Goal: Task Accomplishment & Management: Complete application form

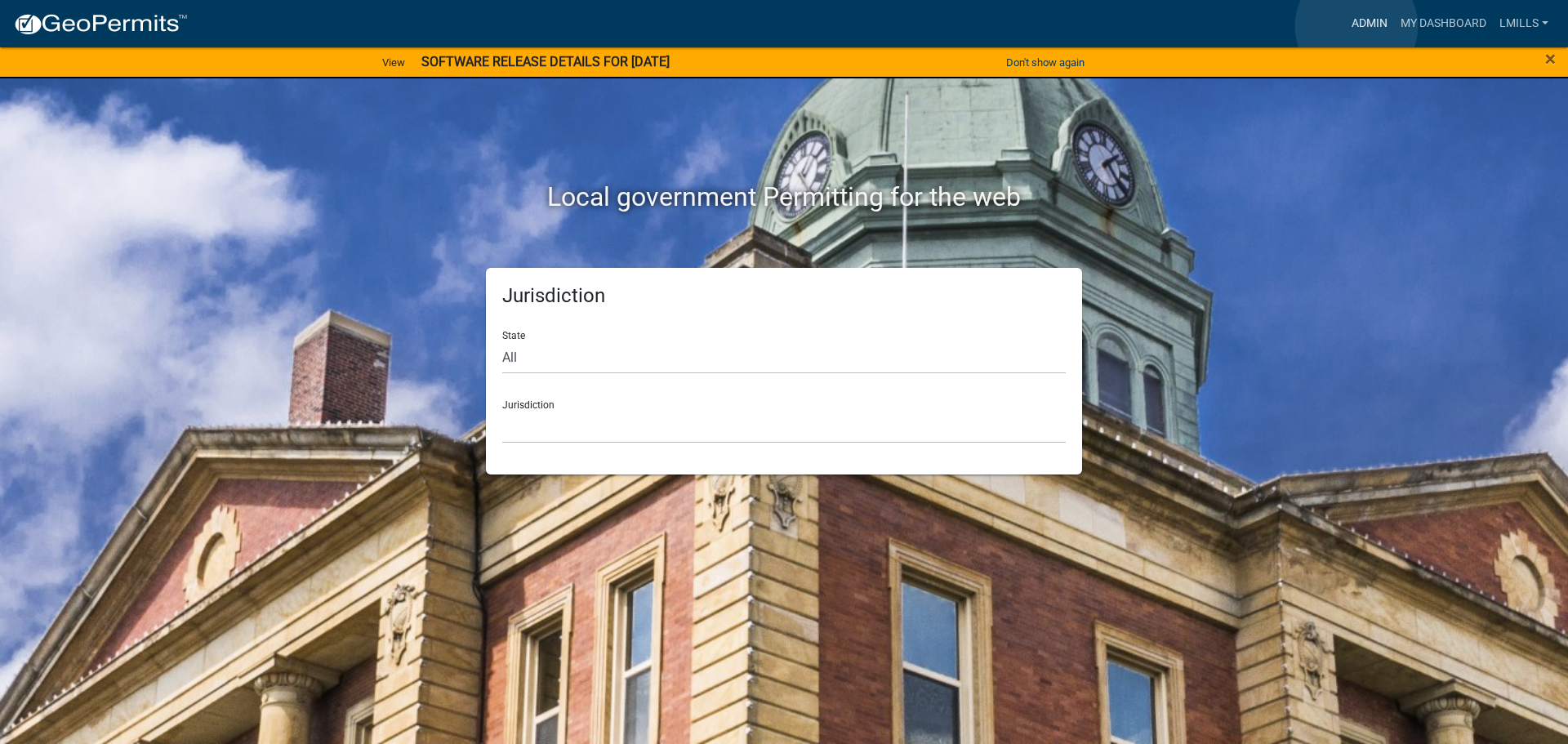
click at [1357, 26] on link "Admin" at bounding box center [1370, 23] width 49 height 31
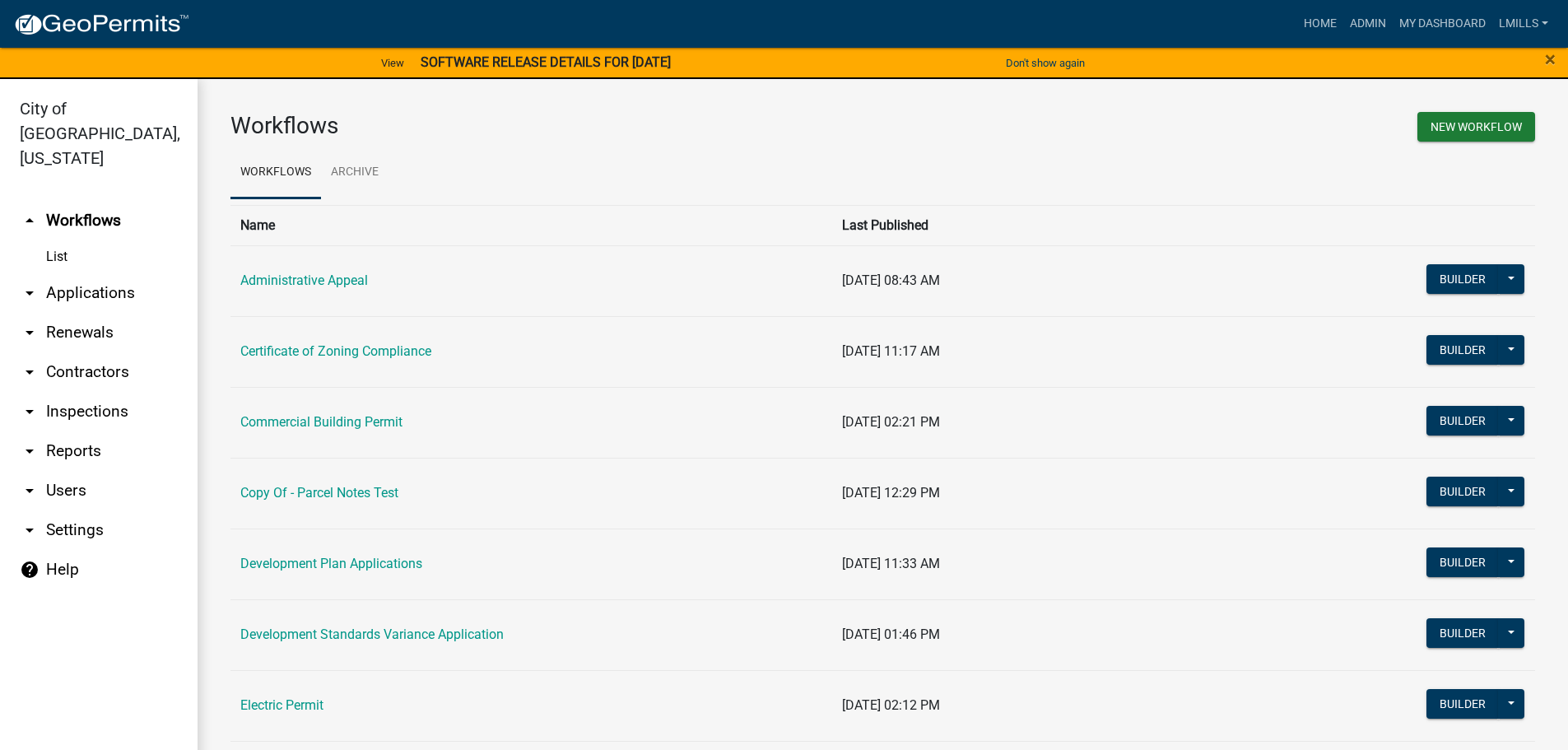
click at [101, 273] on link "arrow_drop_down Applications" at bounding box center [98, 293] width 197 height 40
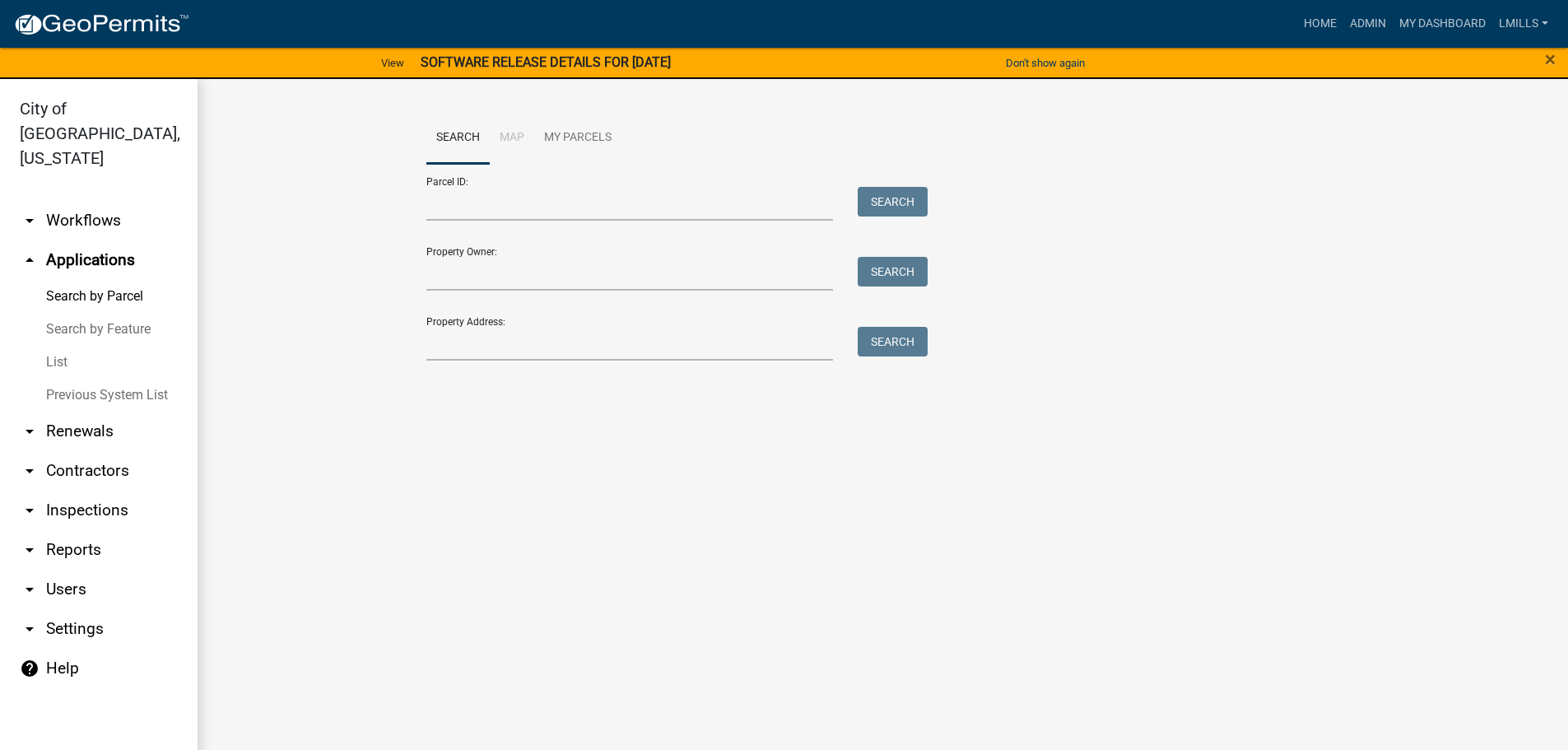
click at [75, 203] on link "arrow_drop_down Workflows" at bounding box center [98, 220] width 197 height 40
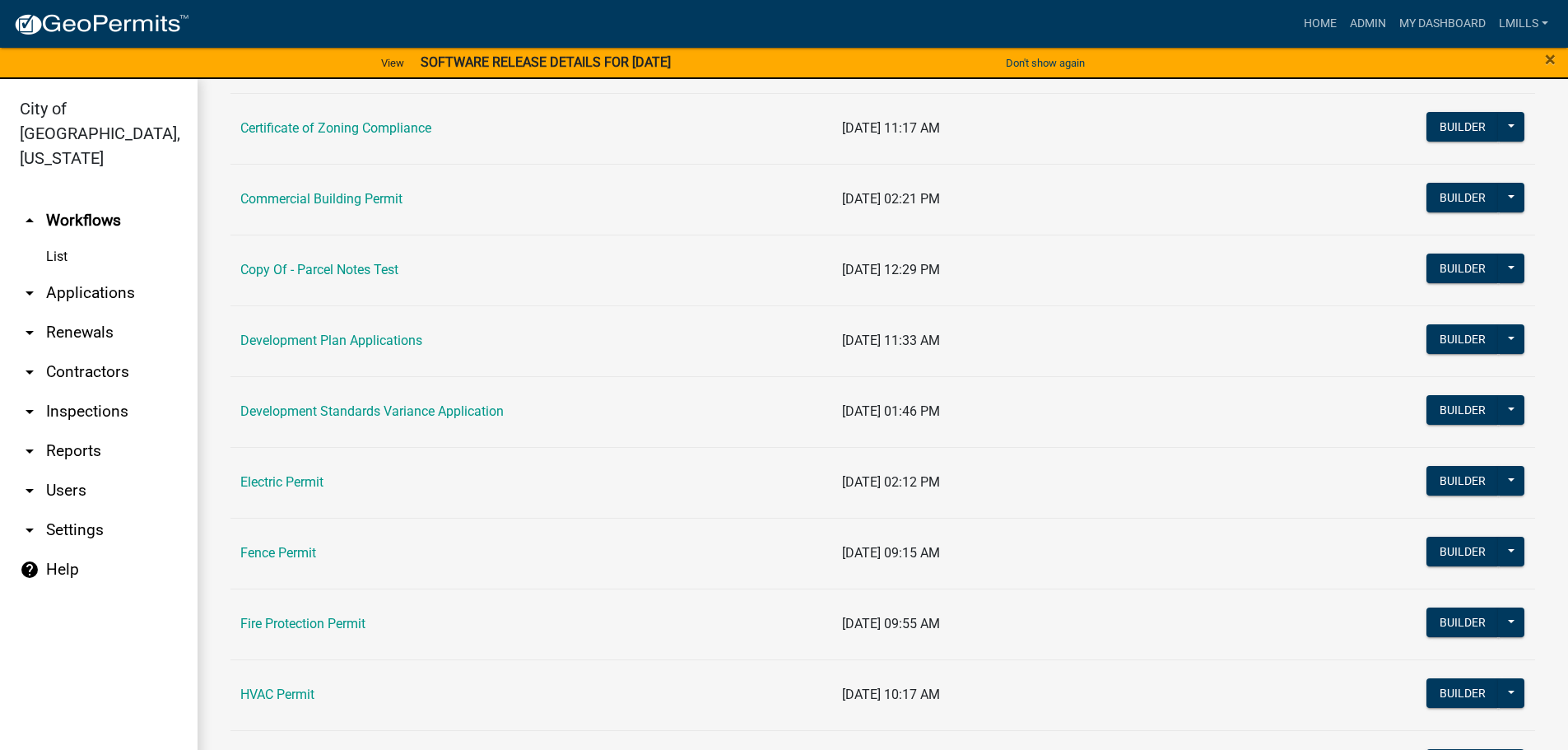
scroll to position [247, 0]
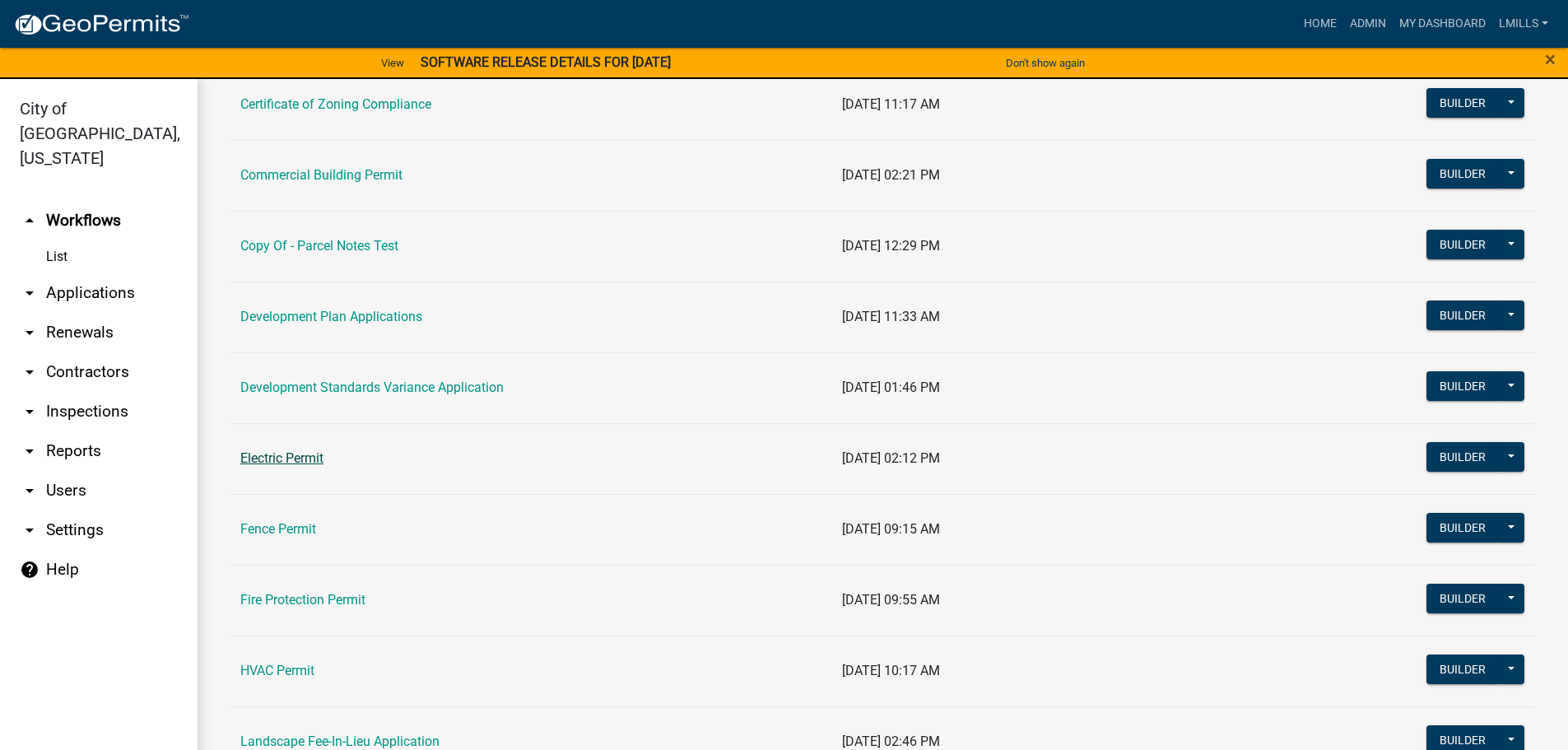
click at [299, 463] on link "Electric Permit" at bounding box center [282, 458] width 83 height 16
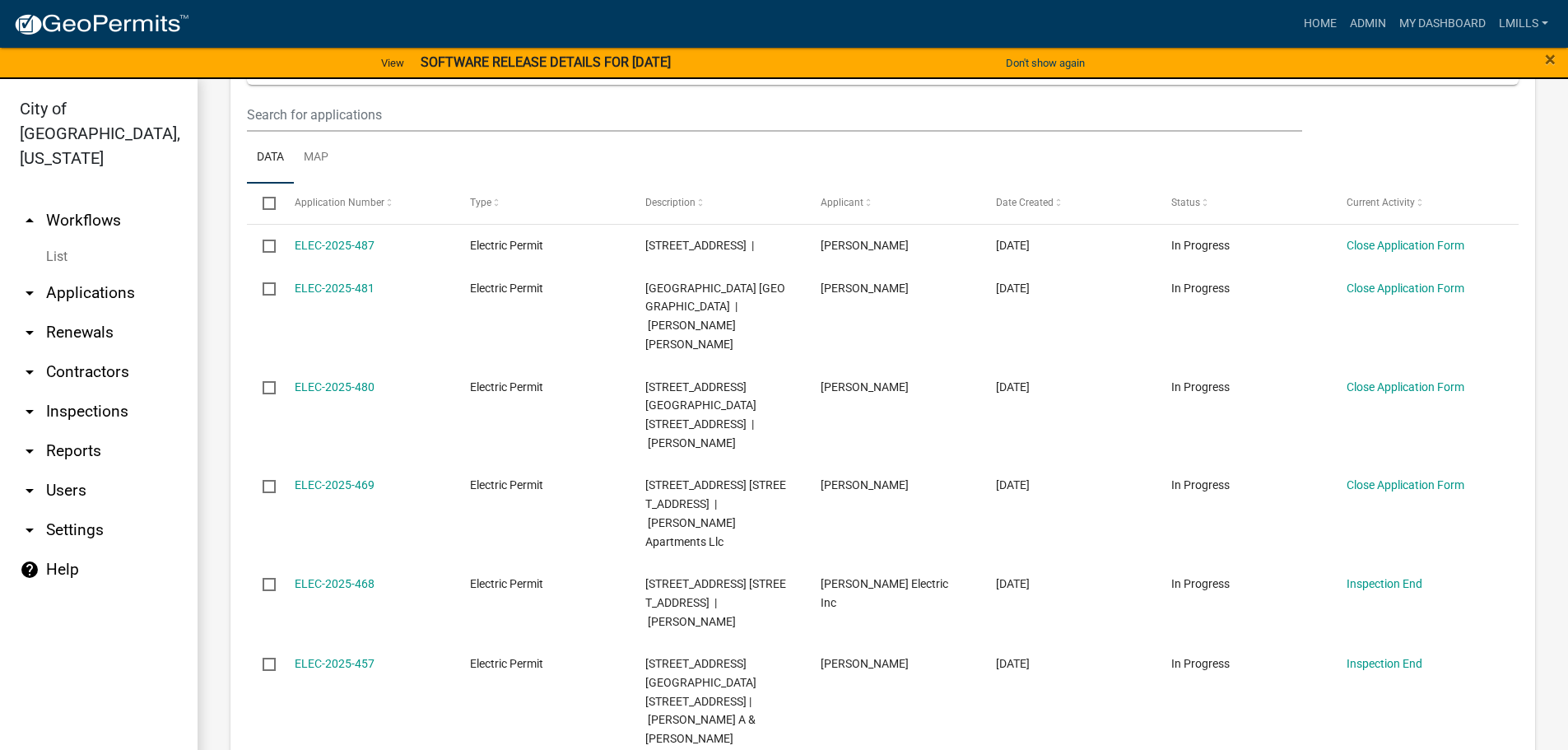
scroll to position [329, 0]
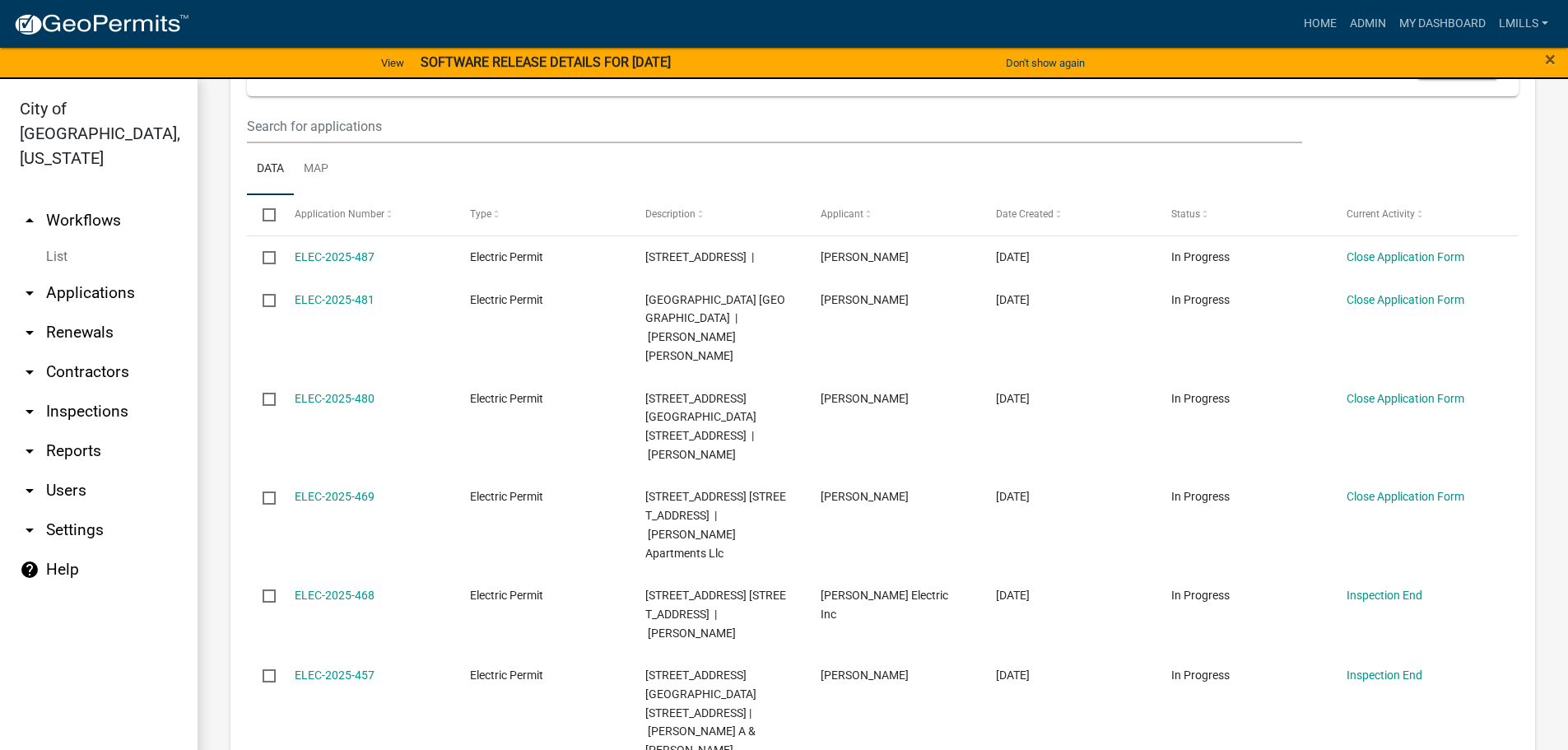
click at [75, 432] on link "arrow_drop_down Reports" at bounding box center [98, 451] width 197 height 40
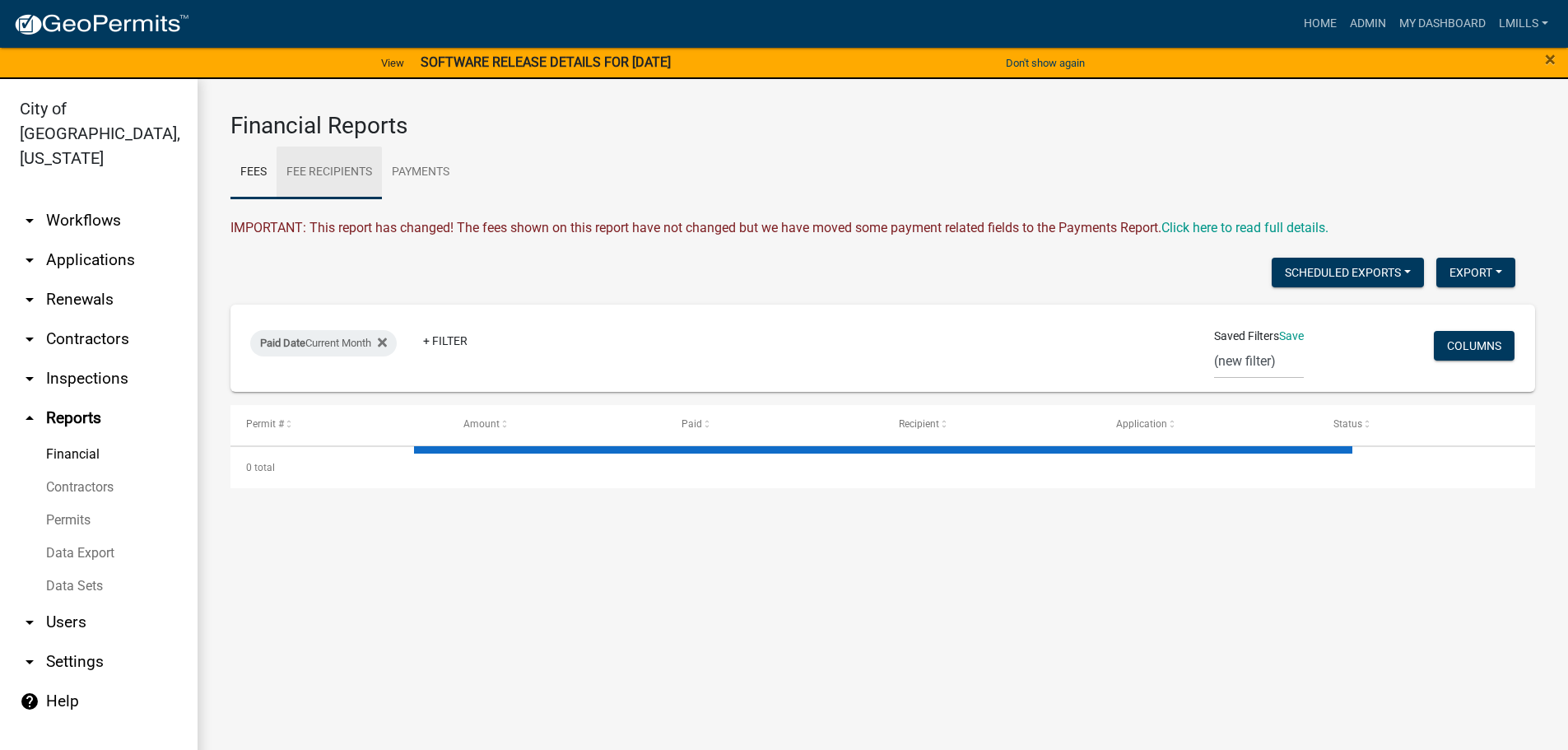
click at [336, 177] on link "Fee Recipients" at bounding box center [329, 173] width 105 height 53
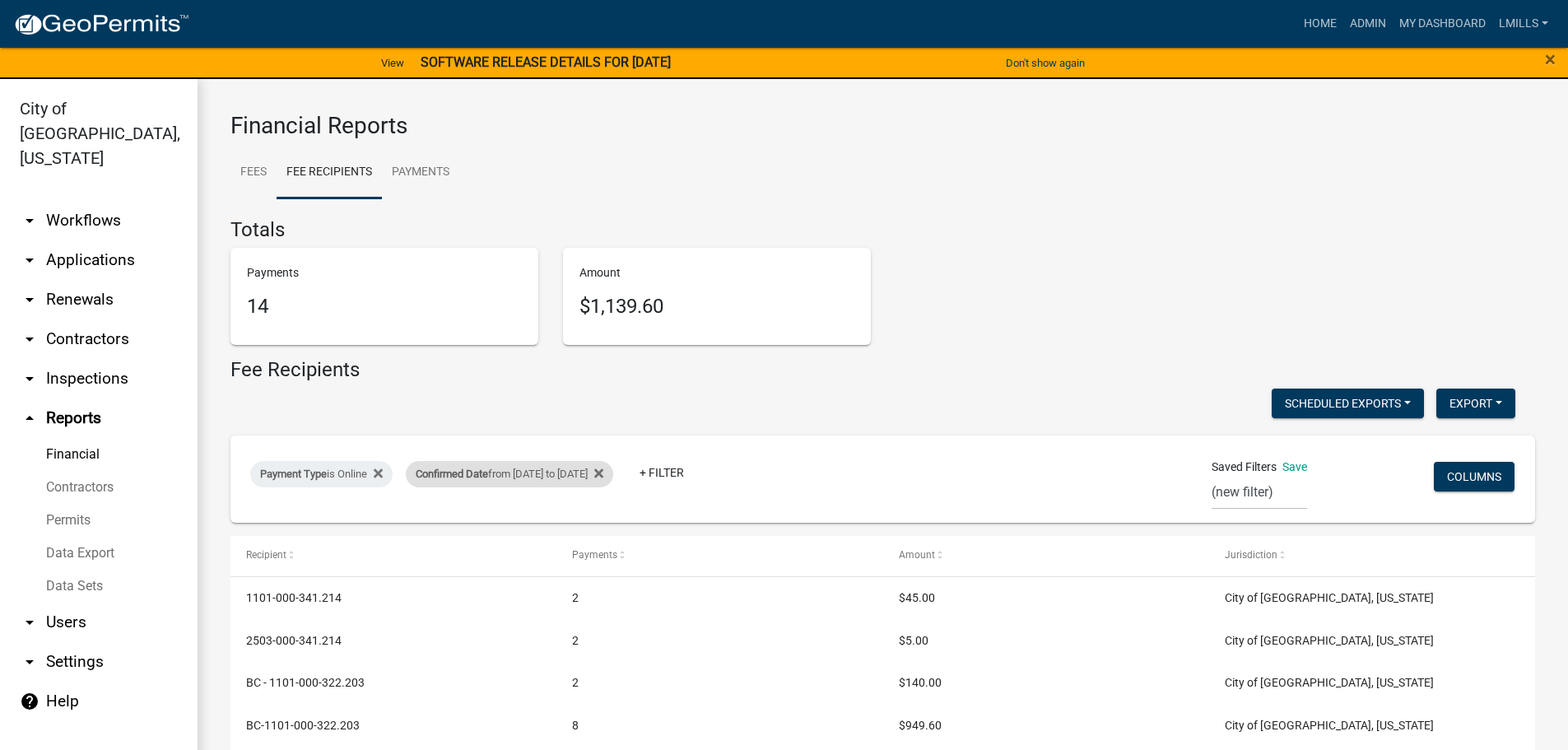
click at [538, 471] on div "Confirmed Date from 09/23/2025 to 09/23/2025" at bounding box center [509, 474] width 208 height 27
select select "custom"
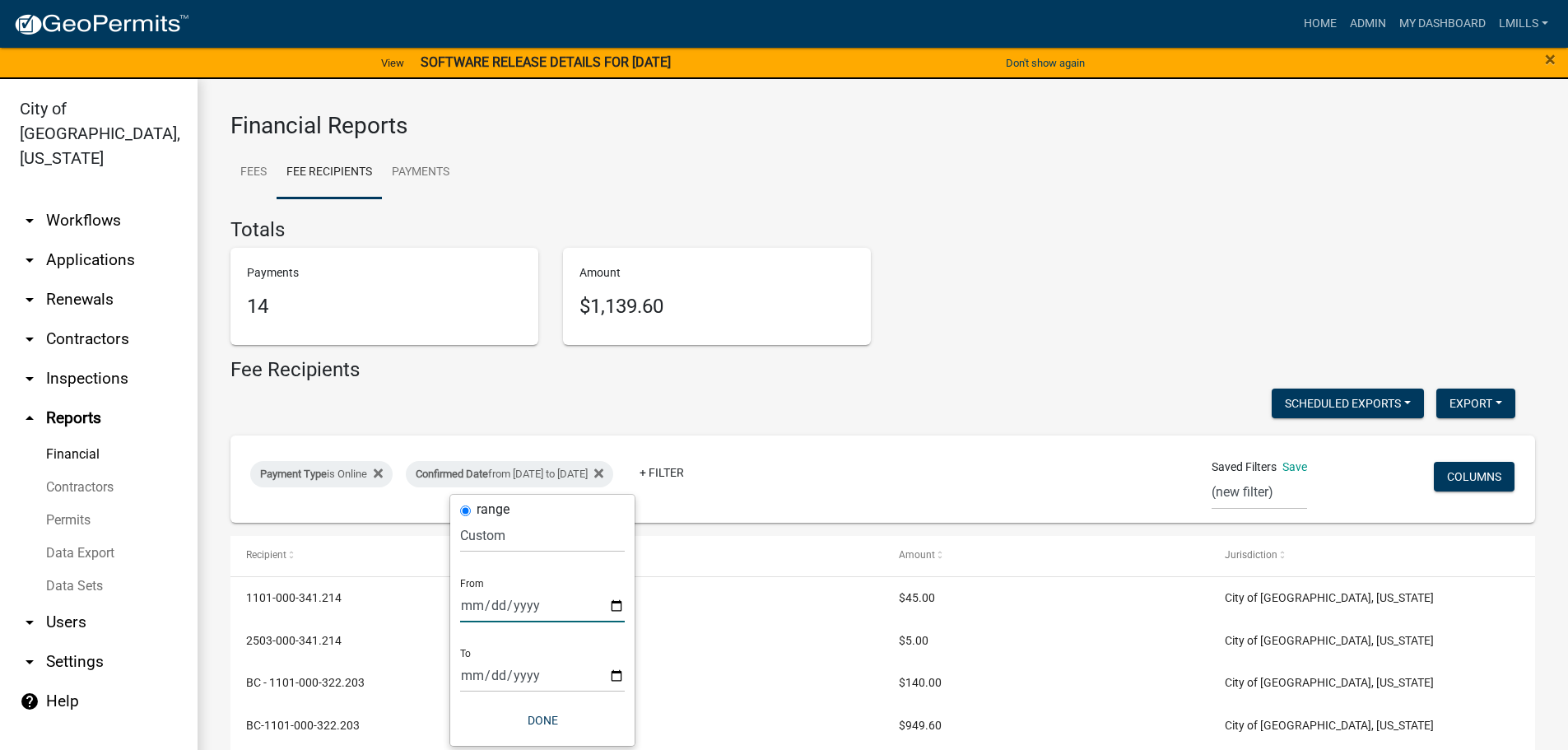
click at [613, 606] on input "2025-09-23" at bounding box center [543, 606] width 164 height 34
type input "2025-09-24"
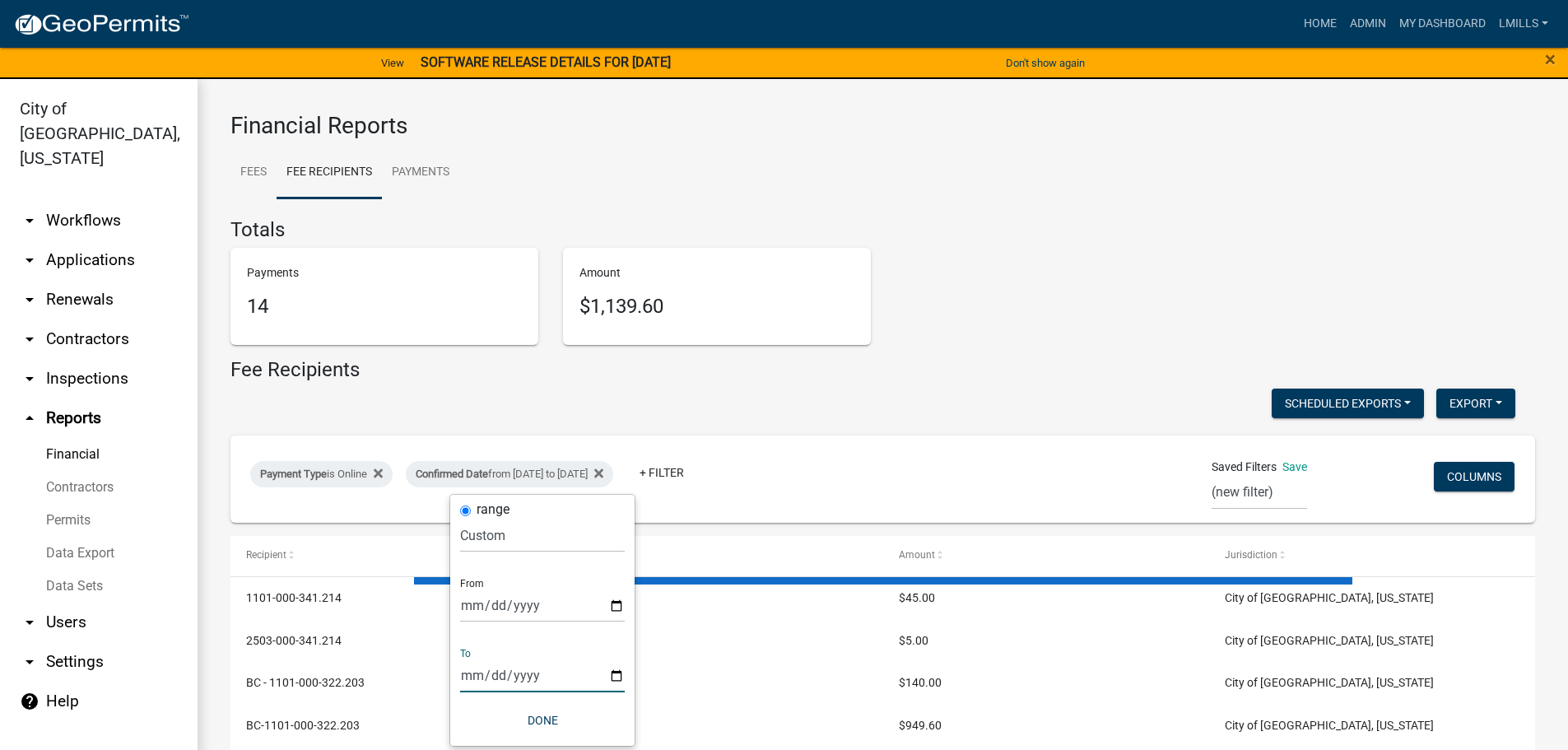
click at [615, 677] on input "2025-09-23" at bounding box center [543, 676] width 164 height 34
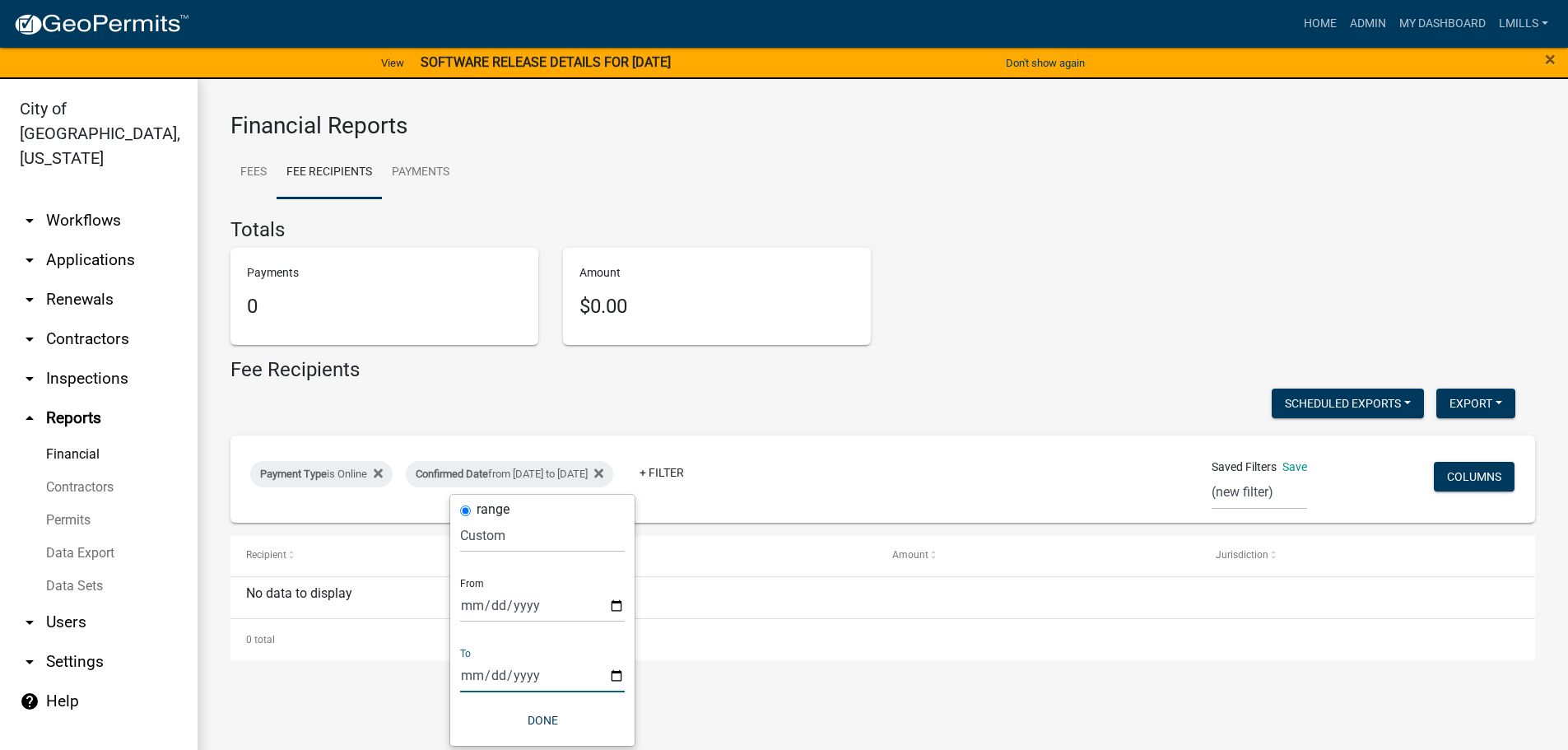
type input "2025-09-24"
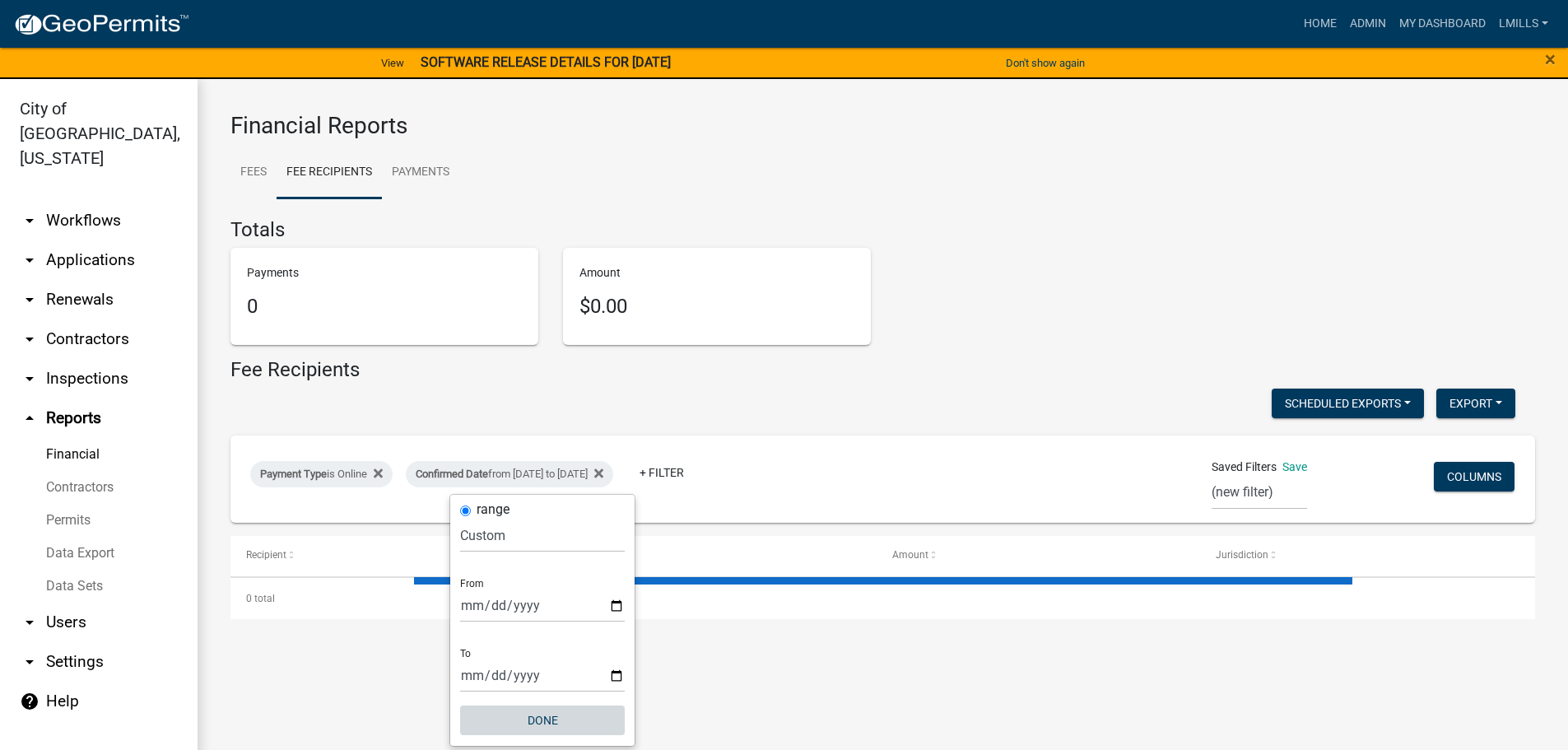
click at [541, 717] on button "Done" at bounding box center [543, 721] width 164 height 30
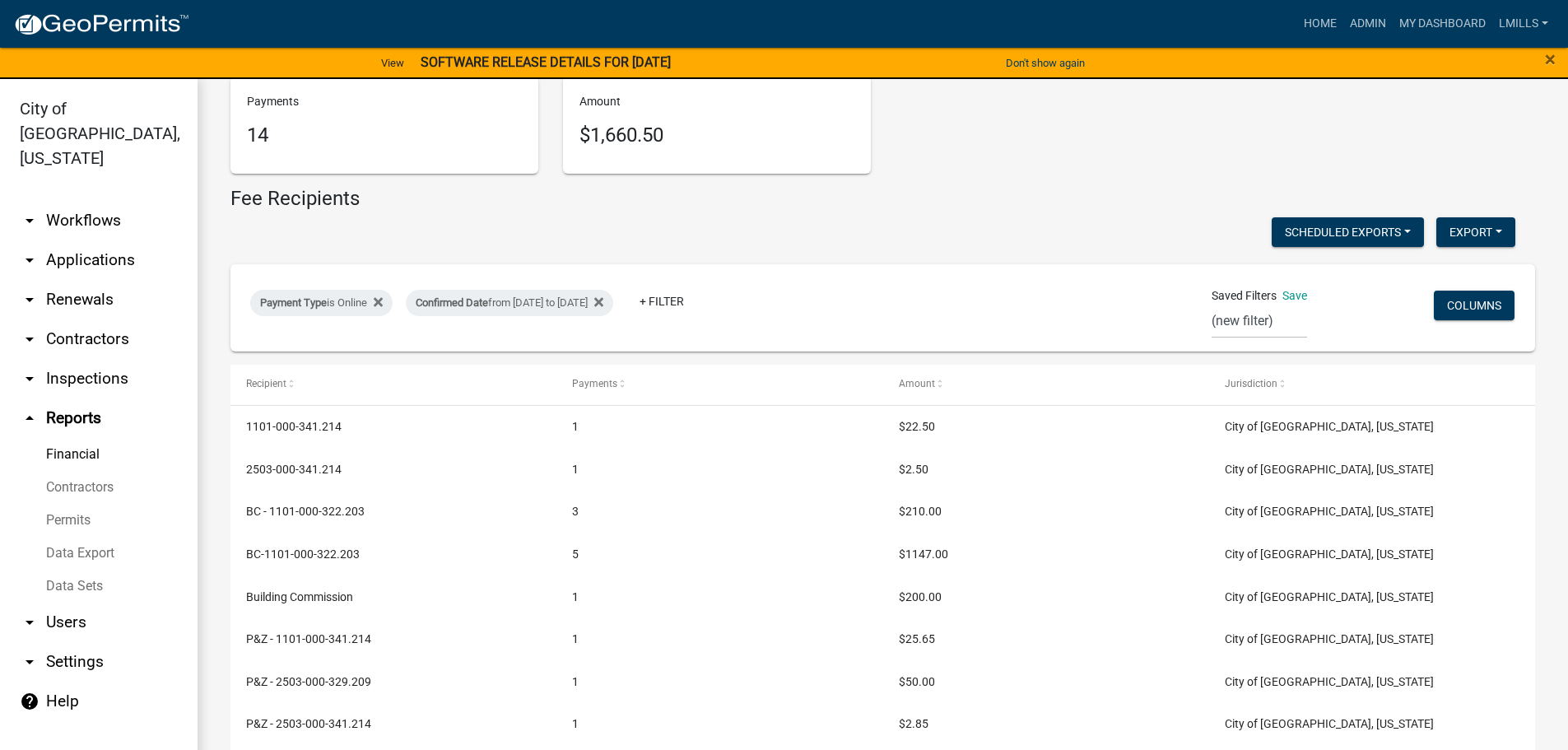
scroll to position [145, 0]
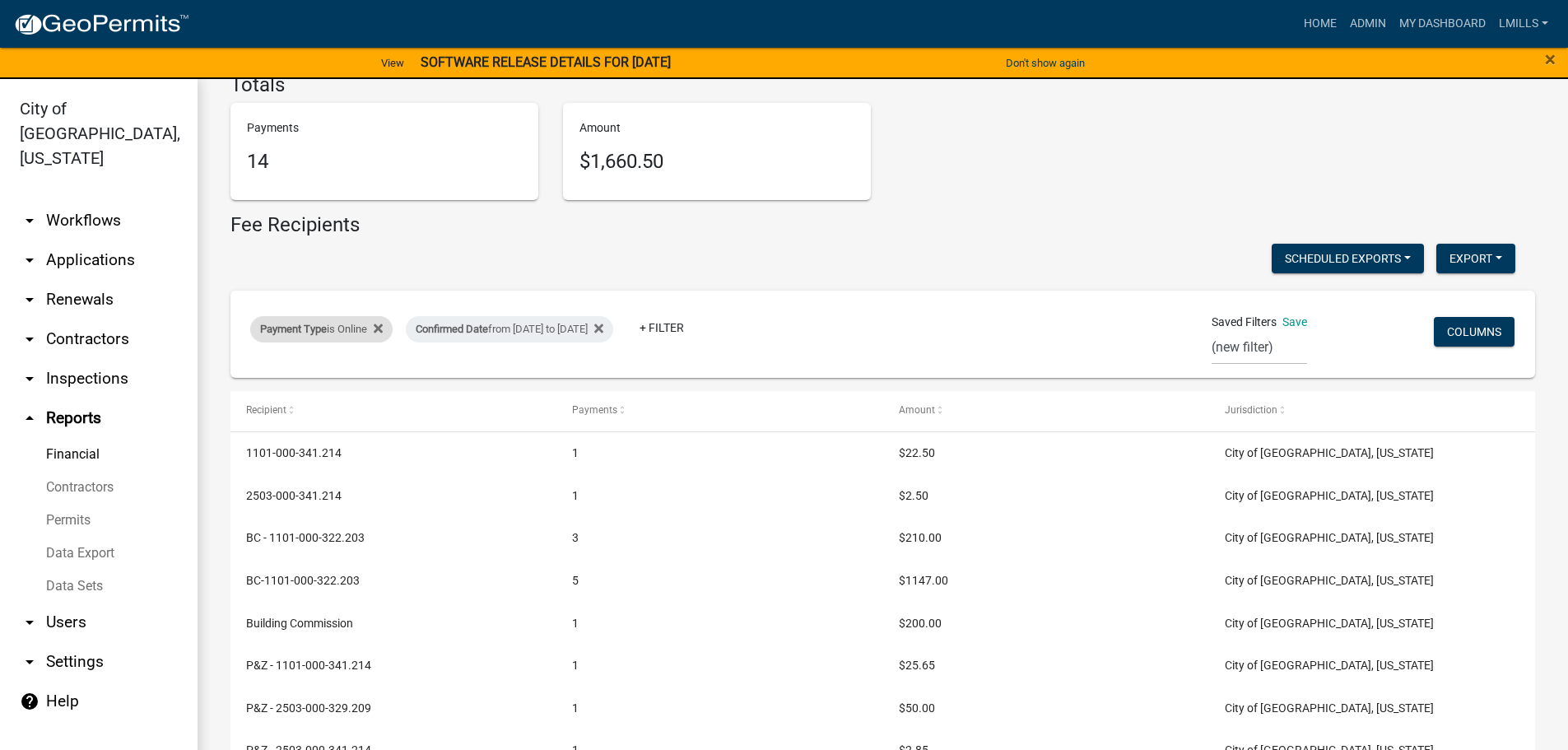
click at [352, 327] on div "Payment Type is Online" at bounding box center [321, 330] width 142 height 27
click at [328, 398] on select "Select an option Online CreditCardPOS Check Cash" at bounding box center [323, 391] width 164 height 34
select select "Check"
click at [241, 374] on select "Select an option Online CreditCardPOS Check Cash" at bounding box center [323, 391] width 164 height 34
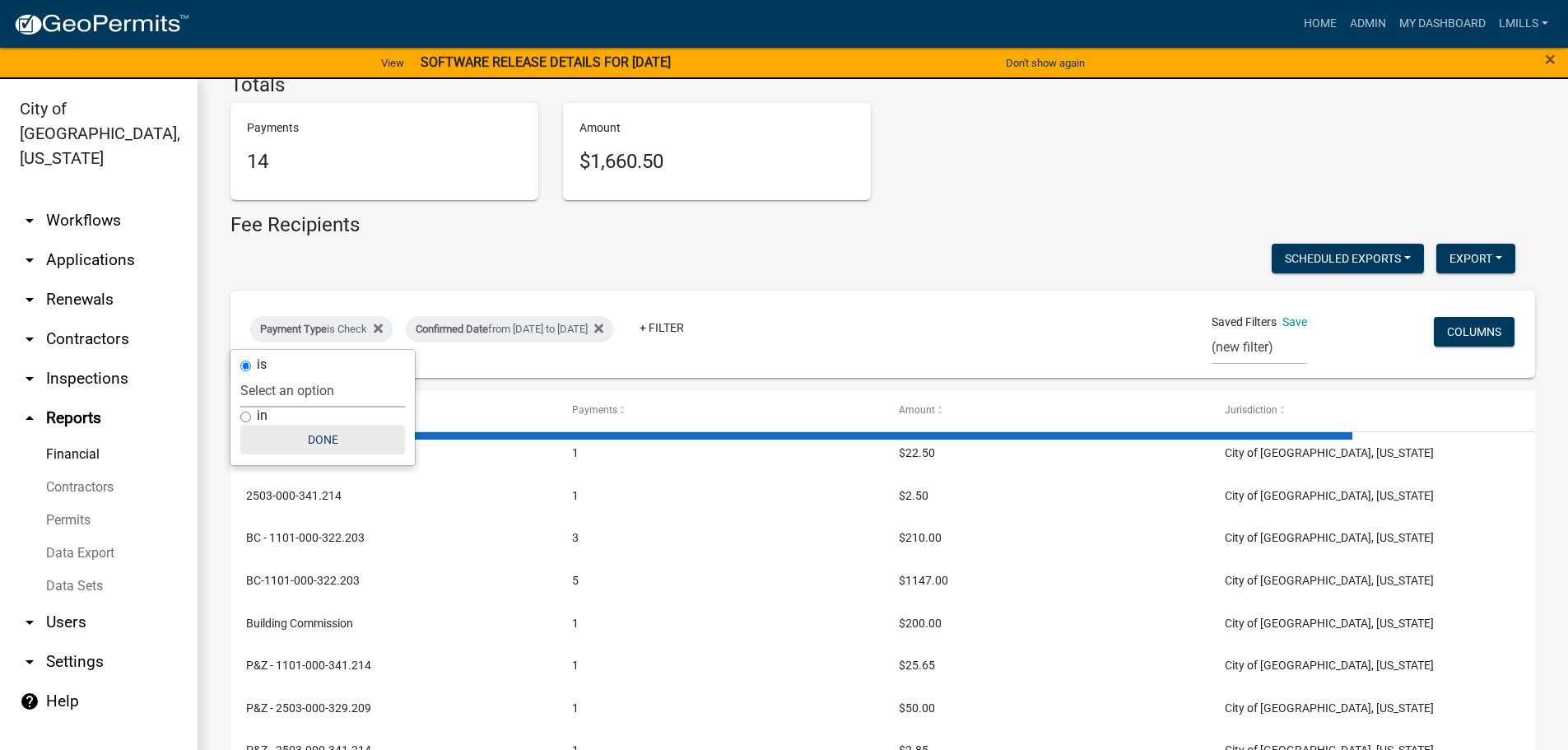
scroll to position [0, 0]
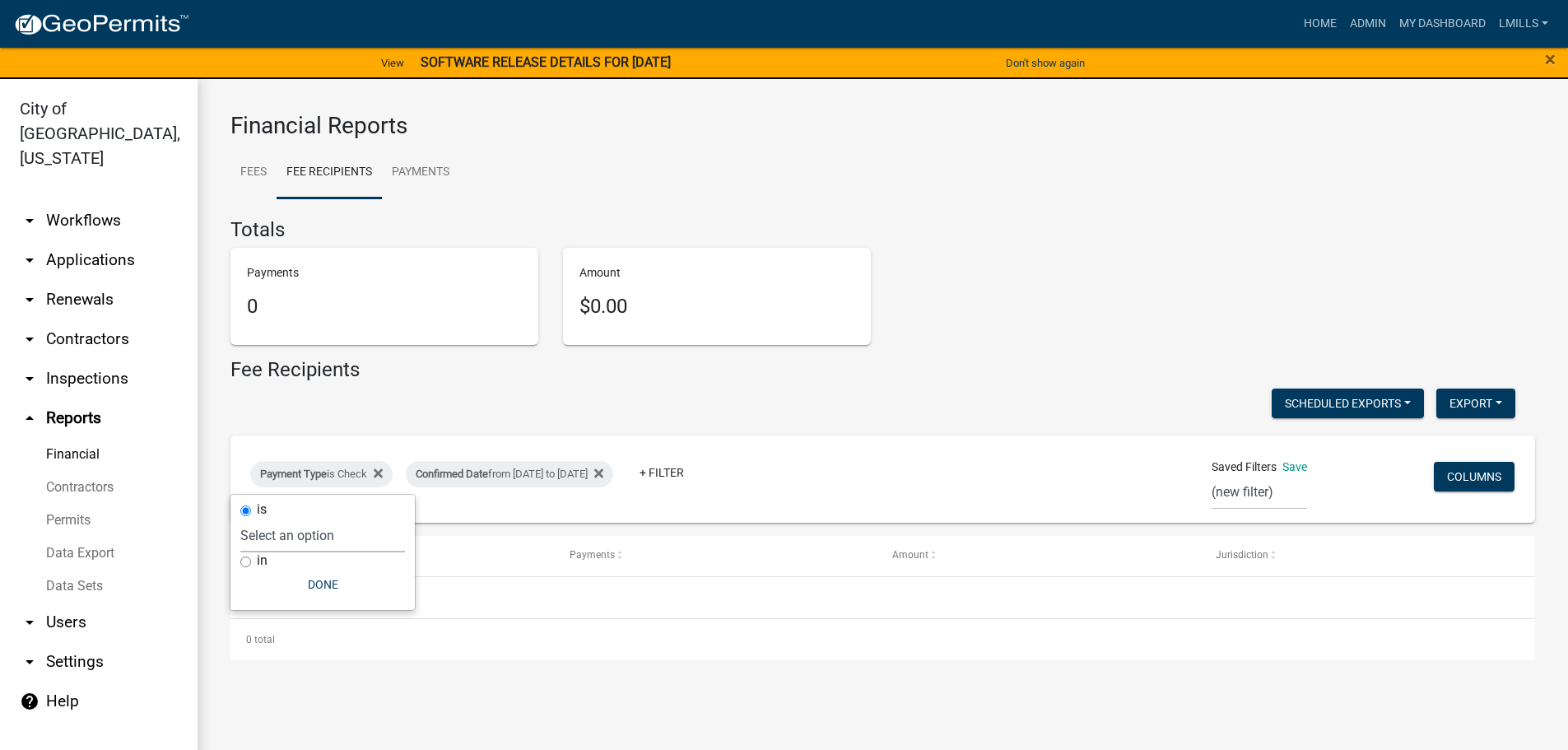
click at [337, 444] on div "Payment Type is Check Confirmed Date from 09/24/2025 to 09/24/2025 + Filter Sav…" at bounding box center [882, 479] width 1290 height 88
click at [362, 476] on div "Payment Type is Check" at bounding box center [321, 474] width 142 height 27
click at [345, 541] on select "Select an option Online CreditCardPOS Check Cash" at bounding box center [323, 536] width 164 height 34
select select "Cash"
click at [240, 519] on select "Select an option Online CreditCardPOS Check Cash" at bounding box center [323, 536] width 164 height 34
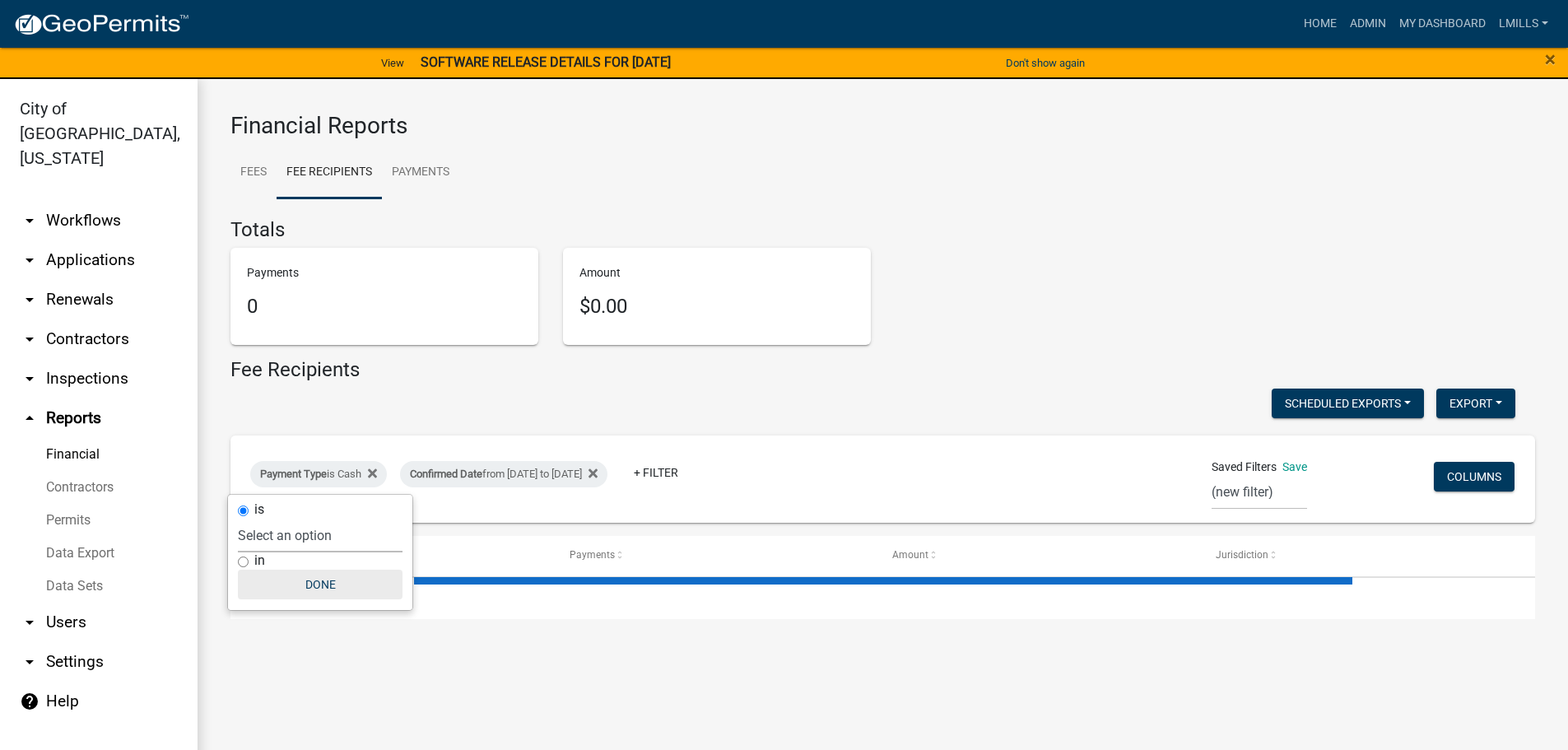
click at [330, 589] on button "Done" at bounding box center [320, 585] width 164 height 30
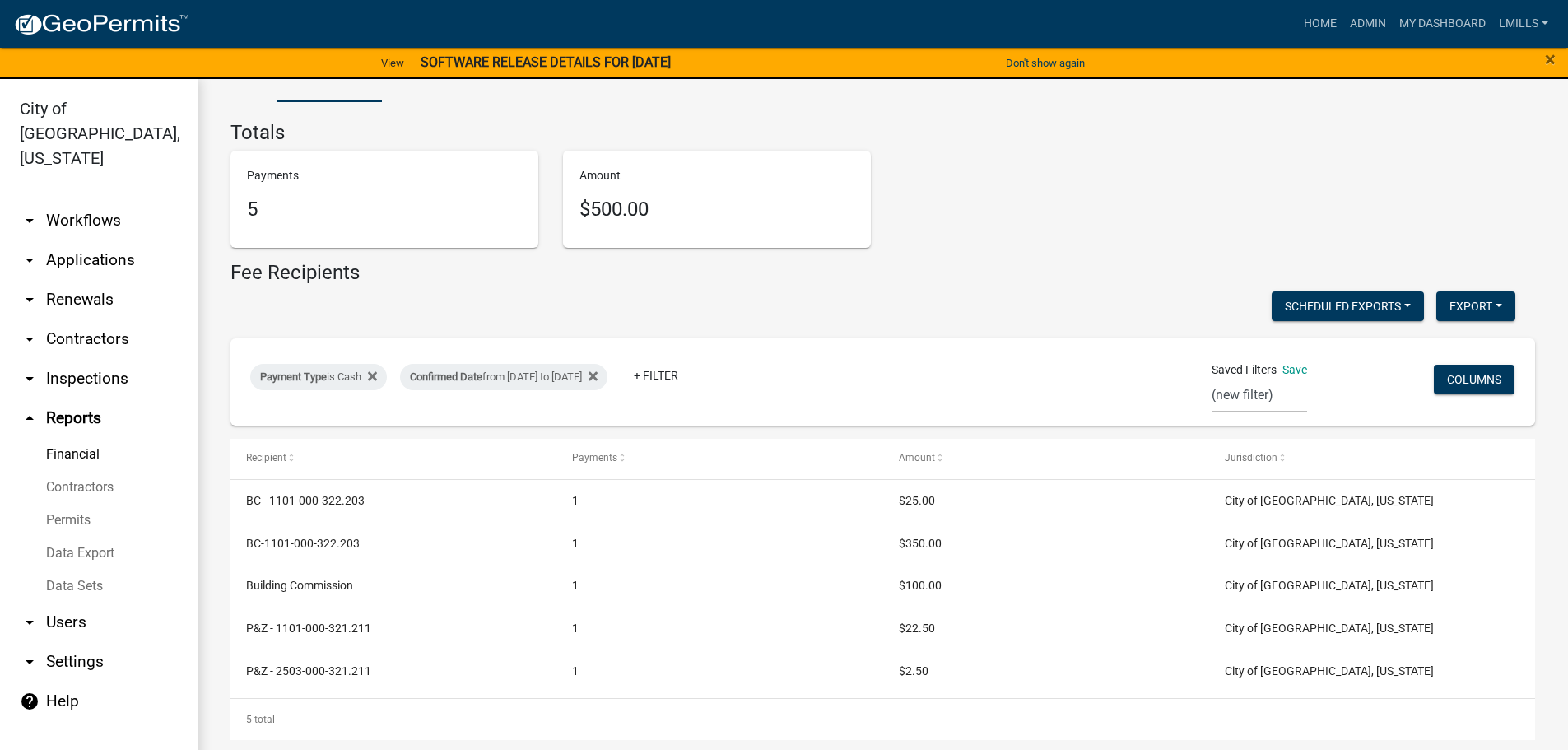
scroll to position [101, 0]
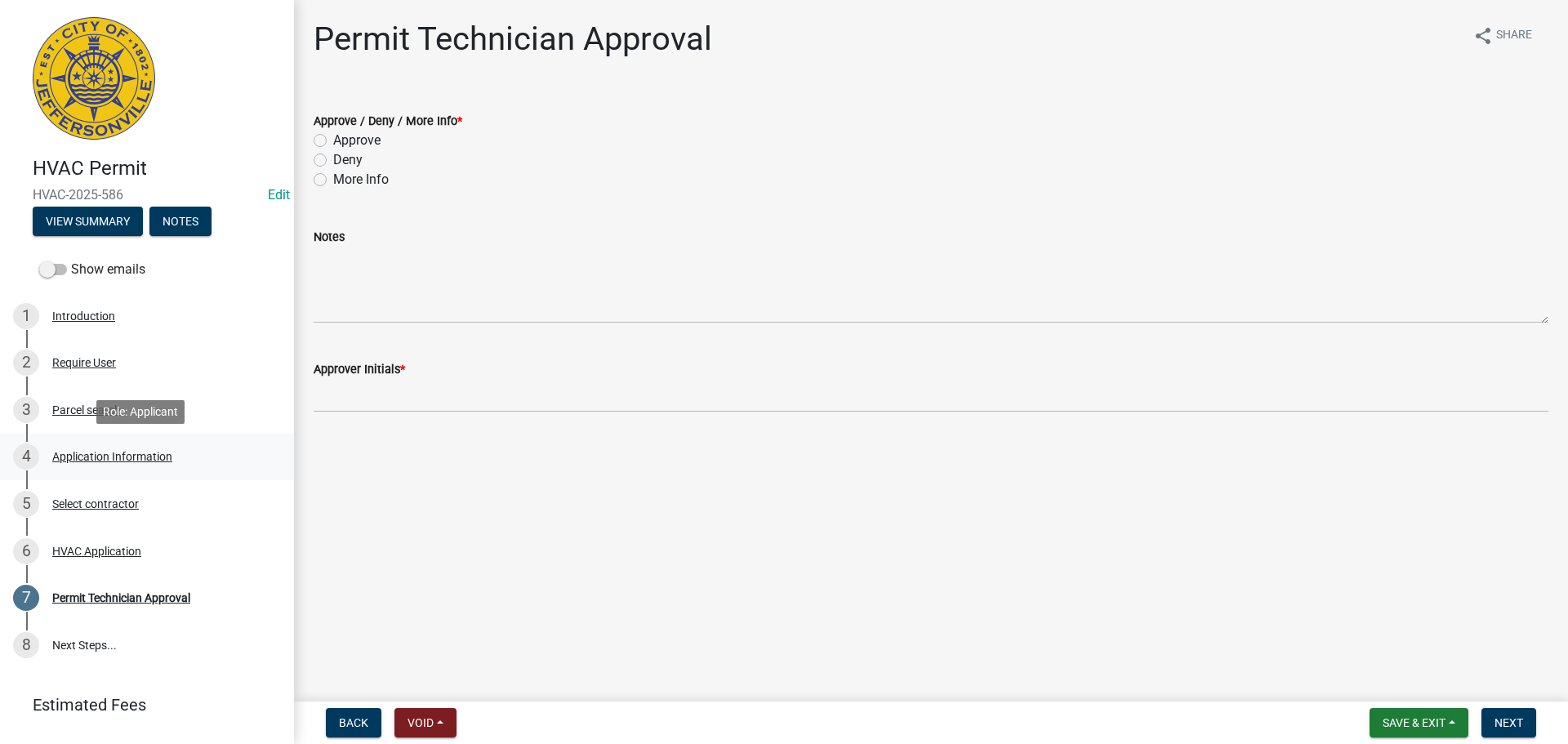
click at [135, 459] on div "Application Information" at bounding box center [112, 456] width 120 height 11
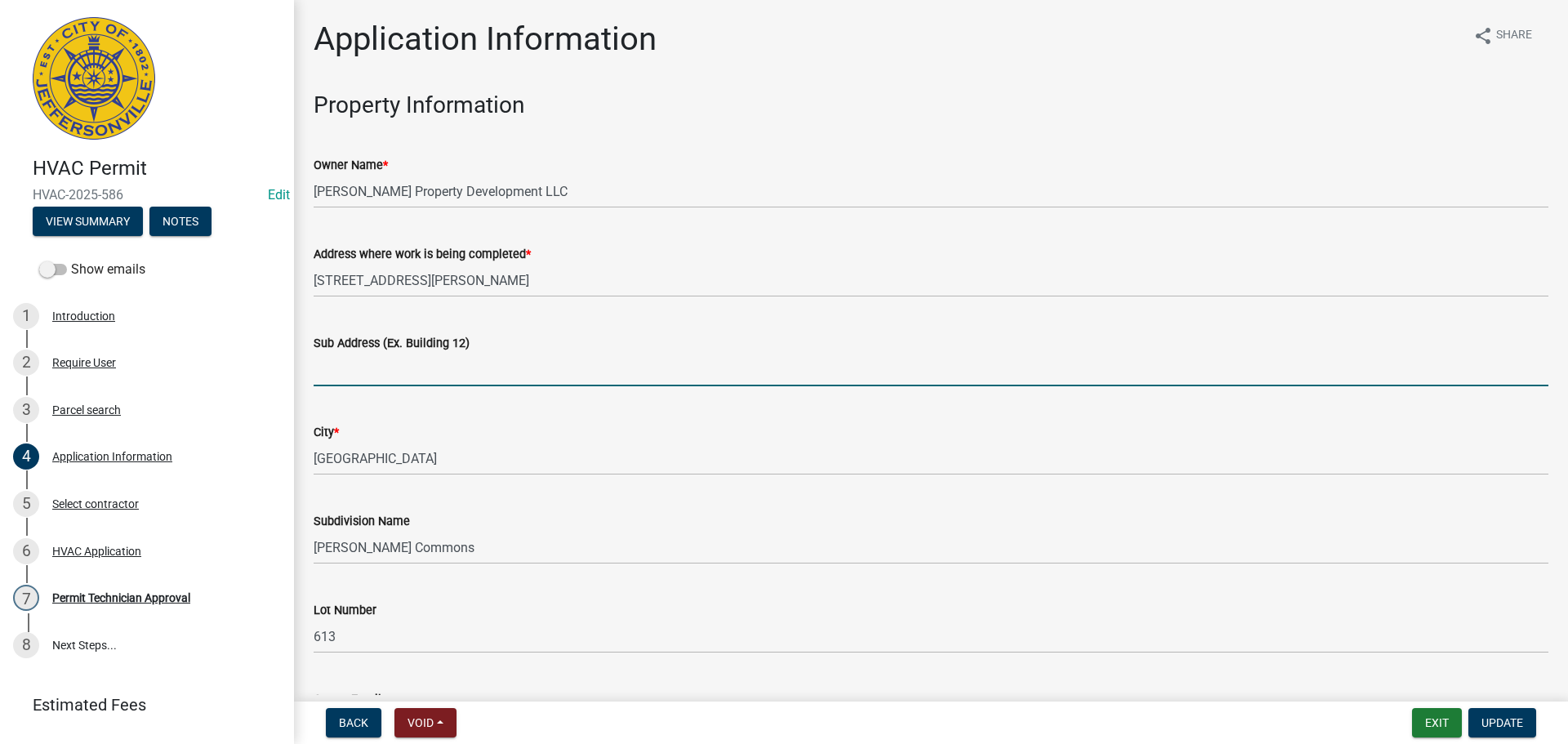
click at [410, 368] on input "Sub Address (Ex. Building 12)" at bounding box center [931, 369] width 1235 height 33
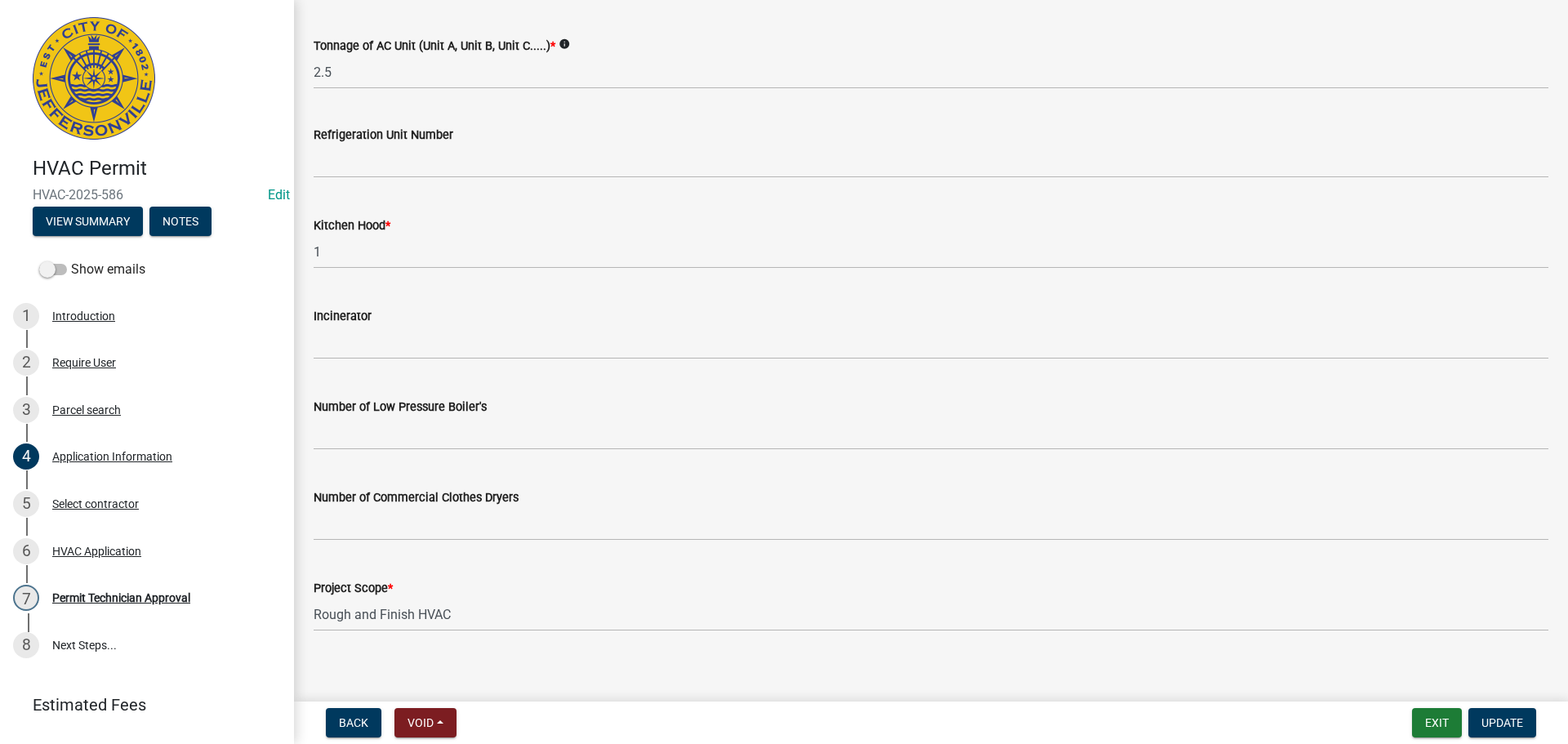
scroll to position [1099, 0]
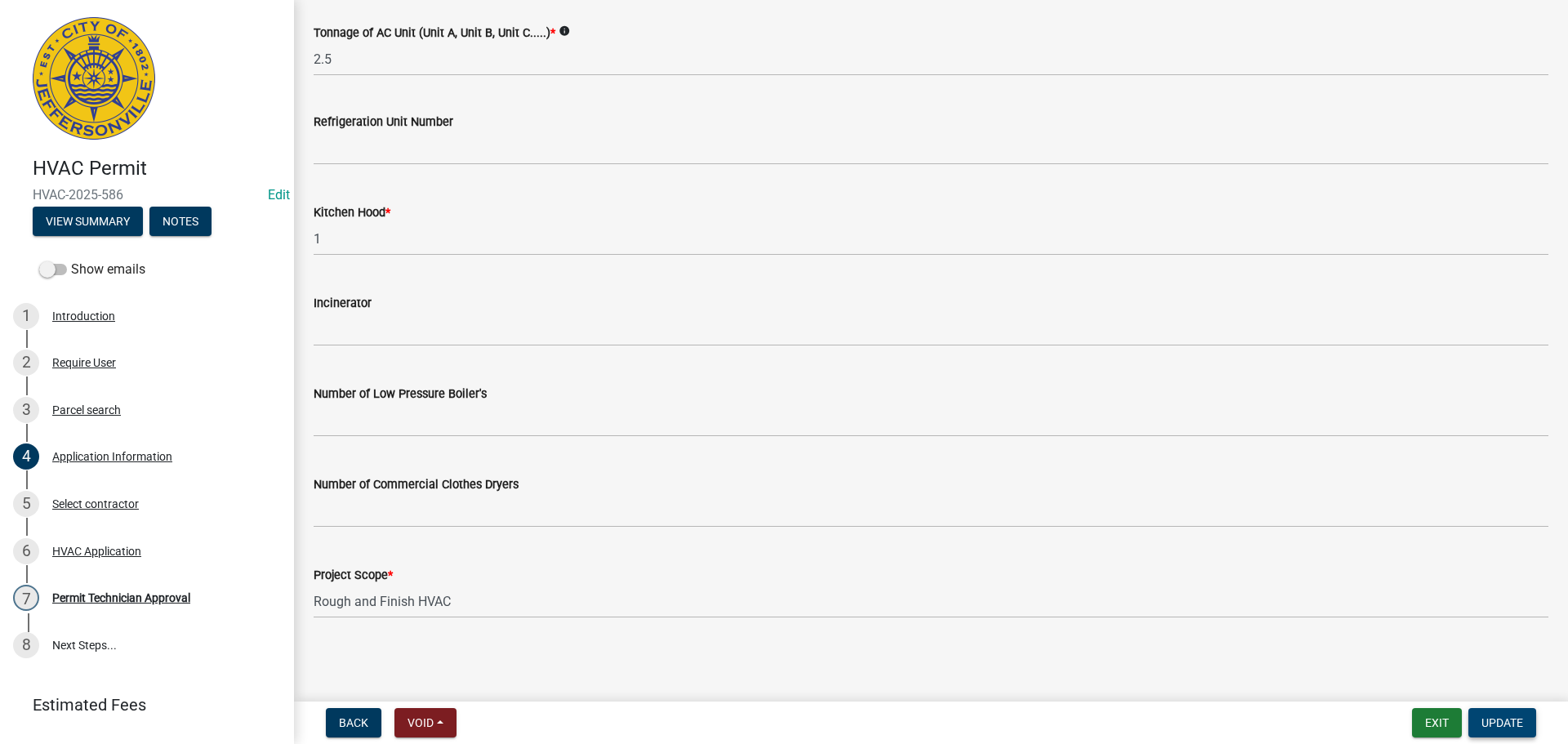
type input "1166 Dustin's Way"
click at [1501, 721] on span "Update" at bounding box center [1501, 723] width 41 height 13
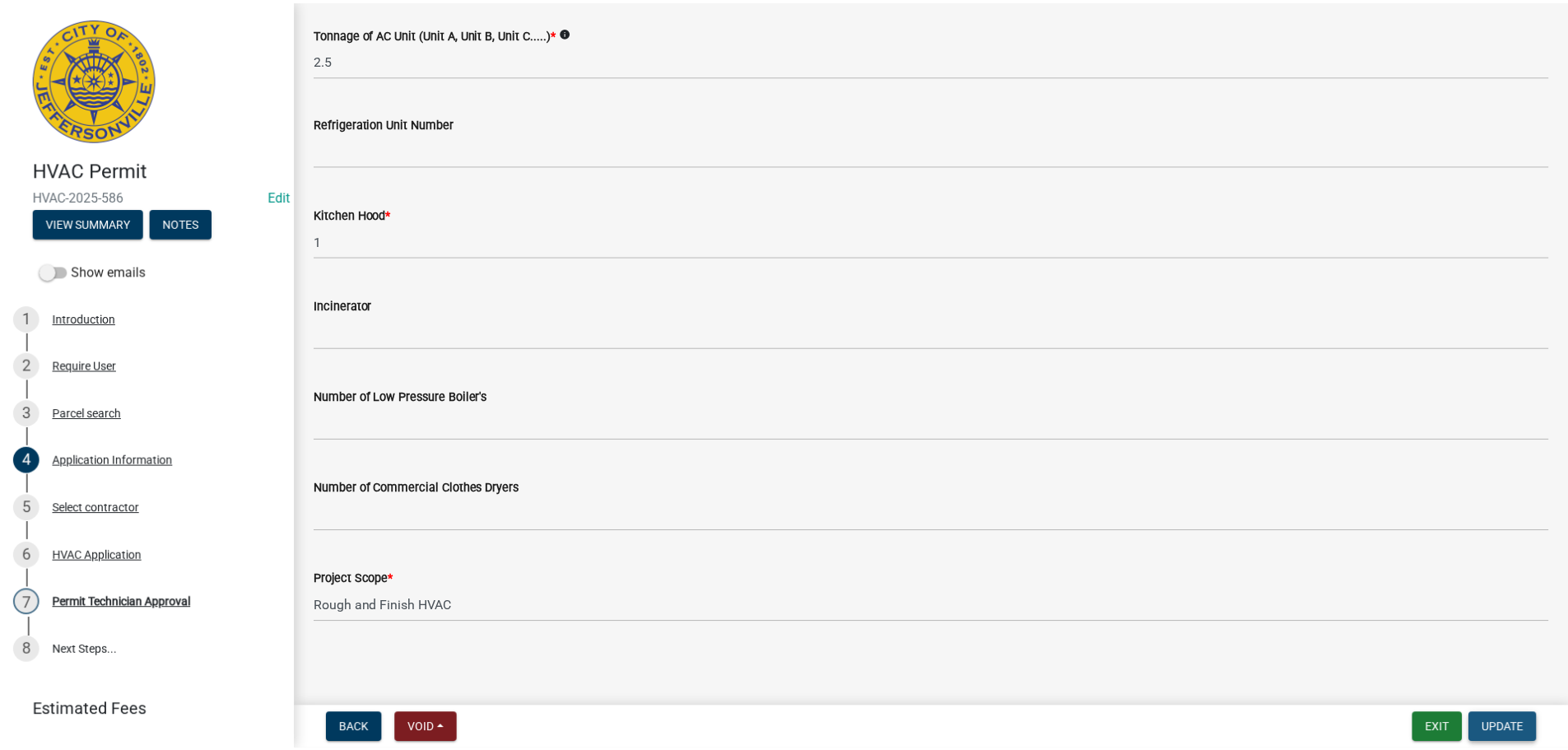
scroll to position [0, 0]
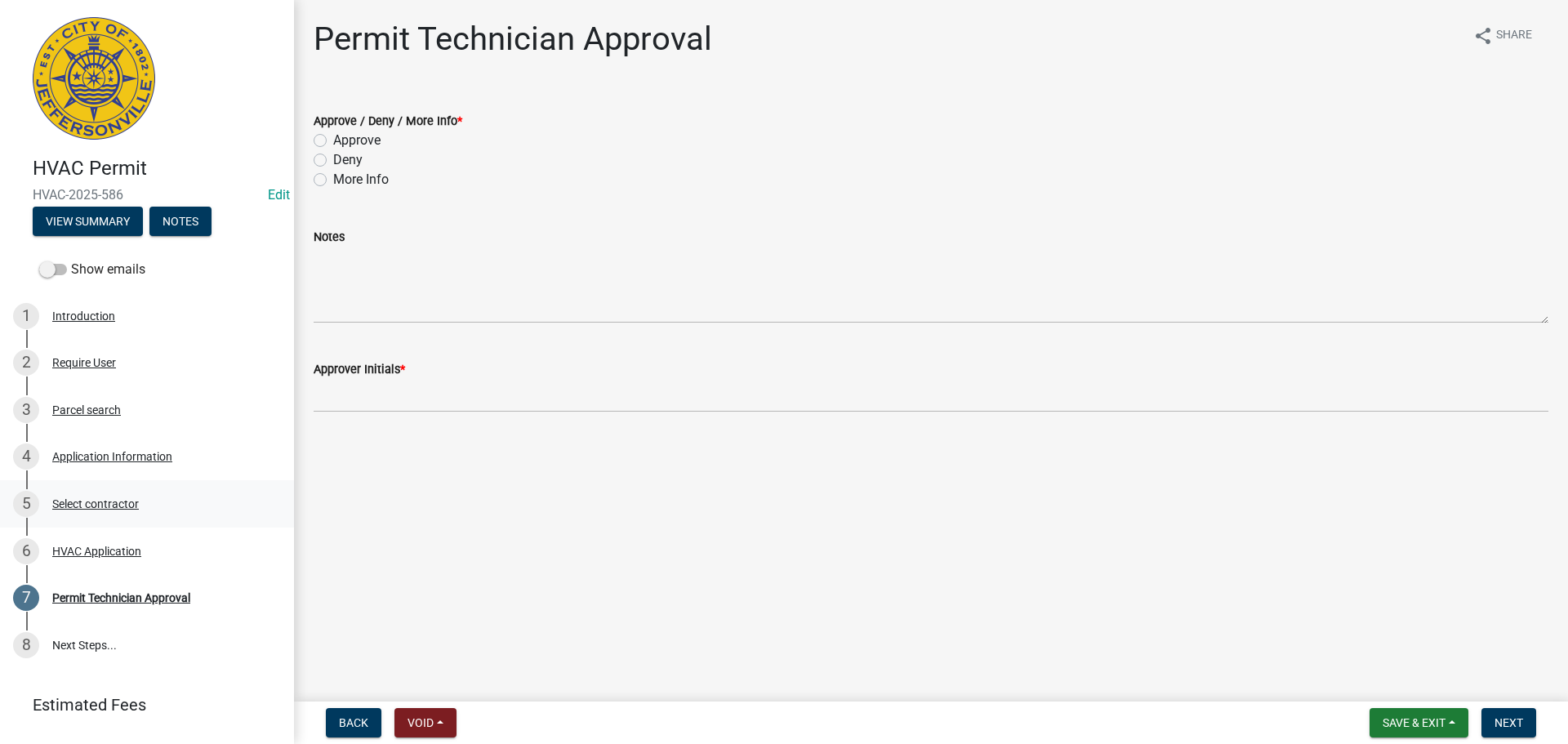
click at [101, 507] on div "Select contractor" at bounding box center [96, 504] width 87 height 11
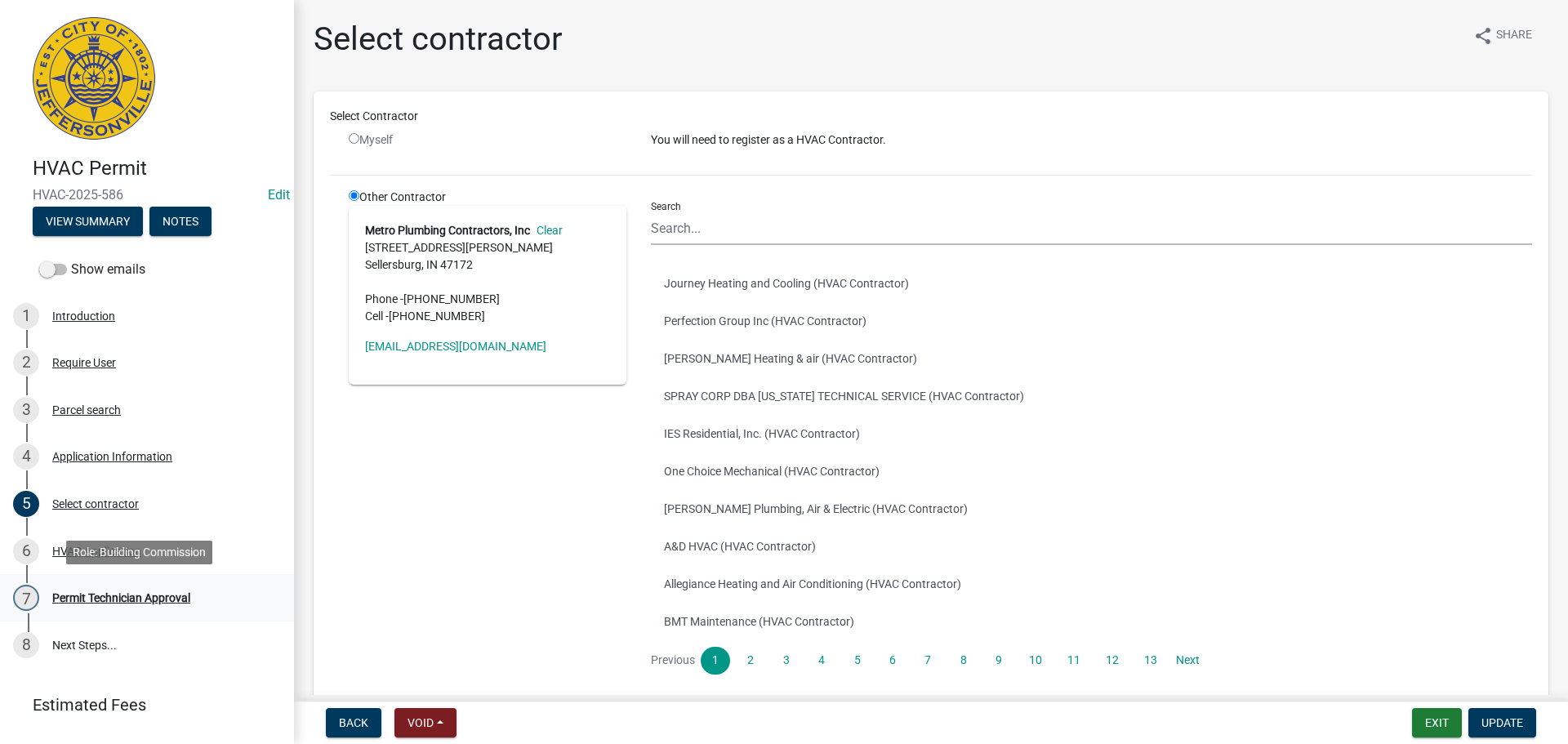
click at [118, 590] on div "7 Permit Technician Approval" at bounding box center [140, 598] width 255 height 26
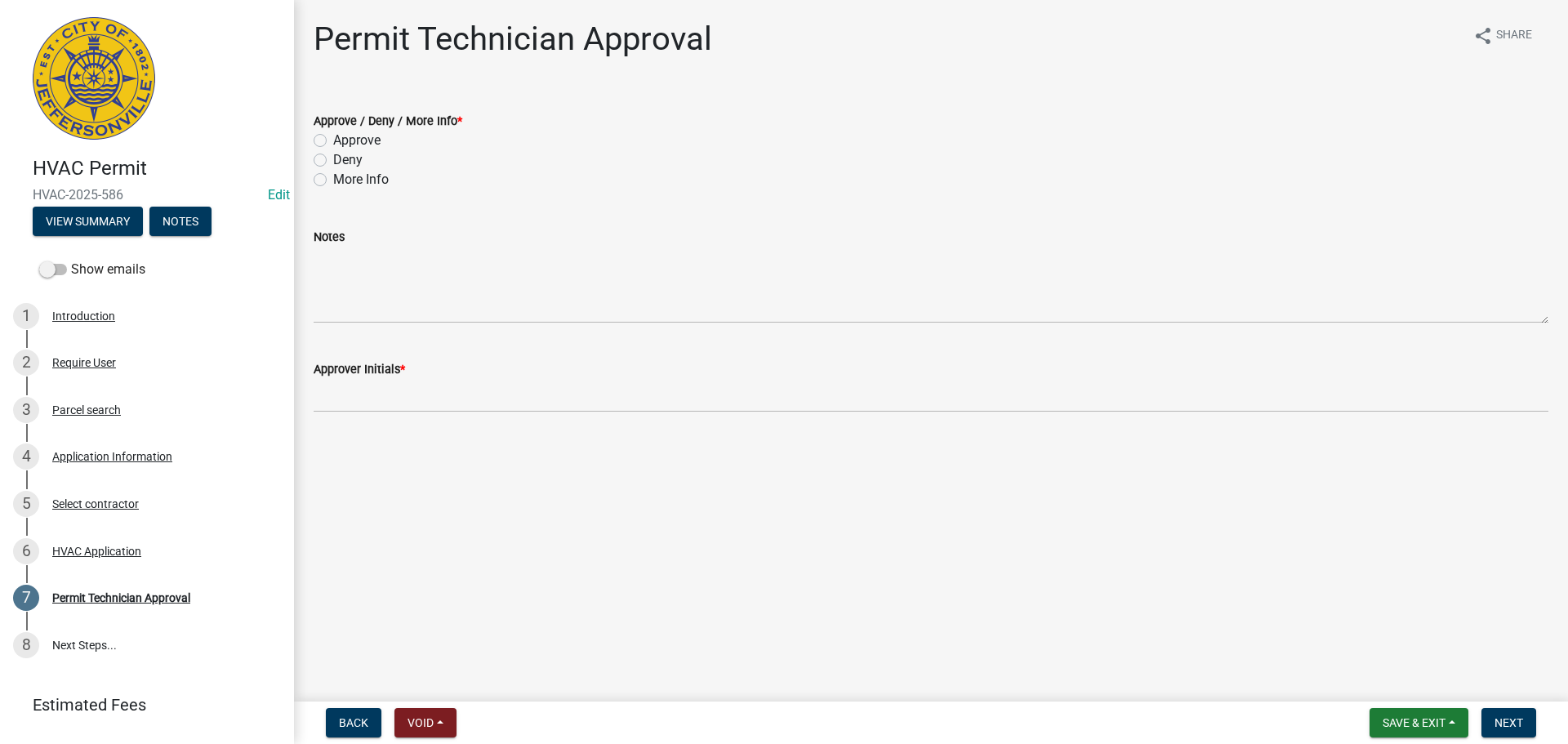
click at [365, 142] on label "Approve" at bounding box center [357, 140] width 47 height 19
click at [344, 141] on input "Approve" at bounding box center [339, 136] width 11 height 11
radio input "true"
click at [437, 413] on wm-data-entity-input "Approver Initials *" at bounding box center [931, 381] width 1235 height 89
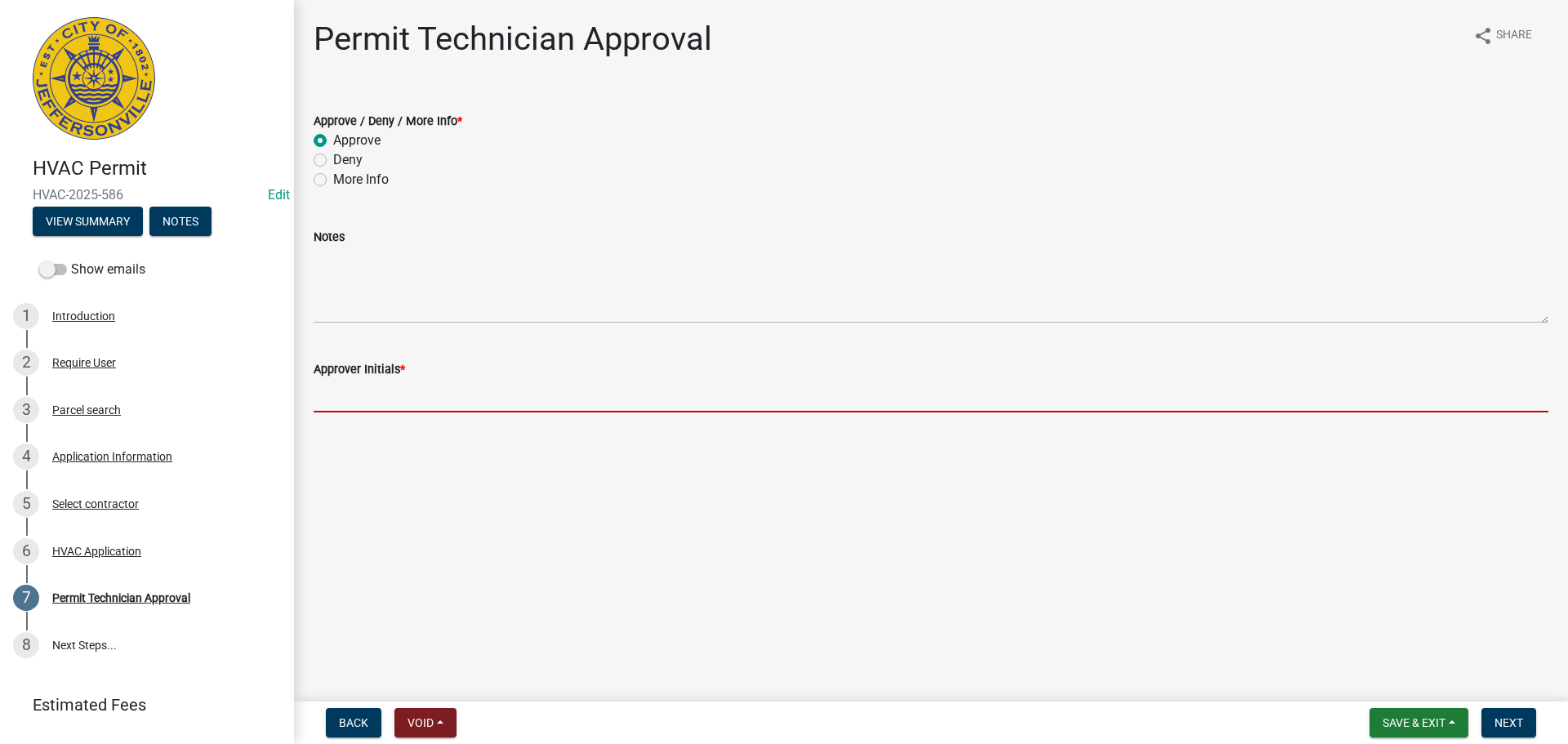
click at [437, 397] on input "Approver Initials *" at bounding box center [931, 396] width 1235 height 33
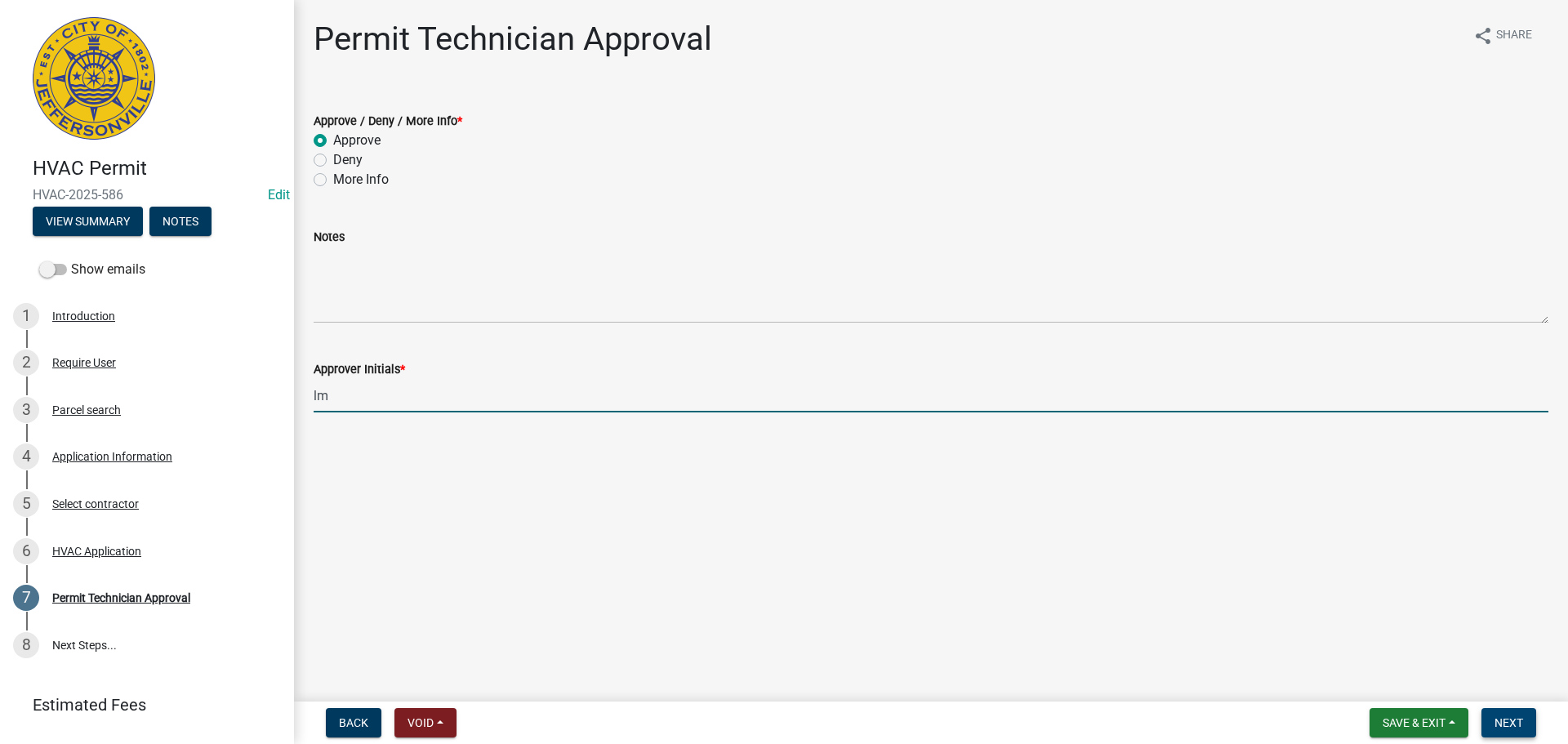
type input "lm"
click at [1501, 721] on span "Next" at bounding box center [1508, 723] width 29 height 13
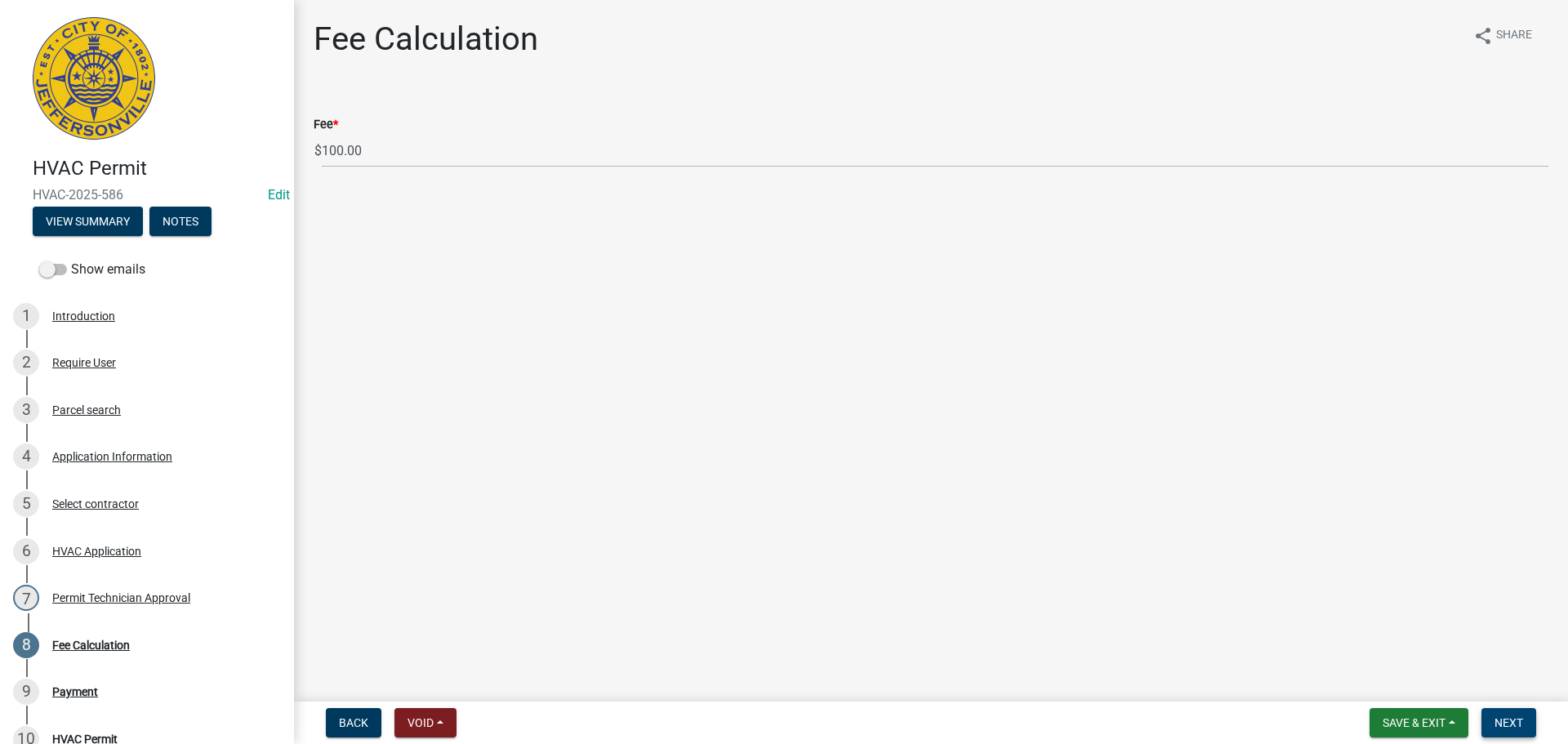
click at [1500, 721] on span "Next" at bounding box center [1508, 723] width 29 height 13
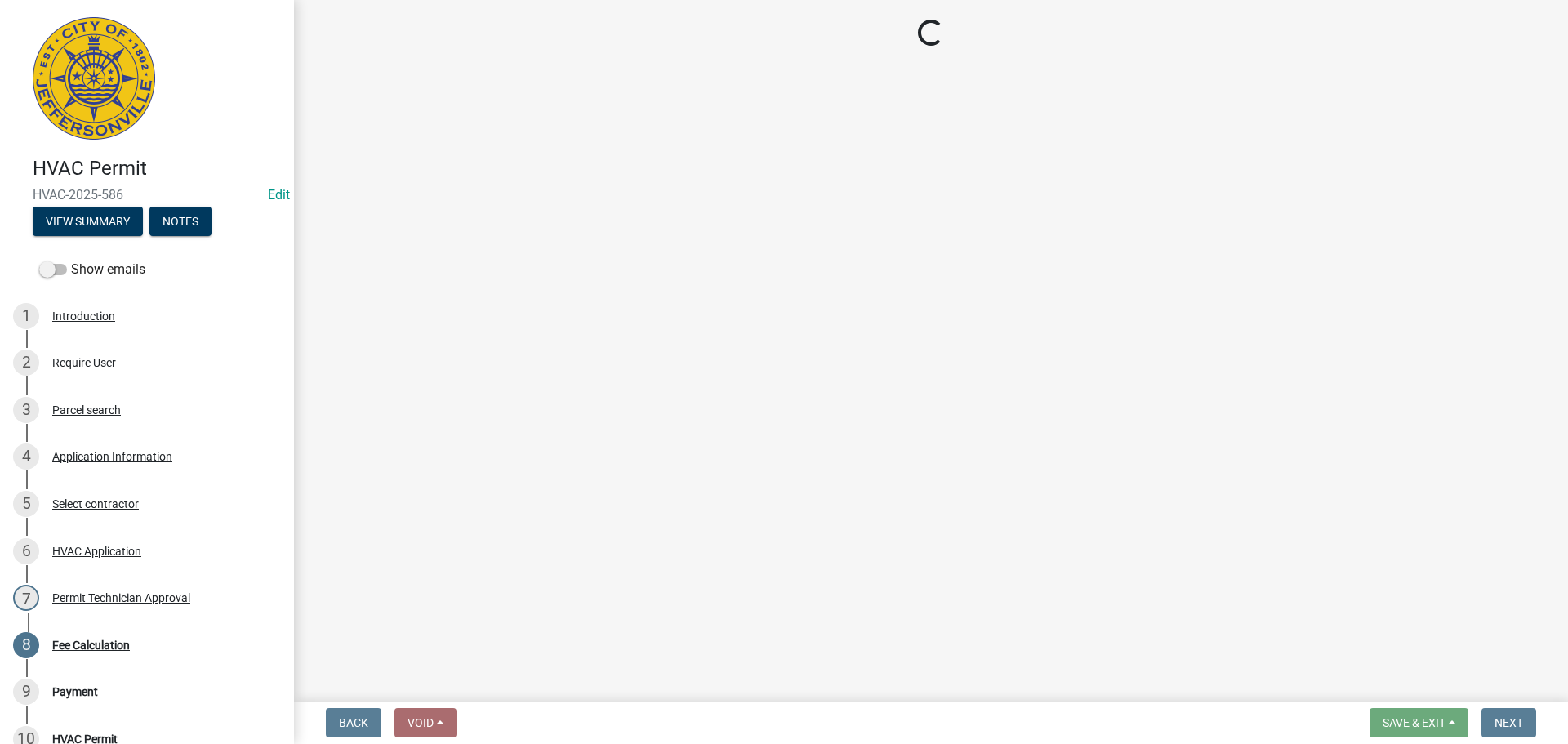
select select "3: 3"
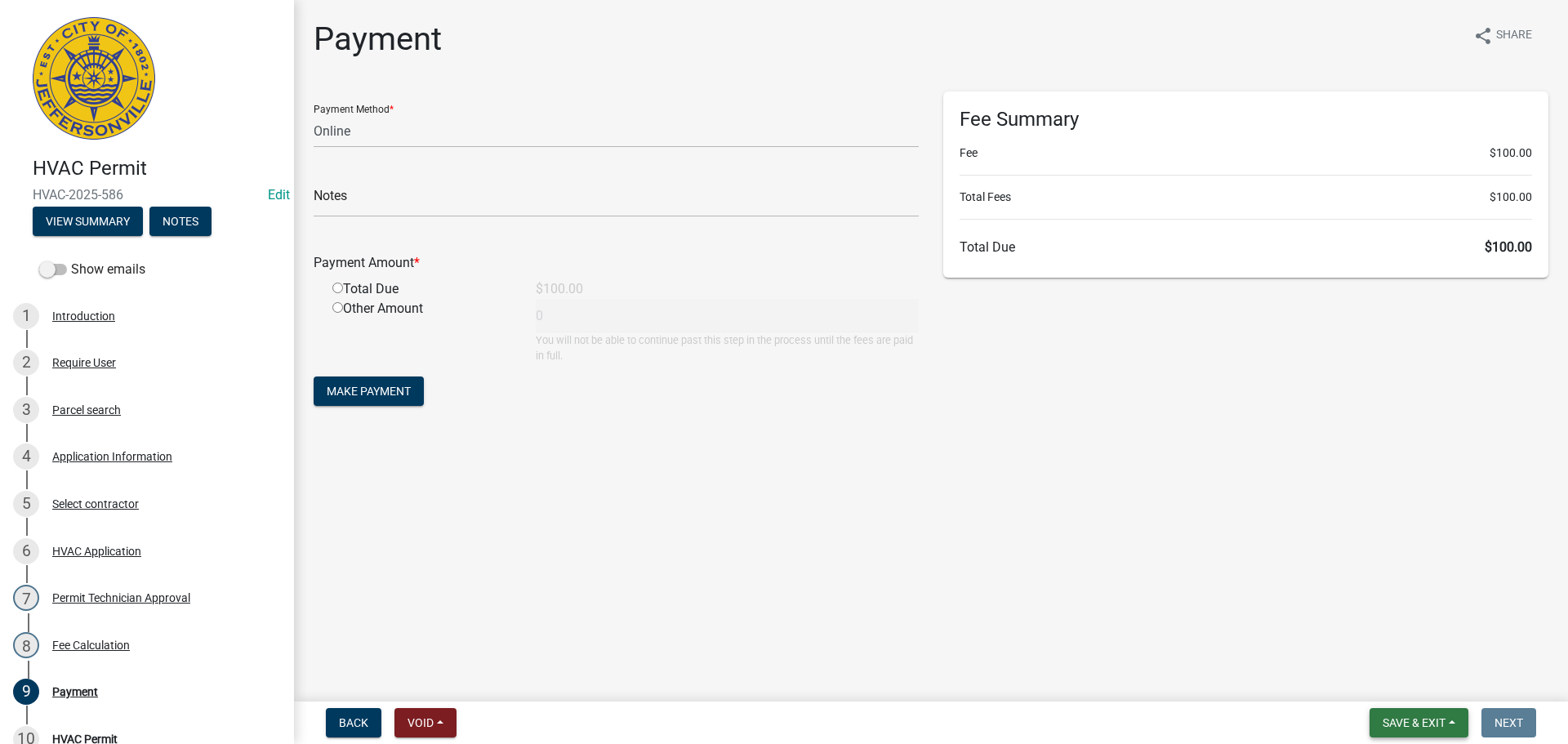
click at [1422, 722] on span "Save & Exit" at bounding box center [1414, 723] width 63 height 13
click at [1415, 692] on button "Save & Exit" at bounding box center [1402, 680] width 131 height 39
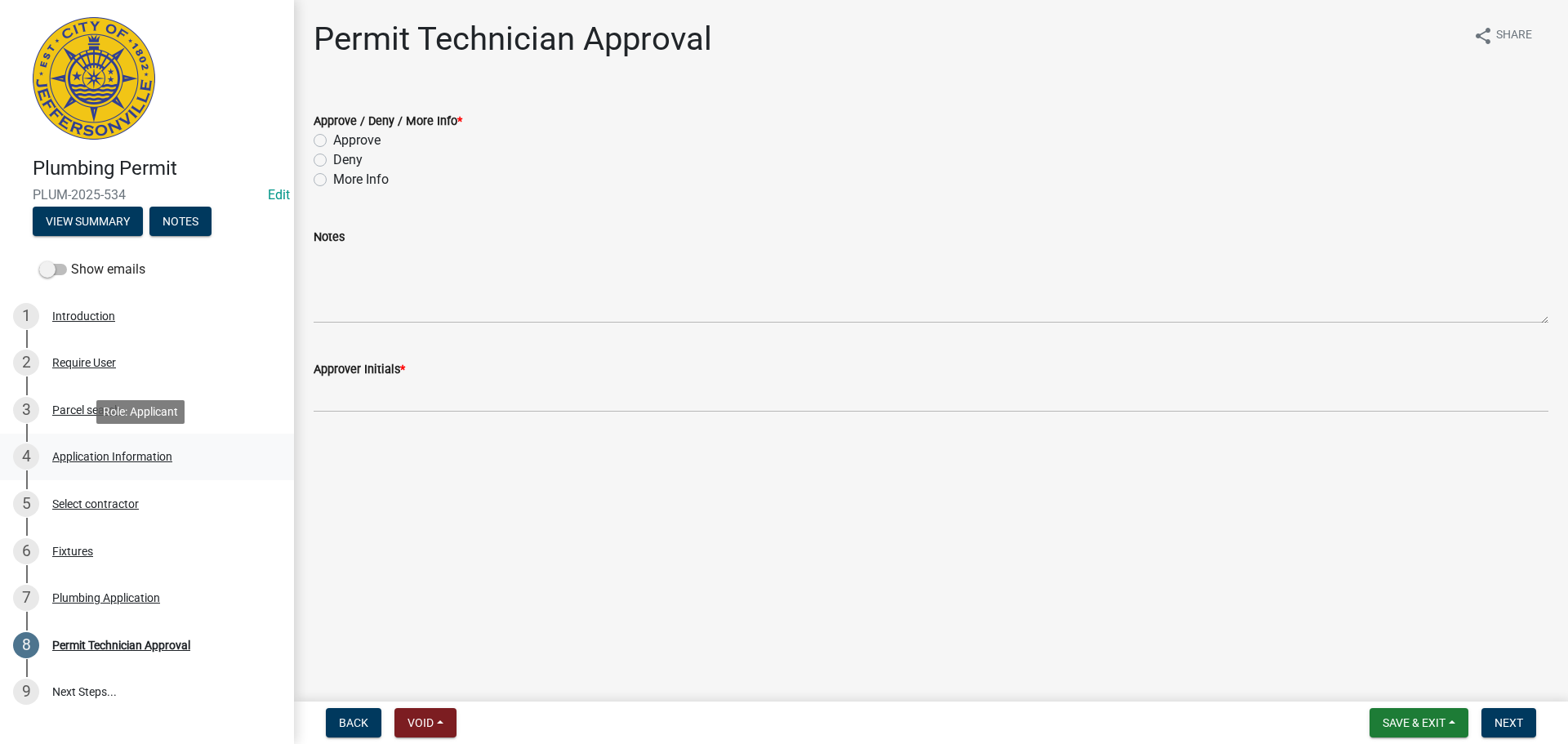
click at [91, 456] on div "Application Information" at bounding box center [112, 456] width 120 height 11
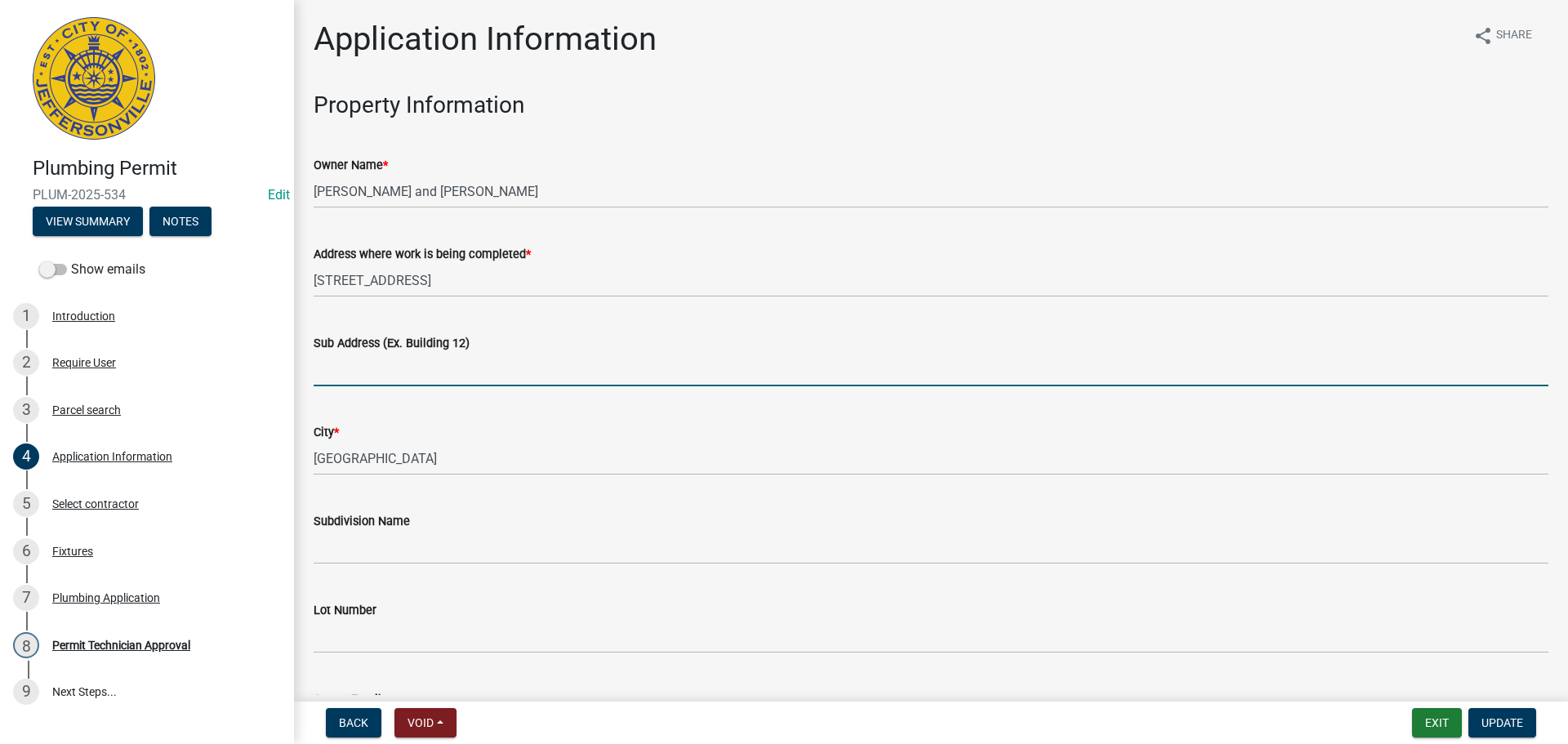
click at [387, 385] on input "Sub Address (Ex. Building 12)" at bounding box center [931, 369] width 1235 height 33
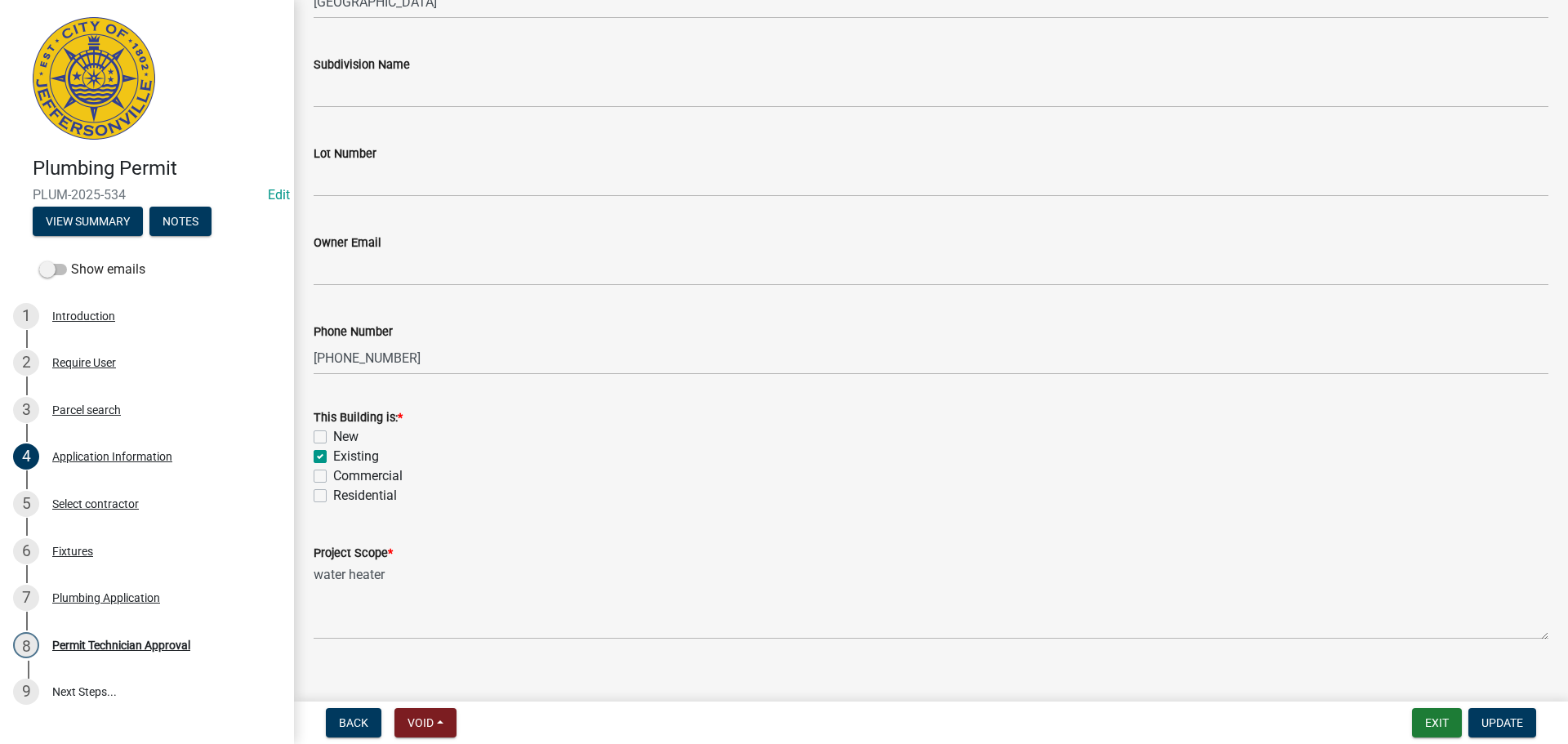
scroll to position [478, 0]
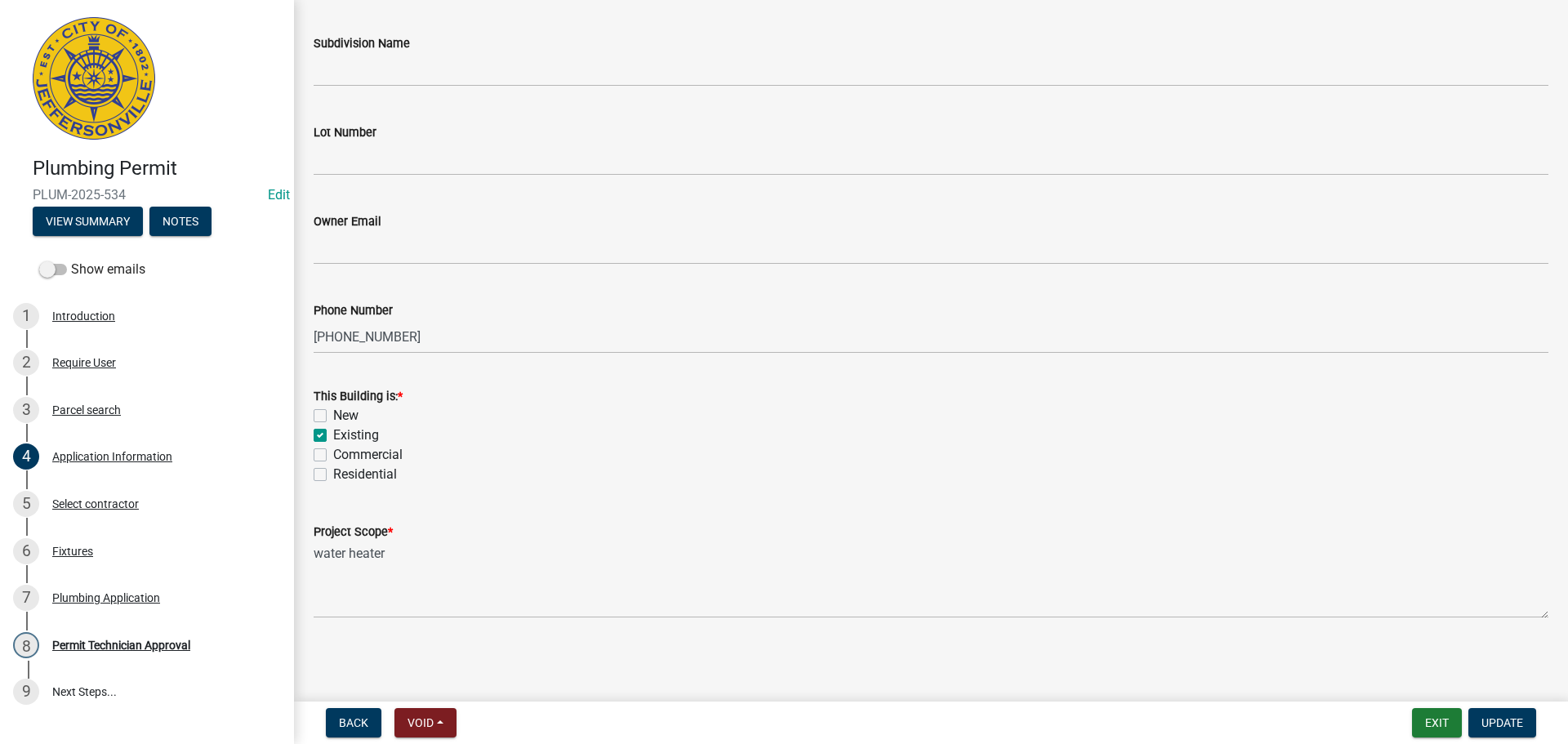
type input "2207 Liberty Court"
click at [359, 470] on label "Residential" at bounding box center [365, 475] width 64 height 19
click at [344, 470] on input "Residential" at bounding box center [339, 470] width 11 height 11
checkbox input "true"
checkbox input "false"
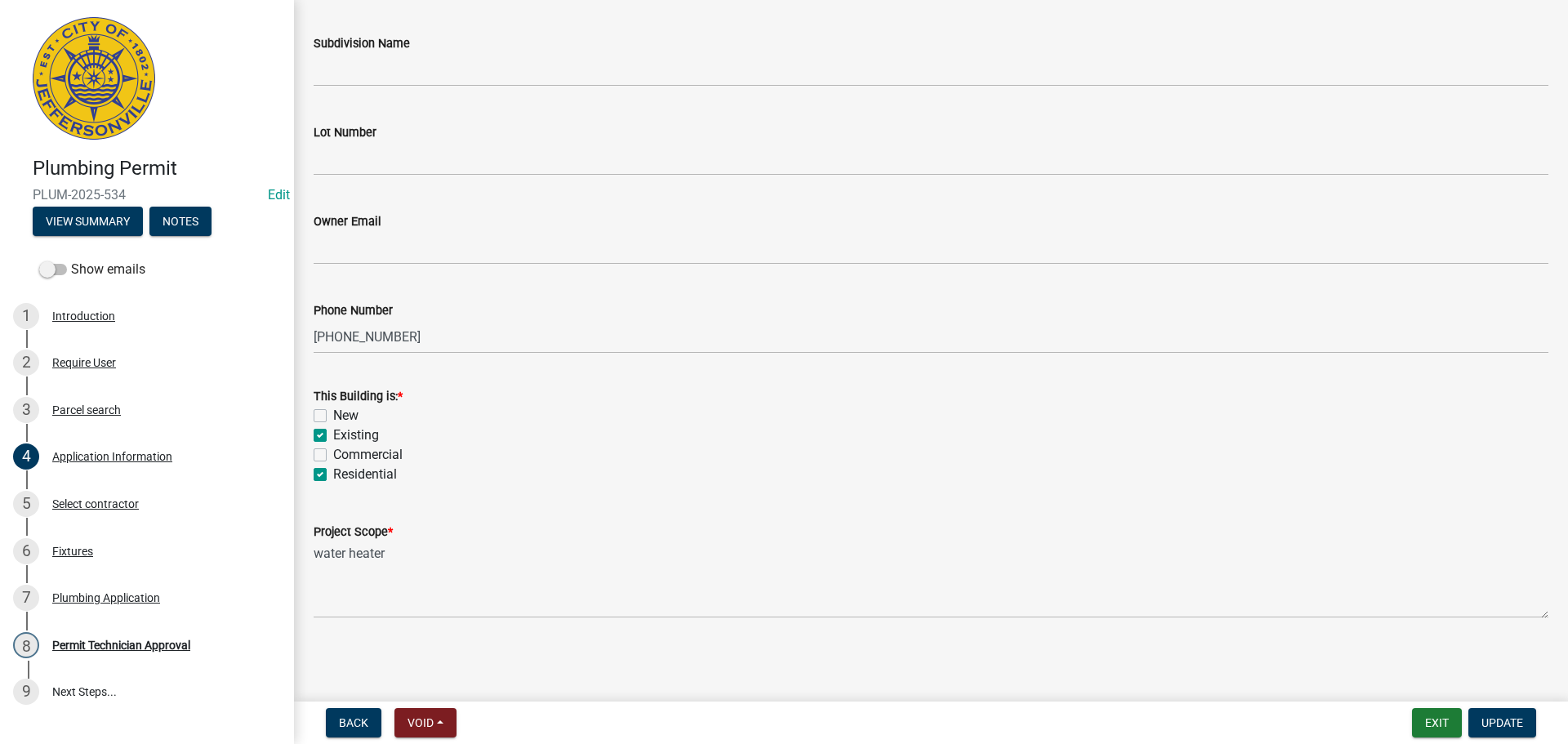
checkbox input "true"
checkbox input "false"
checkbox input "true"
click at [1495, 712] on button "Update" at bounding box center [1501, 723] width 68 height 30
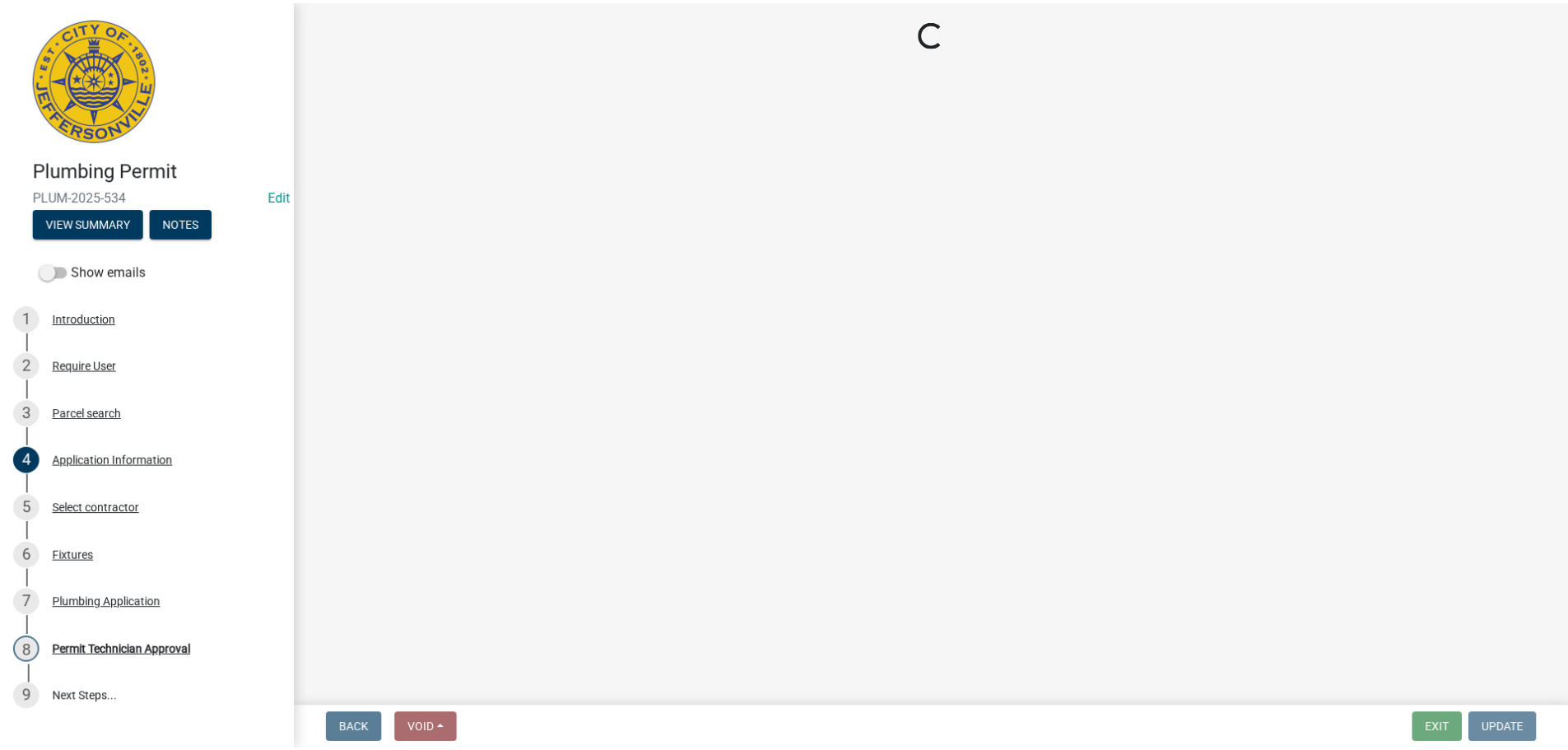
scroll to position [0, 0]
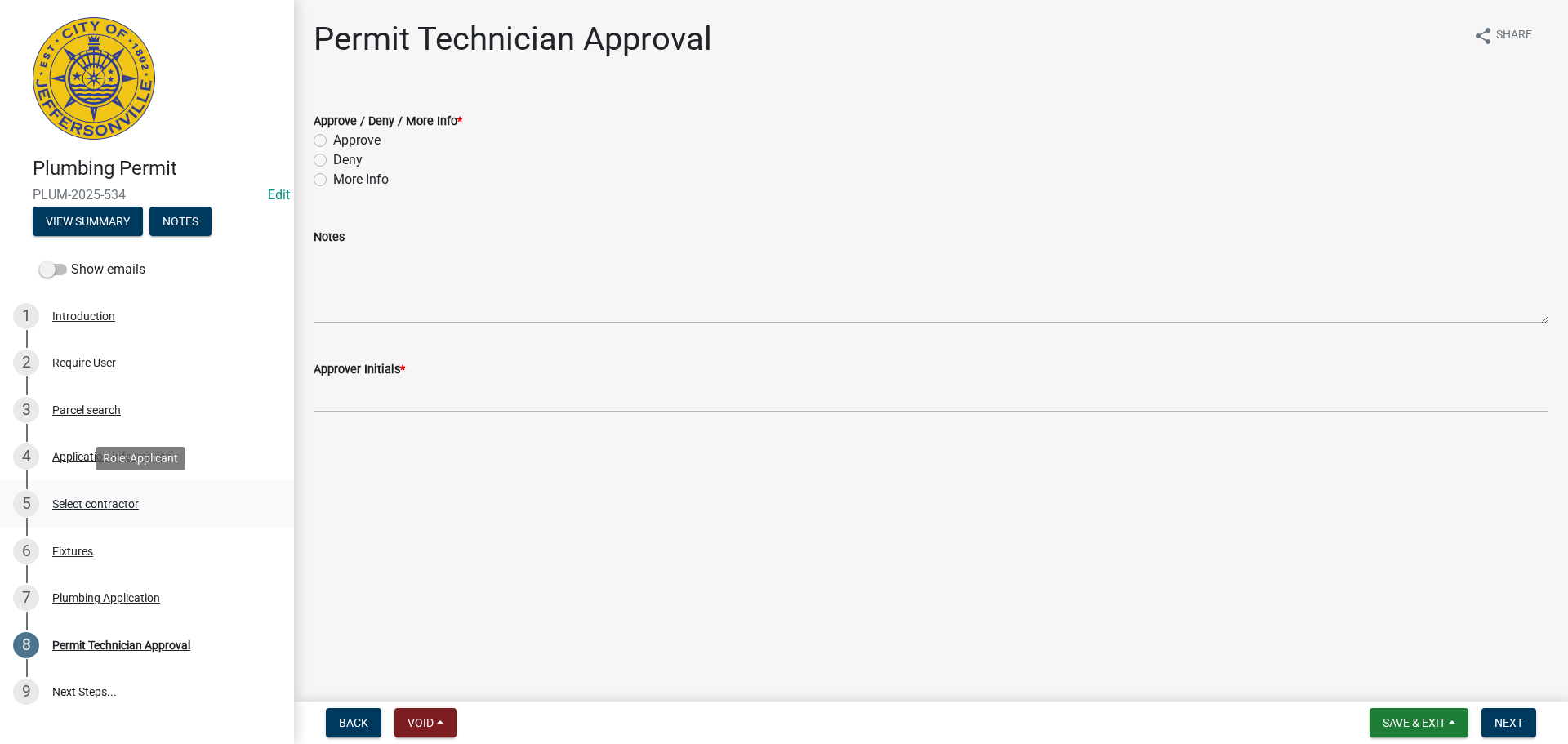
click at [104, 502] on div "Select contractor" at bounding box center [96, 504] width 87 height 11
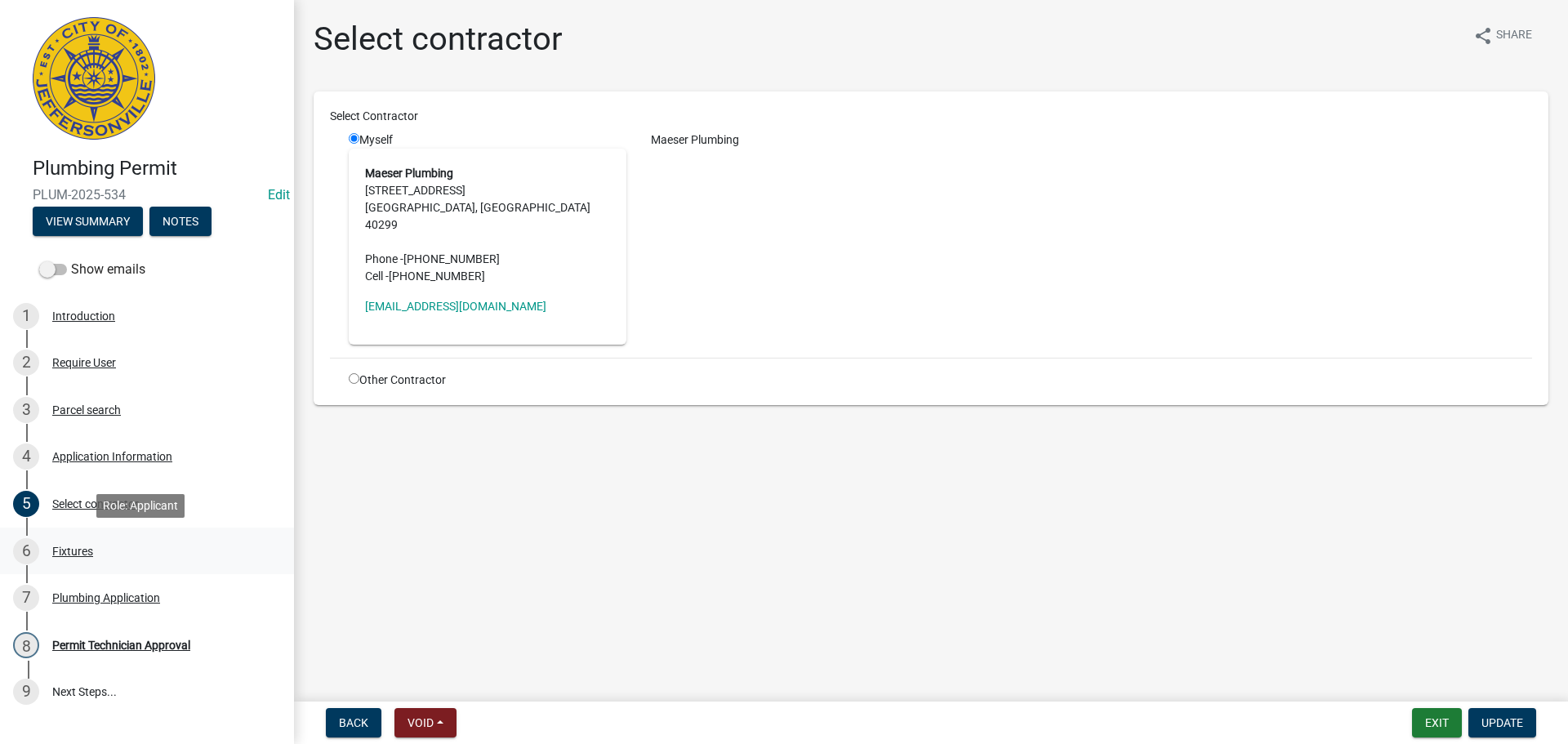
click at [75, 550] on div "Fixtures" at bounding box center [73, 551] width 41 height 11
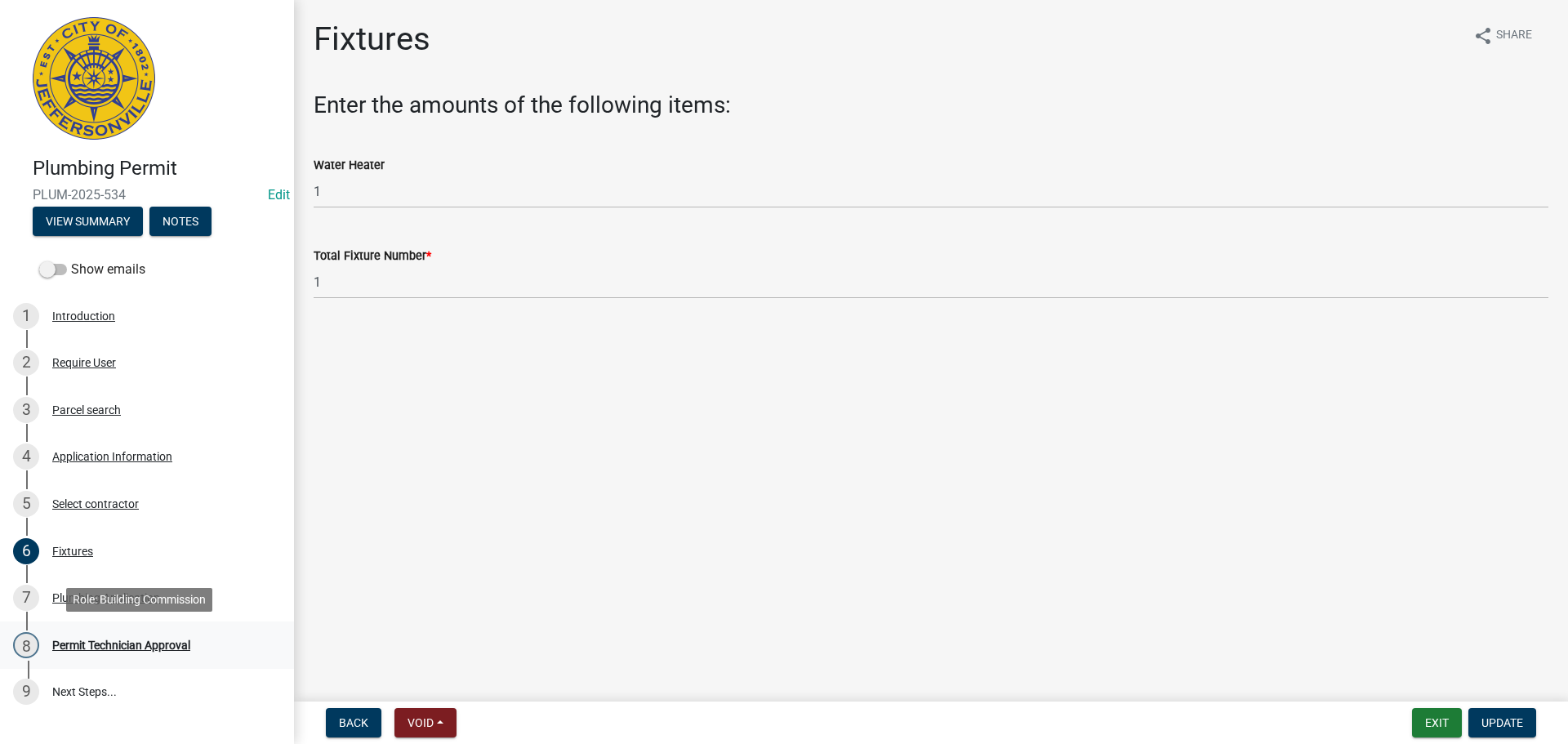
click at [89, 640] on div "Permit Technician Approval" at bounding box center [121, 645] width 138 height 11
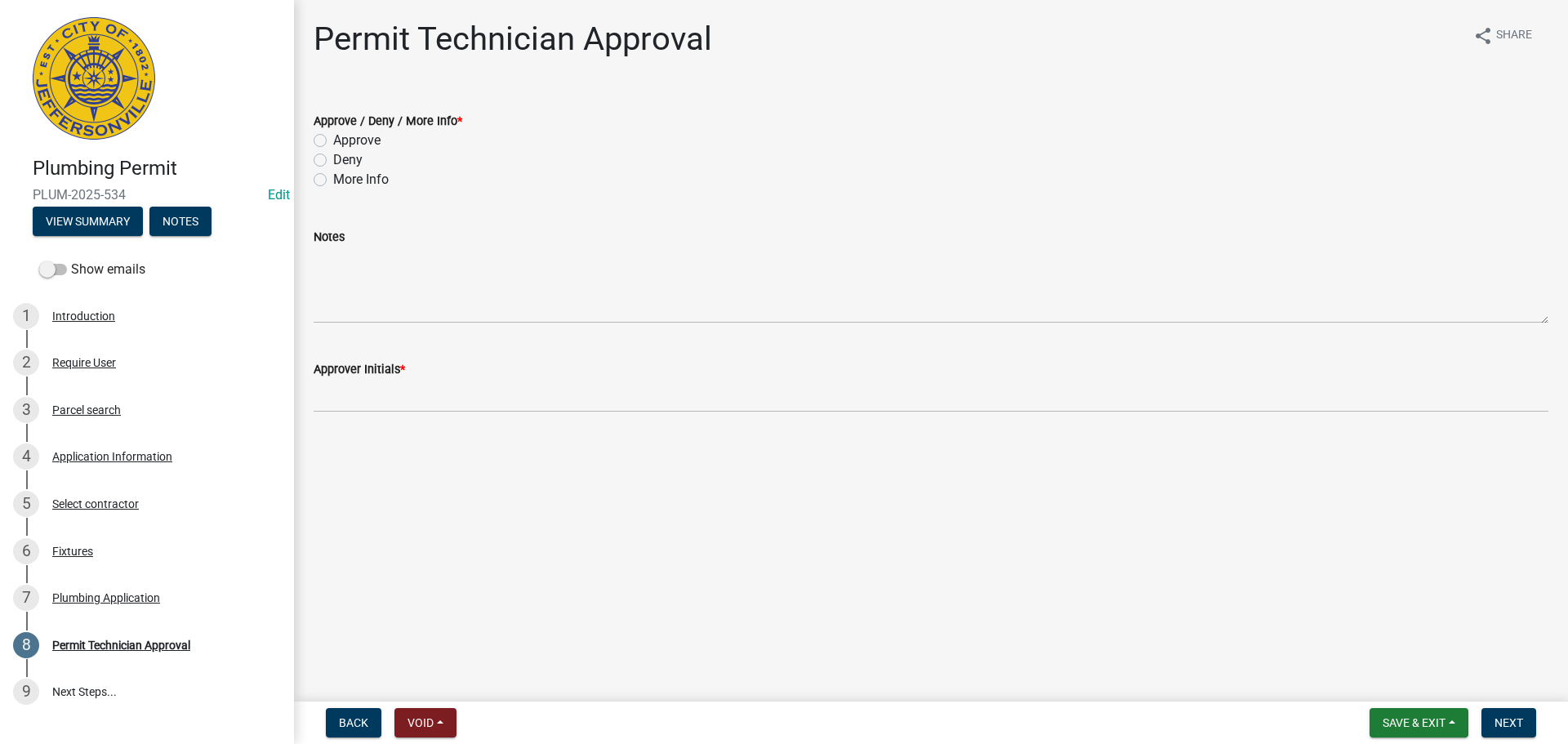
click at [370, 135] on label "Approve" at bounding box center [357, 140] width 47 height 19
click at [344, 135] on input "Approve" at bounding box center [339, 136] width 11 height 11
radio input "true"
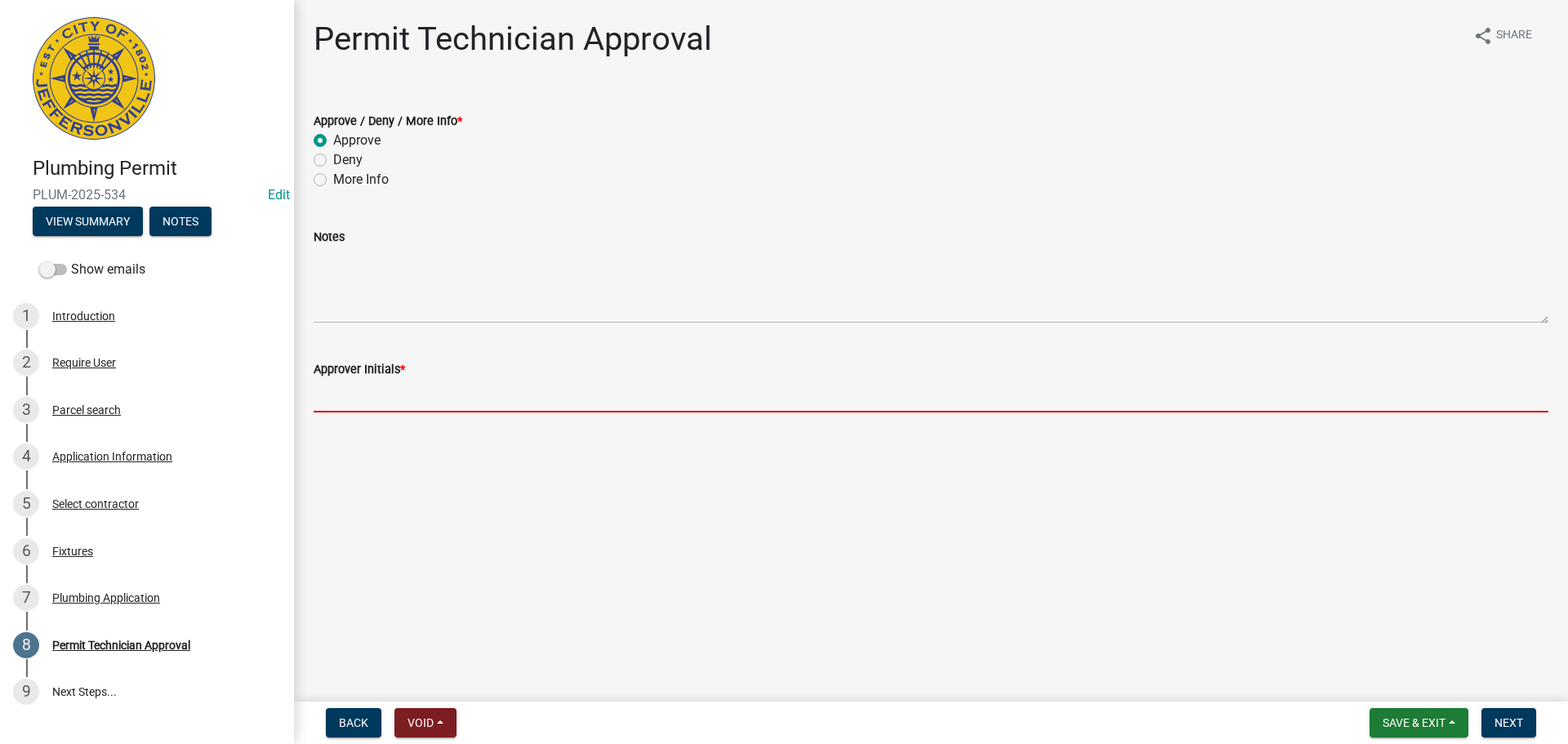
click at [378, 402] on input "Approver Initials *" at bounding box center [931, 396] width 1235 height 33
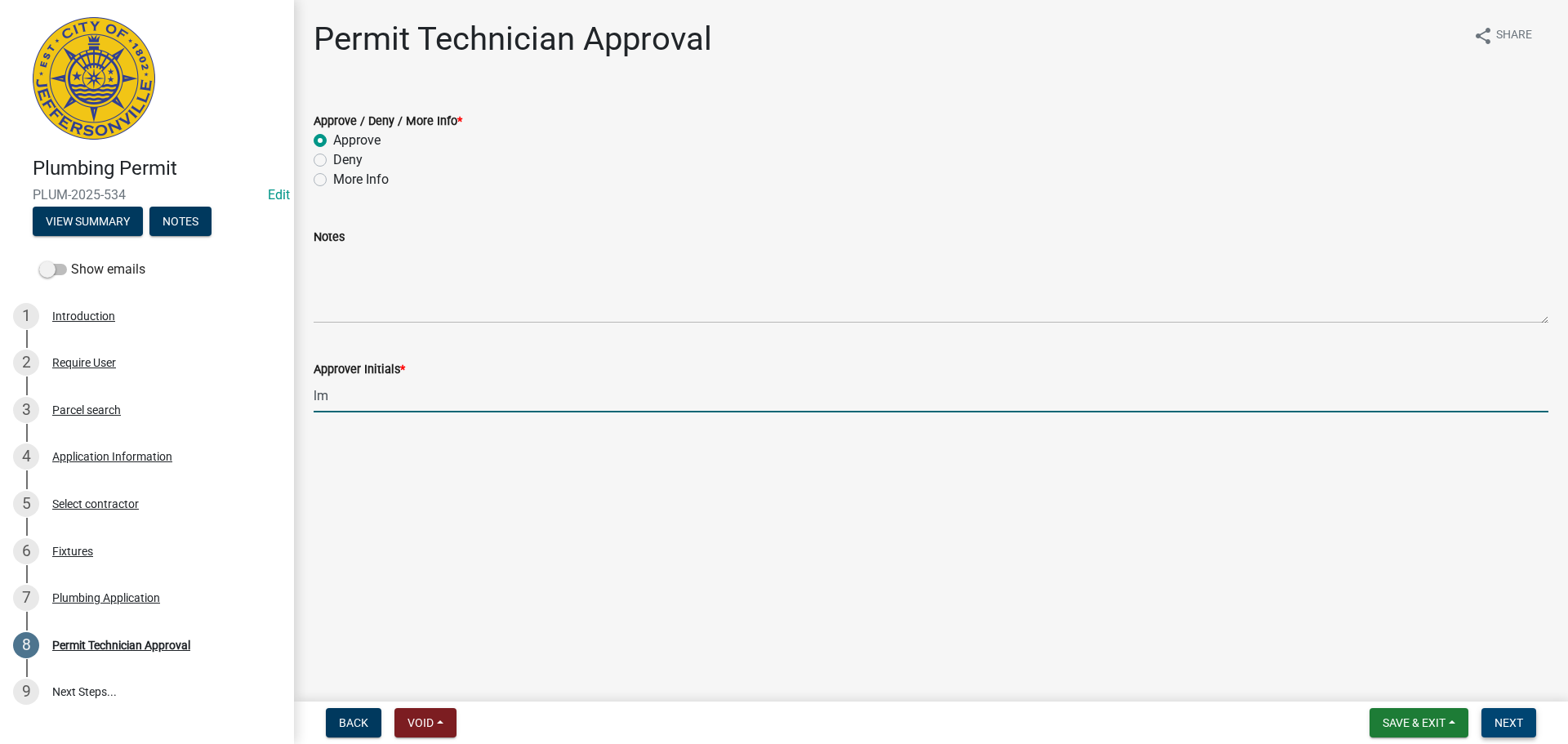
type input "lm"
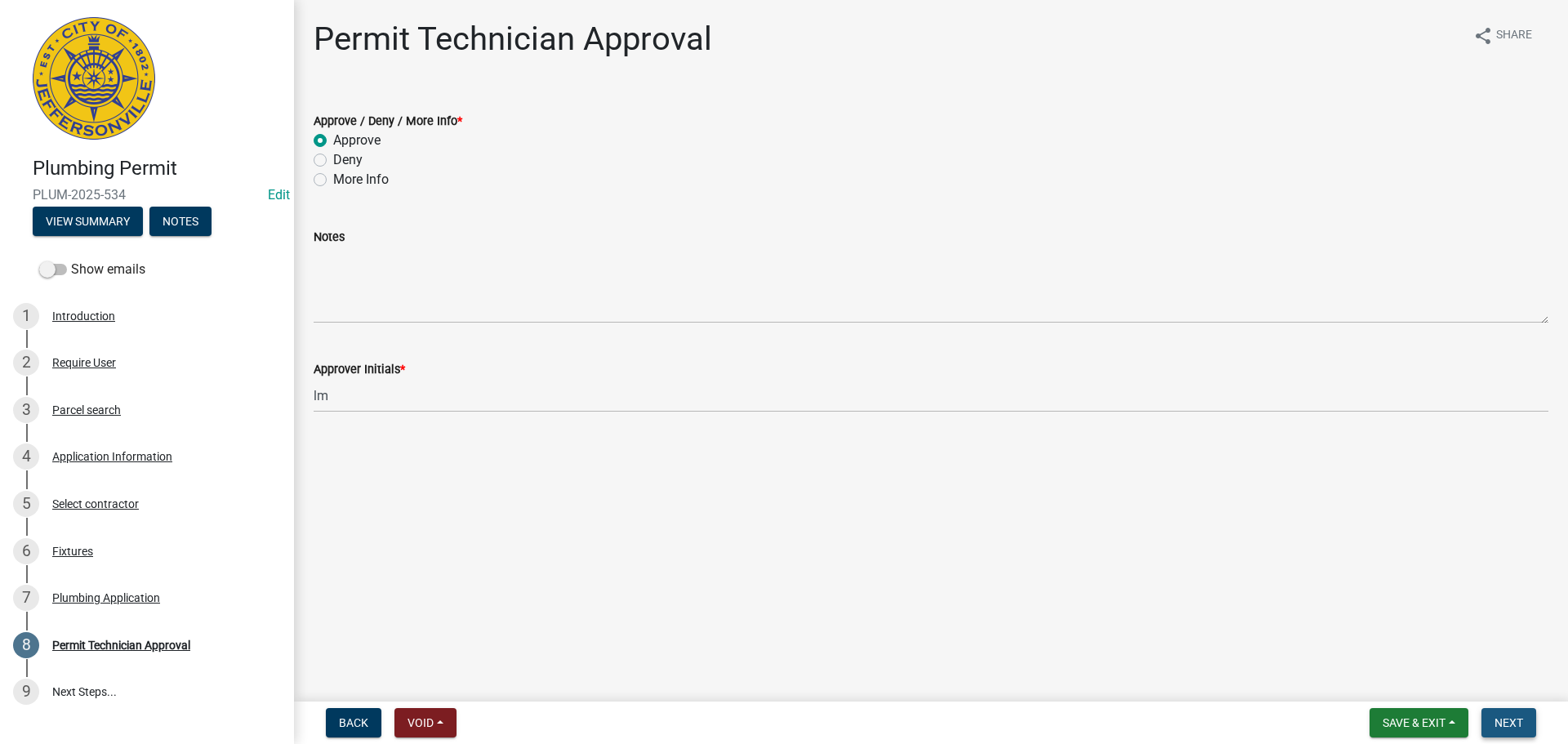
click at [1500, 712] on button "Next" at bounding box center [1508, 723] width 54 height 30
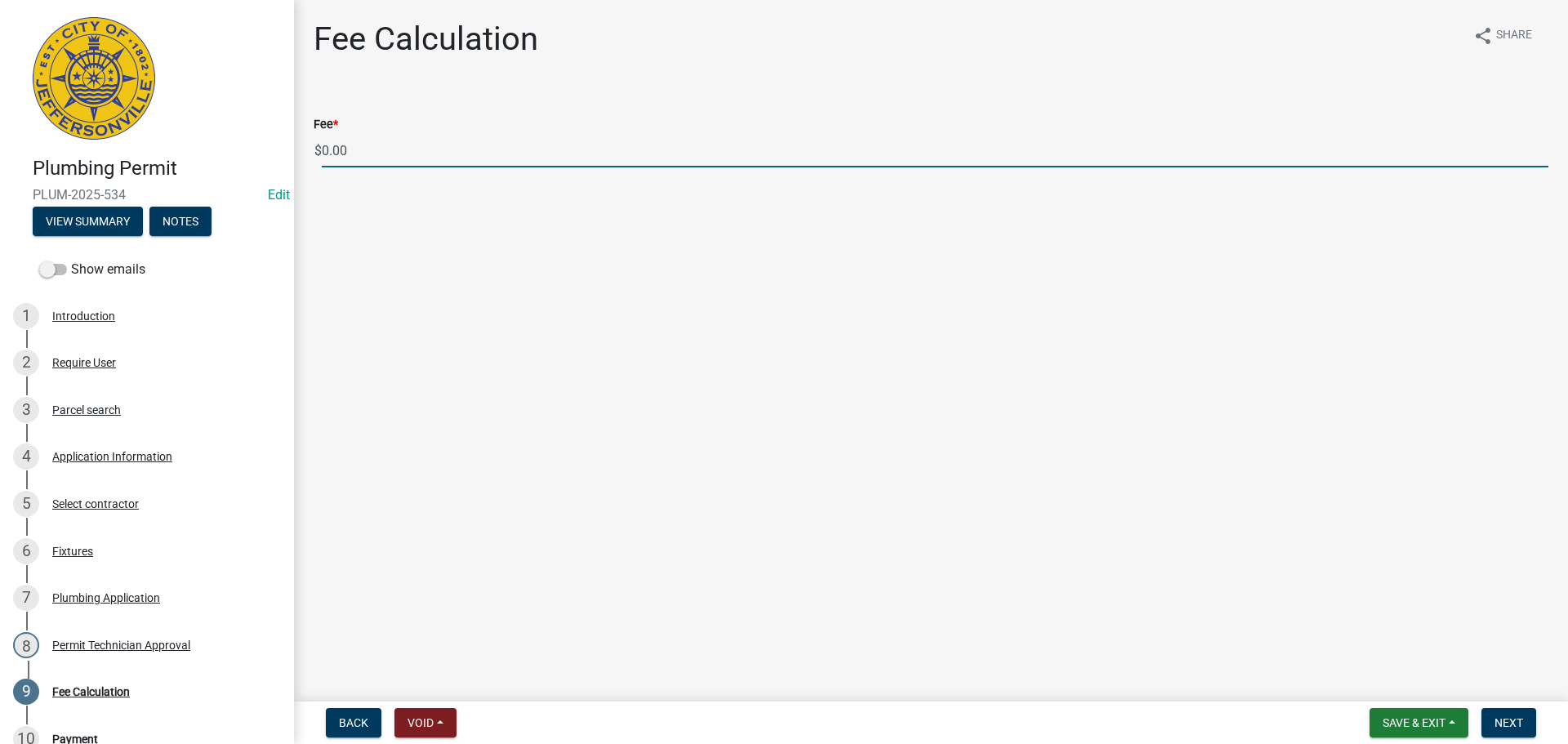
drag, startPoint x: 470, startPoint y: 154, endPoint x: 249, endPoint y: 147, distance: 221.1
click at [249, 147] on div "Plumbing Permit PLUM-2025-534 Edit View Summary Notes Show emails 1 Introductio…" at bounding box center [784, 372] width 1568 height 744
type input "35.00"
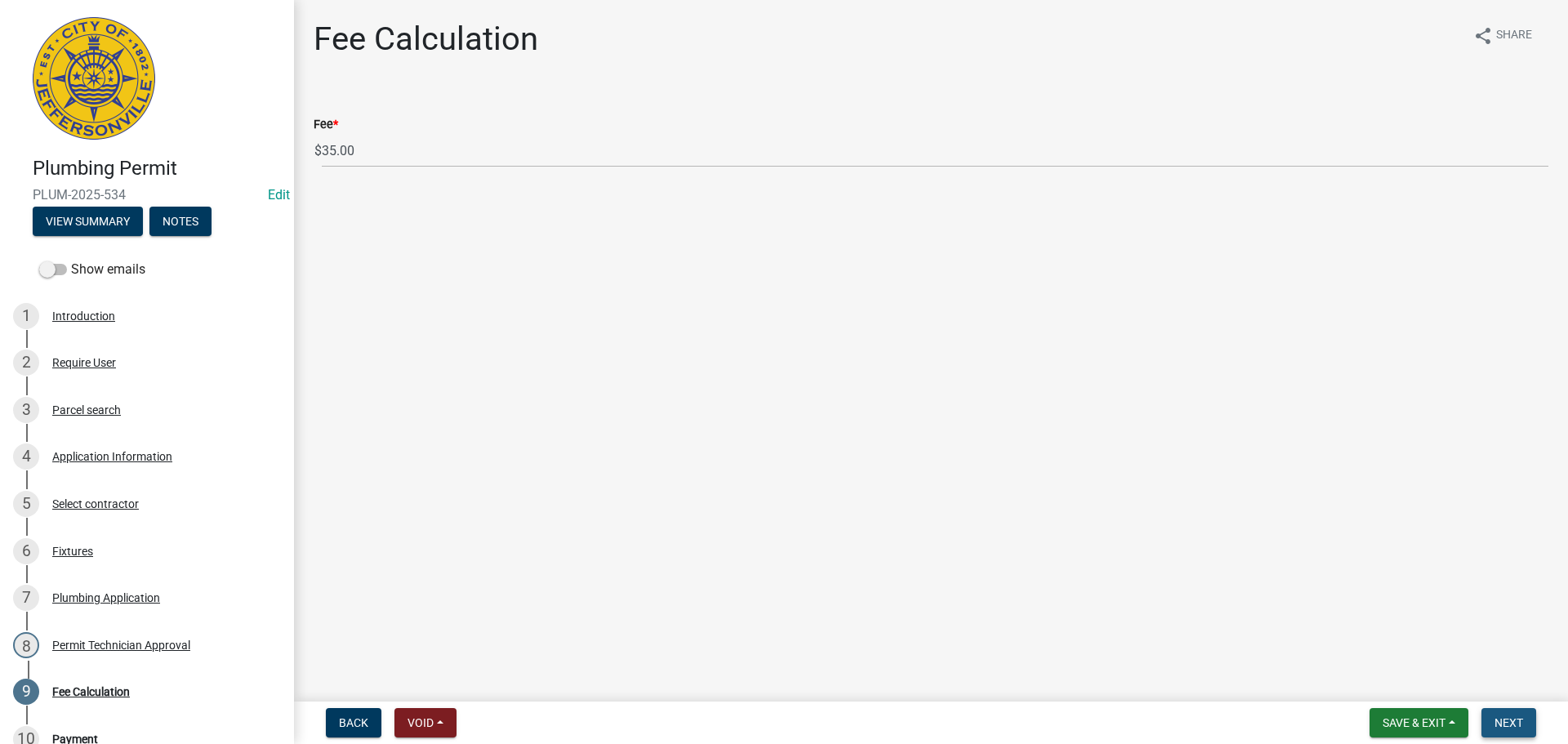
click at [1486, 717] on button "Next" at bounding box center [1508, 723] width 54 height 30
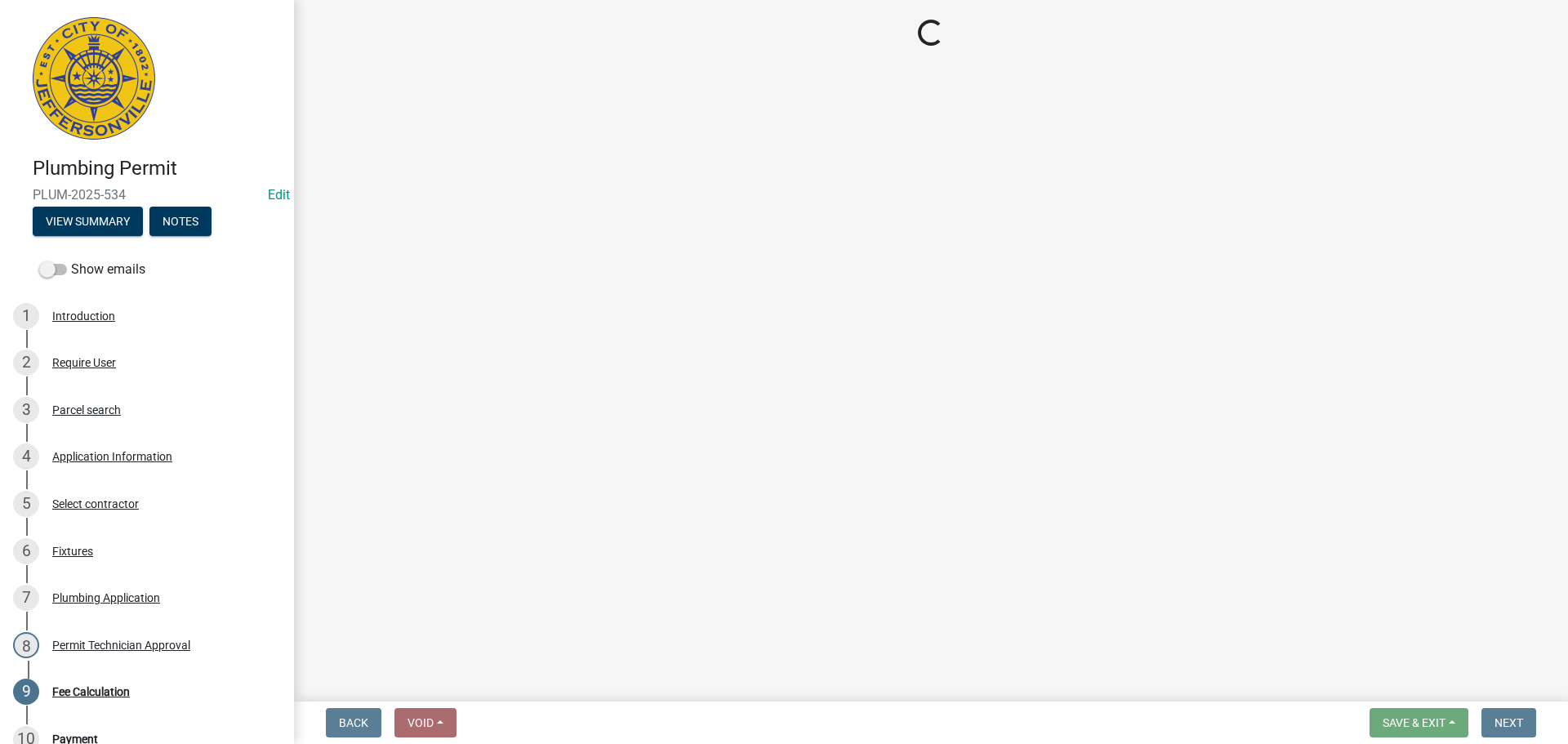
select select "3: 3"
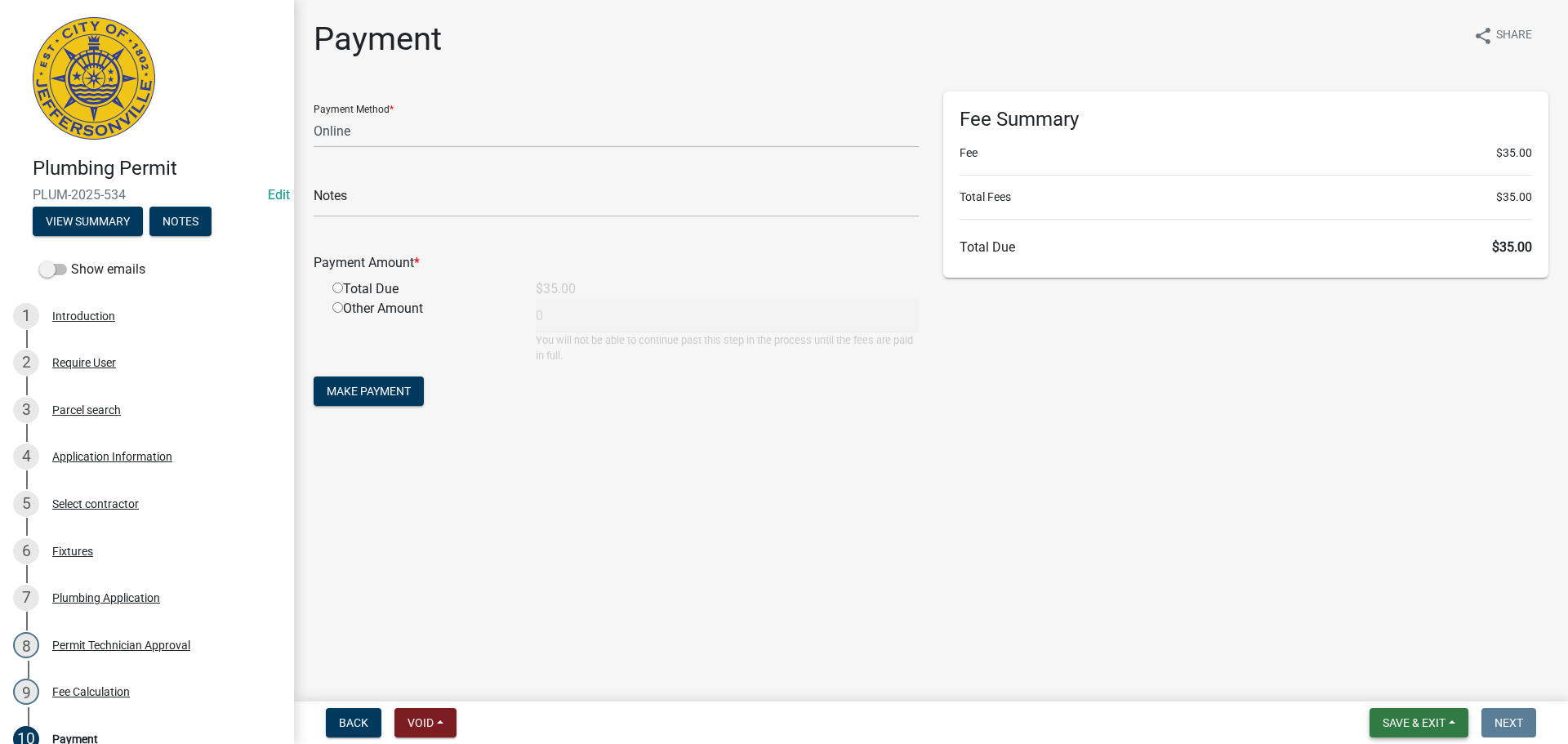
click at [1395, 725] on span "Save & Exit" at bounding box center [1414, 723] width 63 height 13
click at [1400, 685] on button "Save & Exit" at bounding box center [1402, 680] width 131 height 39
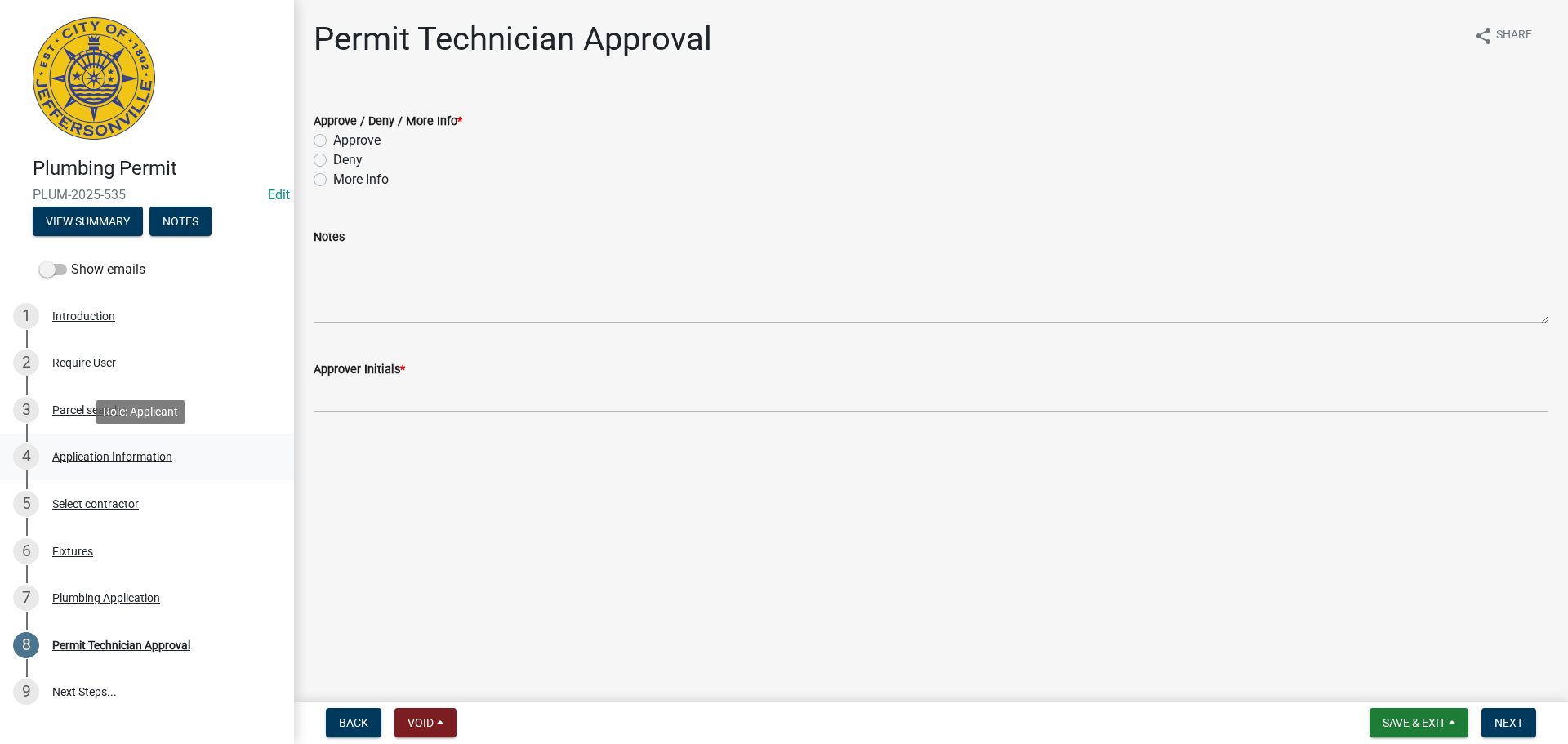
click at [130, 461] on div "Application Information" at bounding box center [112, 456] width 120 height 11
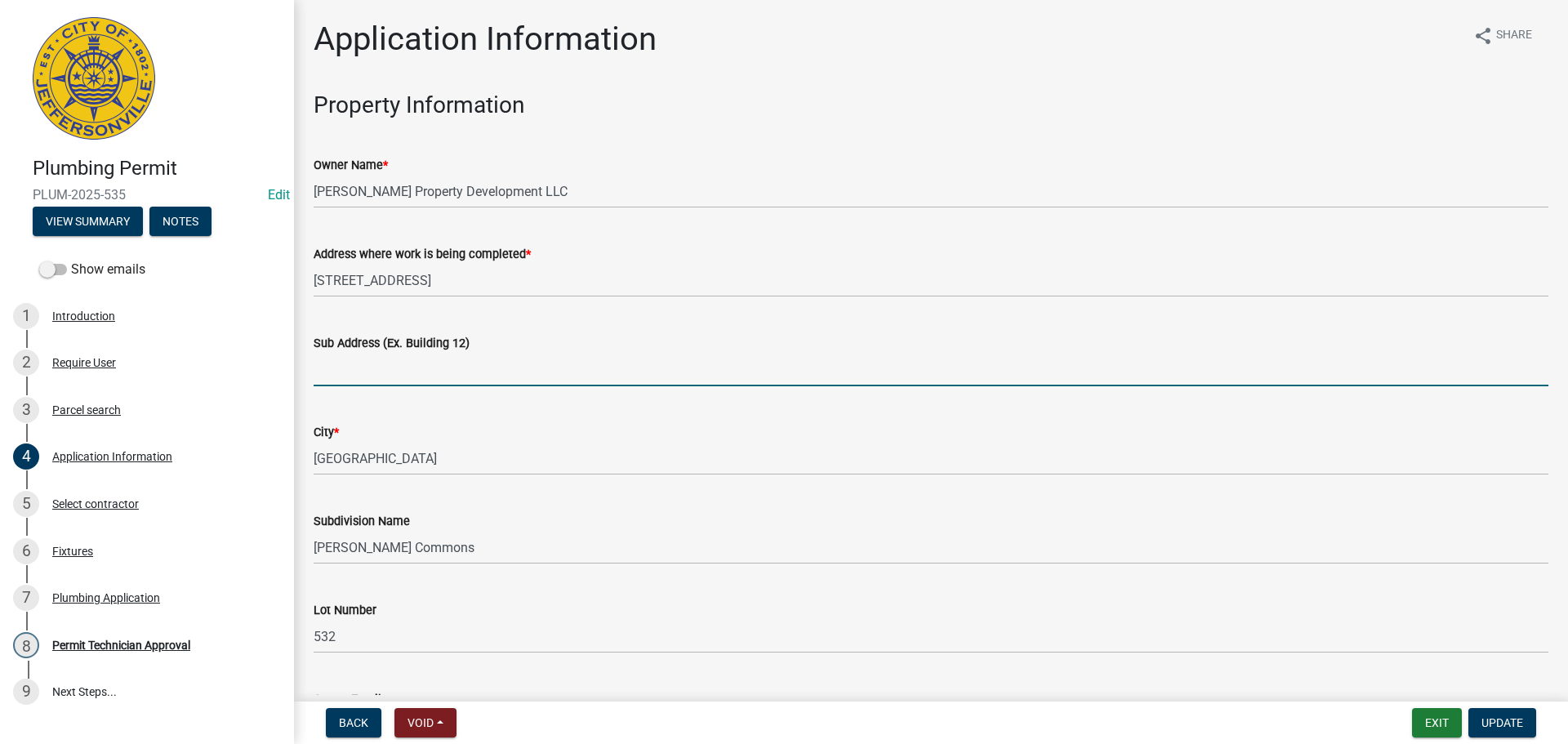
click at [404, 368] on input "Sub Address (Ex. Building 12)" at bounding box center [931, 369] width 1235 height 33
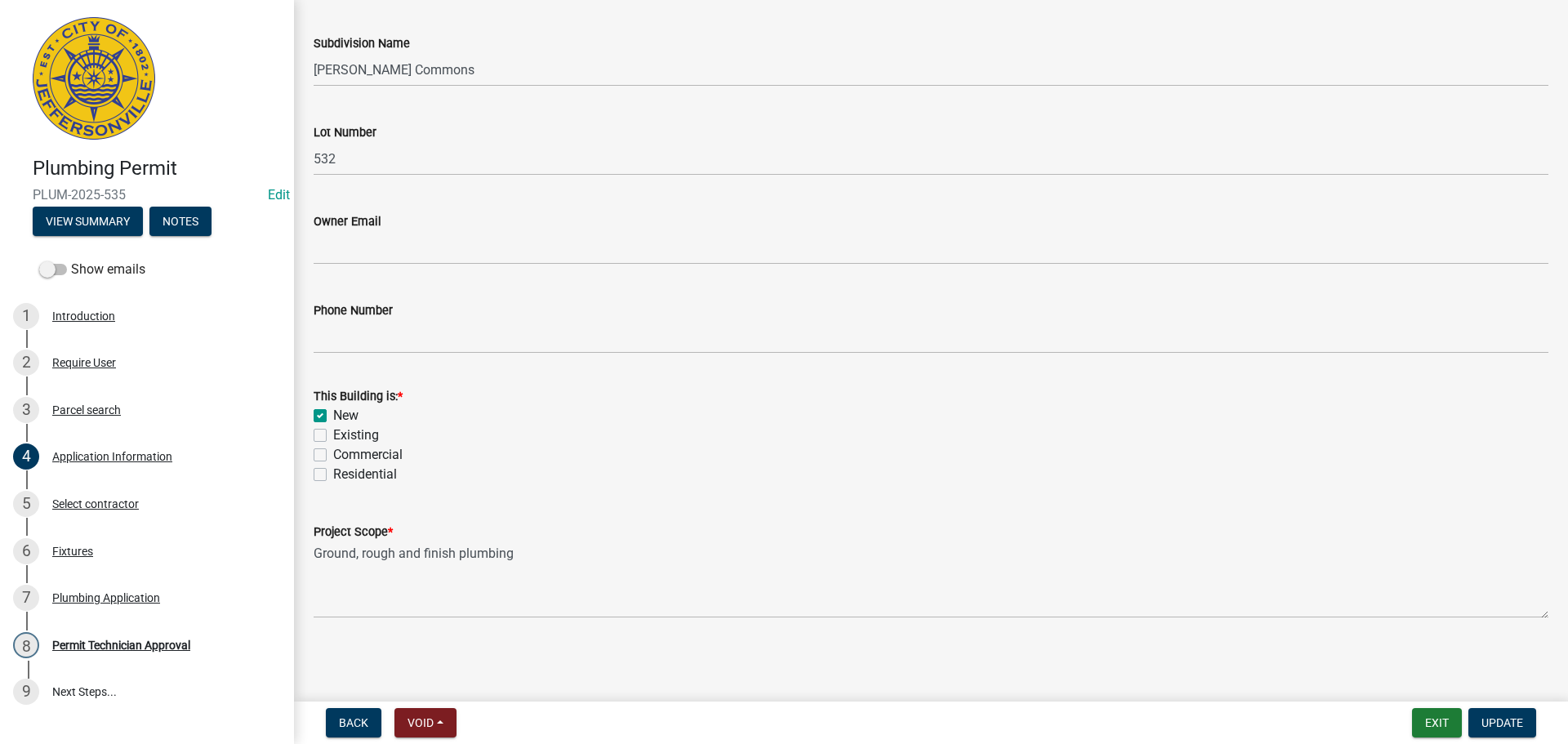
scroll to position [397, 0]
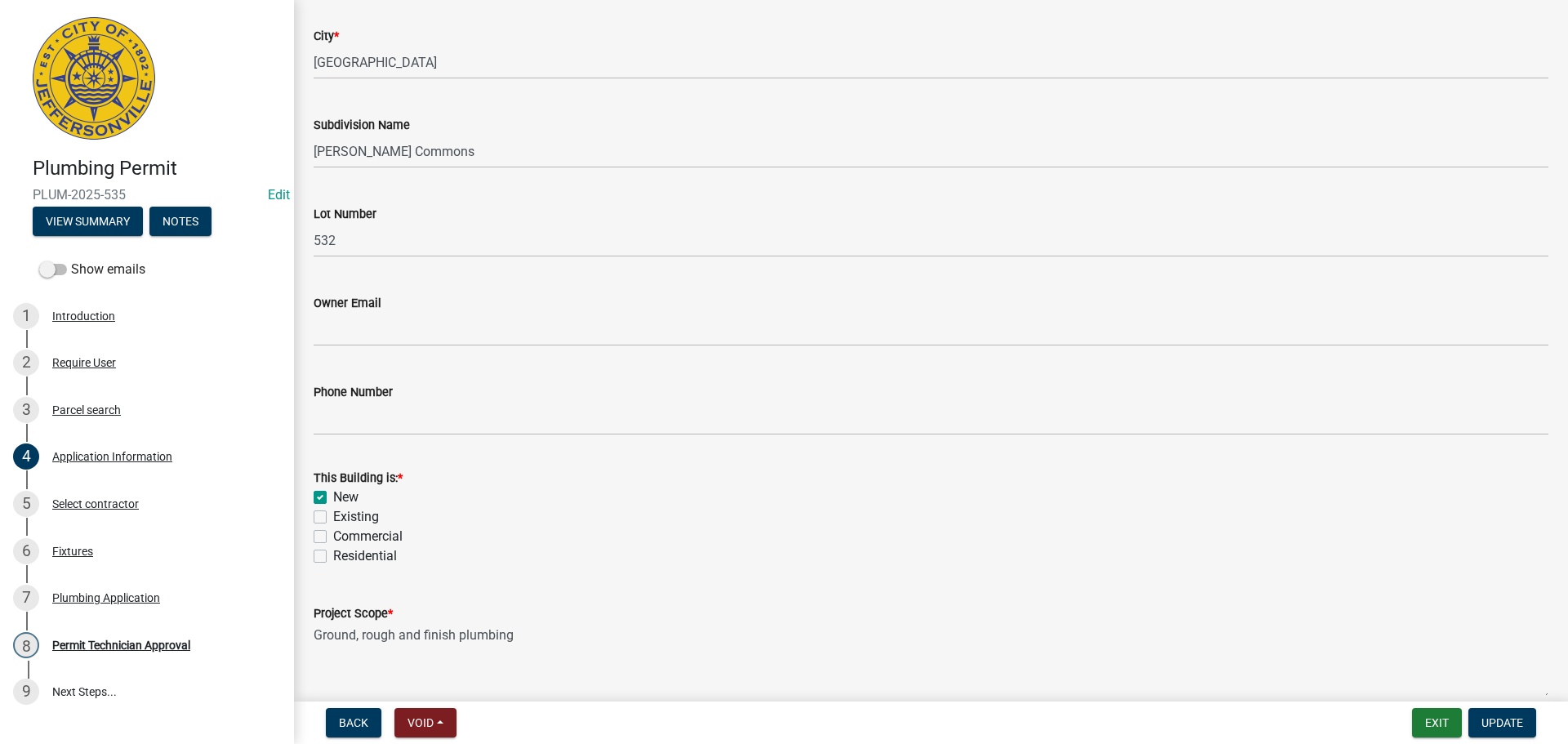
type input "[STREET_ADDRESS]"
click at [337, 560] on label "Residential" at bounding box center [365, 556] width 64 height 19
click at [337, 557] on input "Residential" at bounding box center [339, 552] width 11 height 11
checkbox input "true"
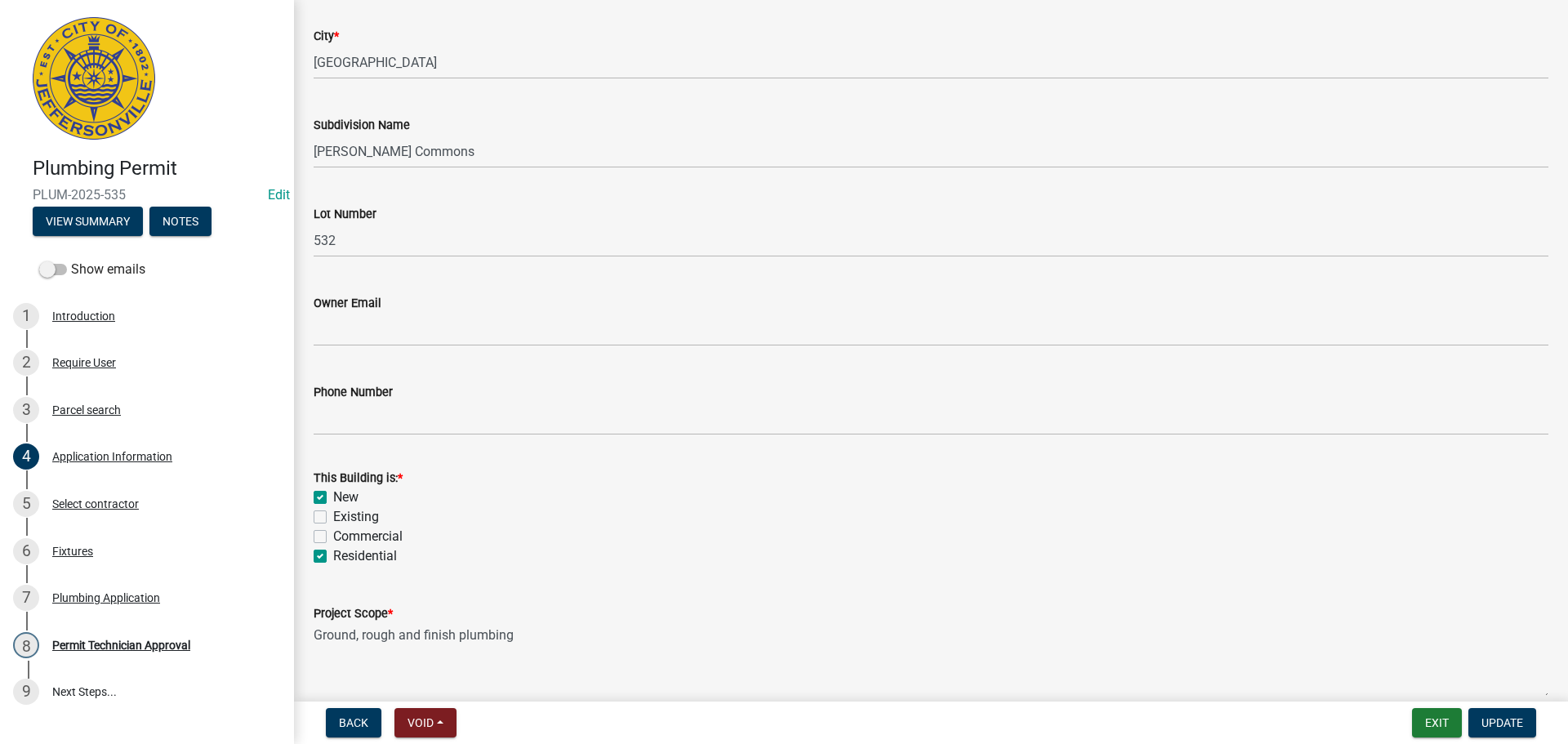
checkbox input "false"
checkbox input "true"
click at [1507, 728] on span "Update" at bounding box center [1501, 723] width 41 height 13
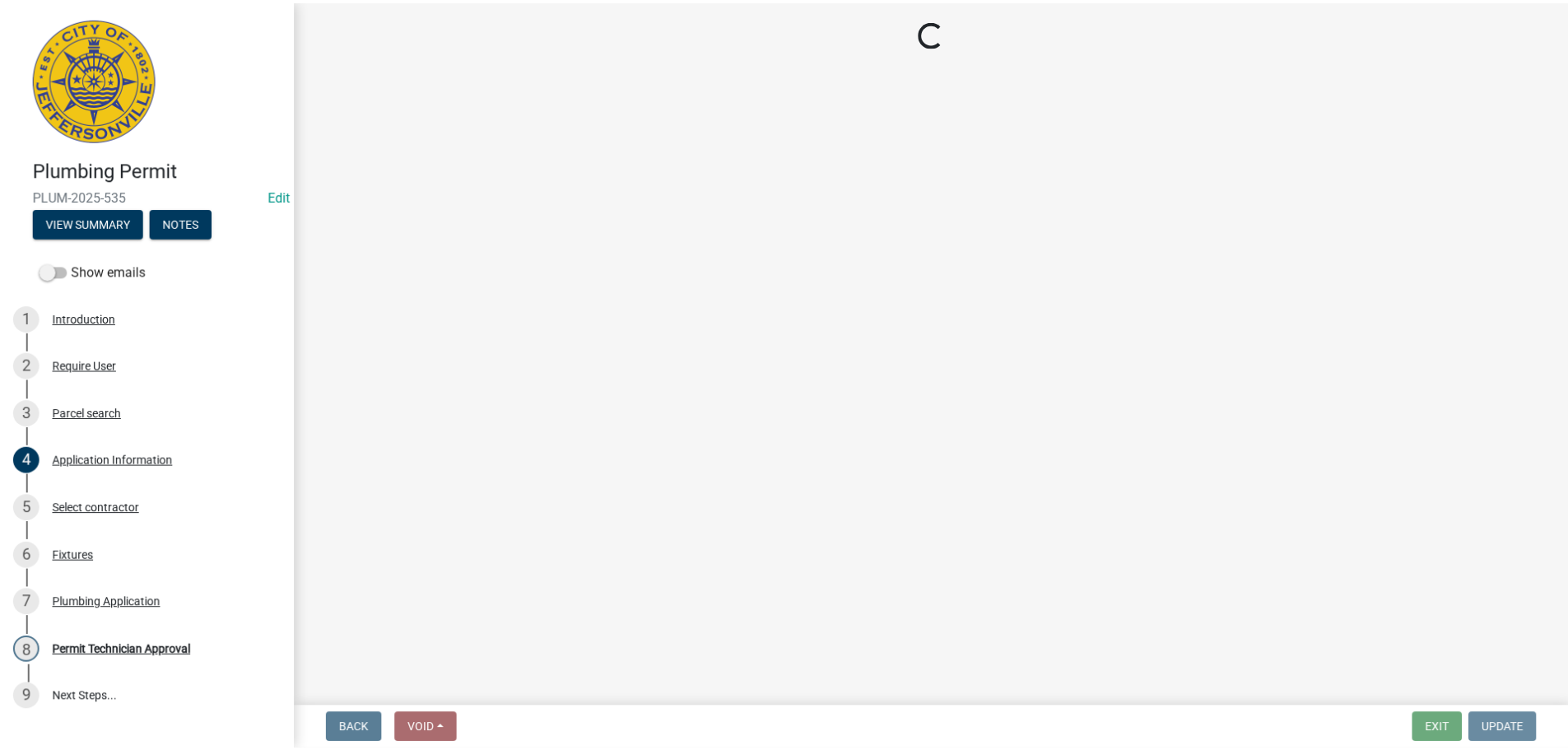
scroll to position [0, 0]
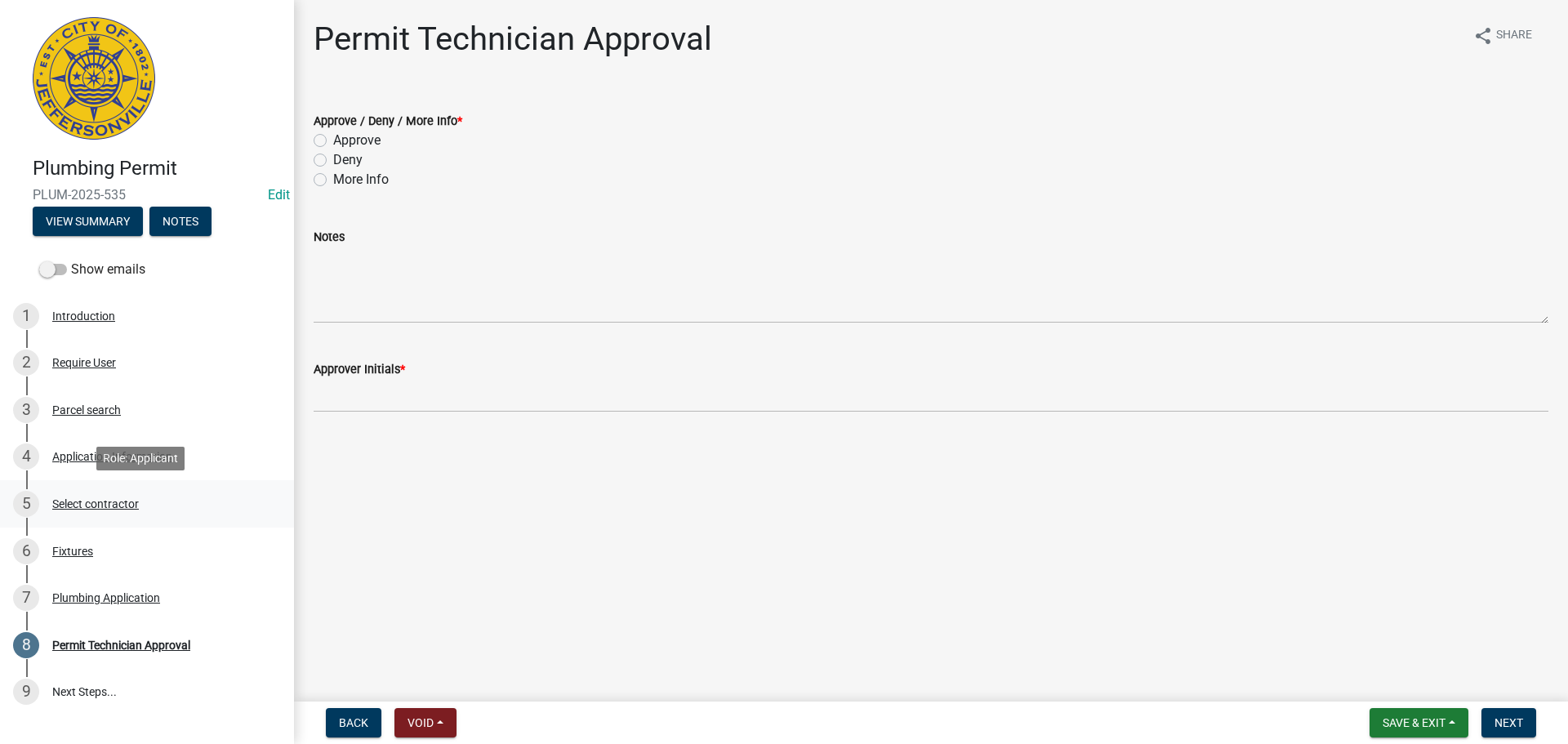
click at [103, 498] on div "Select contractor" at bounding box center [96, 504] width 87 height 11
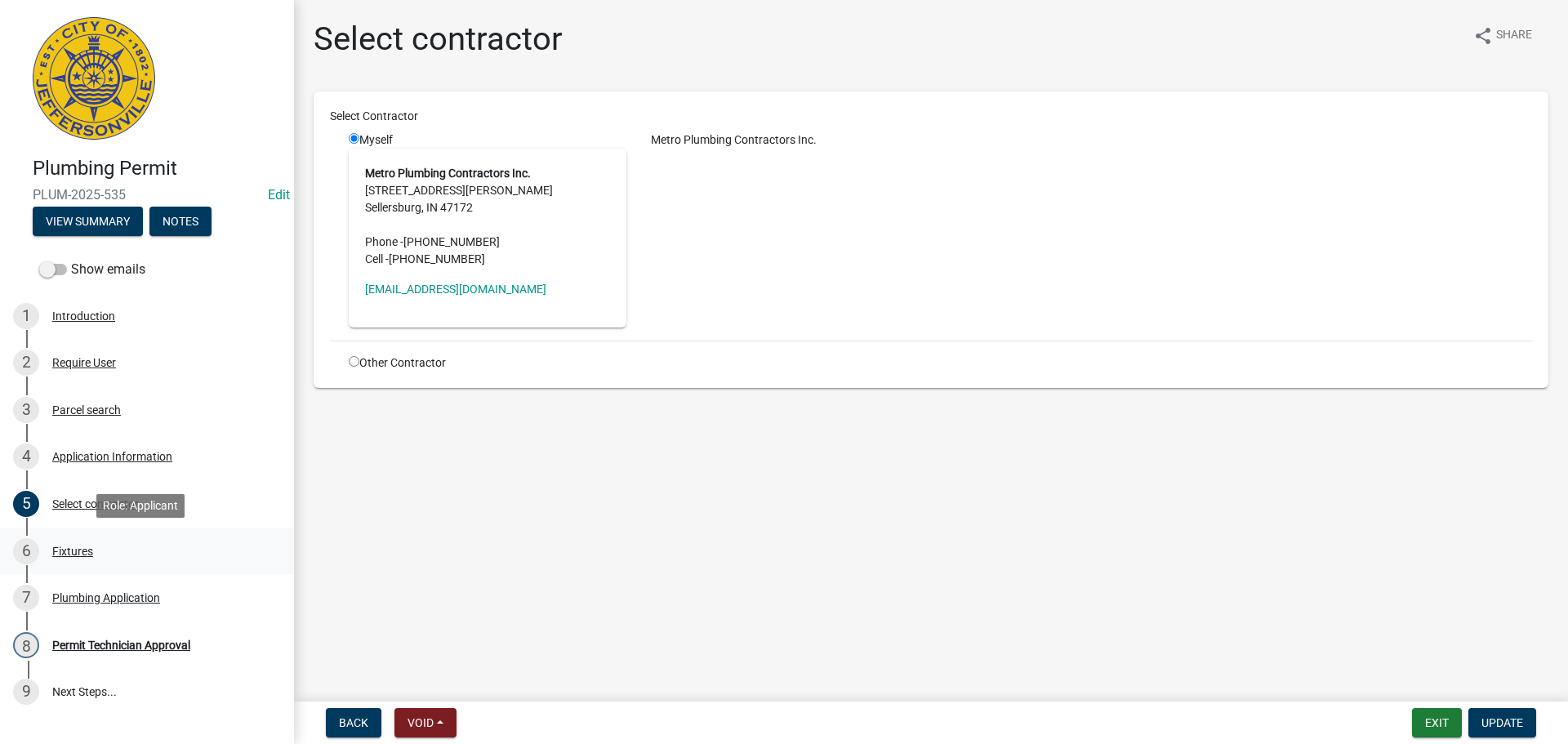
click at [70, 551] on div "Fixtures" at bounding box center [73, 551] width 41 height 11
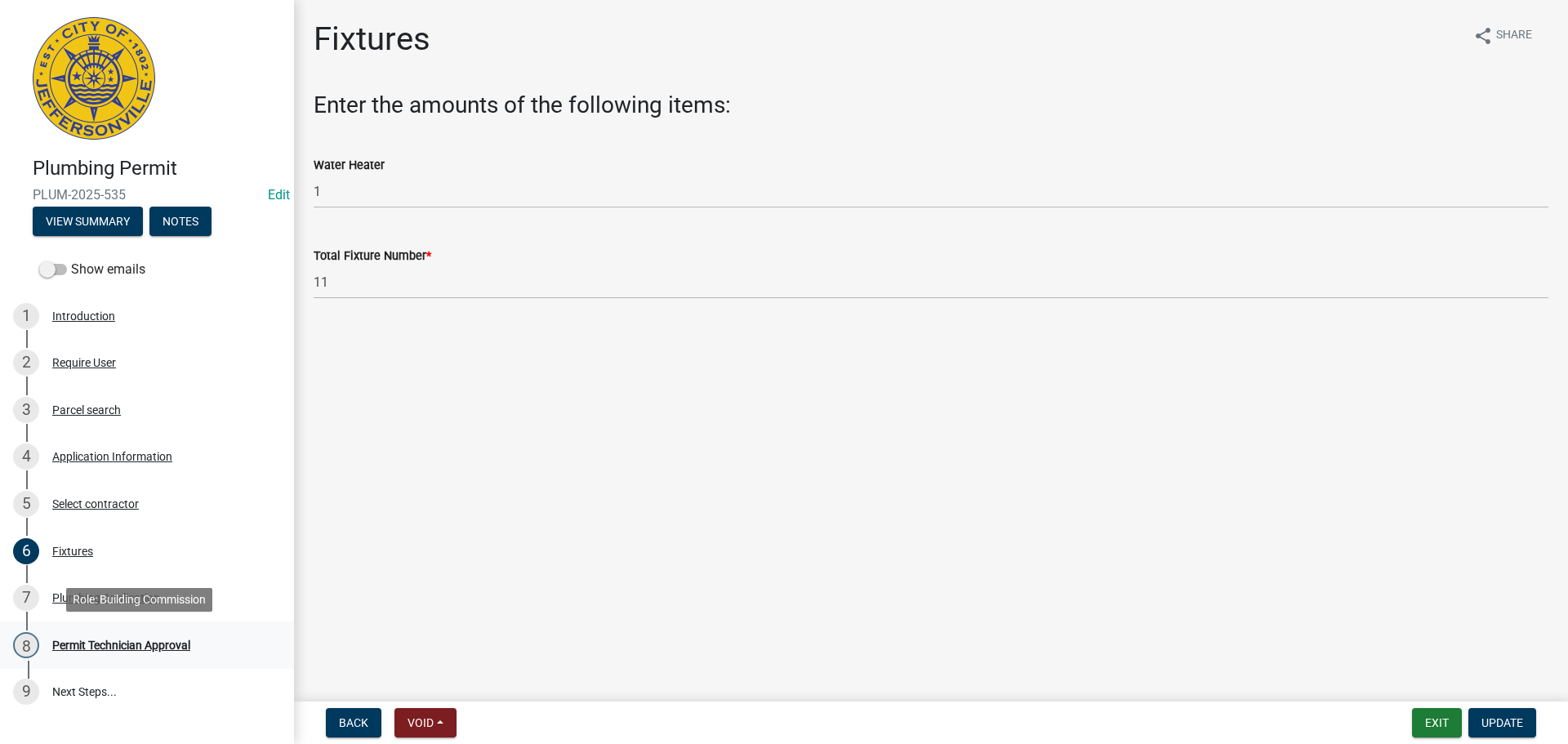
click at [106, 642] on div "Permit Technician Approval" at bounding box center [121, 645] width 138 height 11
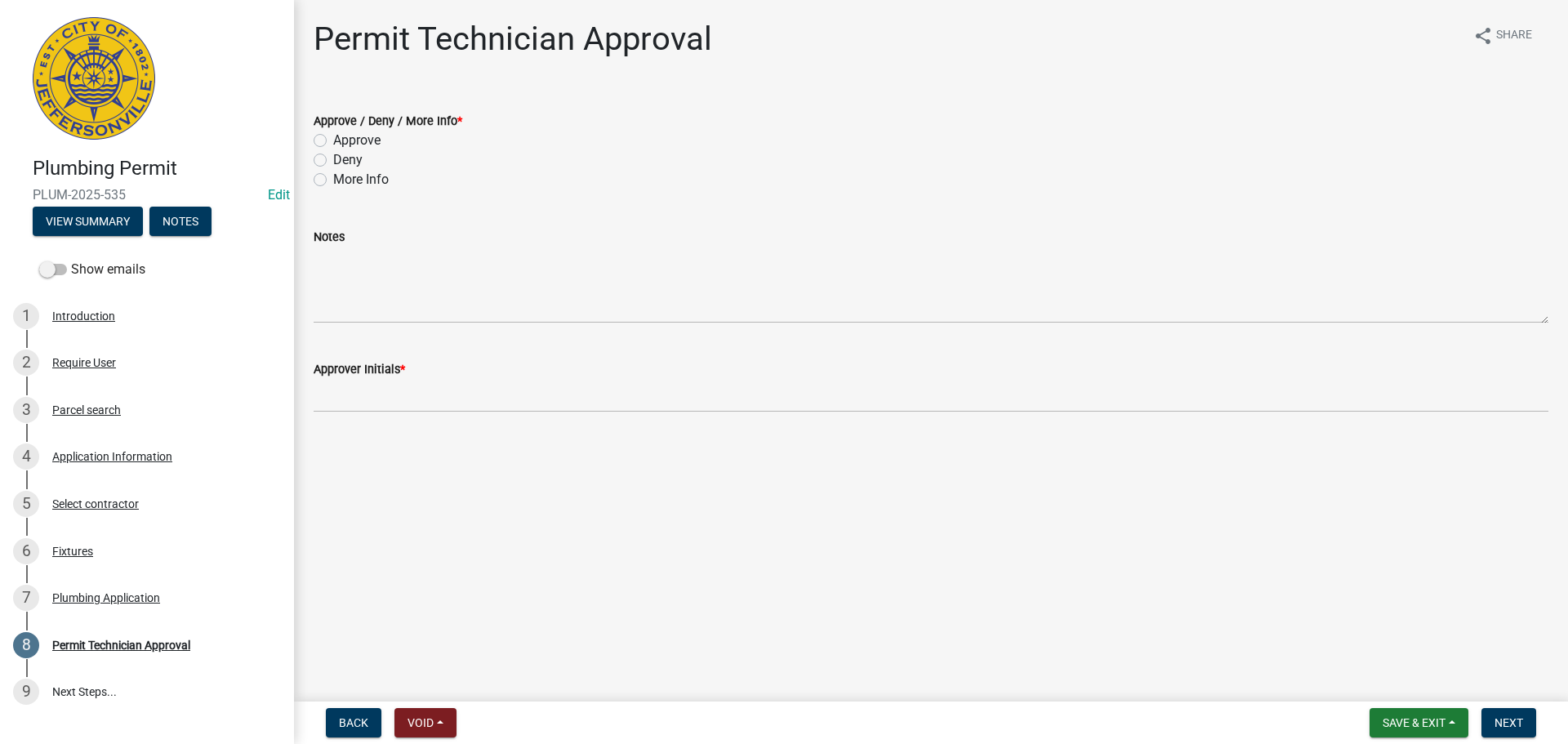
click at [353, 140] on label "Approve" at bounding box center [357, 140] width 47 height 19
click at [344, 140] on input "Approve" at bounding box center [339, 136] width 11 height 11
radio input "true"
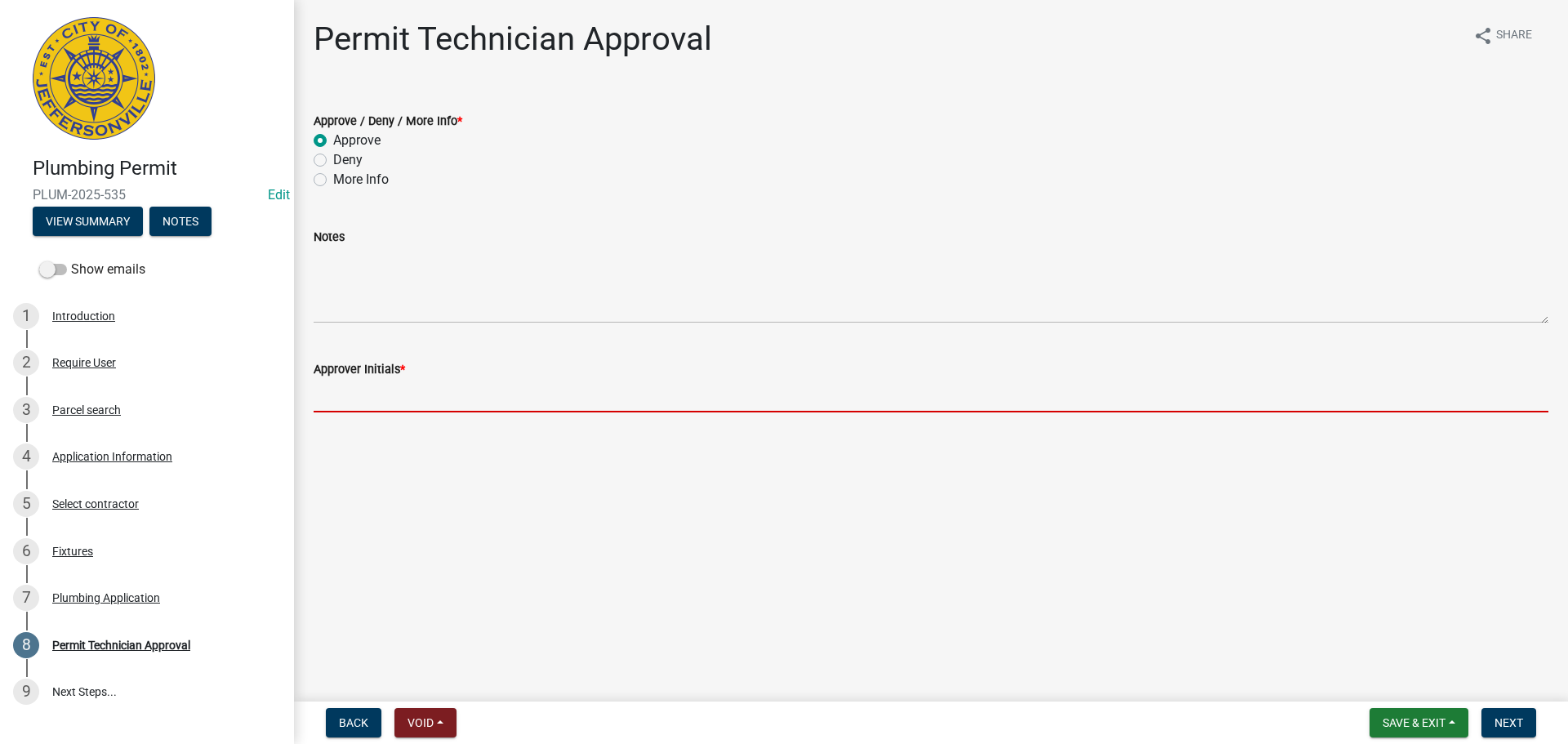
click at [366, 382] on input "Approver Initials *" at bounding box center [931, 396] width 1235 height 33
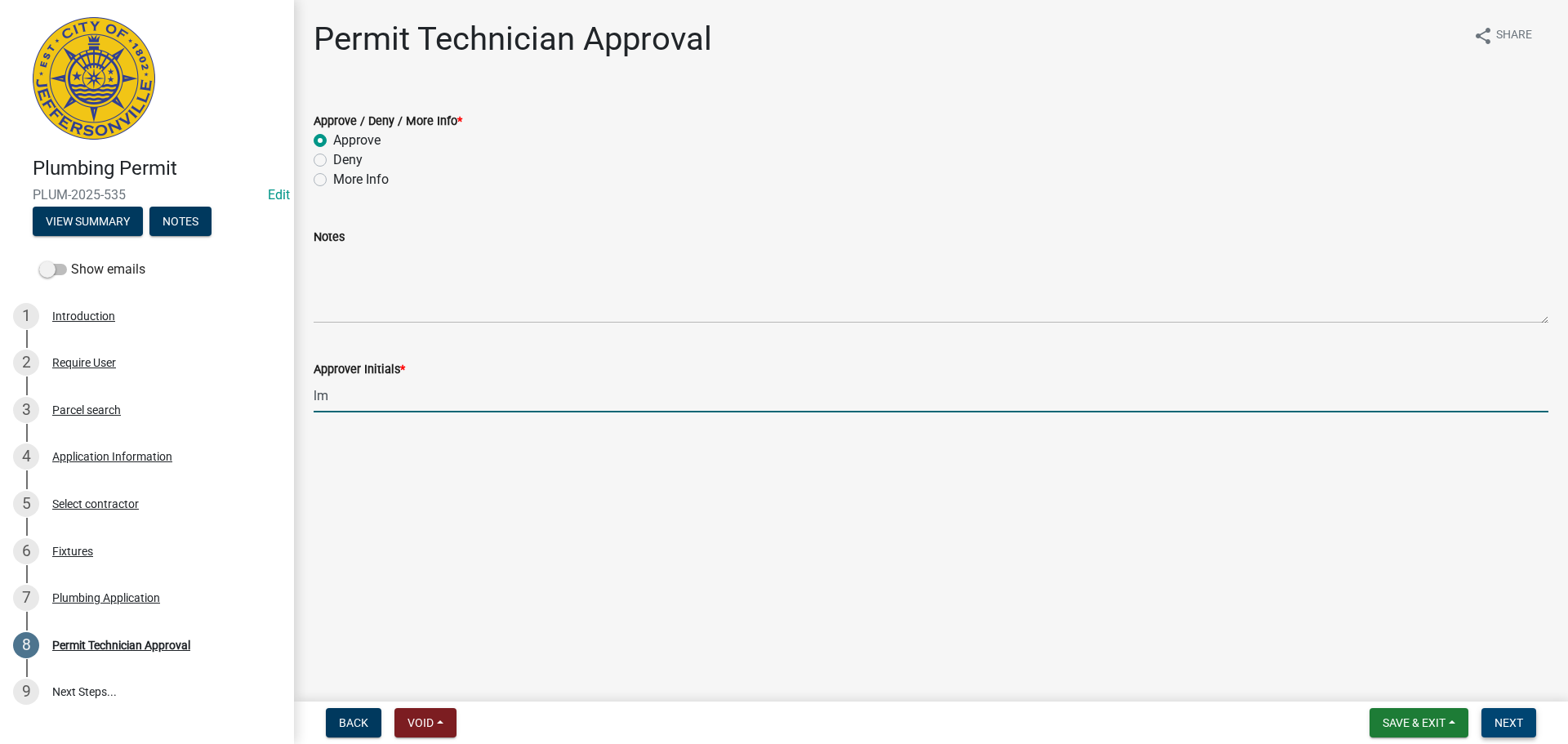
type input "lm"
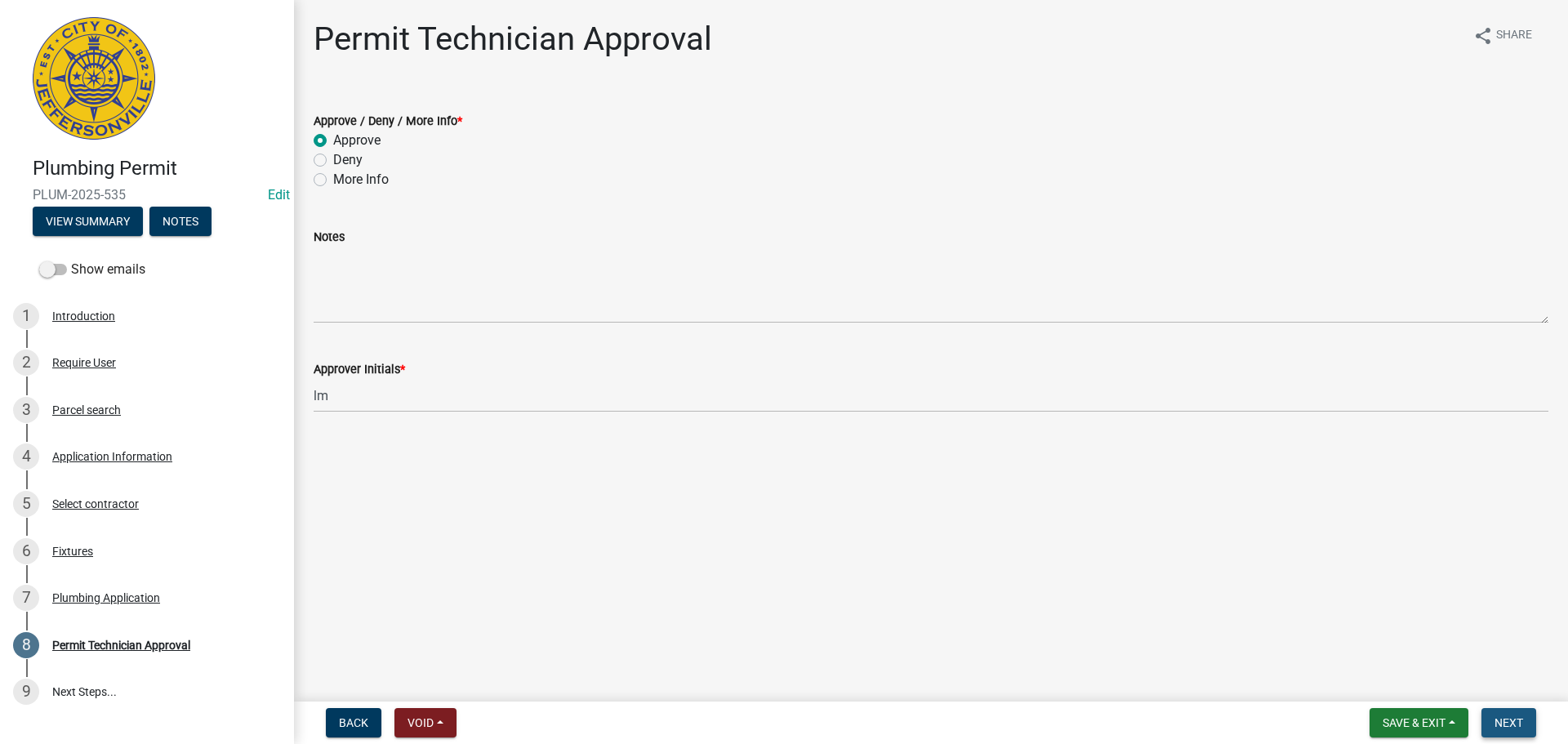
click at [1497, 724] on span "Next" at bounding box center [1508, 723] width 29 height 13
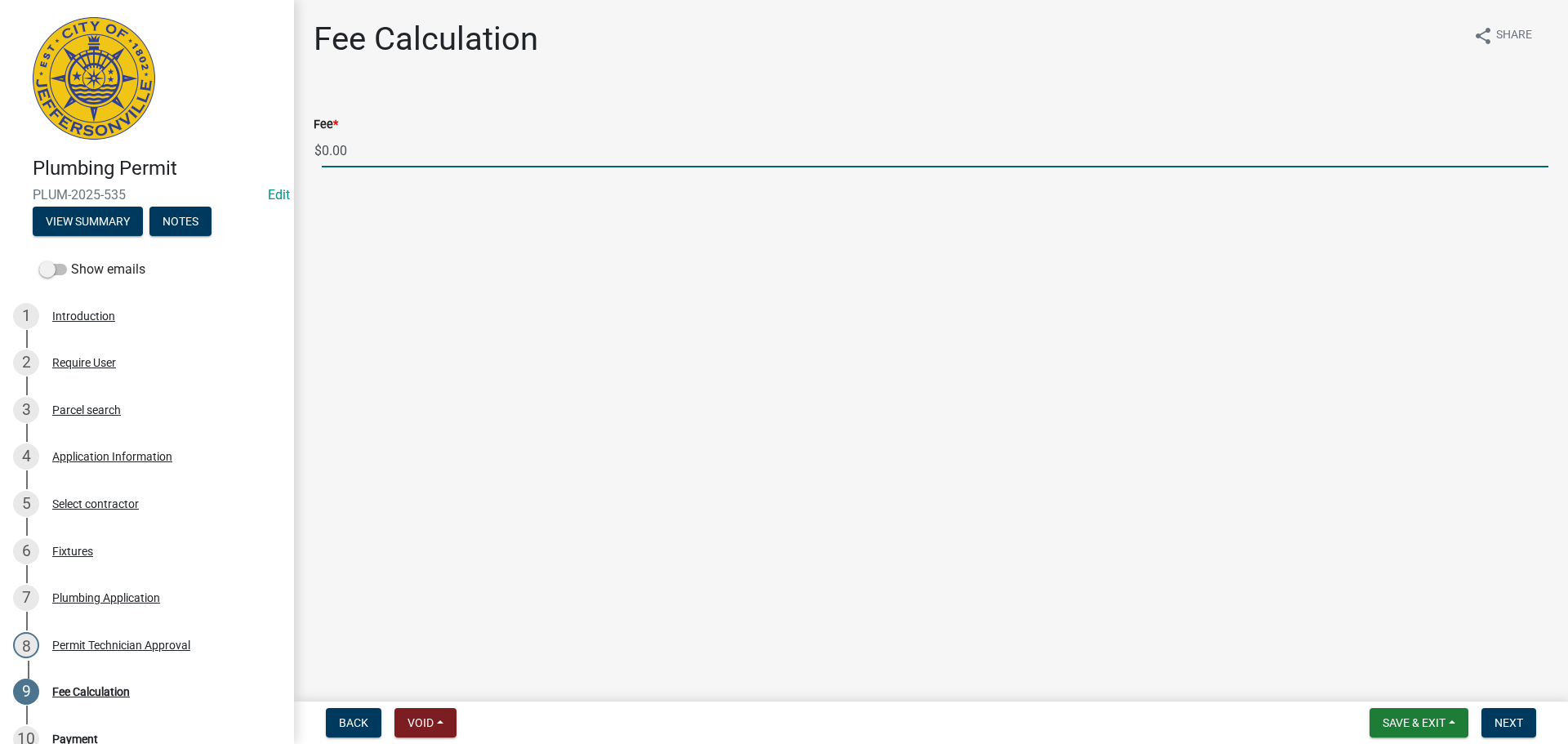
drag, startPoint x: 388, startPoint y: 149, endPoint x: 287, endPoint y: 155, distance: 101.2
click at [287, 155] on div "Plumbing Permit PLUM-2025-535 Edit View Summary Notes Show emails 1 Introductio…" at bounding box center [784, 372] width 1568 height 744
type input "85.00"
click at [1492, 722] on button "Next" at bounding box center [1508, 723] width 54 height 30
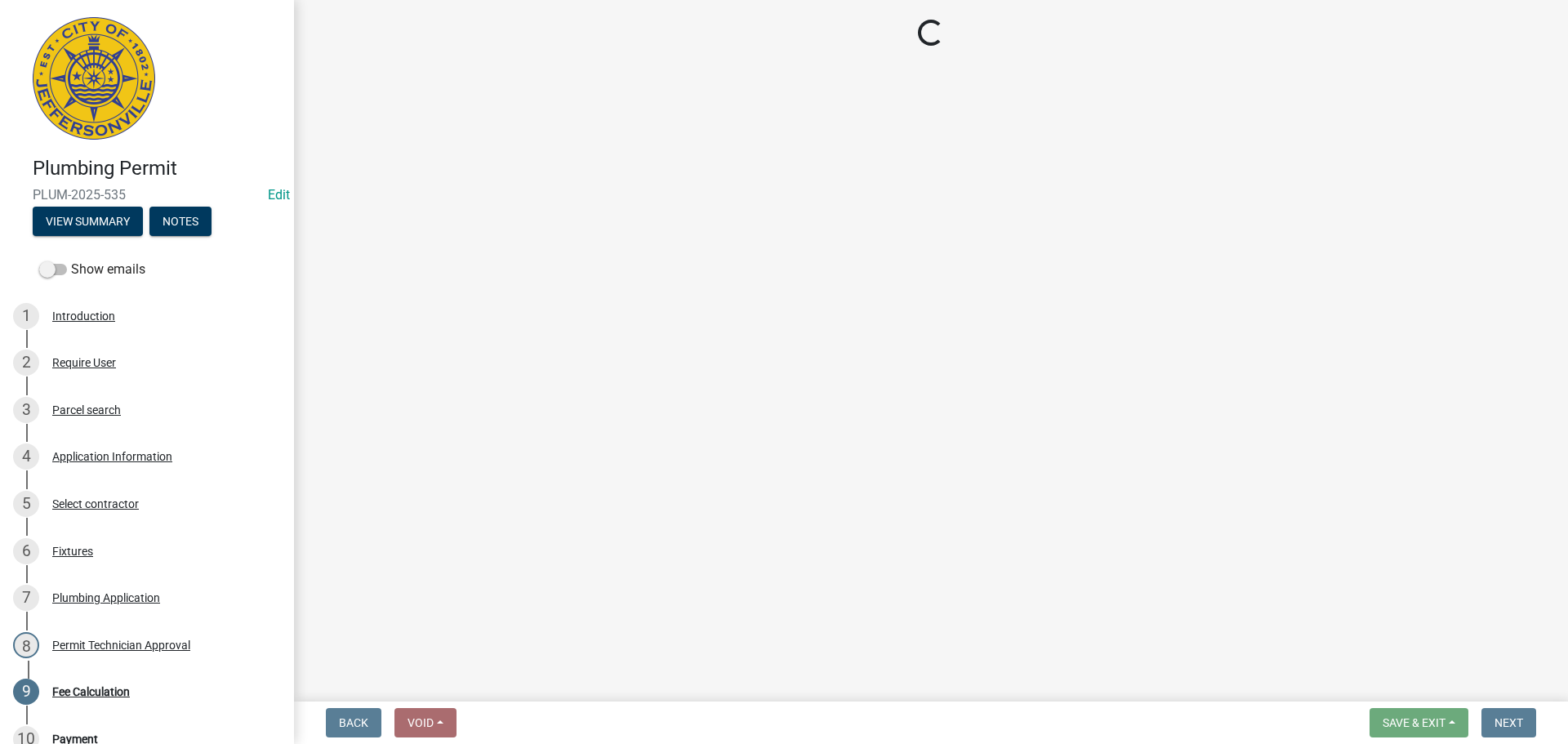
select select "3: 3"
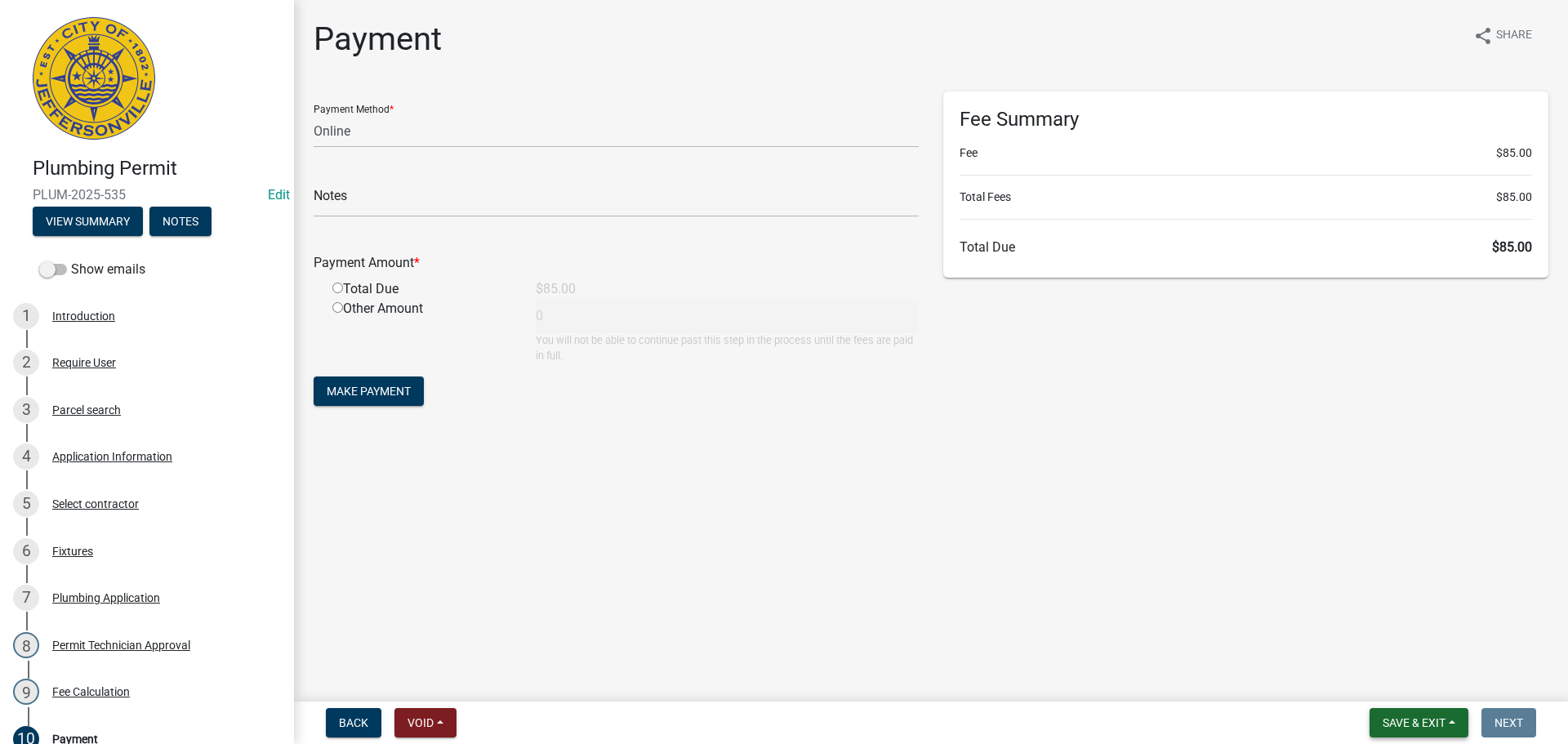
click at [1441, 714] on button "Save & Exit" at bounding box center [1419, 723] width 99 height 30
click at [1436, 689] on button "Save & Exit" at bounding box center [1402, 680] width 131 height 39
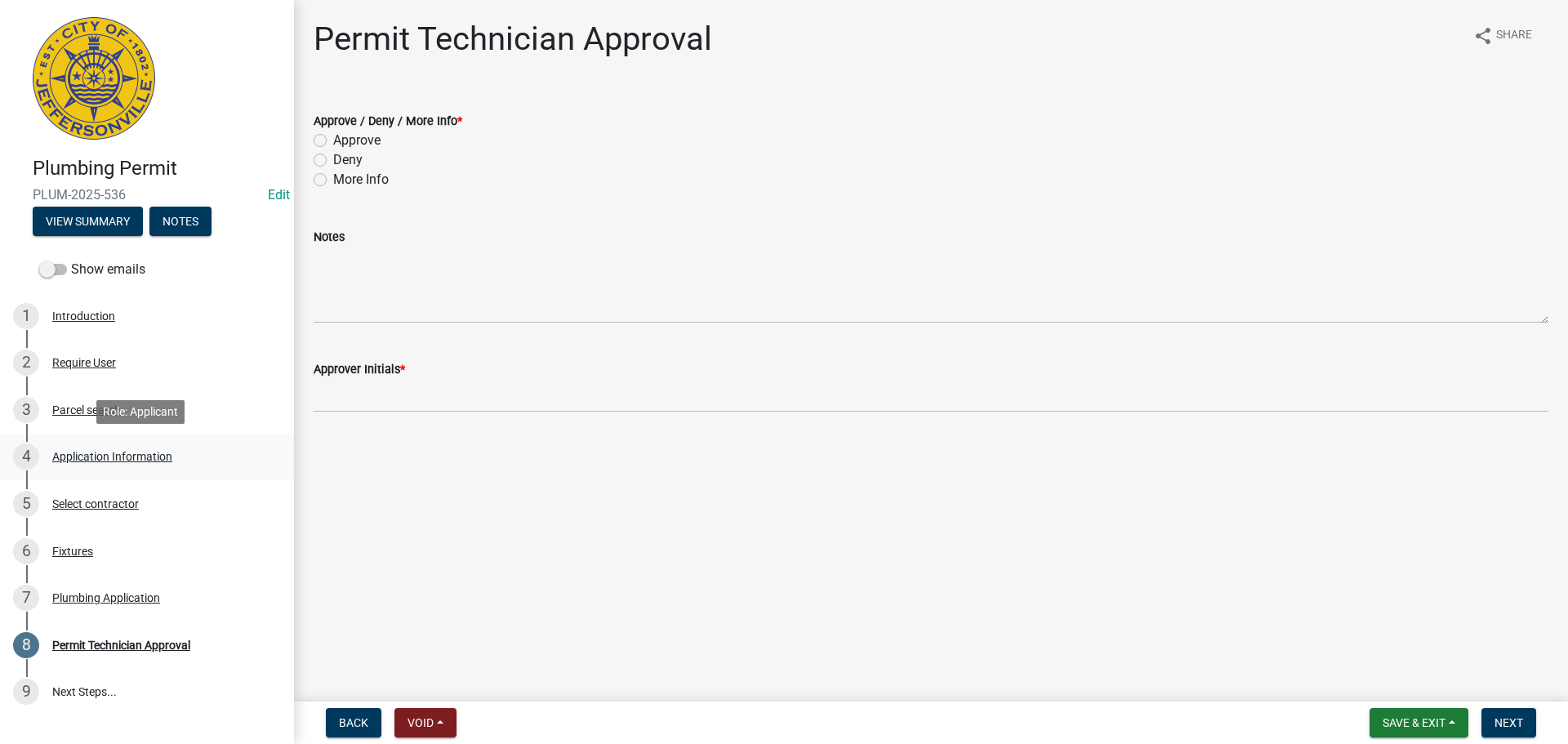
click at [83, 446] on div "4 Application Information" at bounding box center [140, 457] width 255 height 26
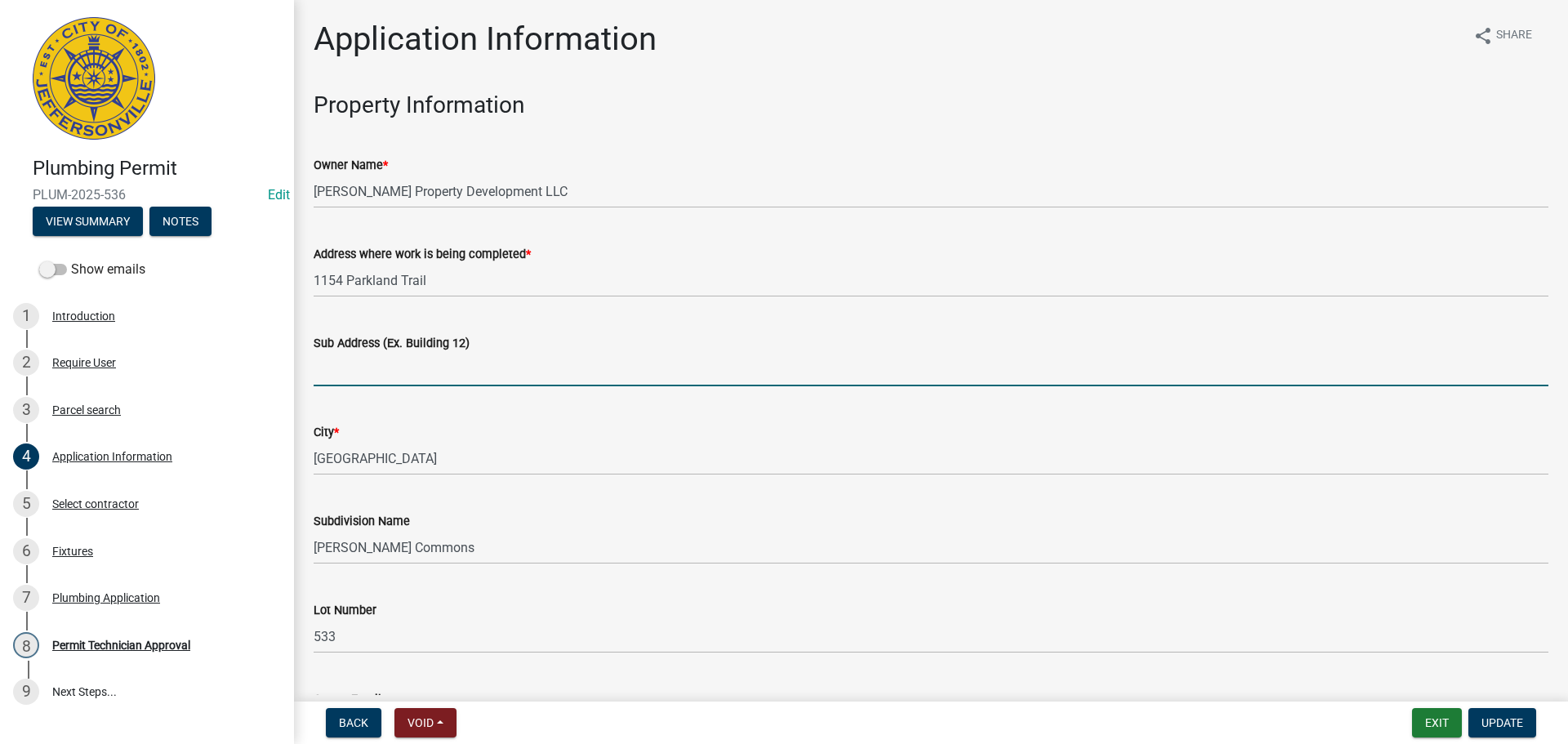
click at [403, 380] on input "Sub Address (Ex. Building 12)" at bounding box center [931, 369] width 1235 height 33
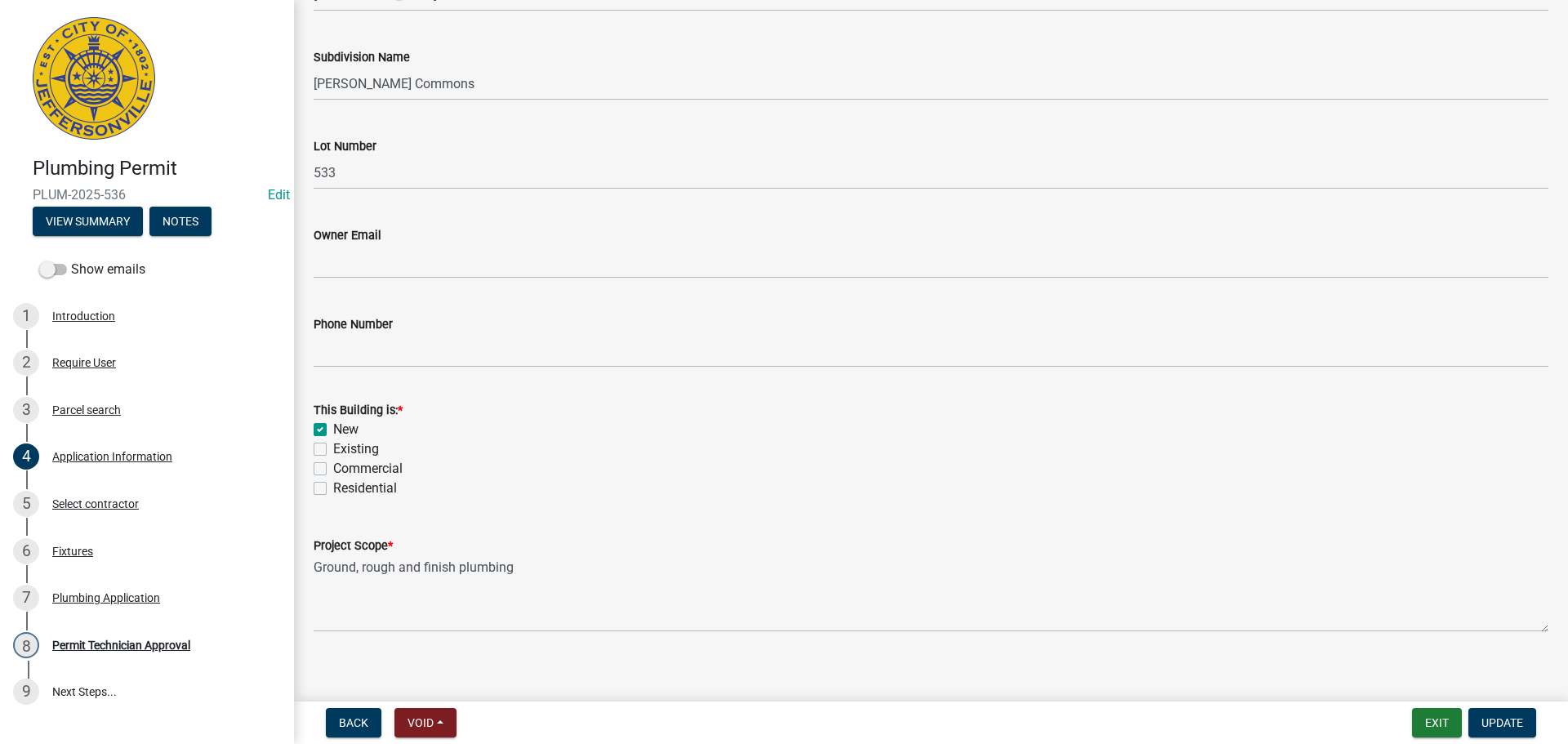
scroll to position [478, 0]
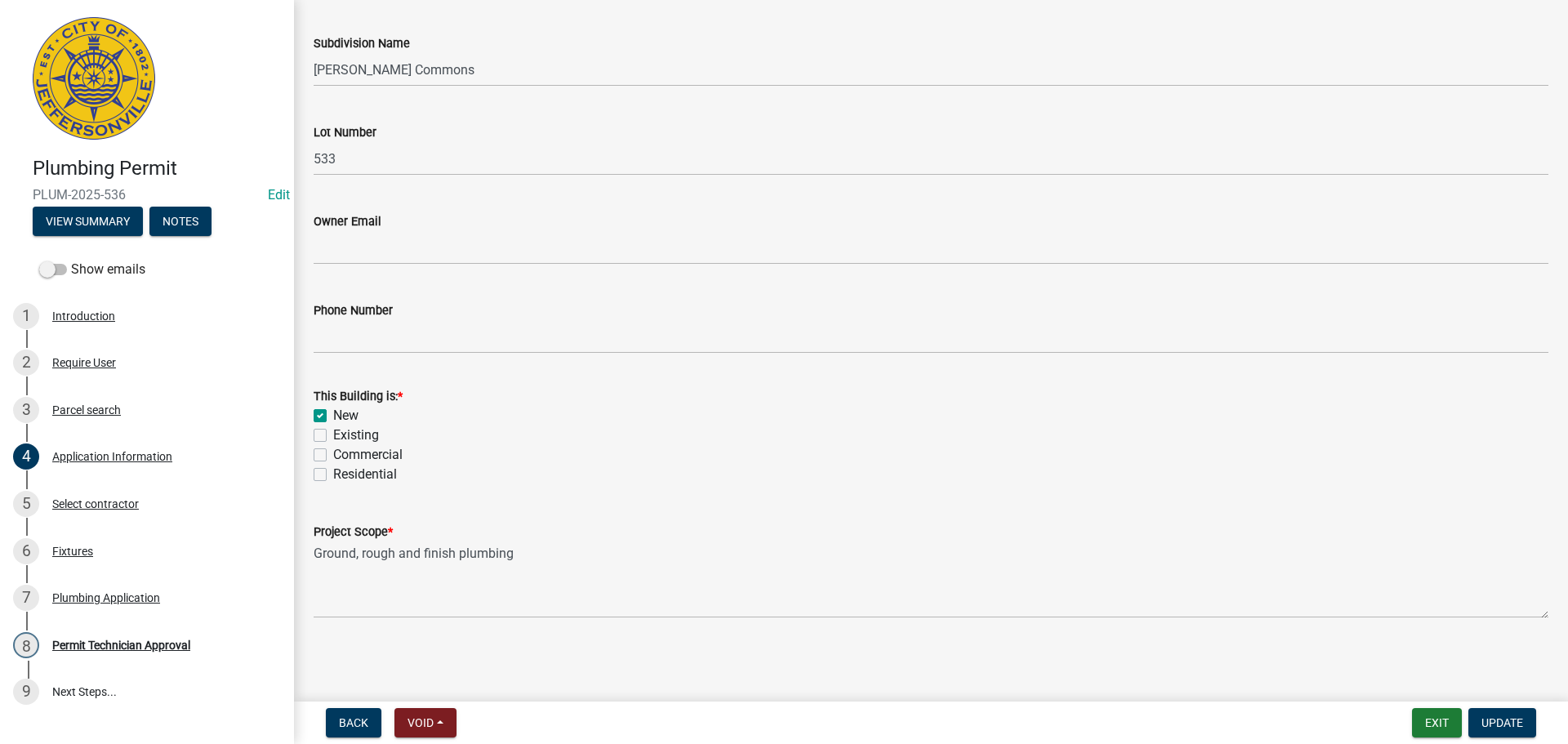
type input "1154 Parkland Trail"
click at [346, 479] on label "Residential" at bounding box center [365, 475] width 64 height 19
click at [344, 476] on input "Residential" at bounding box center [339, 470] width 11 height 11
checkbox input "true"
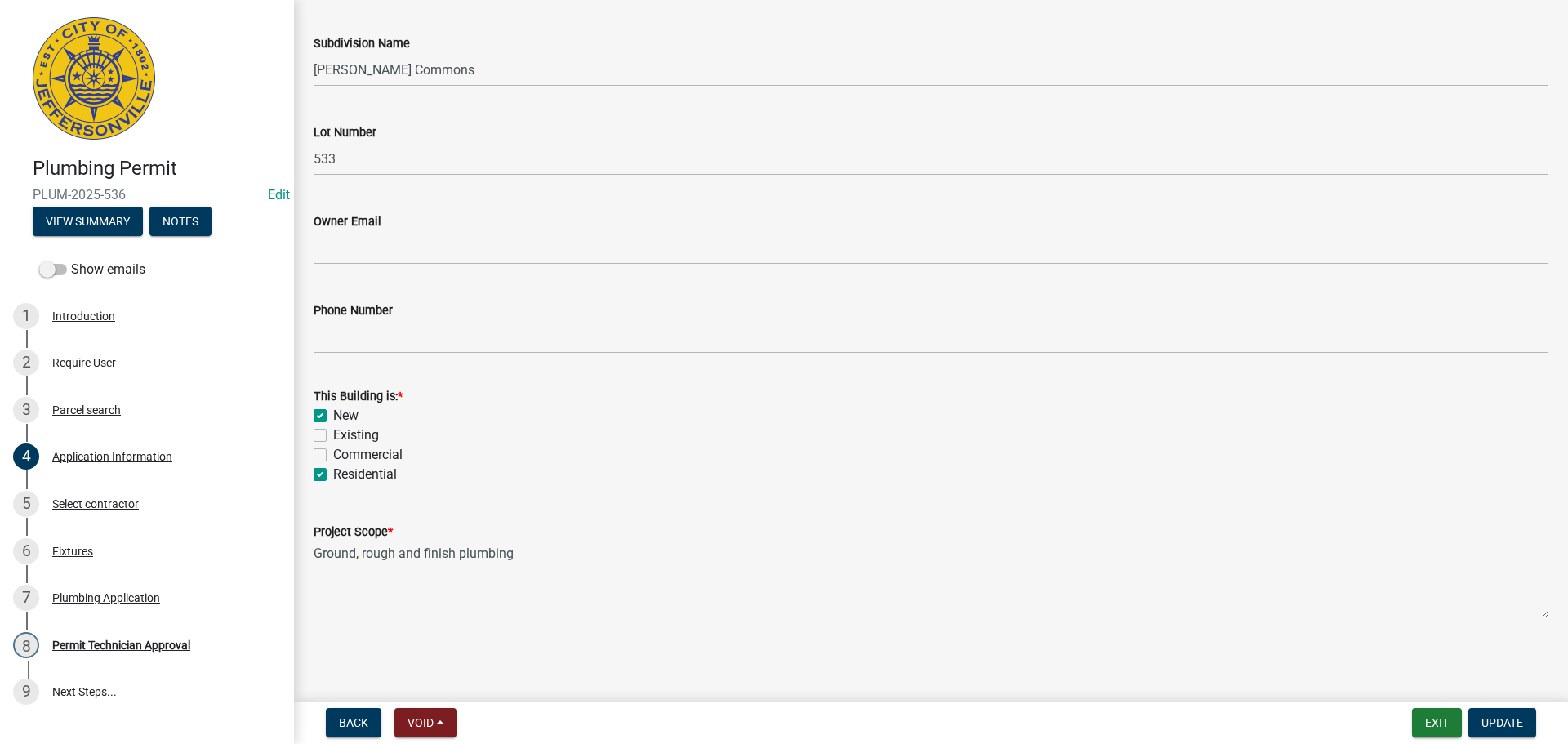
checkbox input "false"
checkbox input "true"
click at [1513, 720] on span "Update" at bounding box center [1501, 723] width 41 height 13
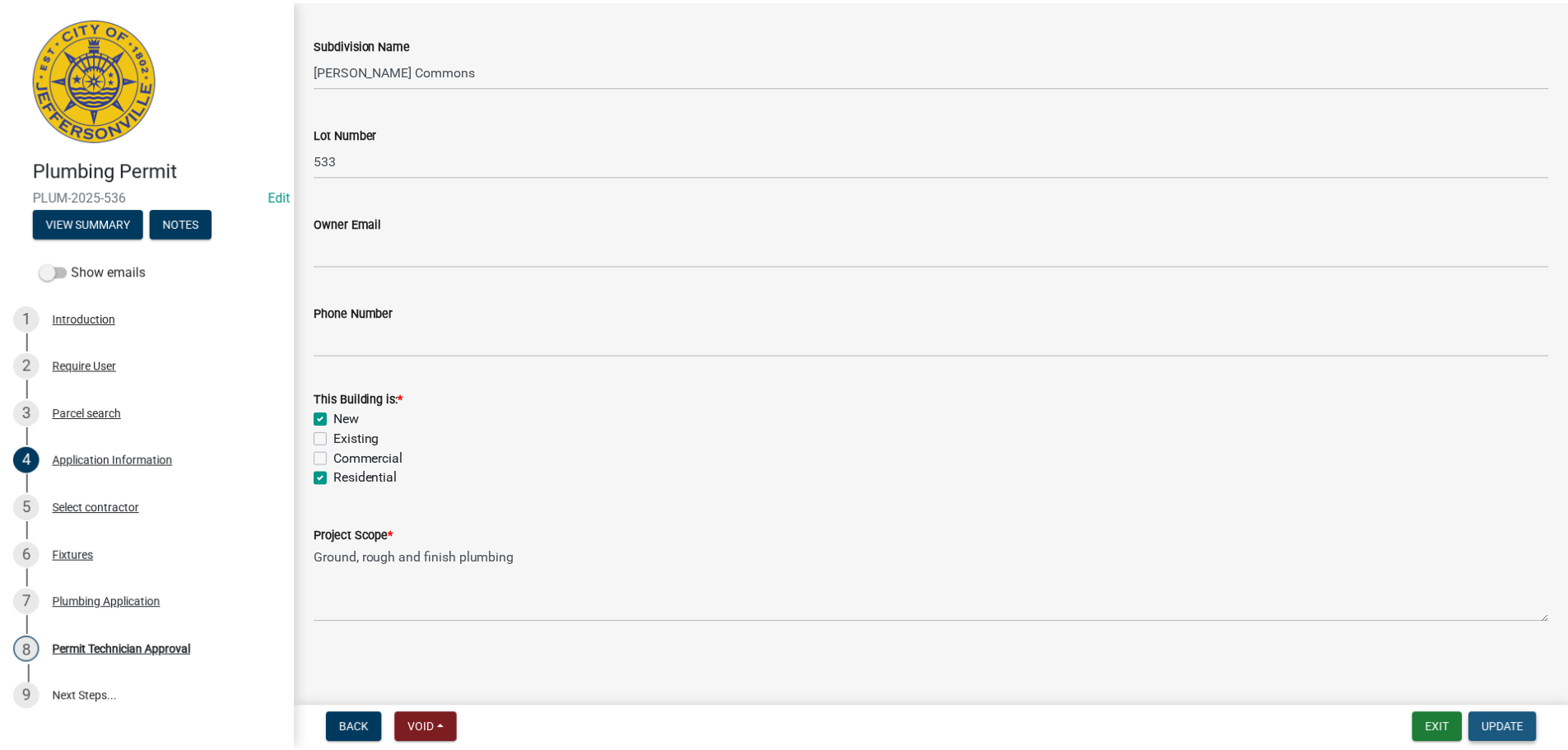
scroll to position [0, 0]
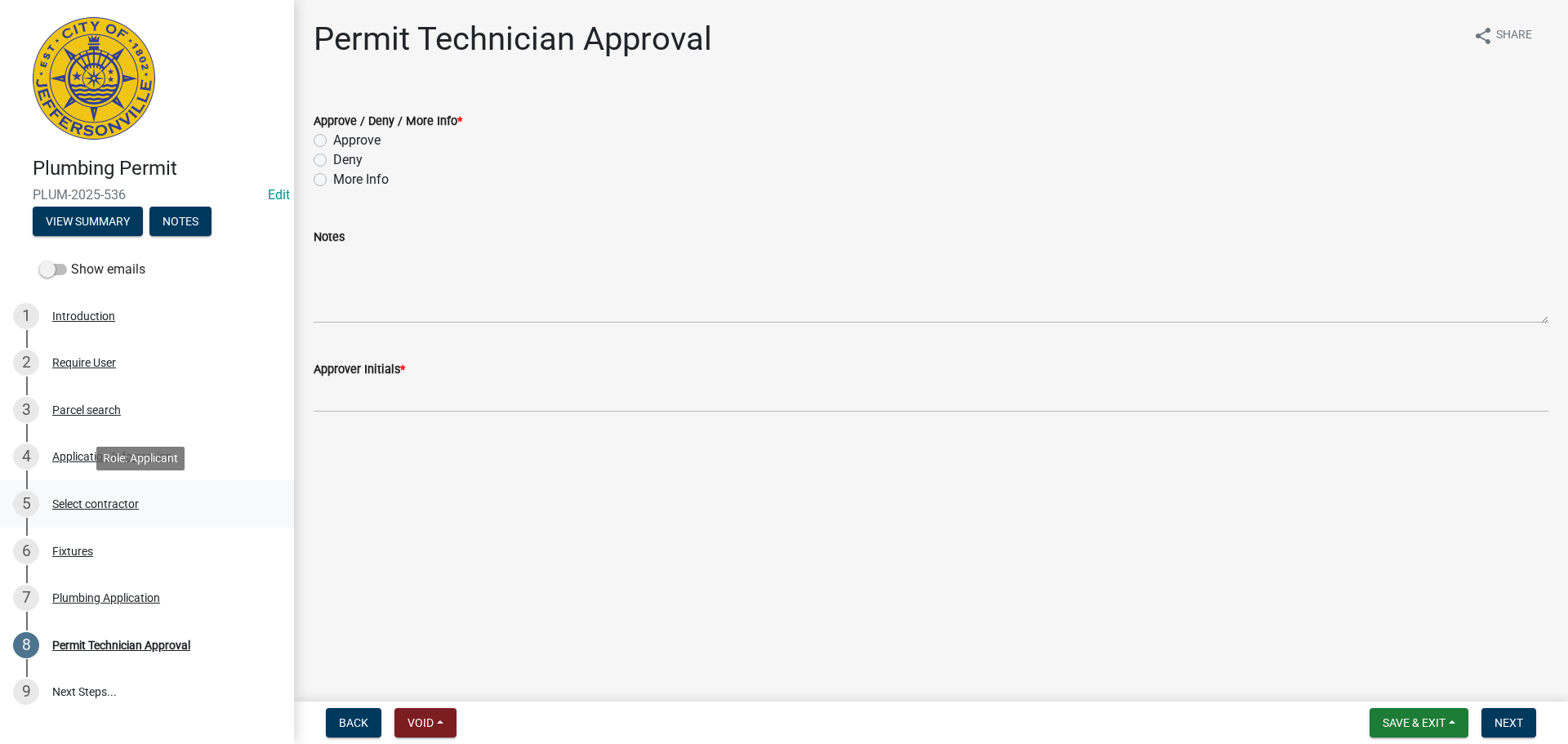
click at [107, 507] on div "Select contractor" at bounding box center [96, 504] width 87 height 11
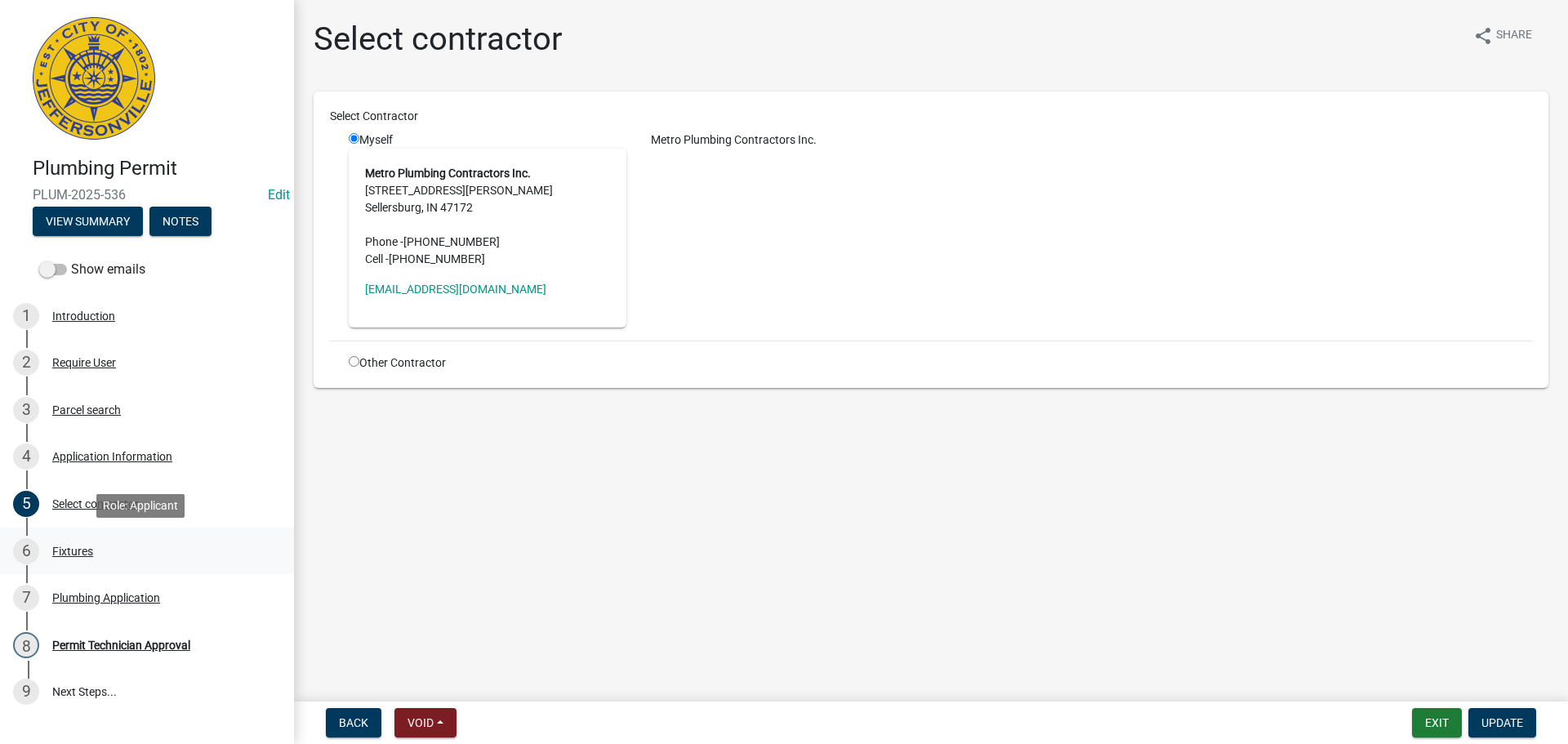
click at [75, 552] on div "Fixtures" at bounding box center [73, 551] width 41 height 11
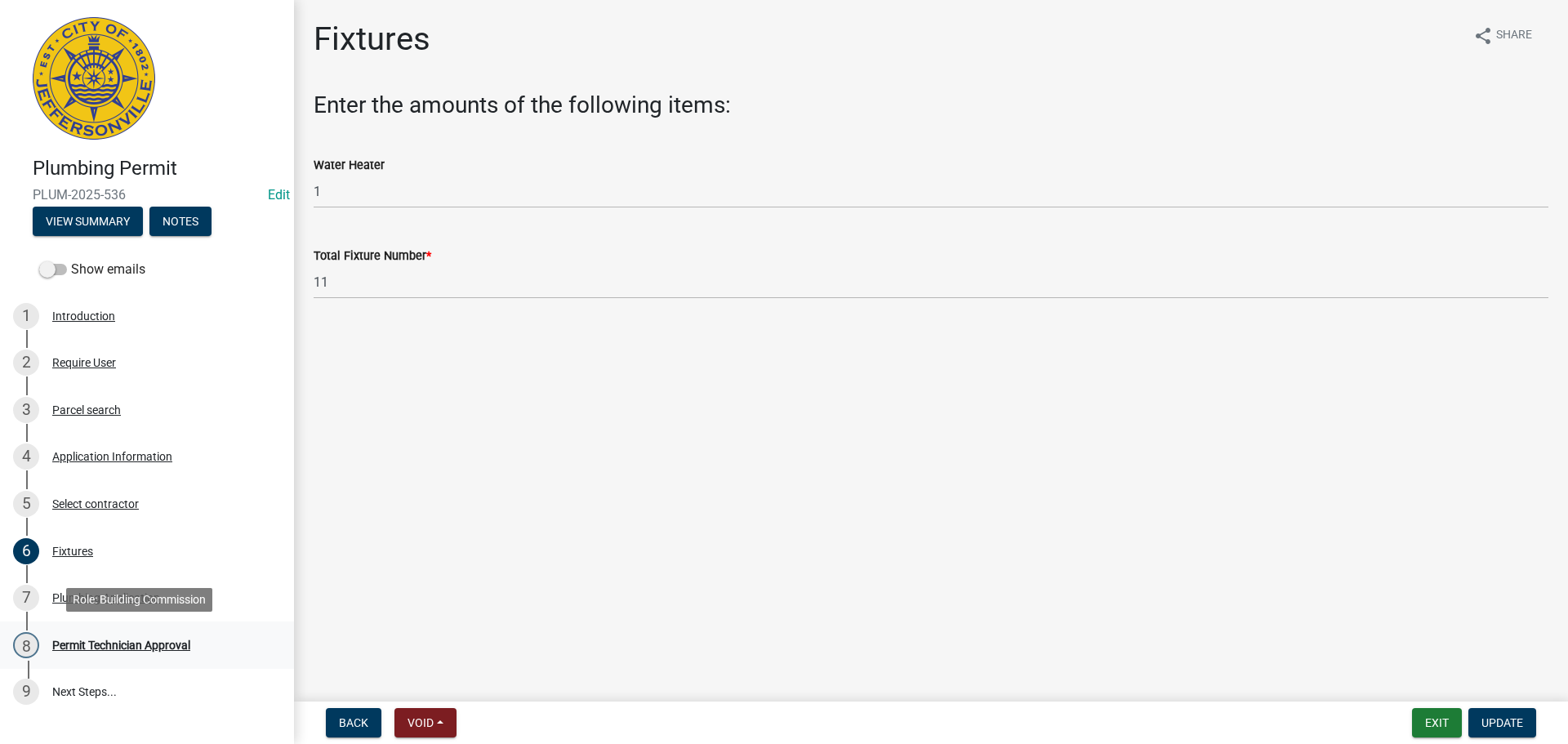
click at [77, 647] on div "Permit Technician Approval" at bounding box center [121, 645] width 138 height 11
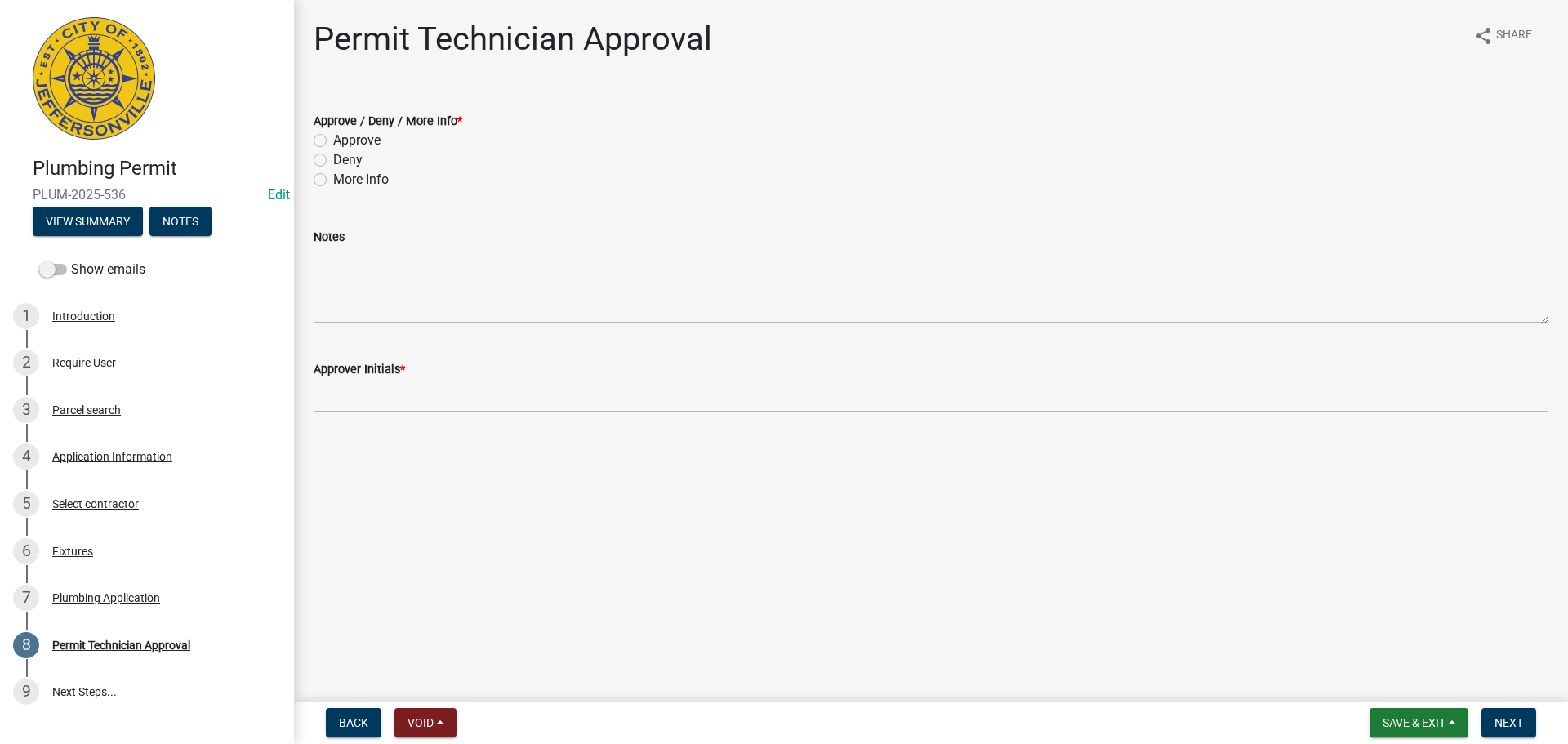
click at [360, 140] on label "Approve" at bounding box center [357, 140] width 47 height 19
click at [344, 140] on input "Approve" at bounding box center [339, 136] width 11 height 11
radio input "true"
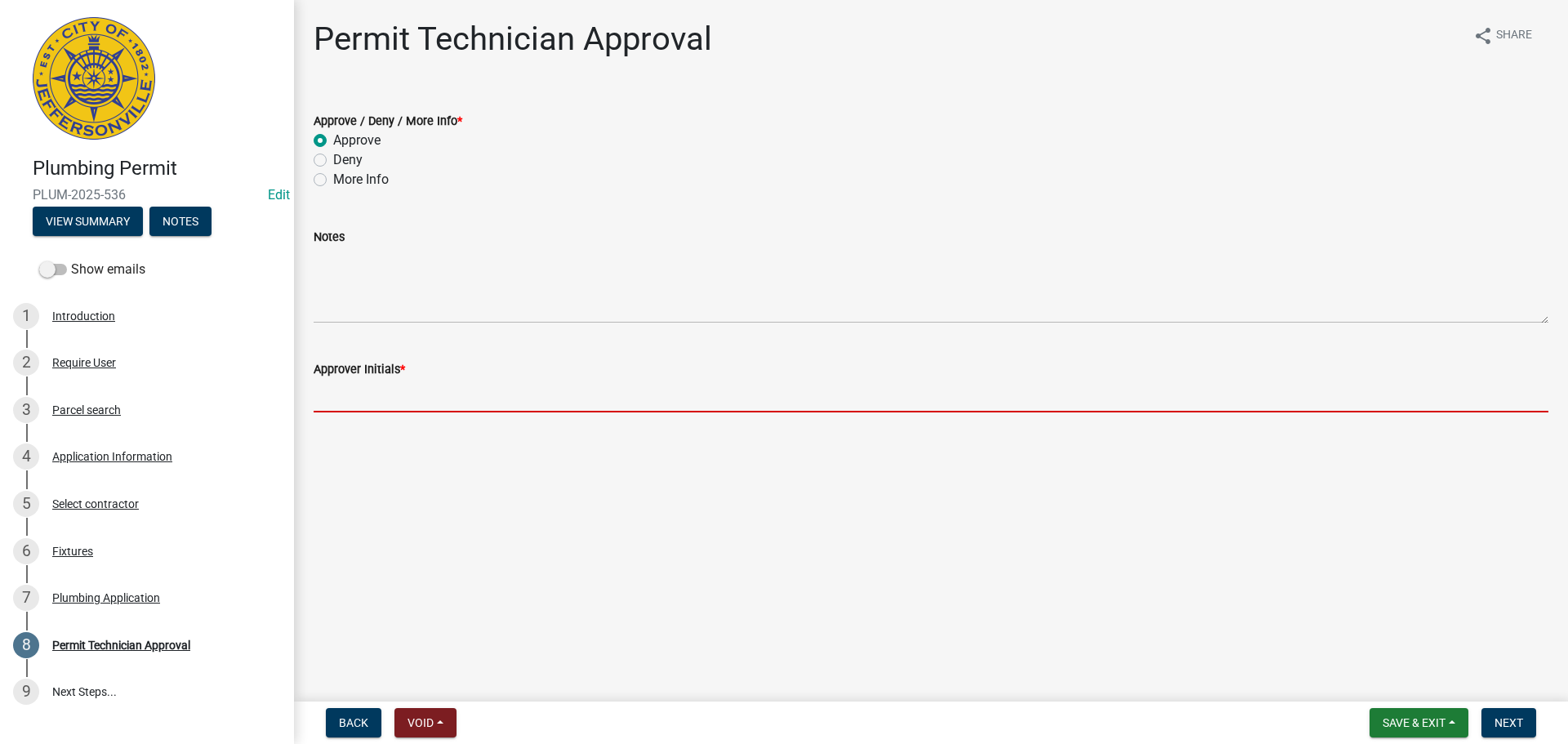
click at [360, 396] on input "Approver Initials *" at bounding box center [931, 396] width 1235 height 33
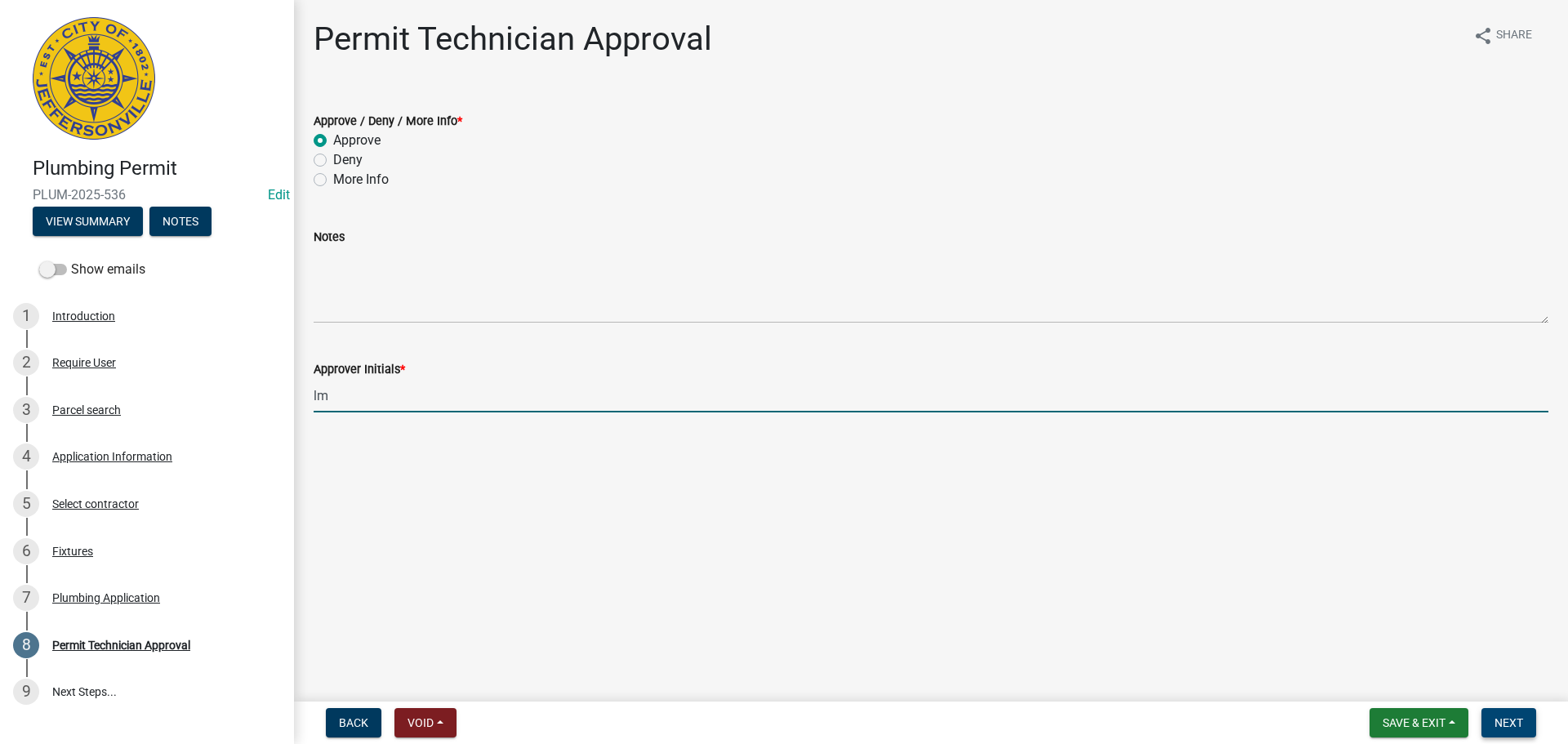
type input "lm"
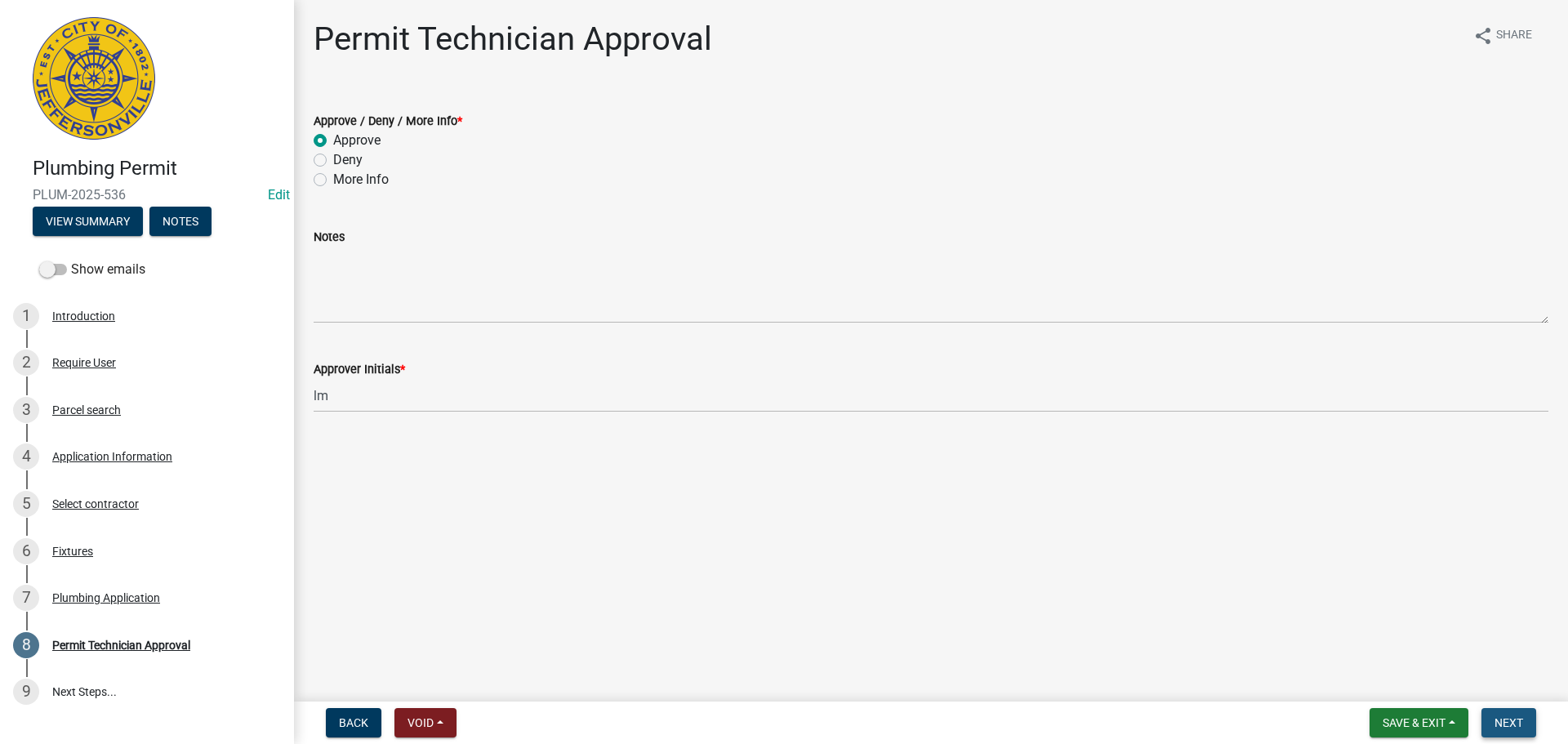
click at [1518, 724] on span "Next" at bounding box center [1508, 723] width 29 height 13
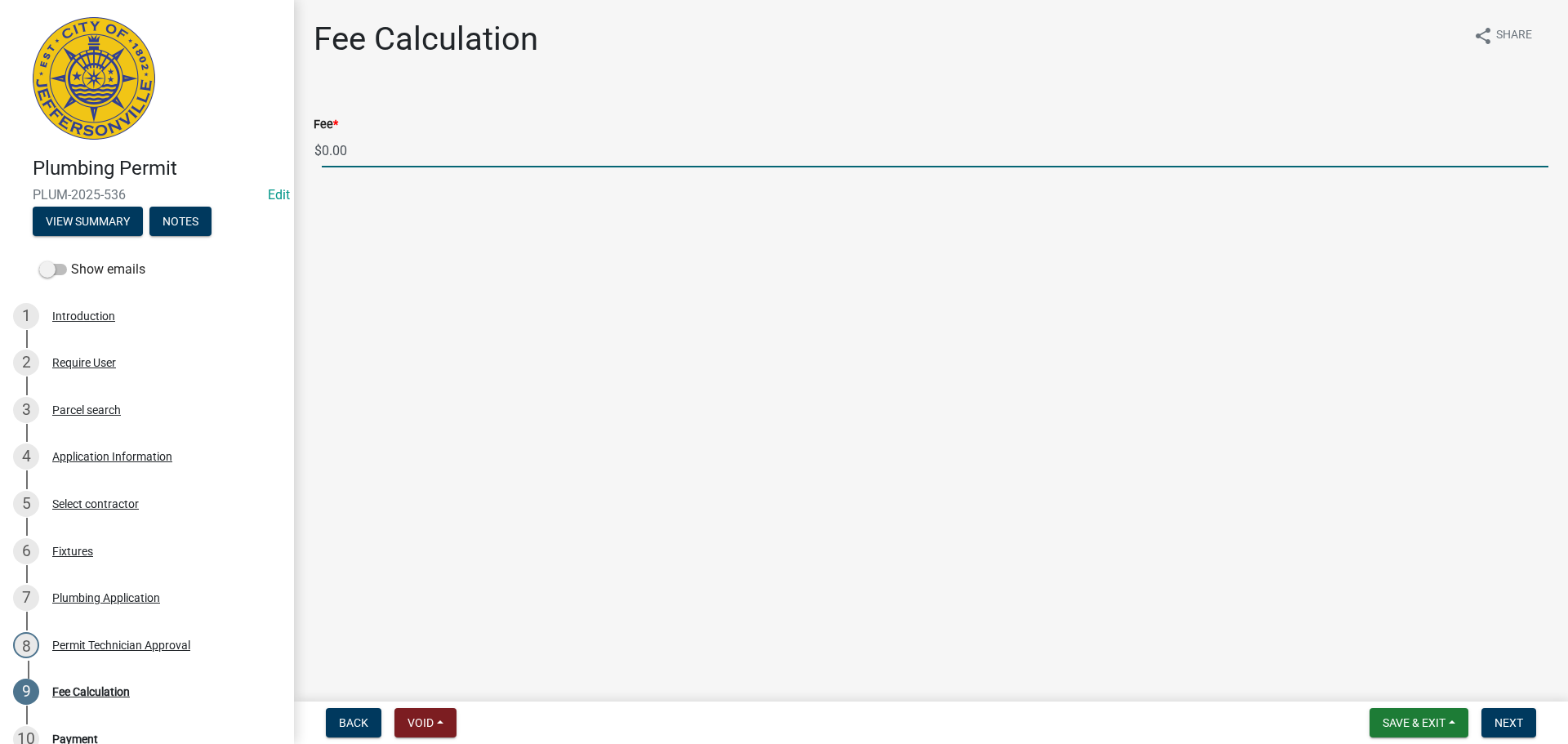
drag, startPoint x: 386, startPoint y: 161, endPoint x: 296, endPoint y: 163, distance: 90.0
click at [296, 163] on div "Fee Calculation share Share Fee * $ 0.00" at bounding box center [930, 108] width 1274 height 177
type input "85.00"
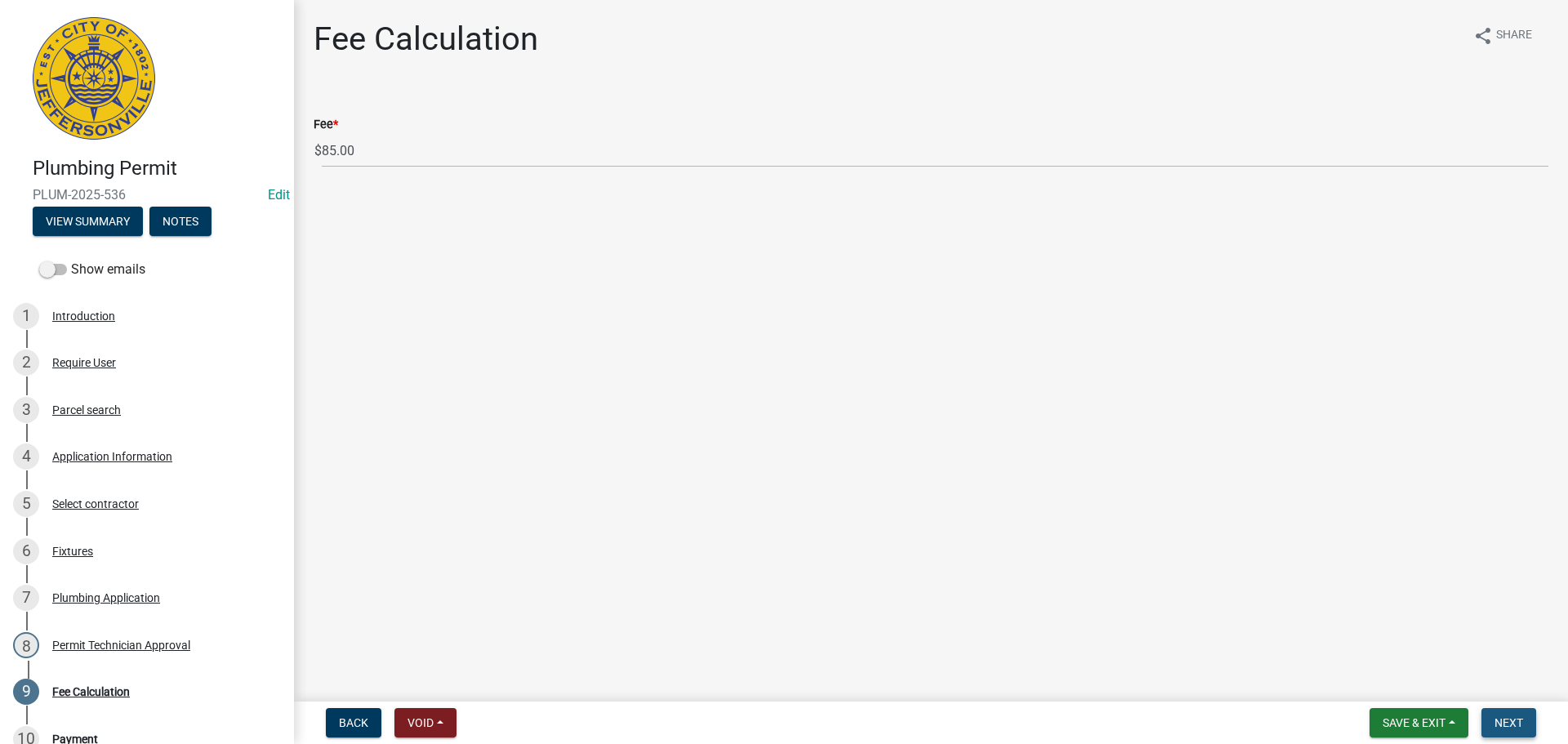
click at [1500, 718] on span "Next" at bounding box center [1508, 723] width 29 height 13
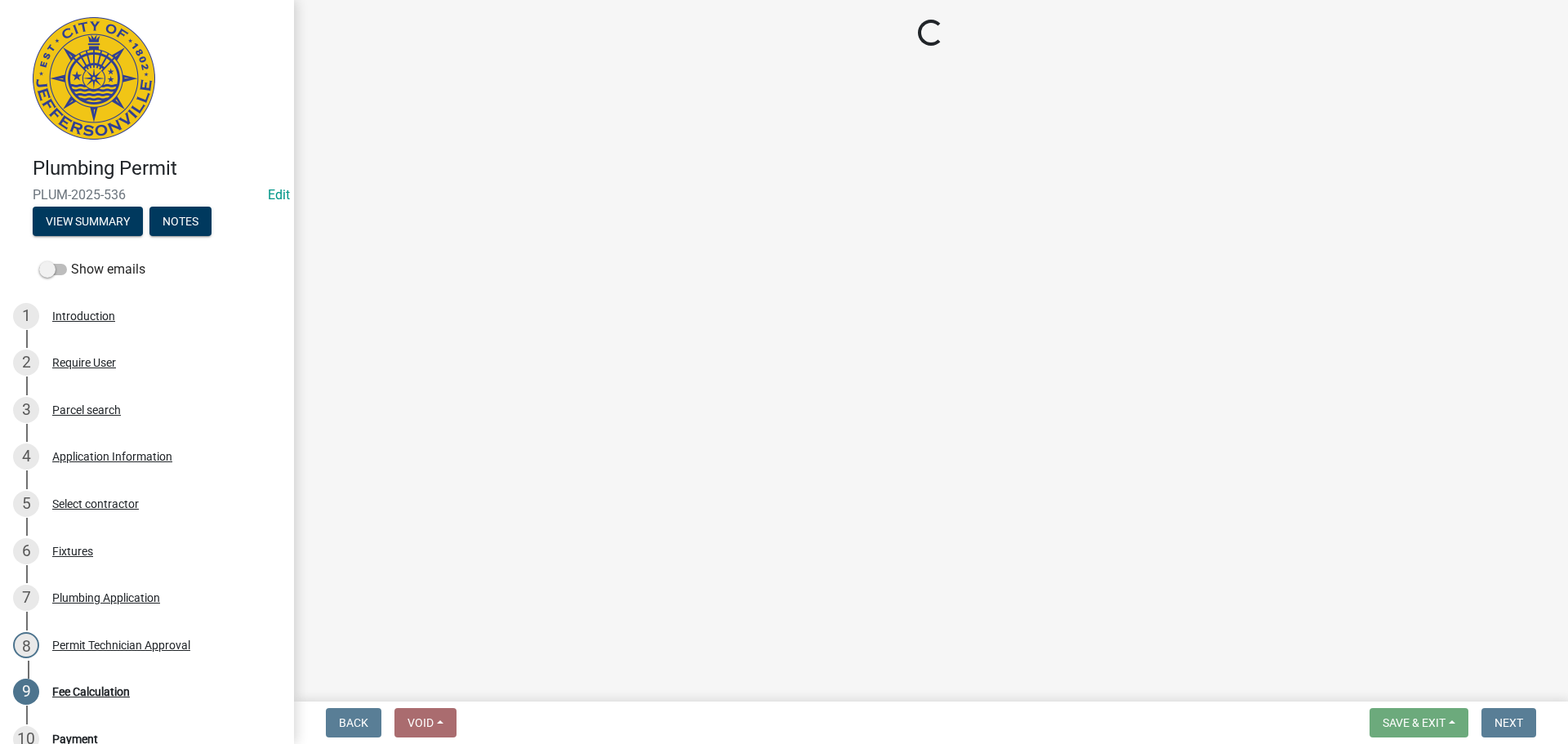
select select "3: 3"
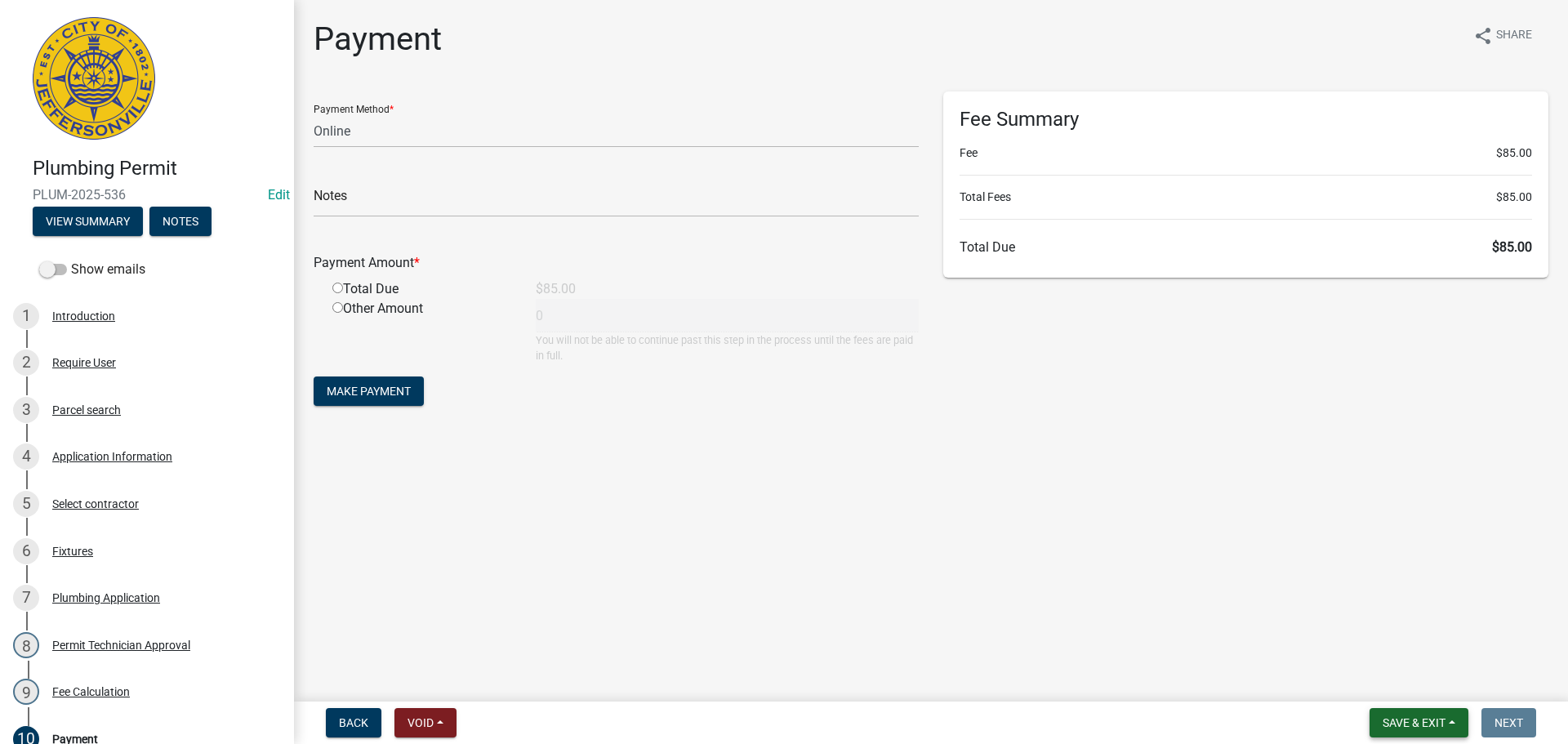
click at [1416, 719] on span "Save & Exit" at bounding box center [1414, 723] width 63 height 13
click at [1409, 670] on button "Save & Exit" at bounding box center [1402, 680] width 131 height 39
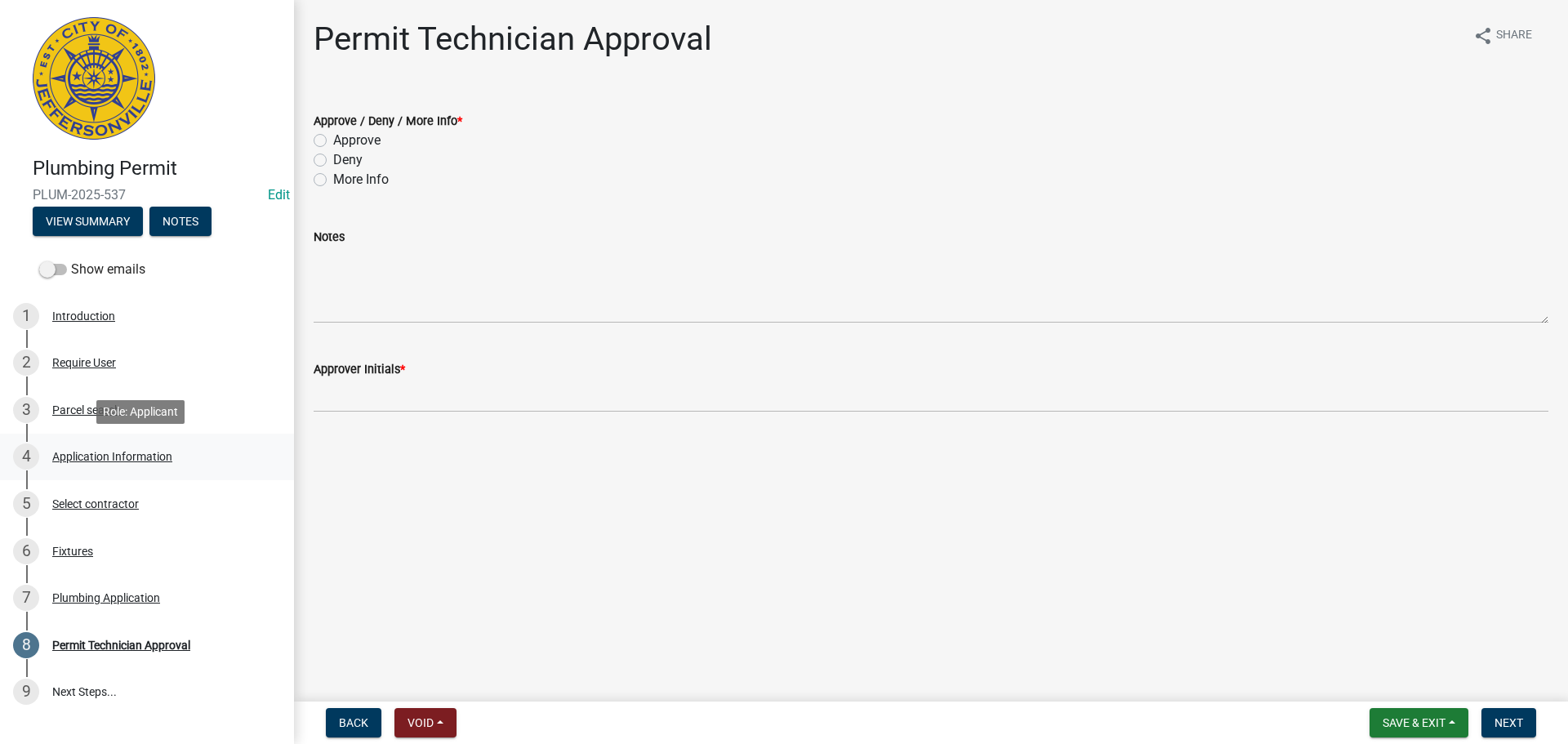
click at [111, 455] on div "Application Information" at bounding box center [112, 456] width 120 height 11
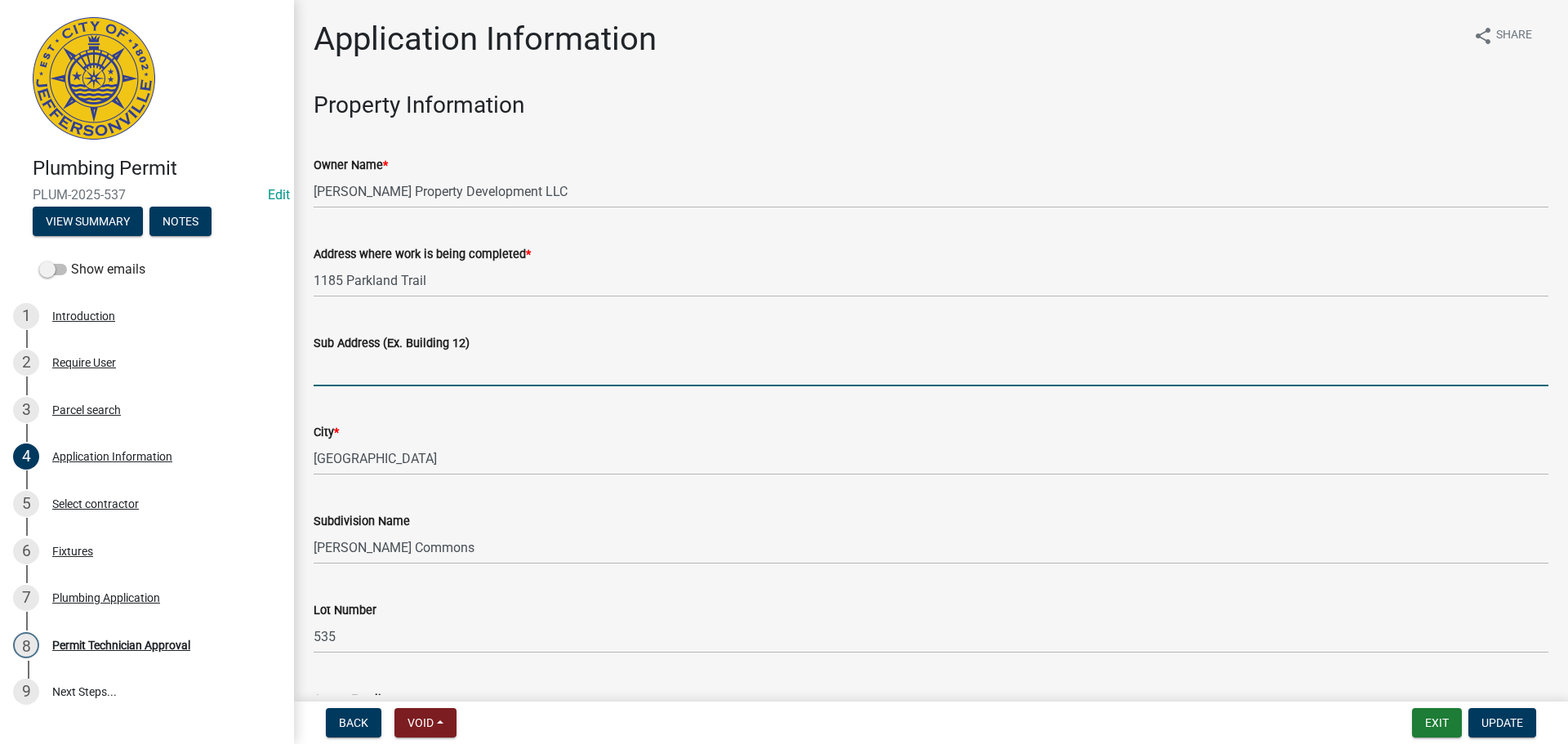
click at [418, 361] on input "Sub Address (Ex. Building 12)" at bounding box center [931, 369] width 1235 height 33
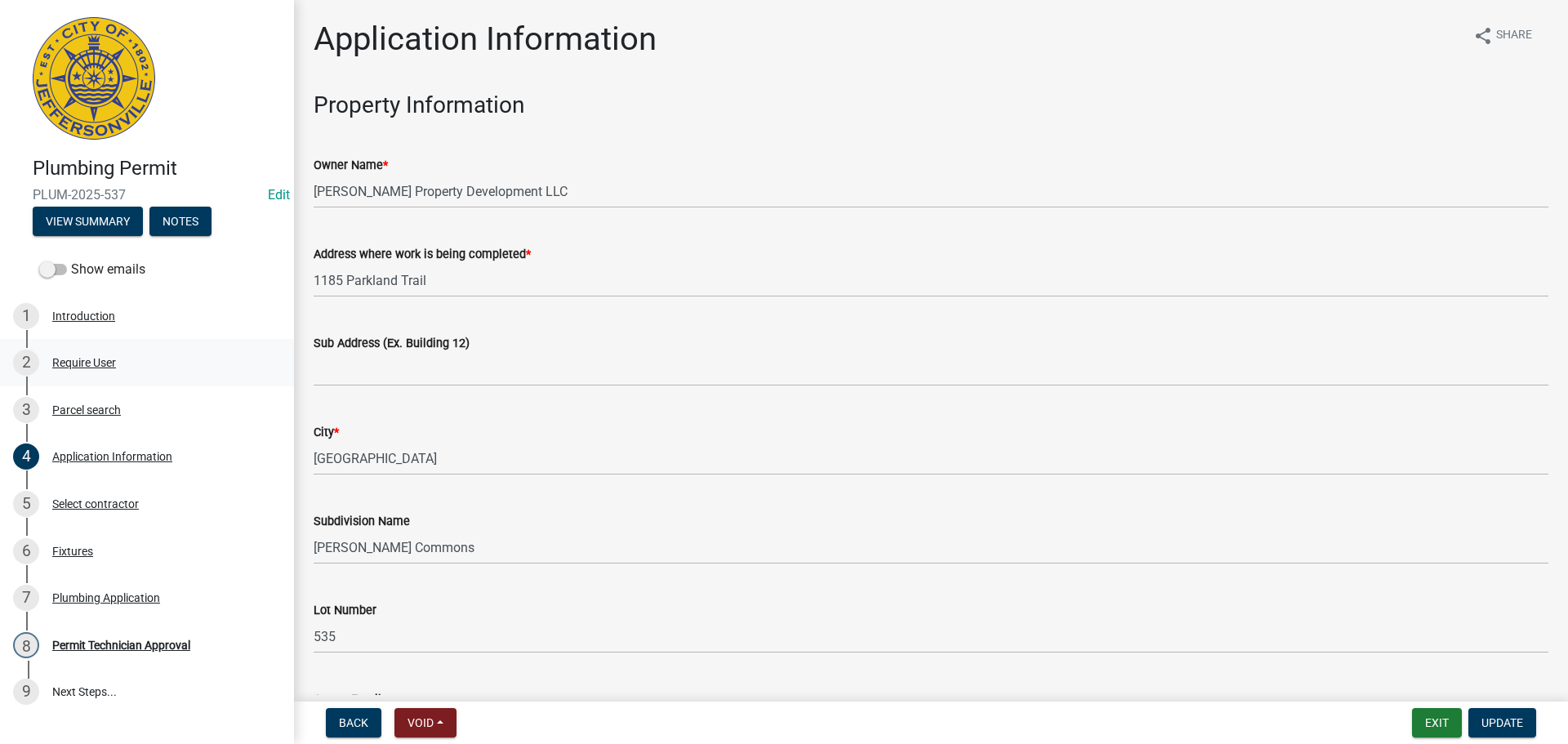
click at [89, 363] on div "Require User" at bounding box center [84, 362] width 64 height 11
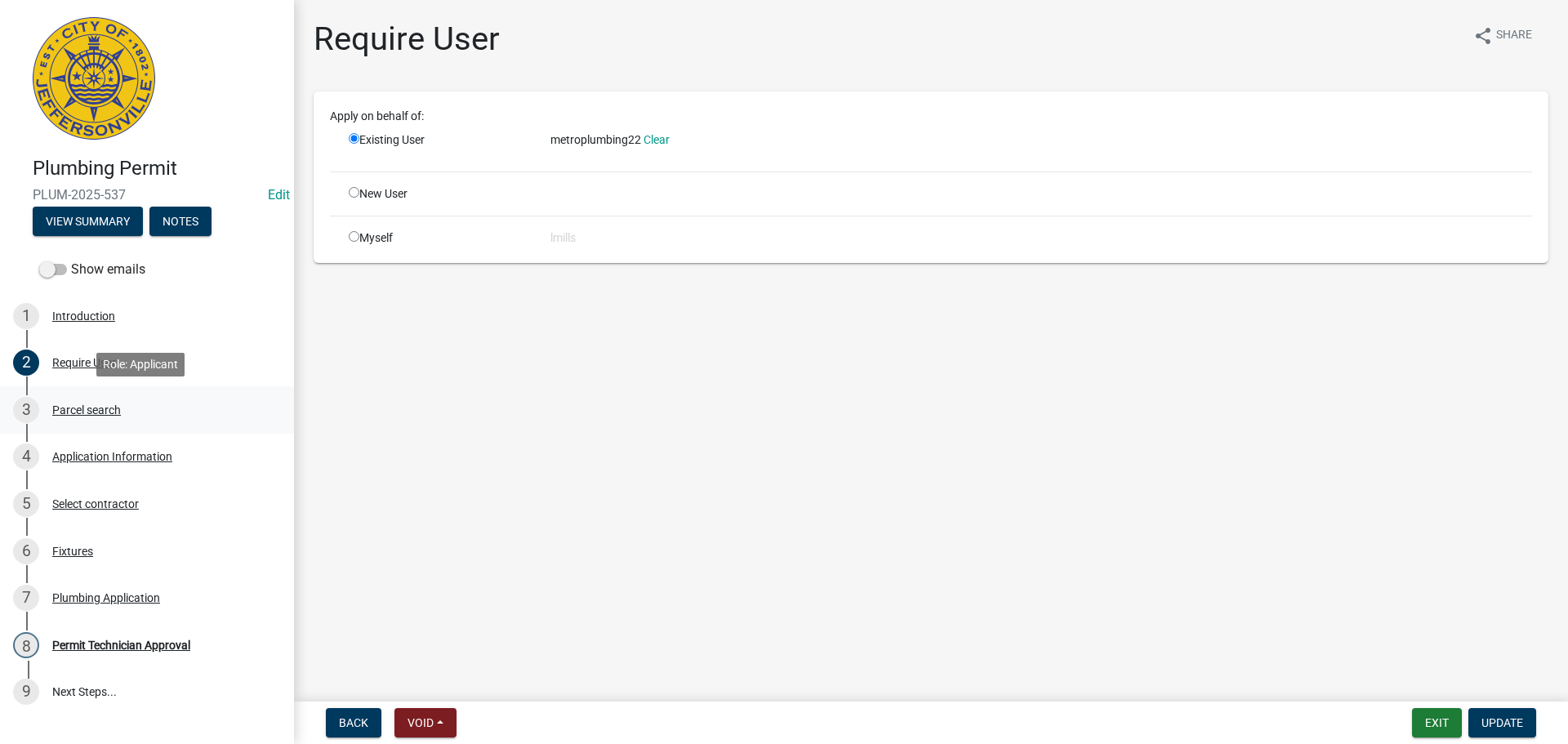
click at [98, 412] on div "Parcel search" at bounding box center [87, 410] width 68 height 11
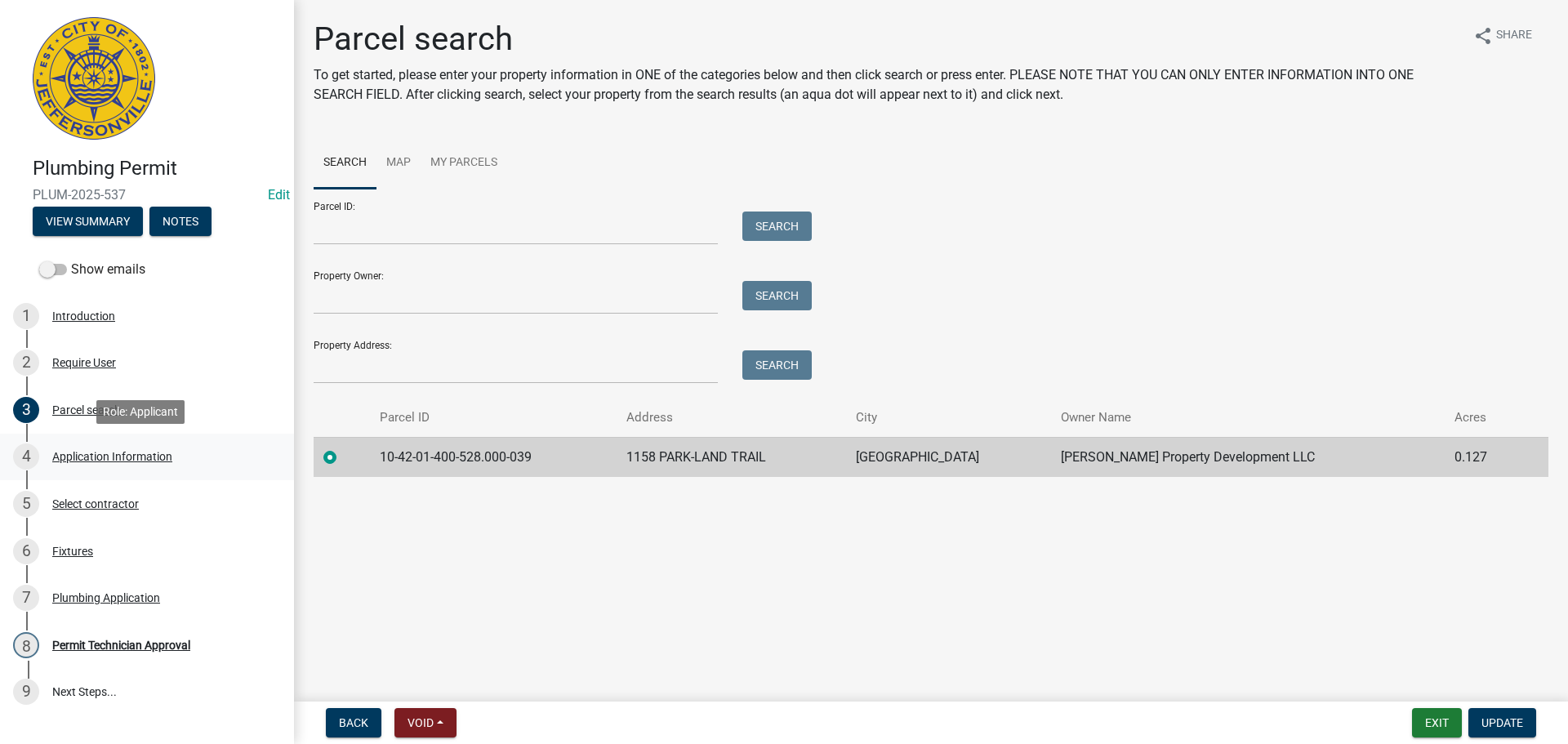
click at [114, 458] on div "Application Information" at bounding box center [112, 456] width 120 height 11
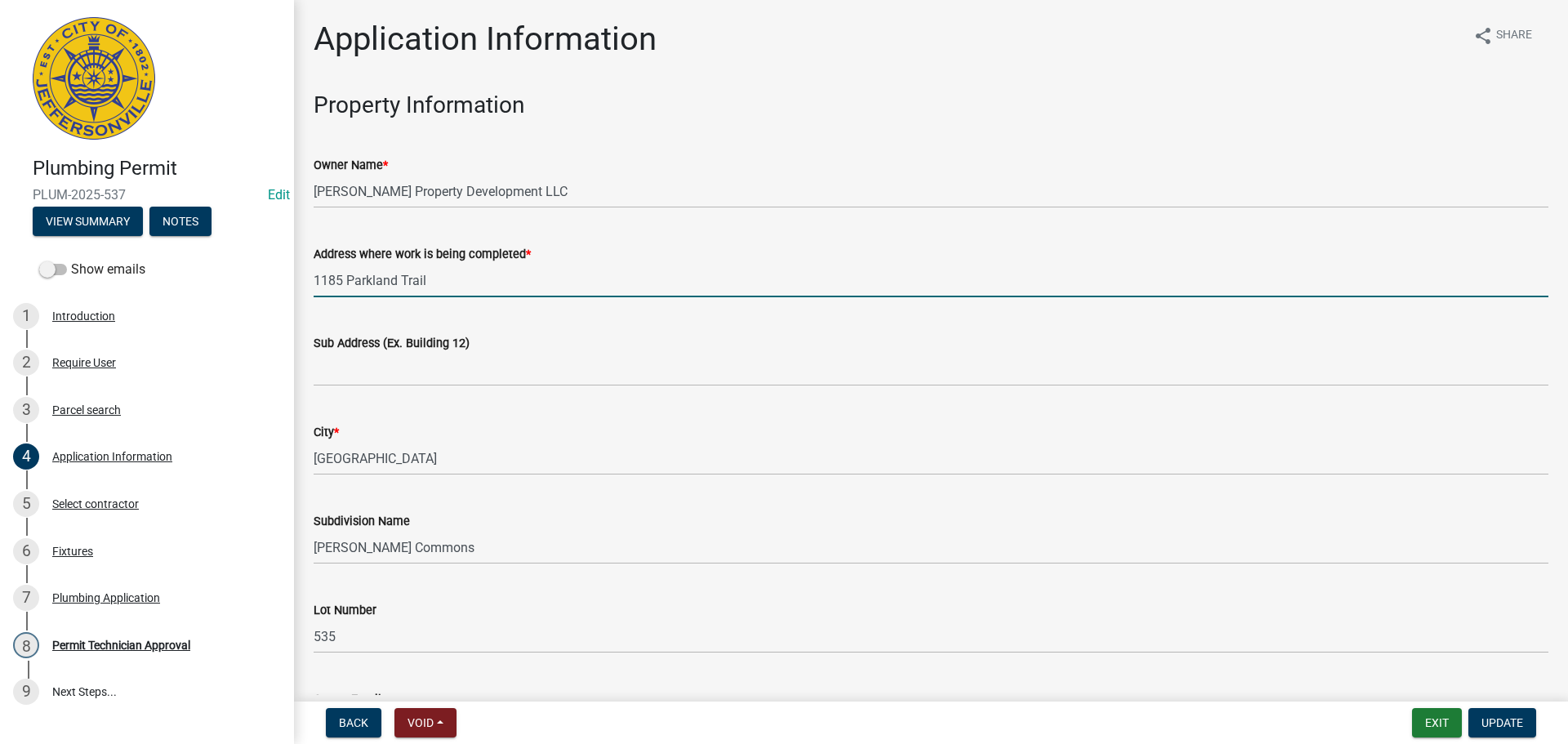
click at [331, 275] on input "1185 Parkland Trail" at bounding box center [931, 281] width 1235 height 33
type input "1158 Parkland Trail"
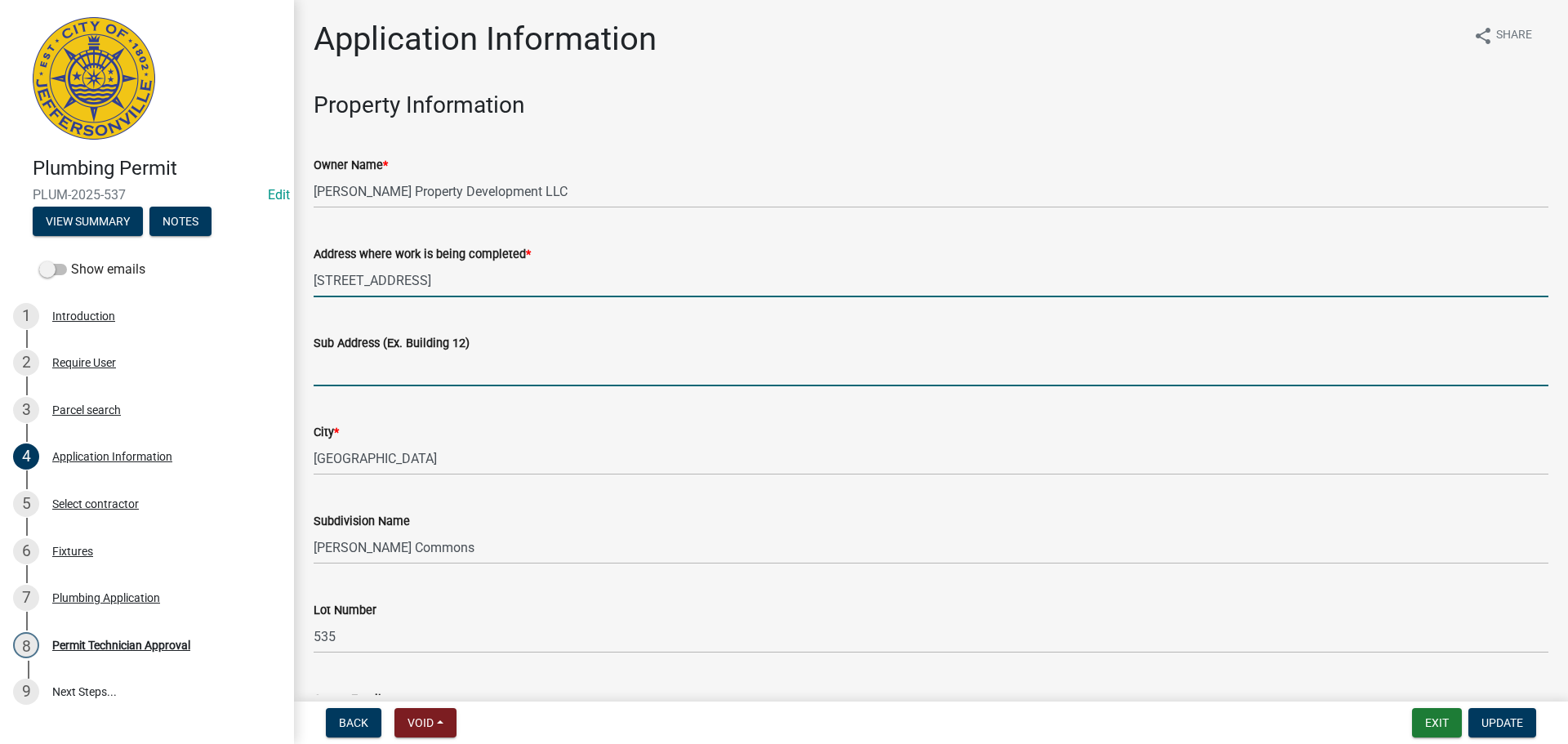
click at [379, 379] on input "Sub Address (Ex. Building 12)" at bounding box center [931, 369] width 1235 height 33
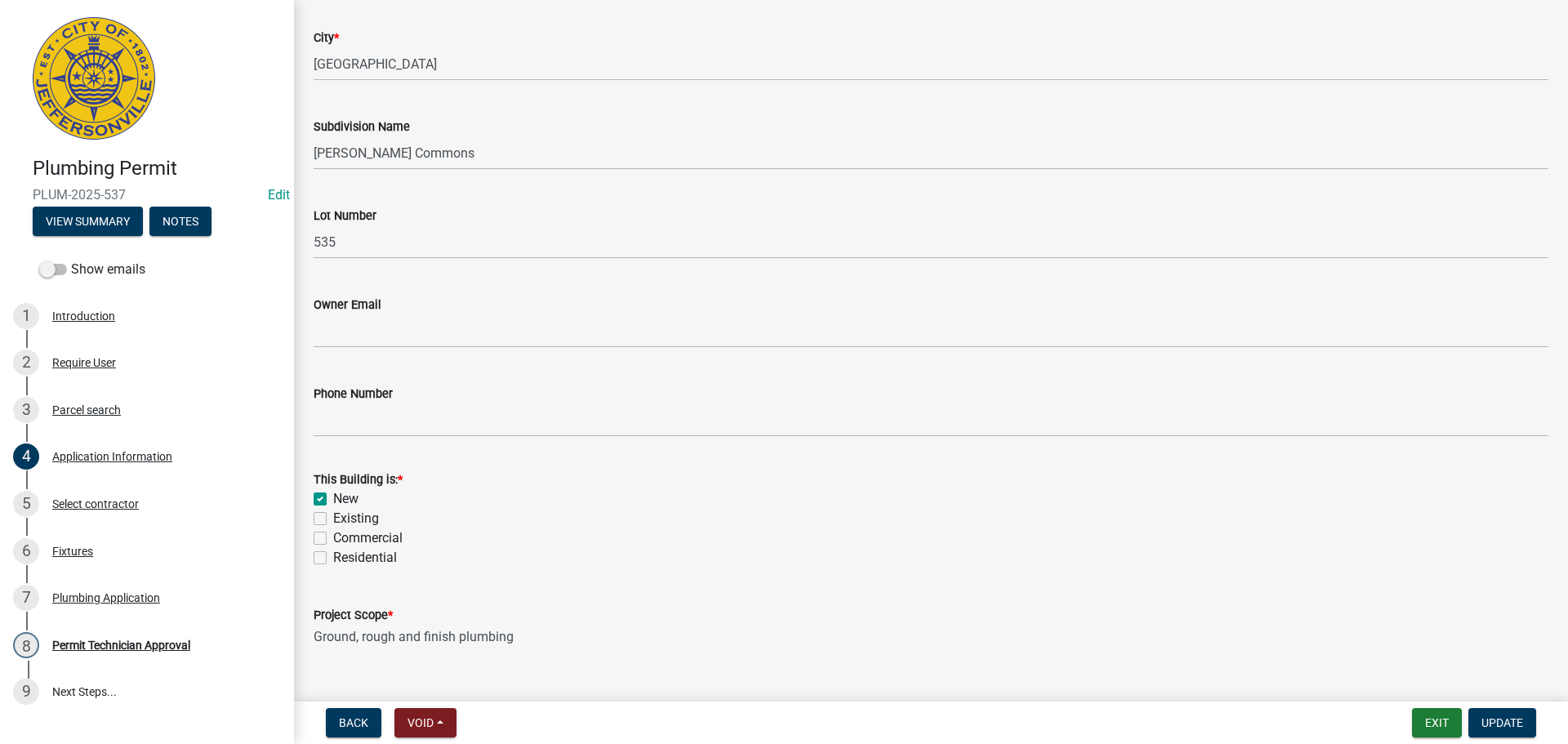
scroll to position [478, 0]
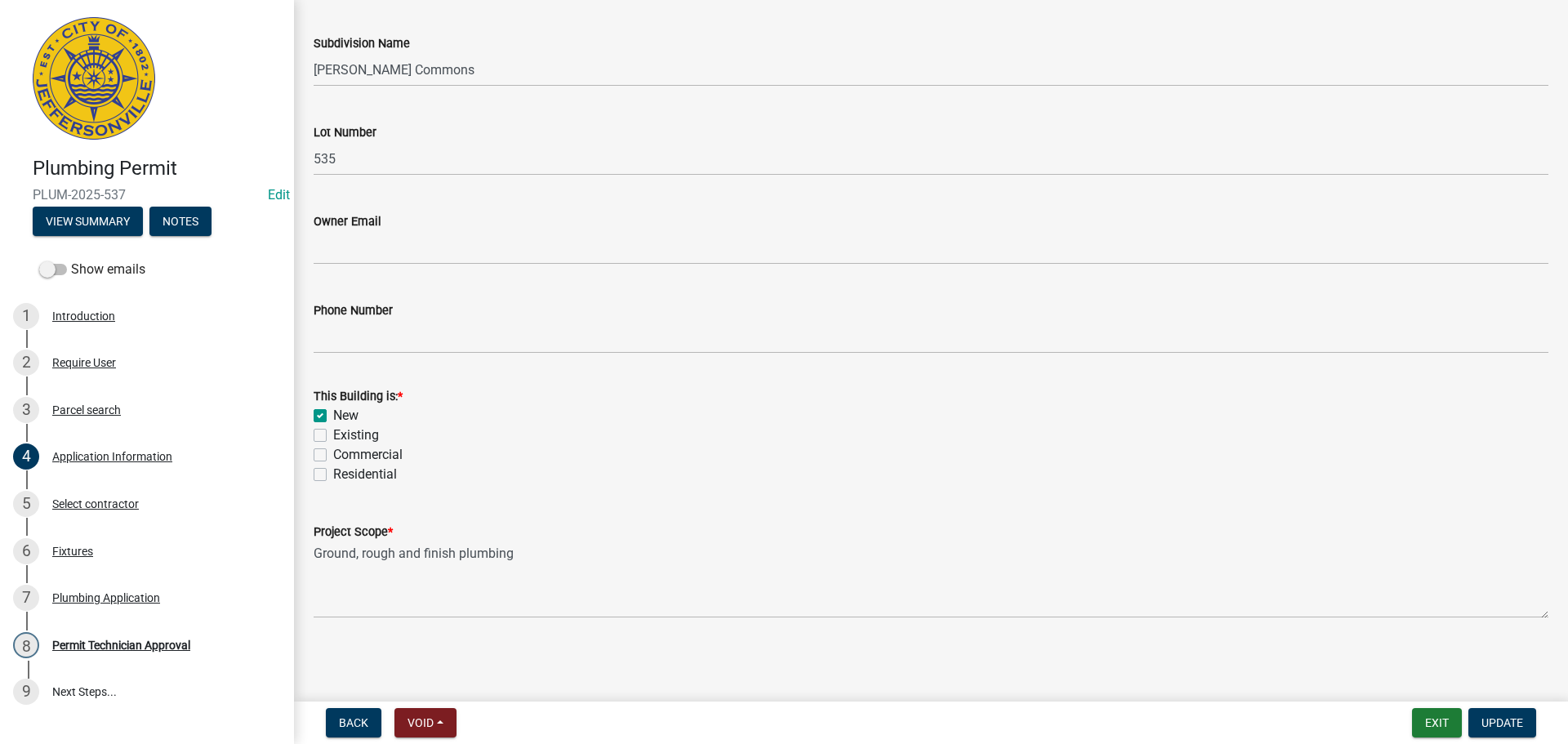
type input "1158 Parkland Trail"
click at [374, 472] on label "Residential" at bounding box center [365, 475] width 64 height 19
click at [344, 472] on input "Residential" at bounding box center [339, 470] width 11 height 11
checkbox input "true"
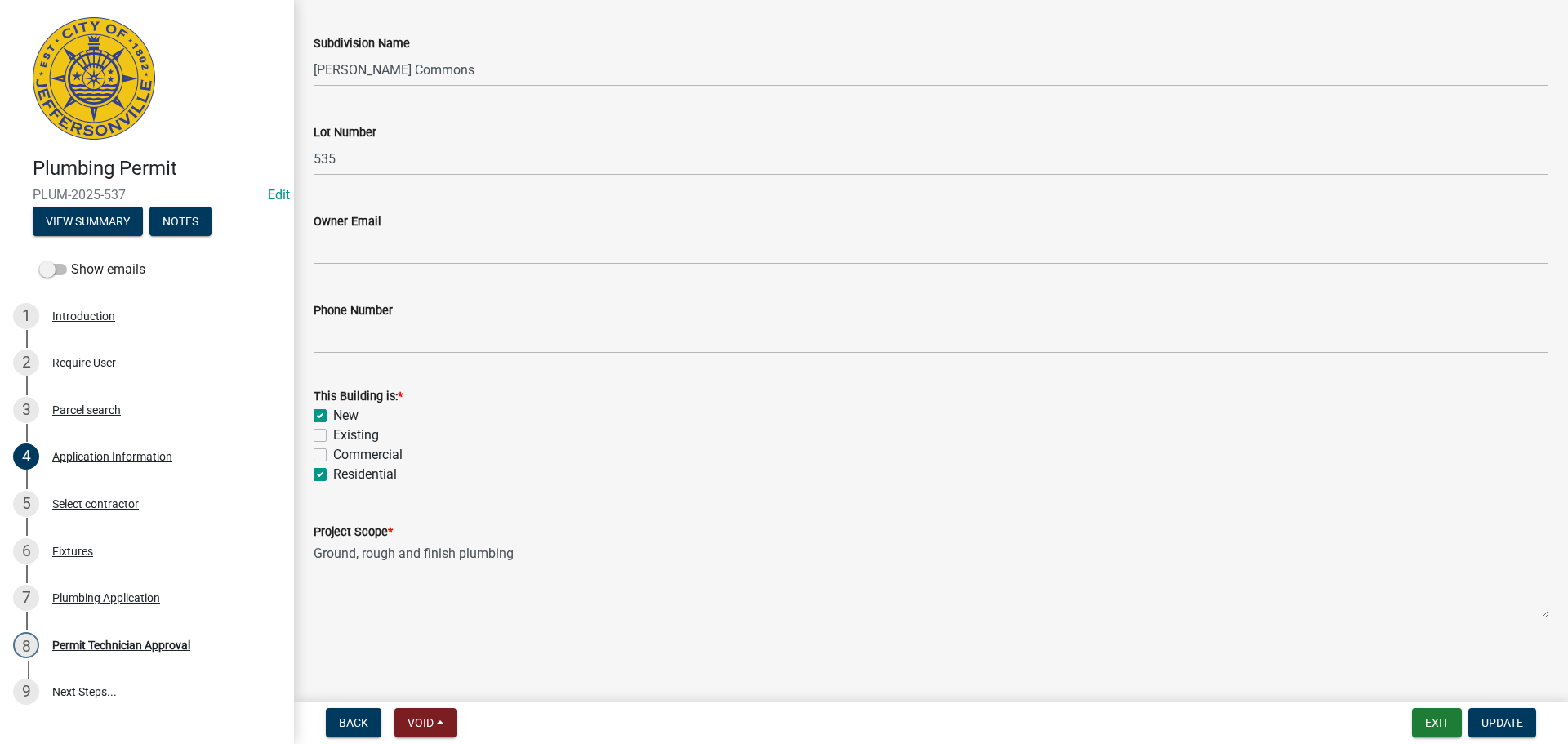
checkbox input "false"
checkbox input "true"
click at [1484, 725] on span "Update" at bounding box center [1501, 723] width 41 height 13
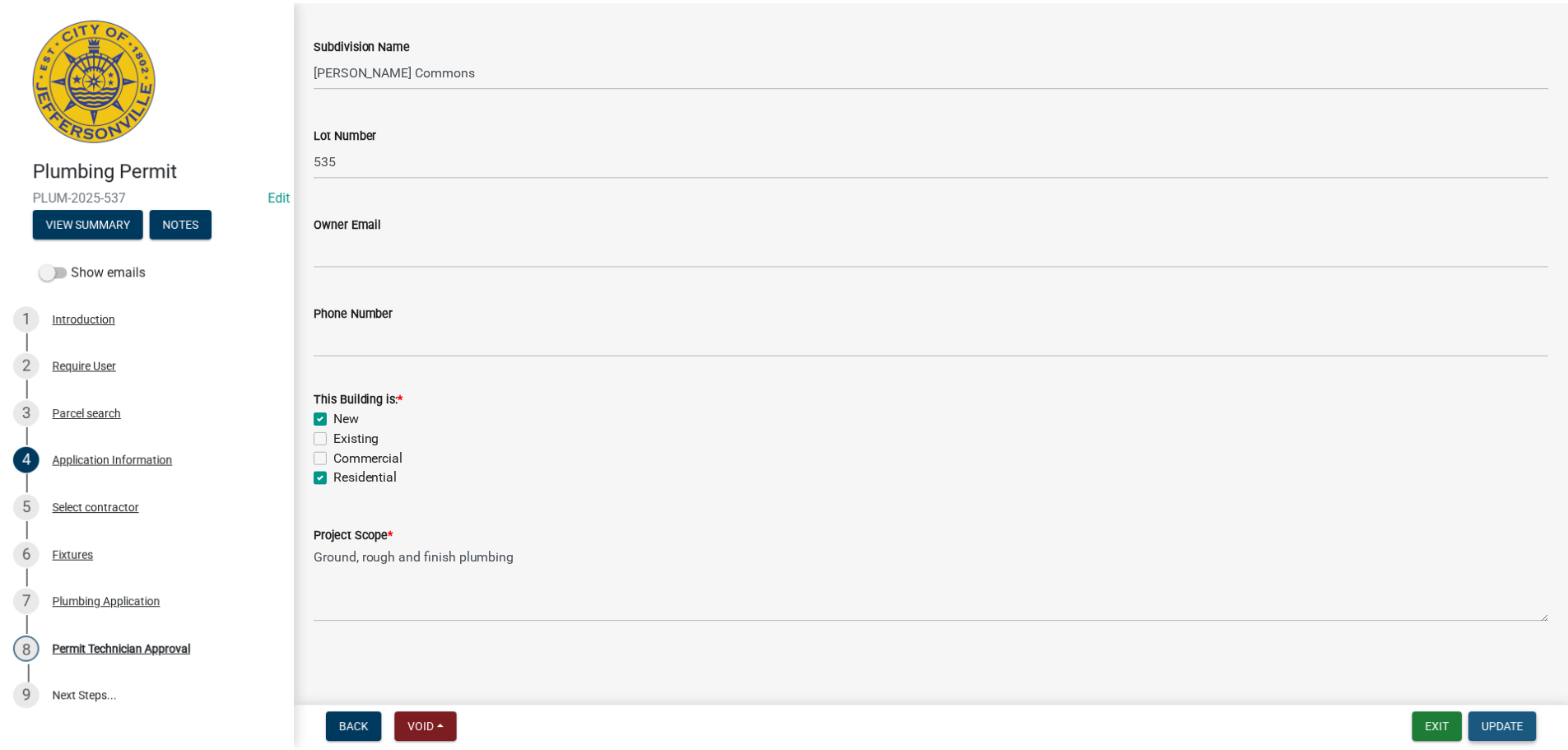
scroll to position [0, 0]
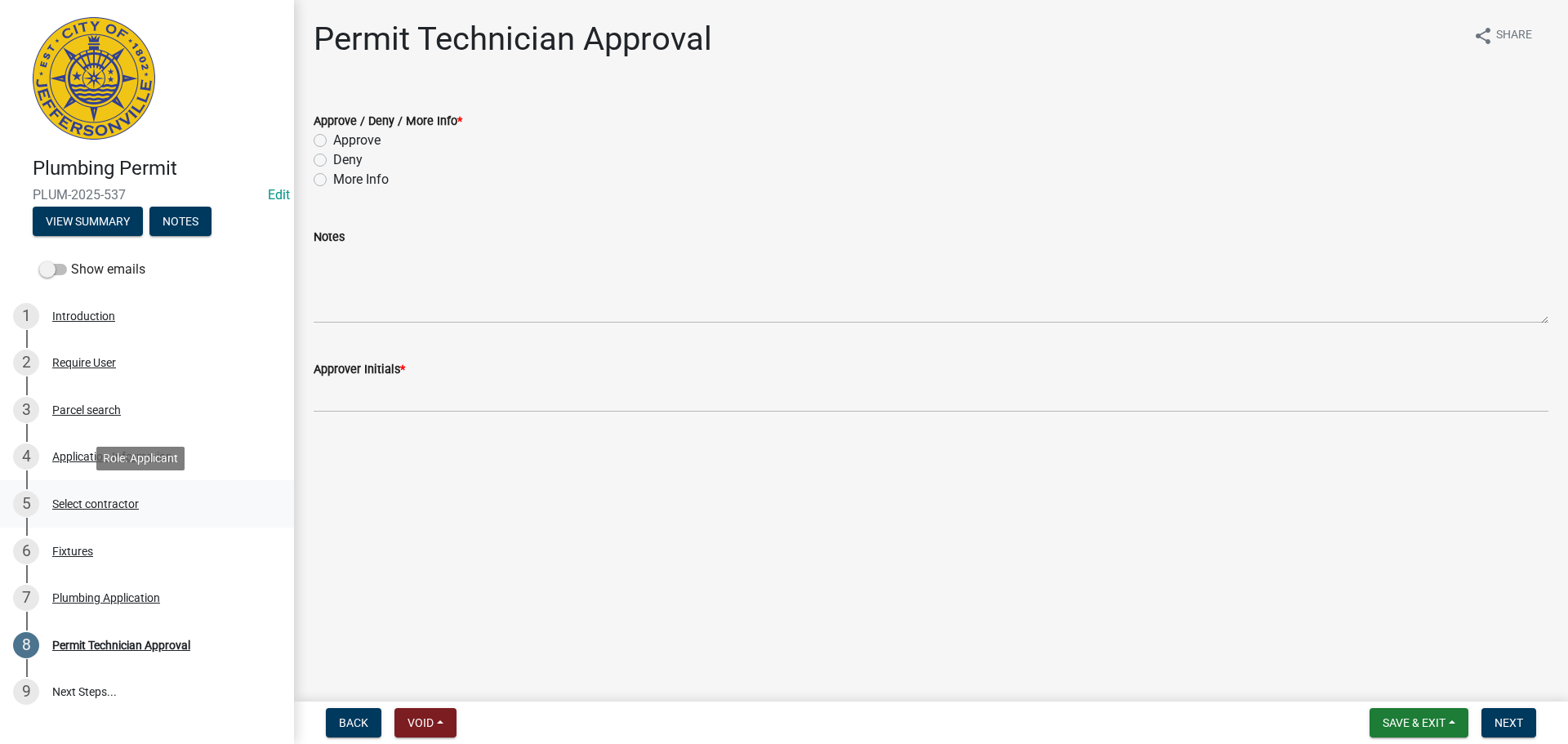
click at [111, 500] on div "Select contractor" at bounding box center [96, 504] width 87 height 11
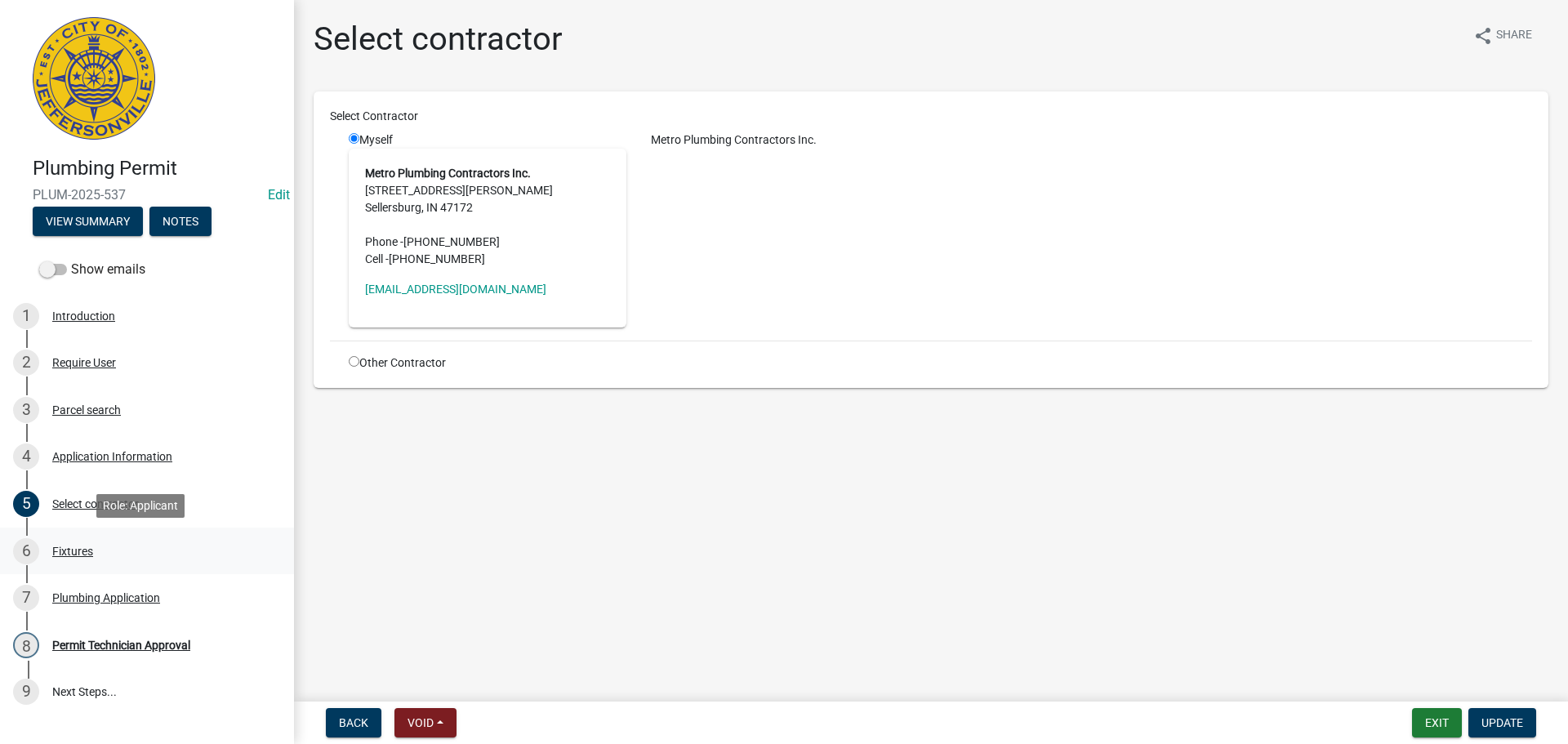
click at [62, 547] on div "Fixtures" at bounding box center [73, 551] width 41 height 11
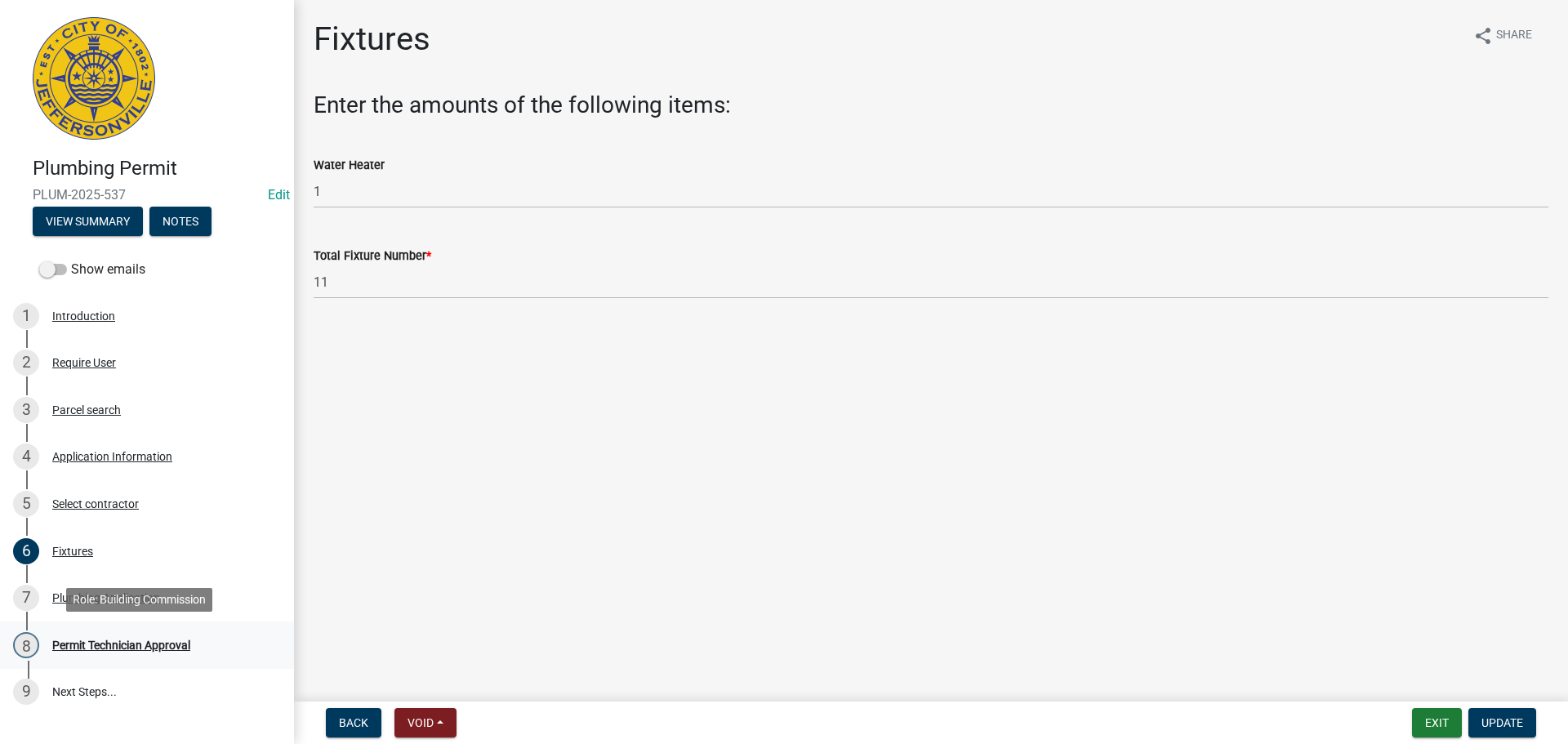
click at [139, 646] on div "Permit Technician Approval" at bounding box center [121, 645] width 138 height 11
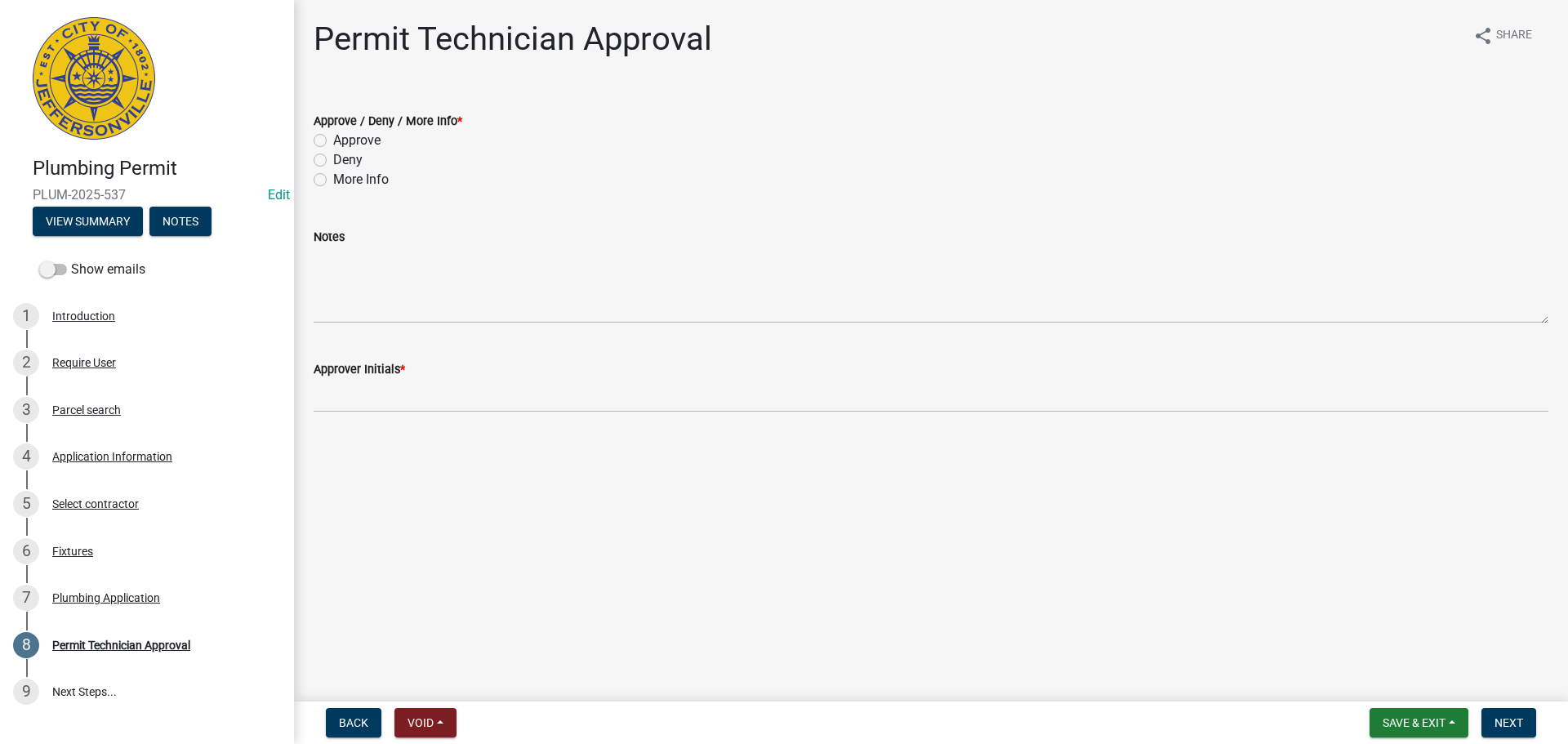
click at [373, 148] on label "Approve" at bounding box center [357, 140] width 47 height 19
click at [344, 141] on input "Approve" at bounding box center [339, 136] width 11 height 11
radio input "true"
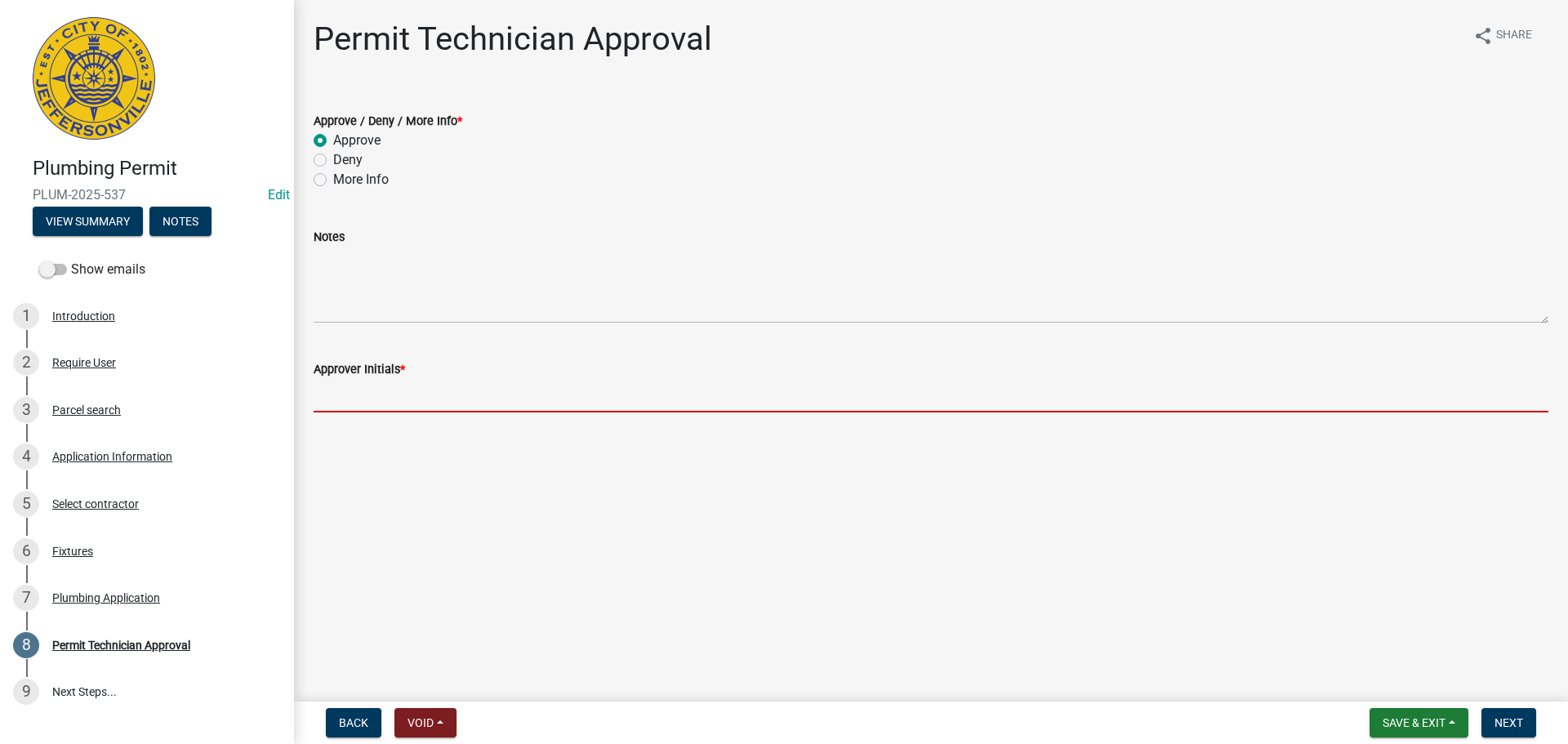
click at [374, 389] on input "Approver Initials *" at bounding box center [931, 396] width 1235 height 33
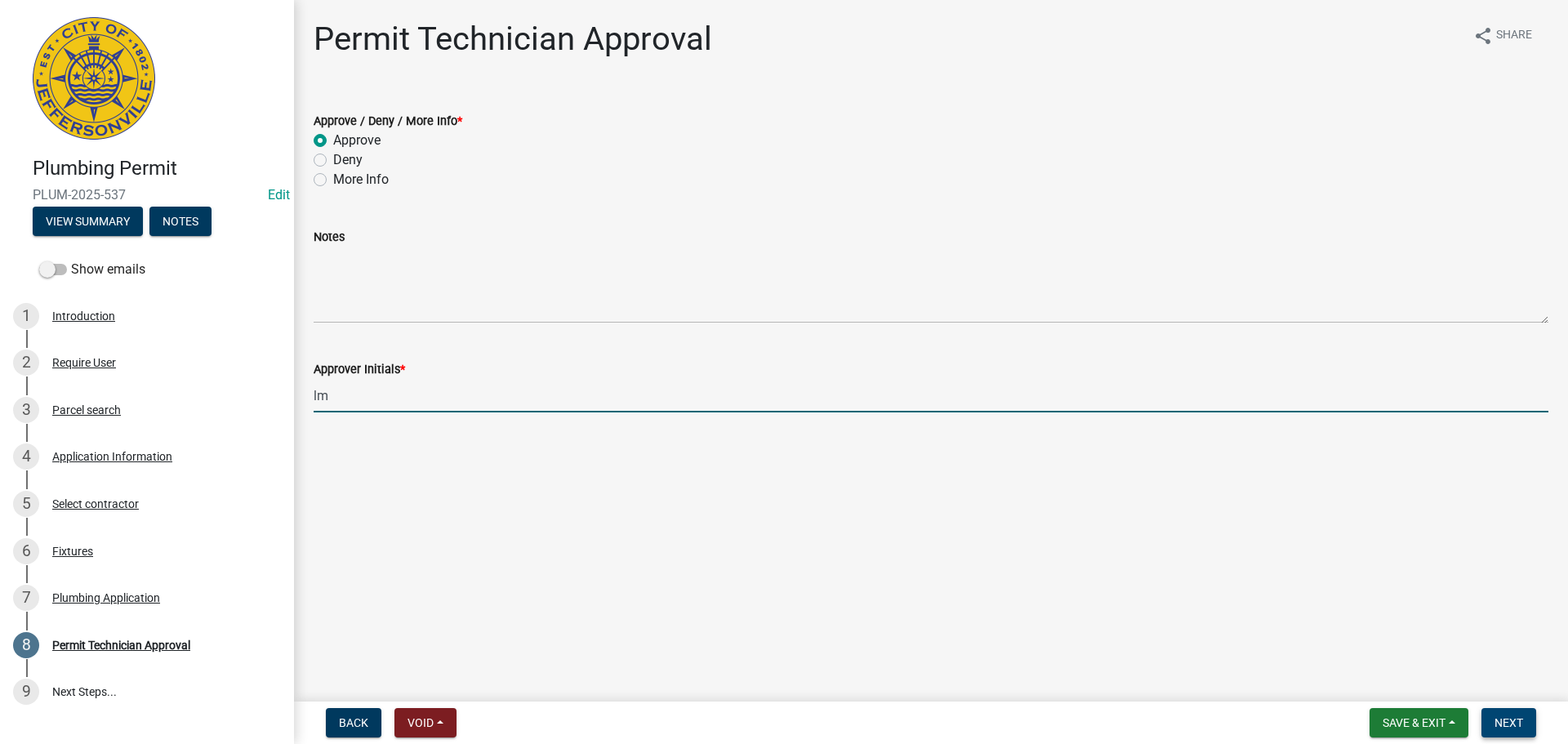
type input "lm"
click at [1510, 717] on span "Next" at bounding box center [1508, 723] width 29 height 13
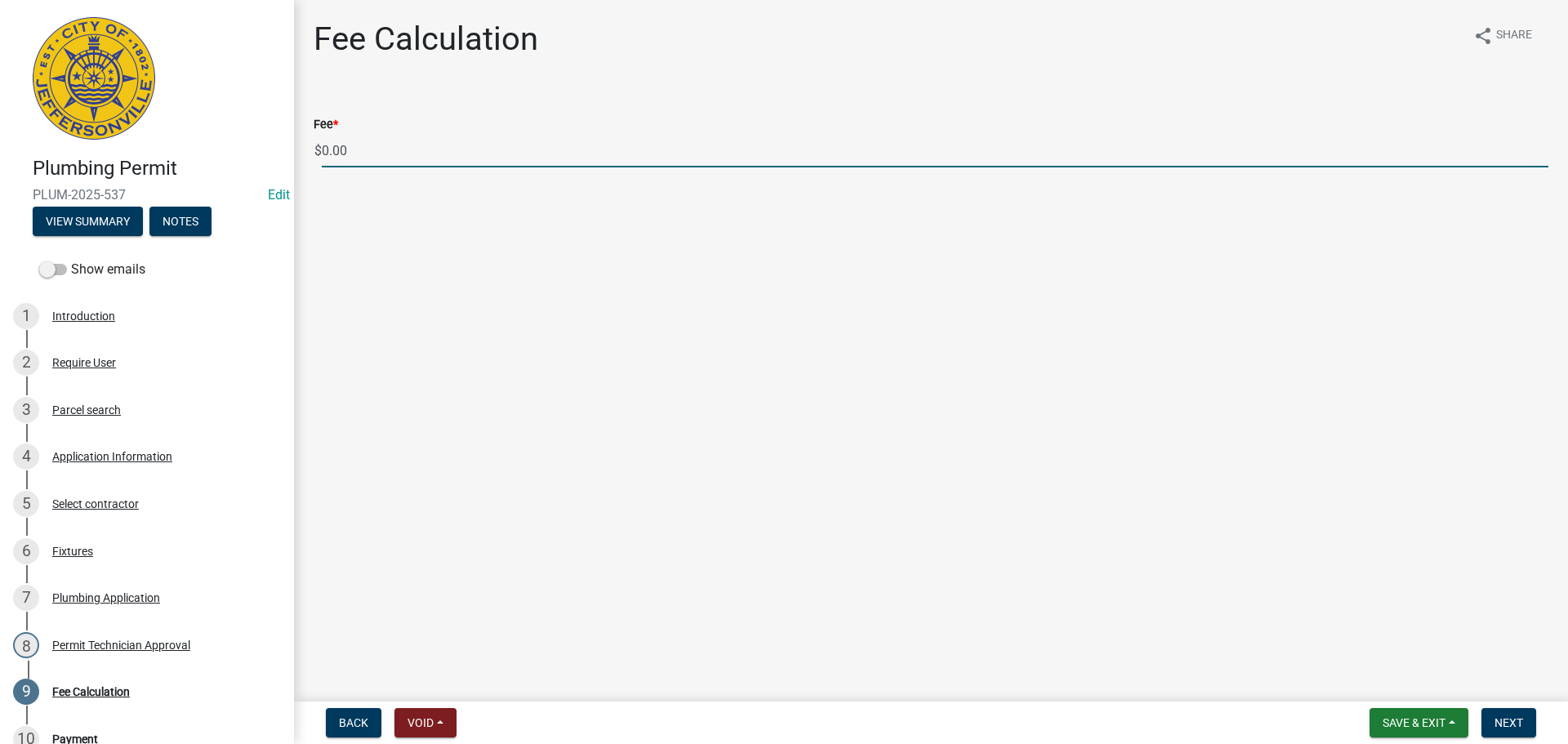
drag, startPoint x: 391, startPoint y: 140, endPoint x: 286, endPoint y: 159, distance: 106.7
click at [286, 159] on div "Plumbing Permit PLUM-2025-537 Edit View Summary Notes Show emails 1 Introductio…" at bounding box center [784, 372] width 1568 height 744
type input "85.00"
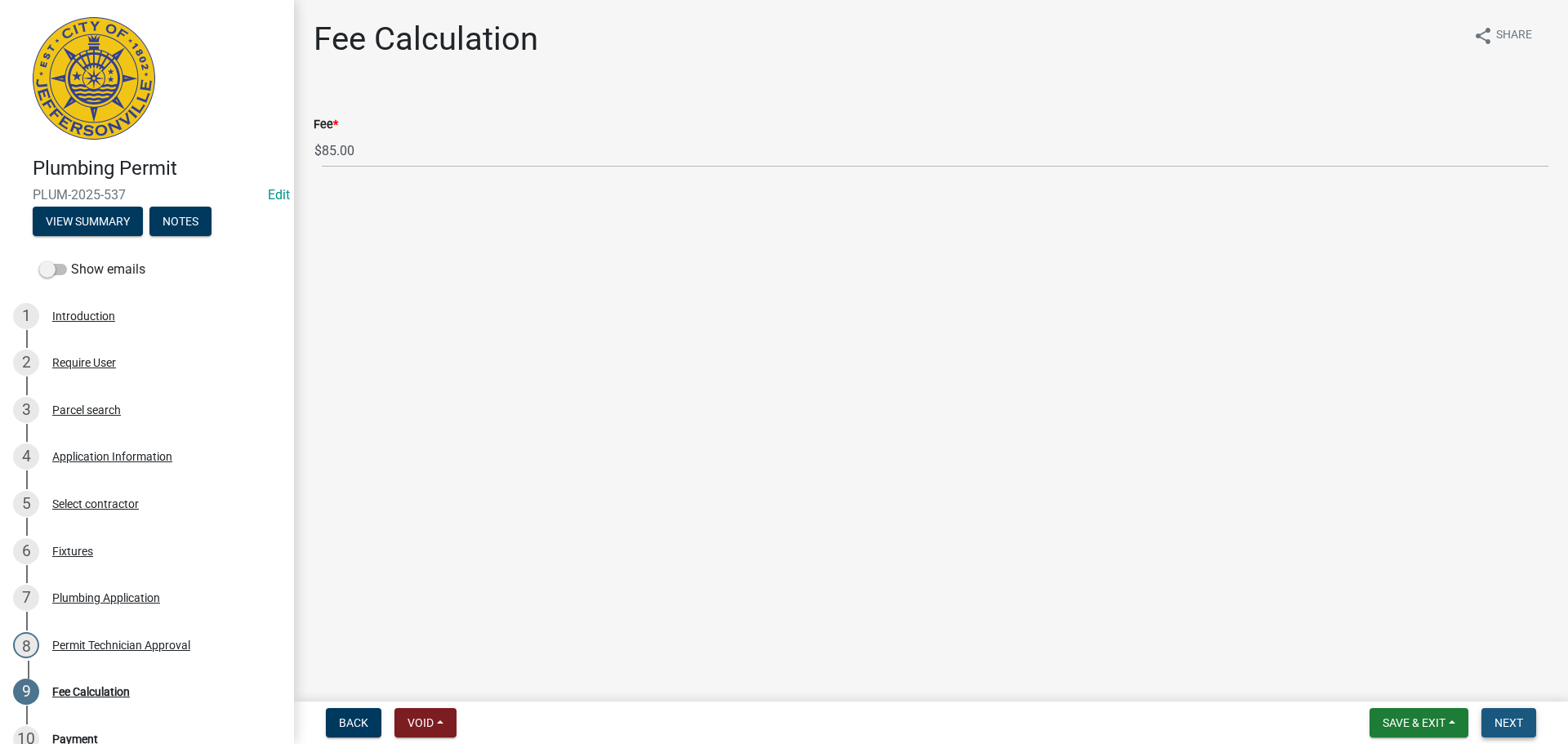
click at [1505, 726] on span "Next" at bounding box center [1508, 723] width 29 height 13
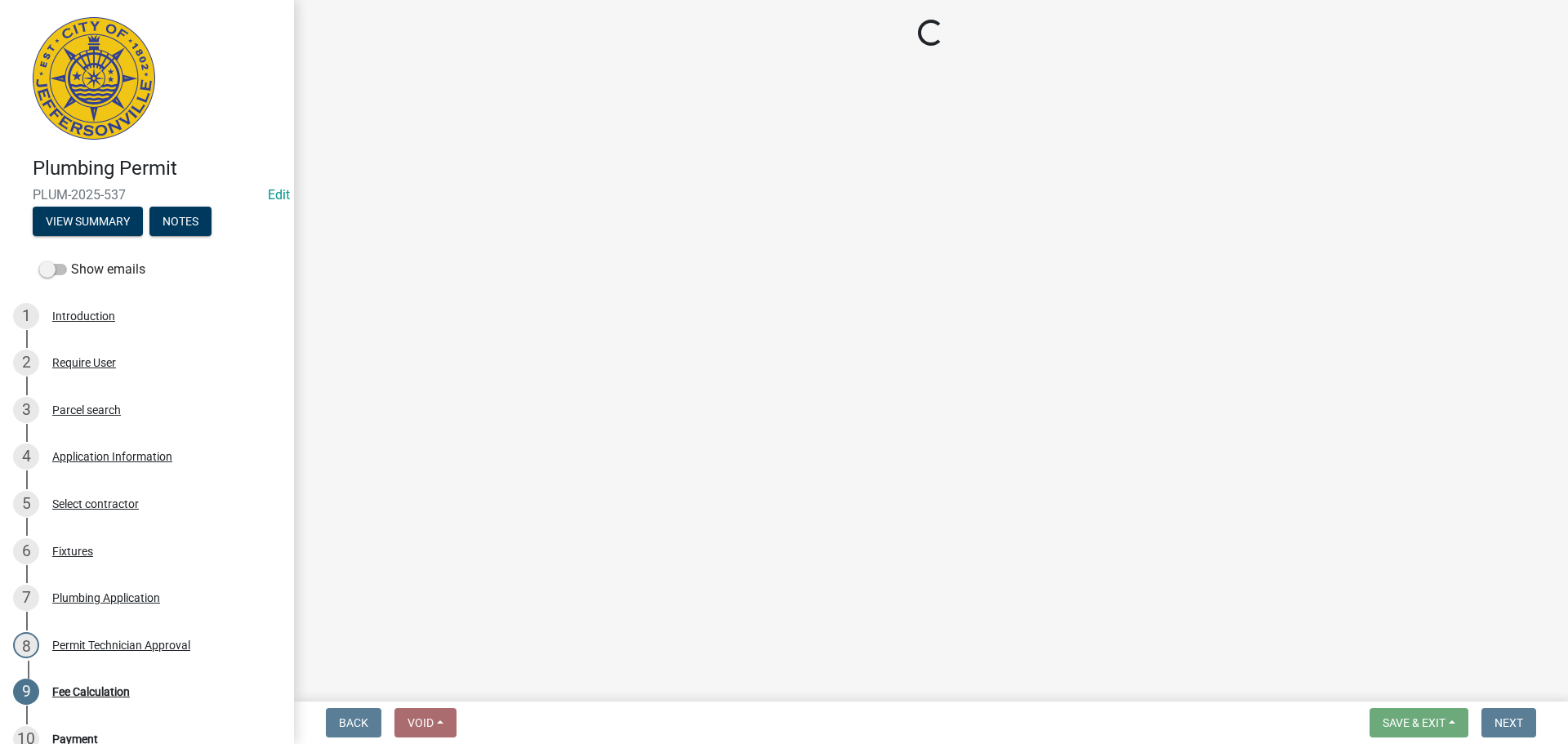
select select "3: 3"
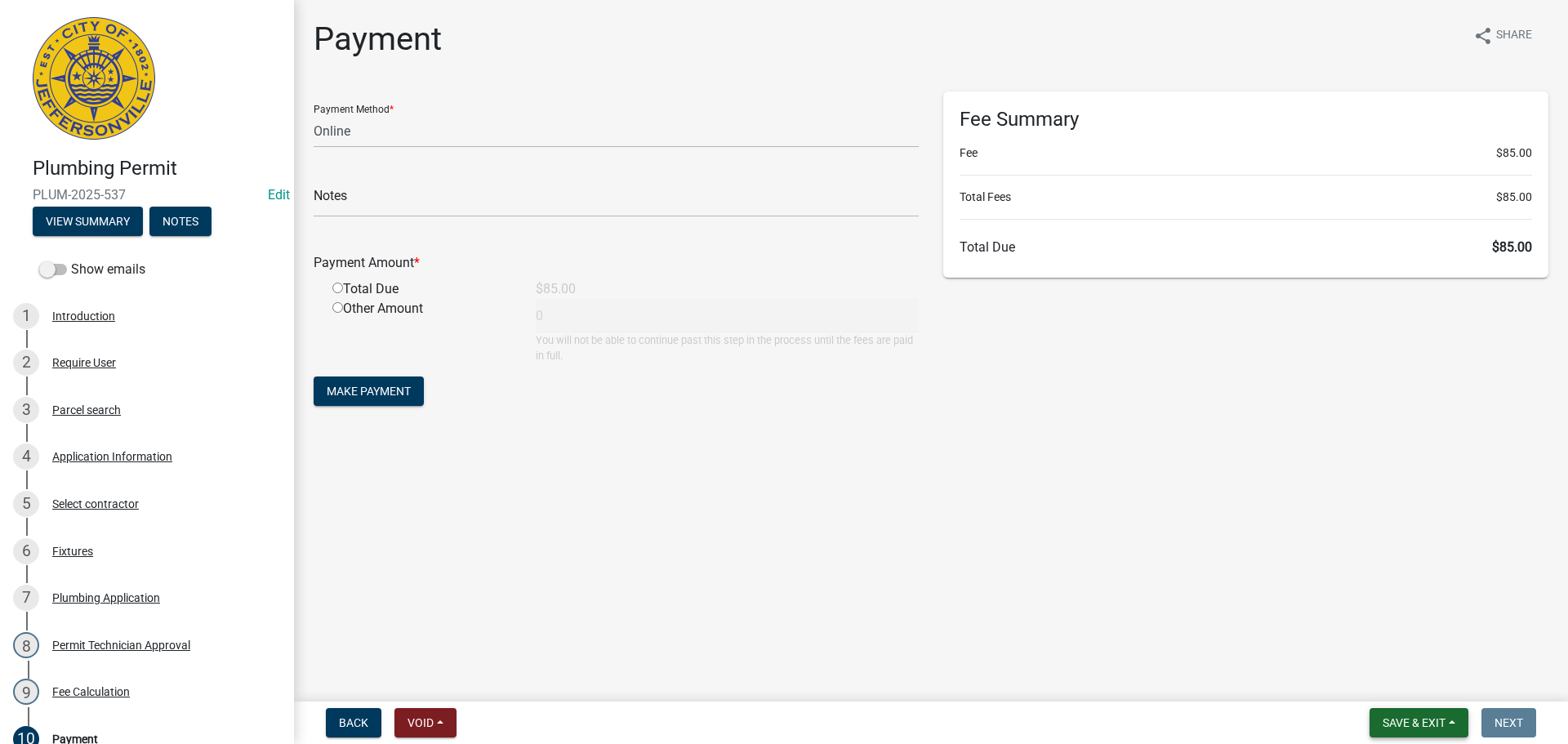
click at [1407, 708] on button "Save & Exit" at bounding box center [1419, 723] width 99 height 30
click at [1410, 683] on button "Save & Exit" at bounding box center [1402, 680] width 131 height 39
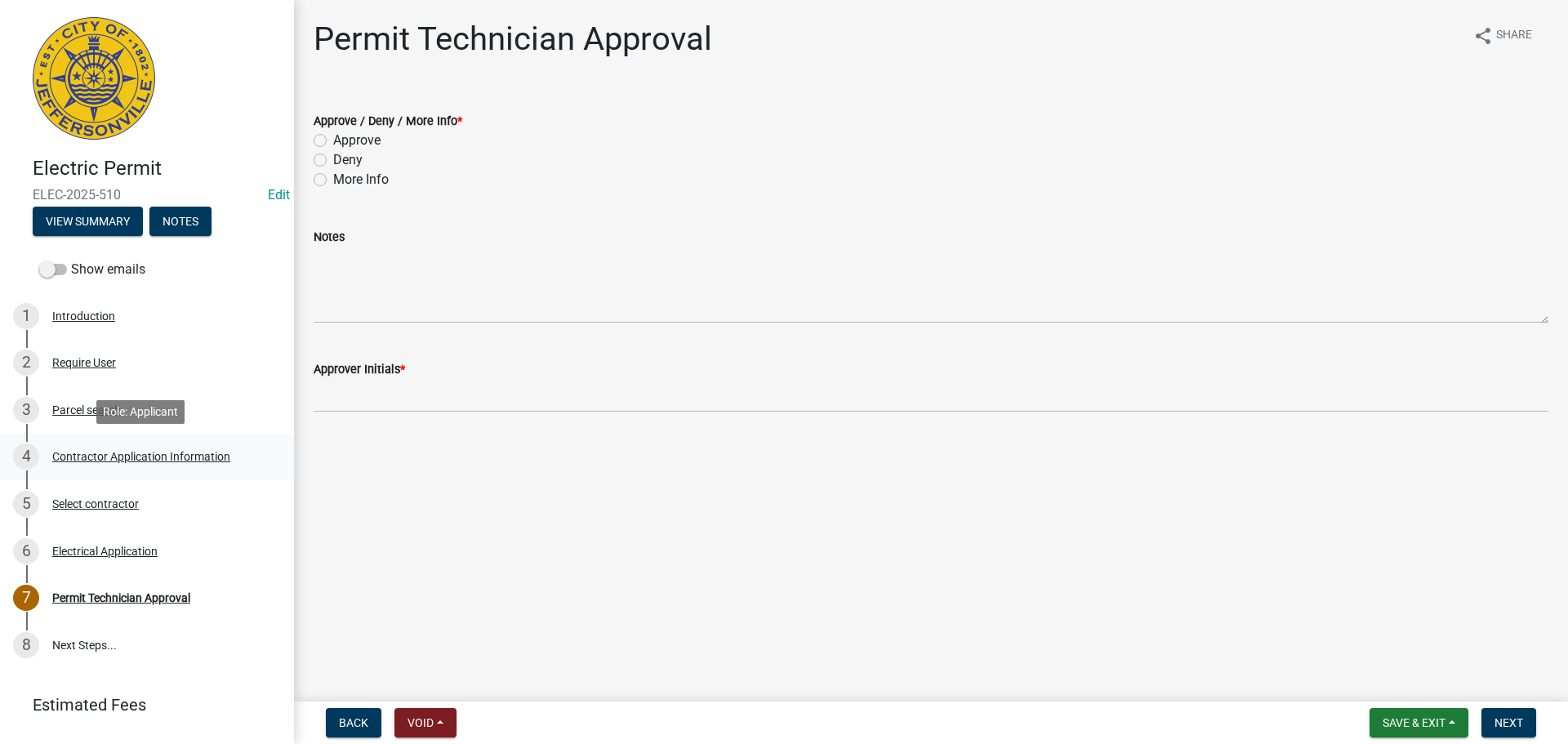
click at [126, 454] on div "Contractor Application Information" at bounding box center [141, 456] width 178 height 11
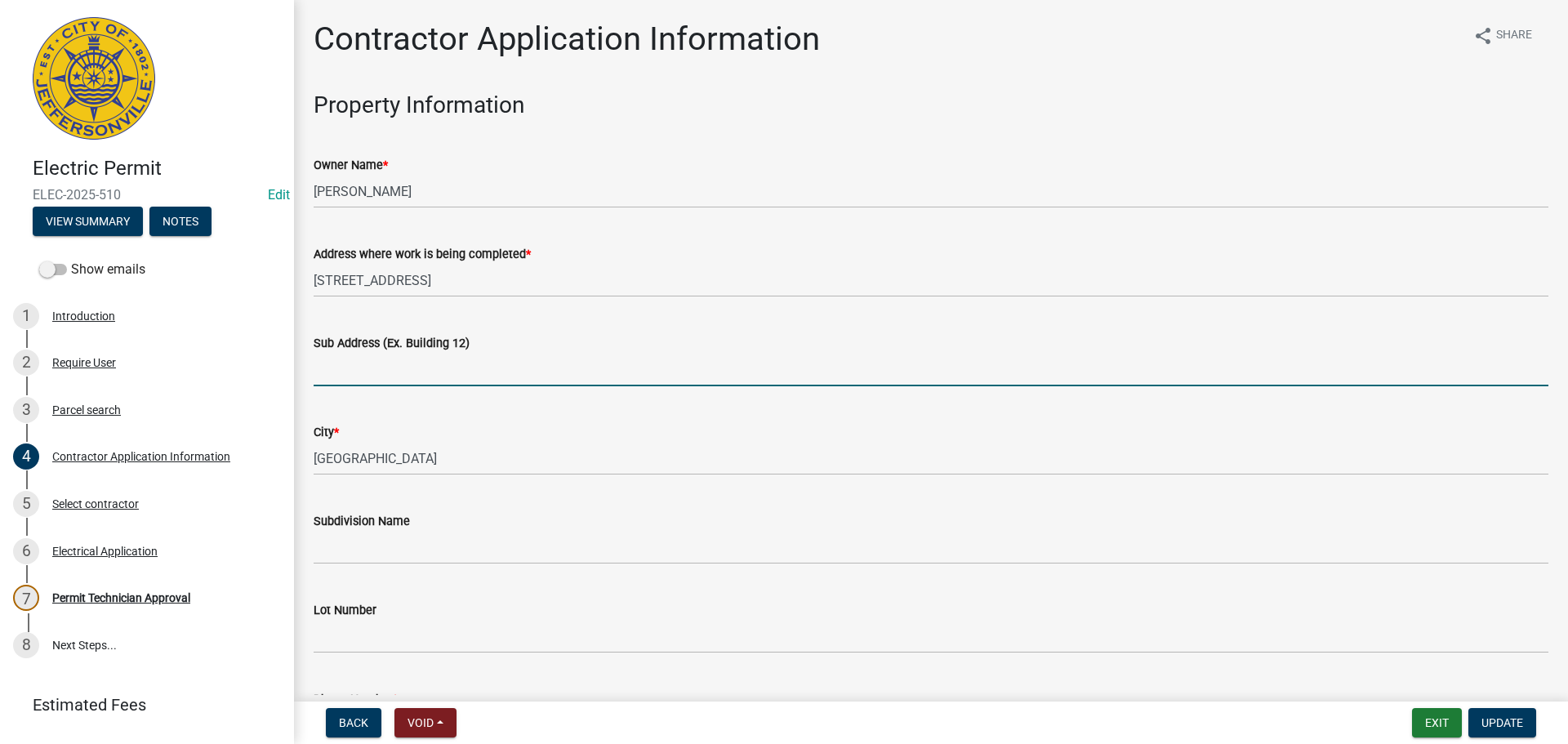
click at [468, 357] on input "Sub Address (Ex. Building 12)" at bounding box center [931, 369] width 1235 height 33
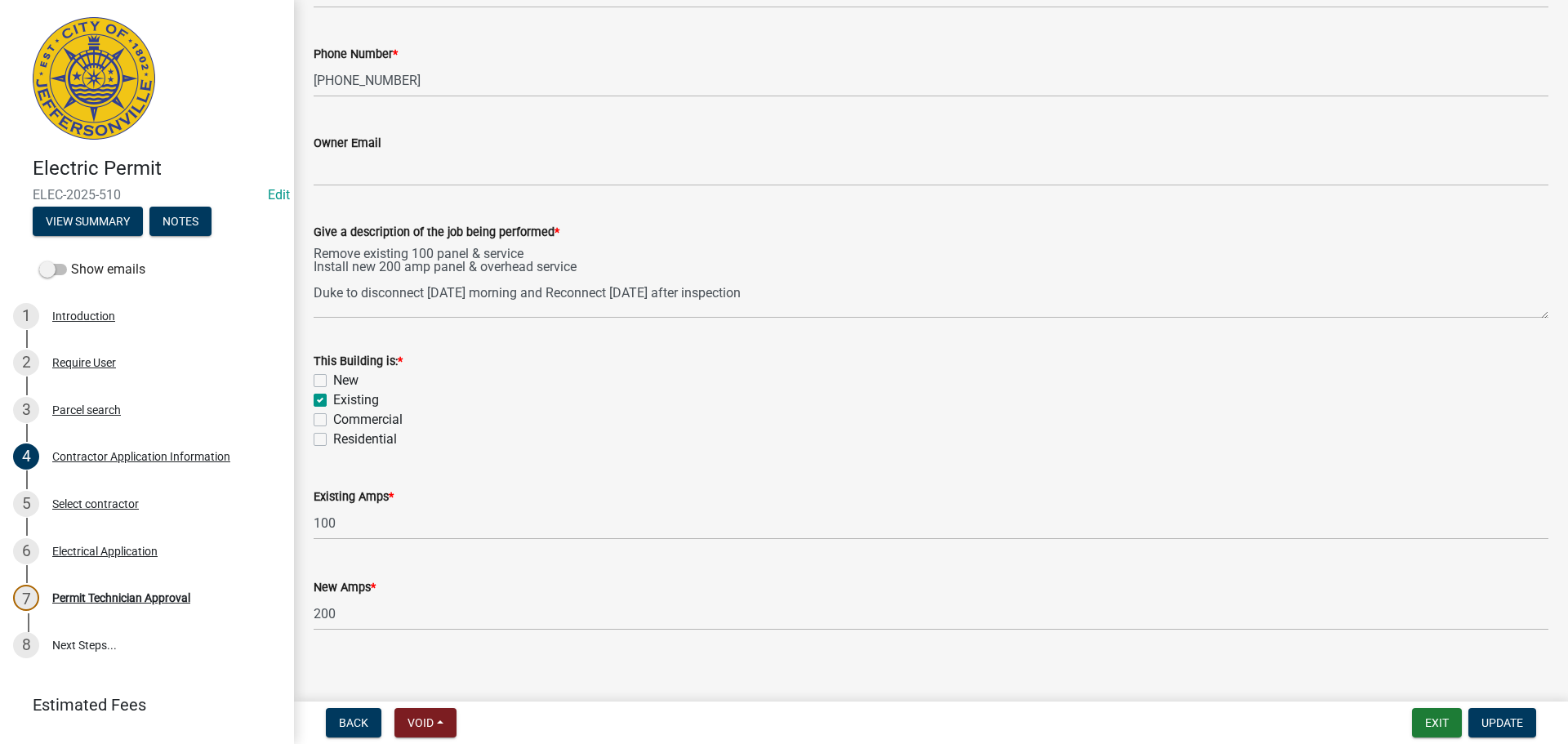
scroll to position [654, 0]
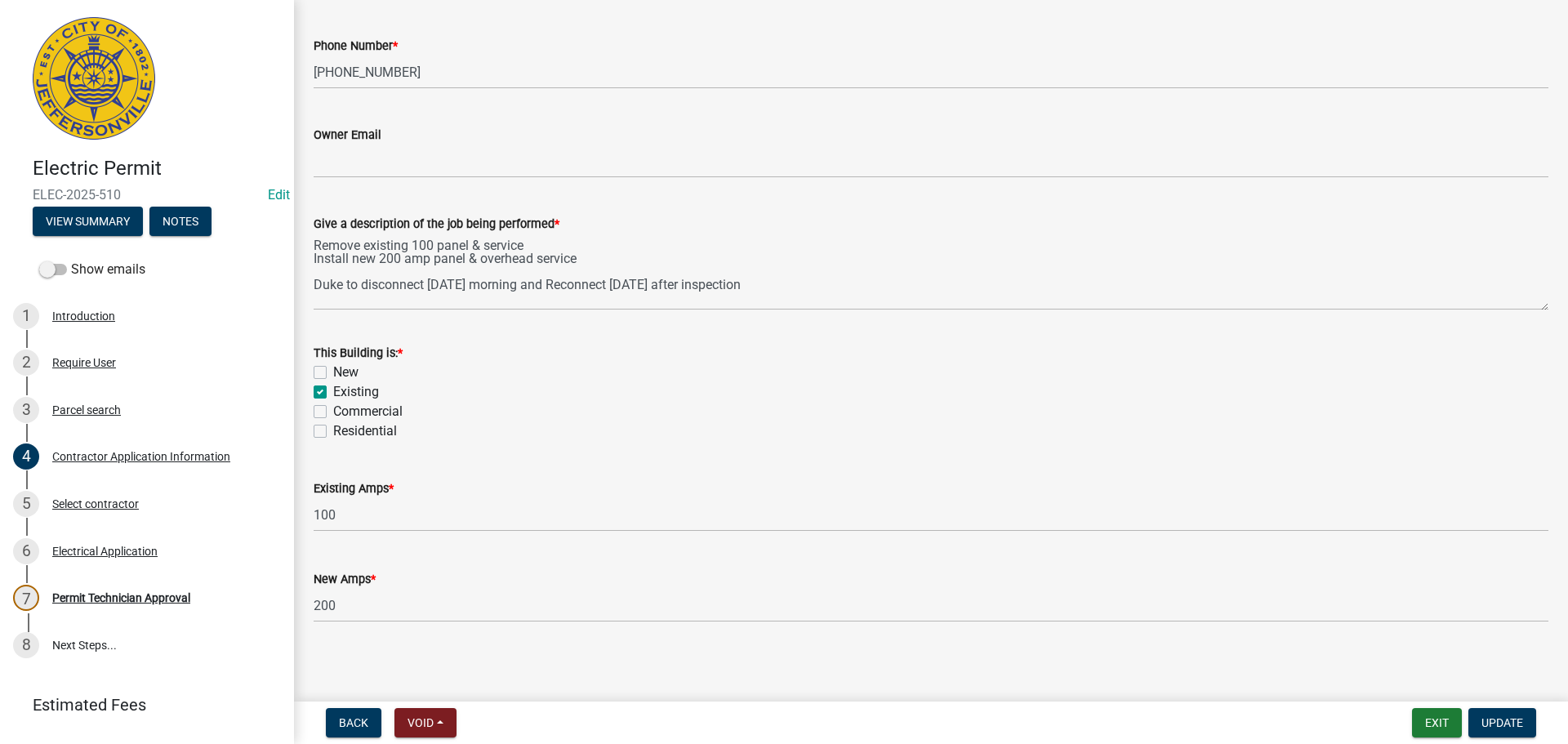
type input "[STREET_ADDRESS]"
click at [372, 431] on label "Residential" at bounding box center [365, 431] width 64 height 19
click at [344, 431] on input "Residential" at bounding box center [339, 426] width 11 height 11
checkbox input "true"
checkbox input "false"
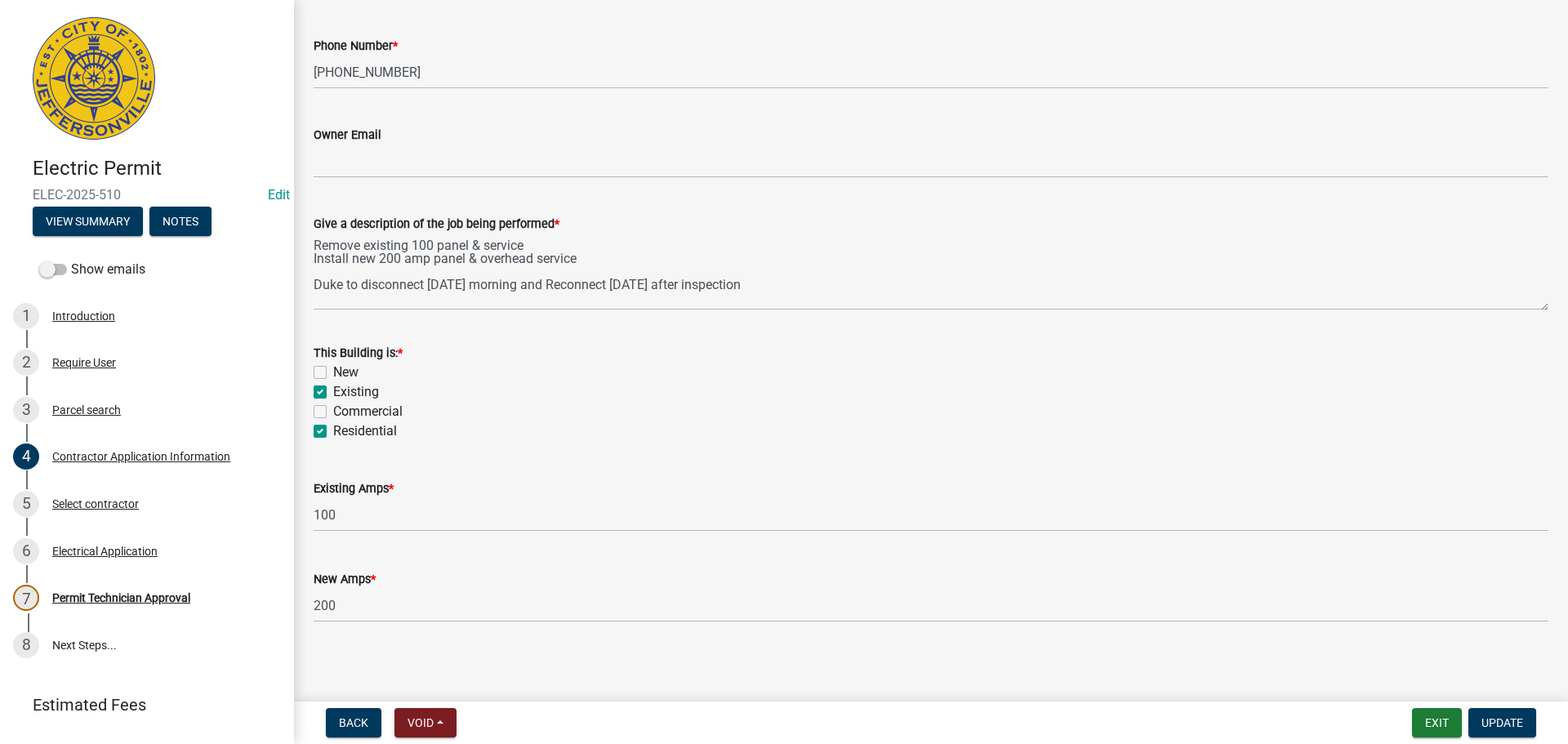
checkbox input "true"
checkbox input "false"
checkbox input "true"
click at [1480, 719] on button "Update" at bounding box center [1501, 723] width 68 height 30
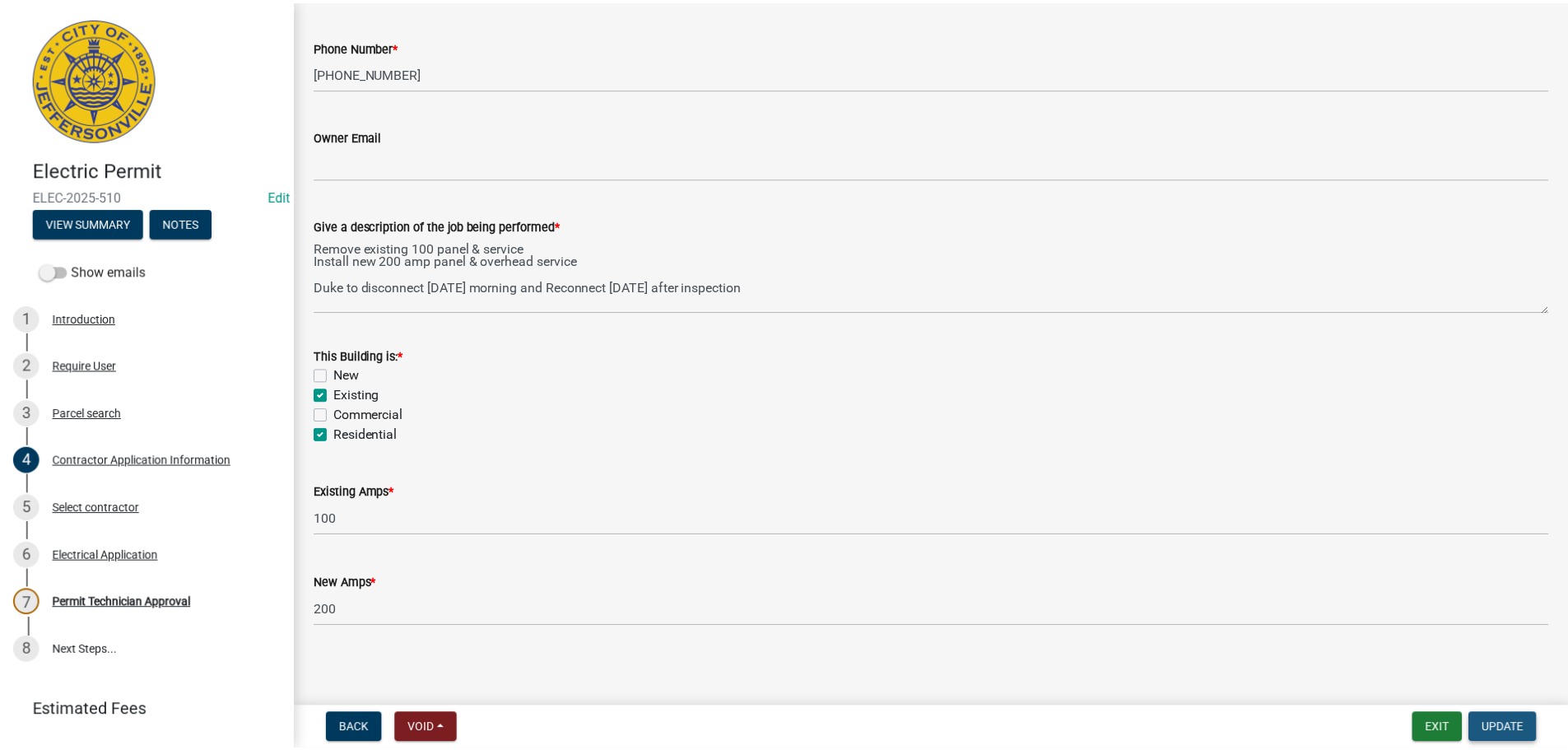
scroll to position [0, 0]
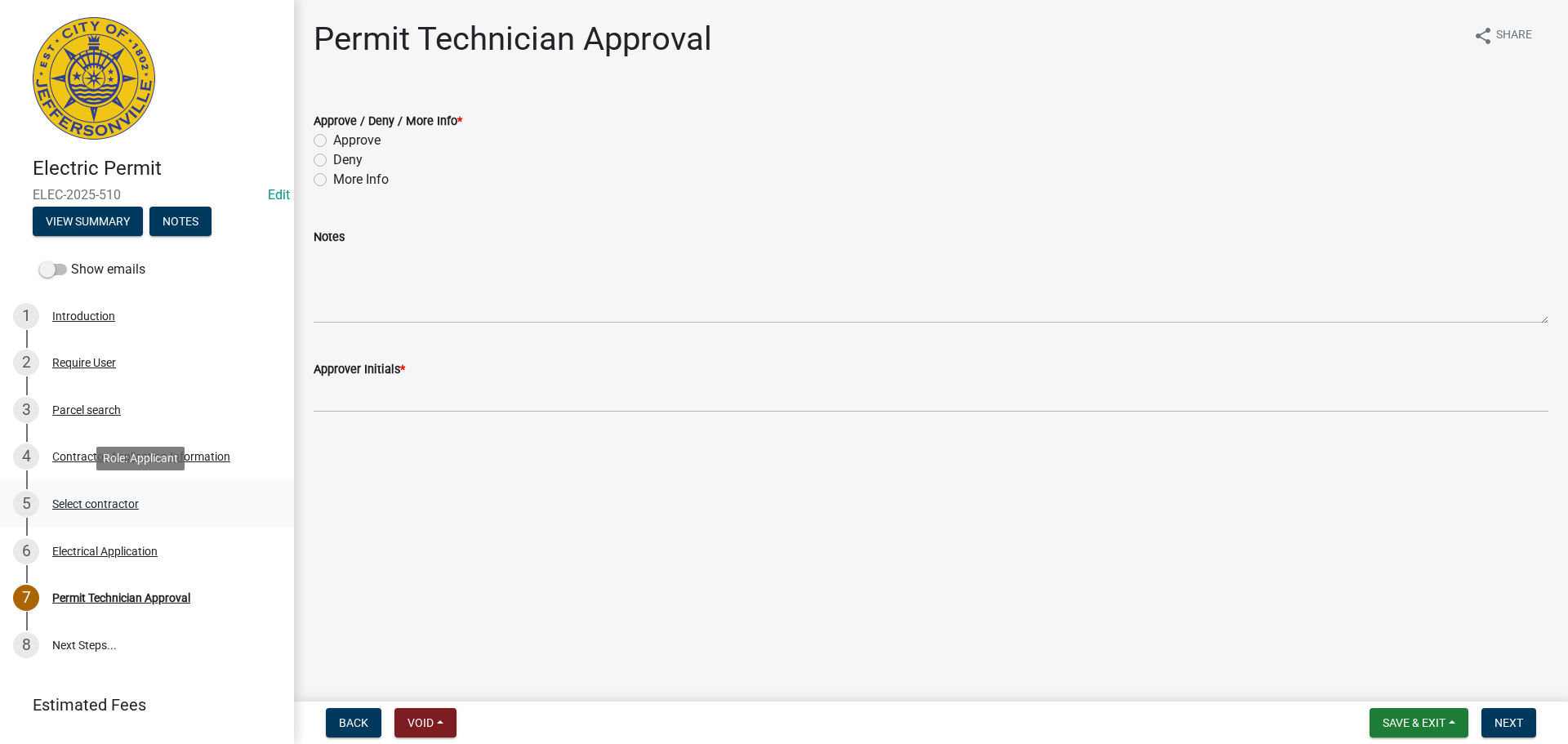
click at [108, 501] on div "Select contractor" at bounding box center [96, 504] width 87 height 11
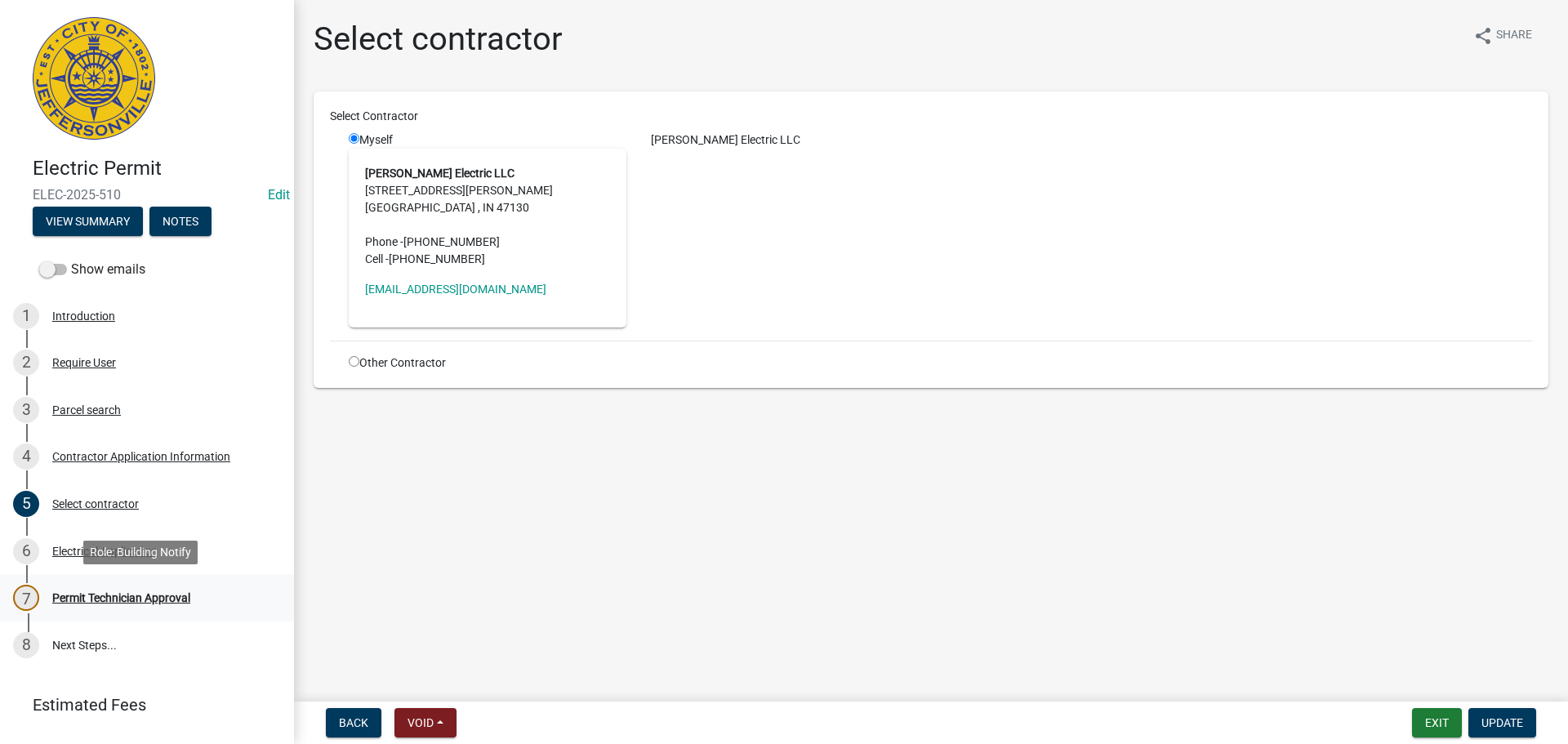
click at [105, 597] on div "Permit Technician Approval" at bounding box center [121, 597] width 138 height 11
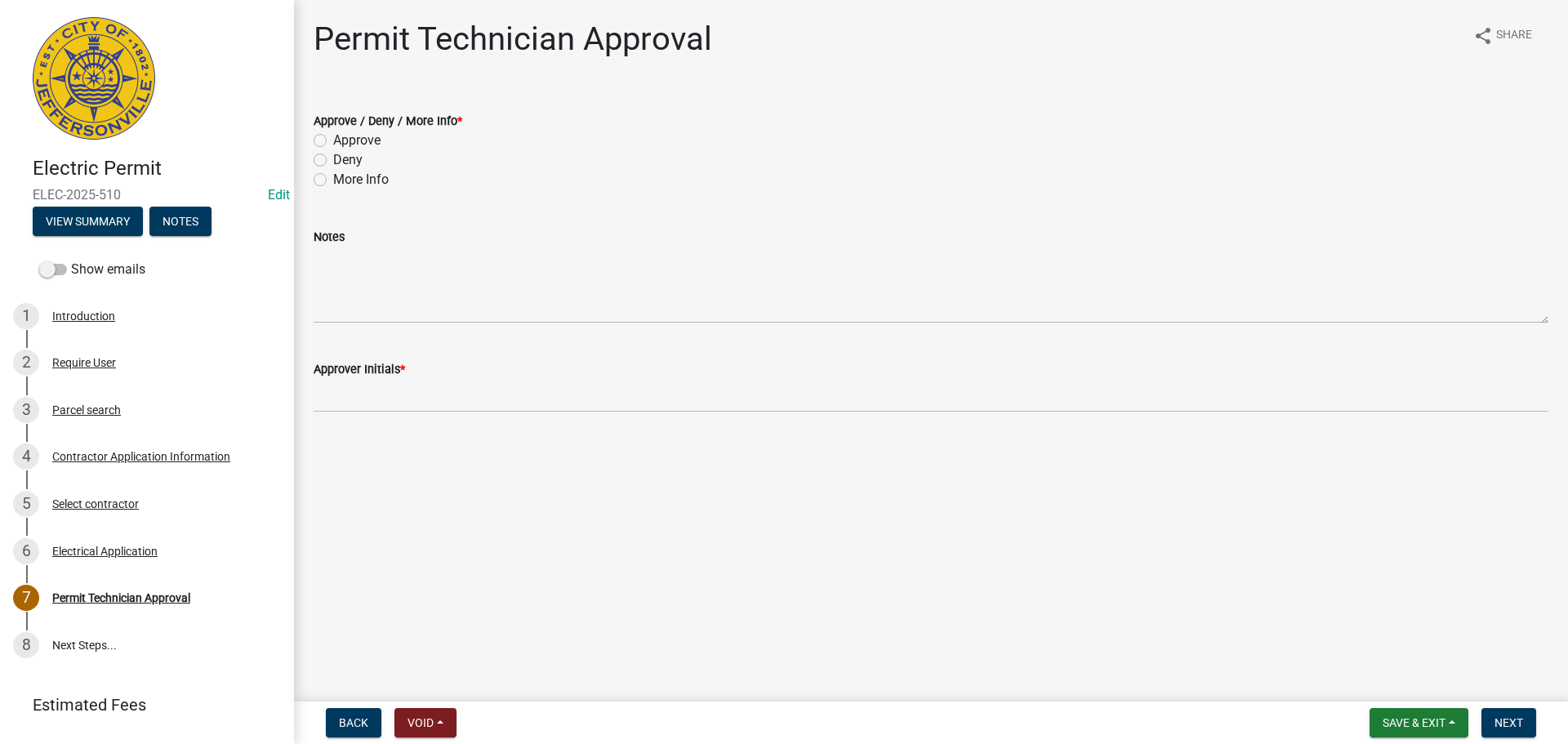
click at [357, 146] on label "Approve" at bounding box center [357, 140] width 47 height 19
click at [344, 141] on input "Approve" at bounding box center [339, 136] width 11 height 11
radio input "true"
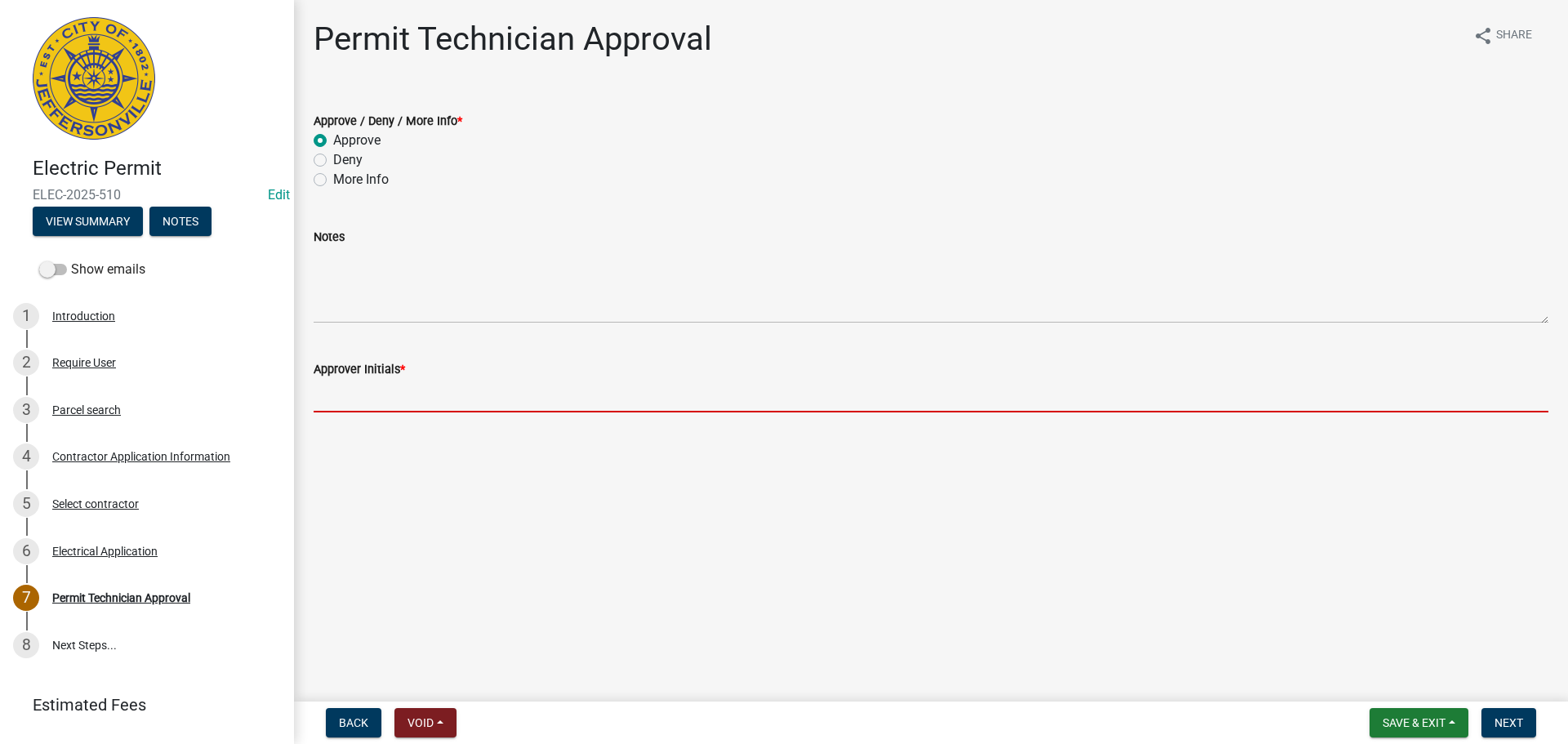
click at [378, 389] on input "Approver Initials *" at bounding box center [931, 396] width 1235 height 33
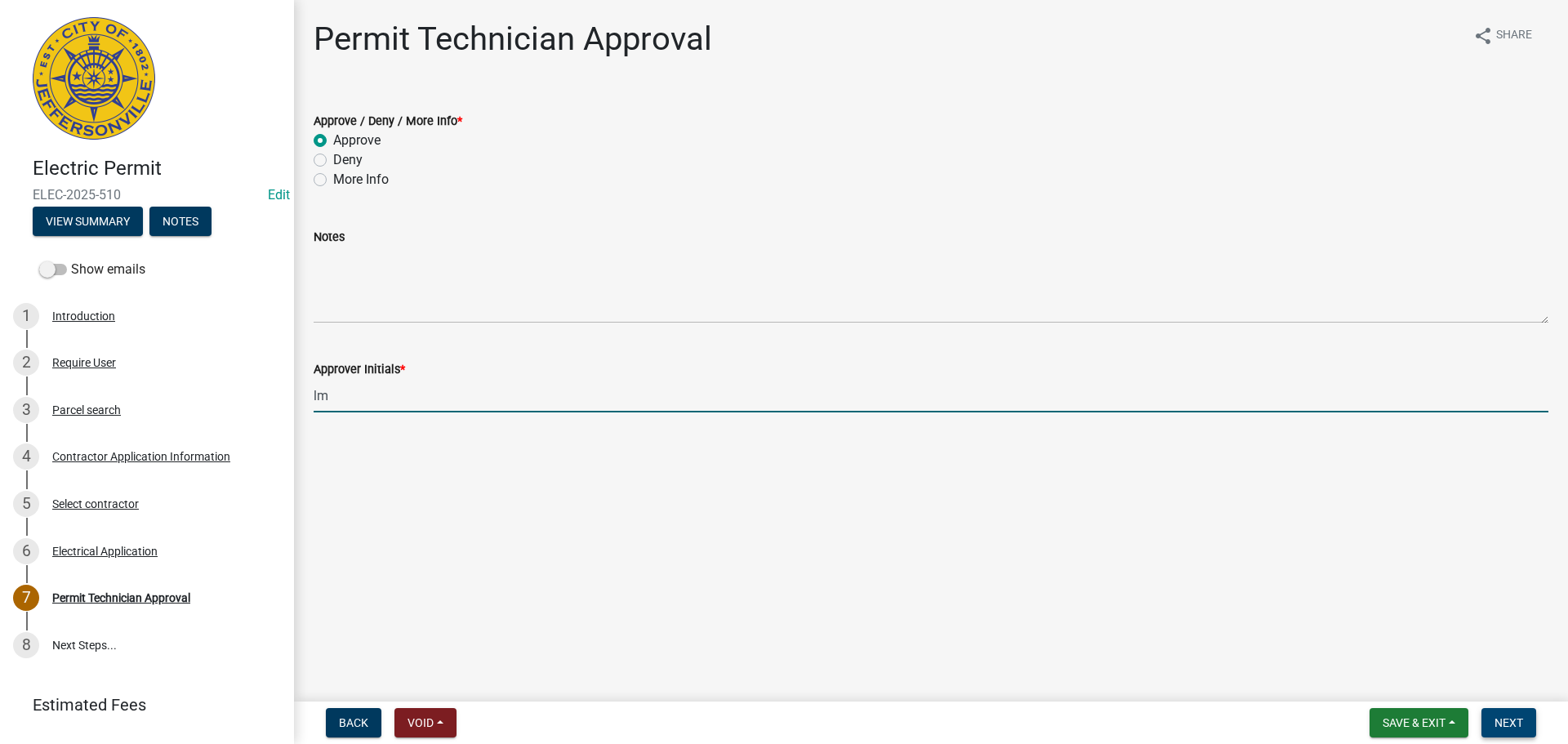
type input "lm"
click at [1506, 719] on span "Next" at bounding box center [1508, 723] width 29 height 13
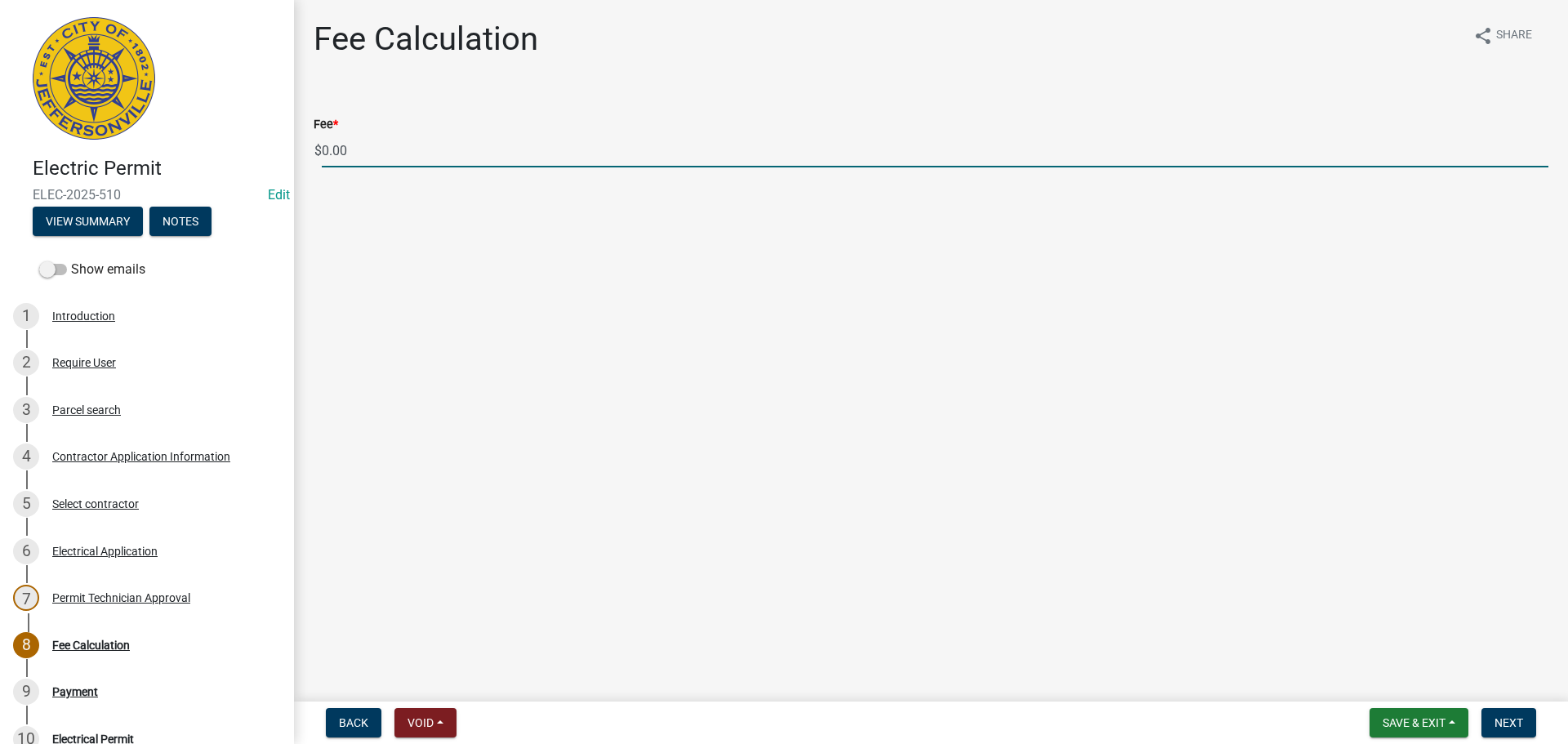
drag, startPoint x: 412, startPoint y: 159, endPoint x: 272, endPoint y: 161, distance: 140.0
click at [274, 161] on div "Electric Permit ELEC-2025-510 Edit View Summary Notes Show emails 1 Introductio…" at bounding box center [784, 372] width 1568 height 744
type input "70.00"
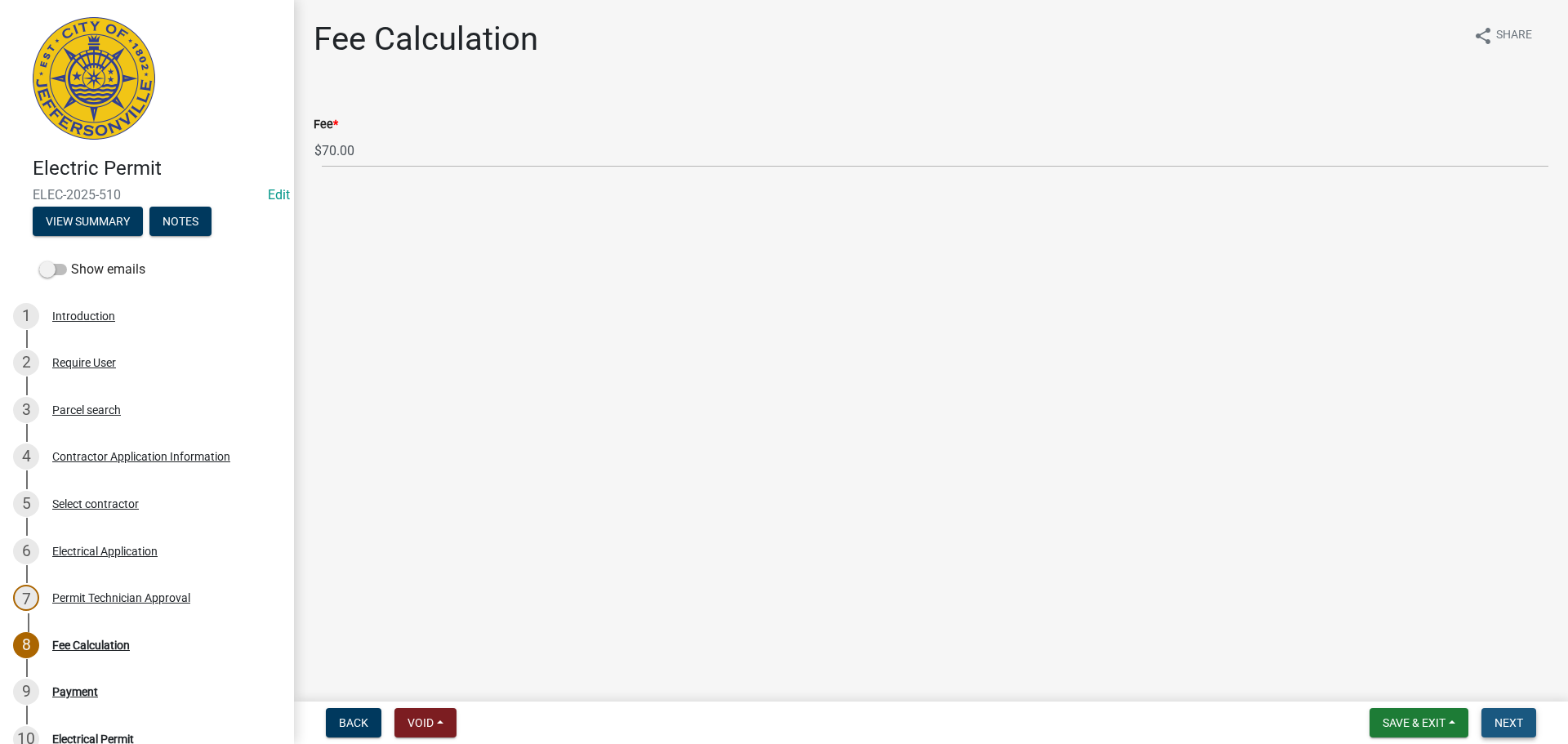
click at [1519, 721] on span "Next" at bounding box center [1508, 723] width 29 height 13
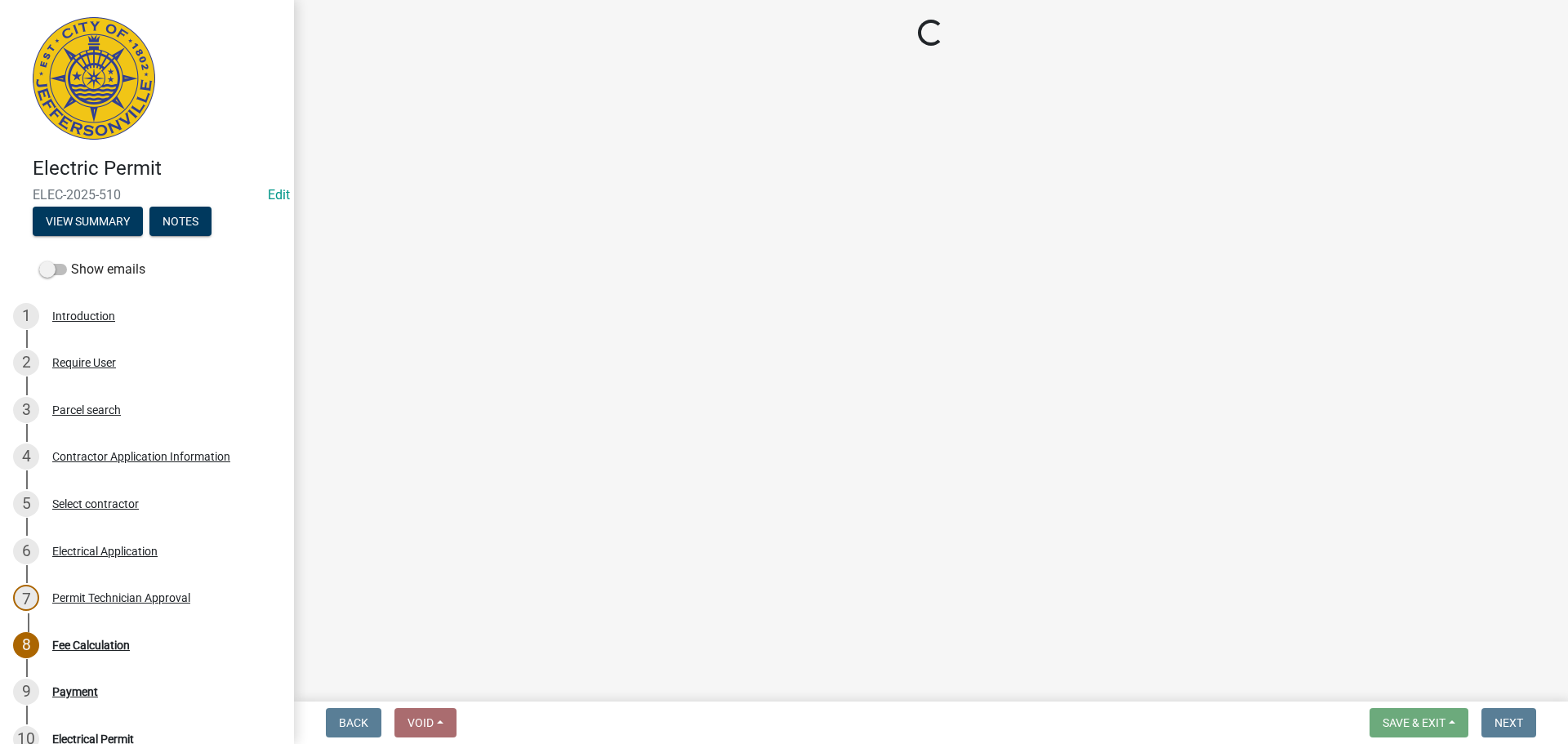
select select "3: 3"
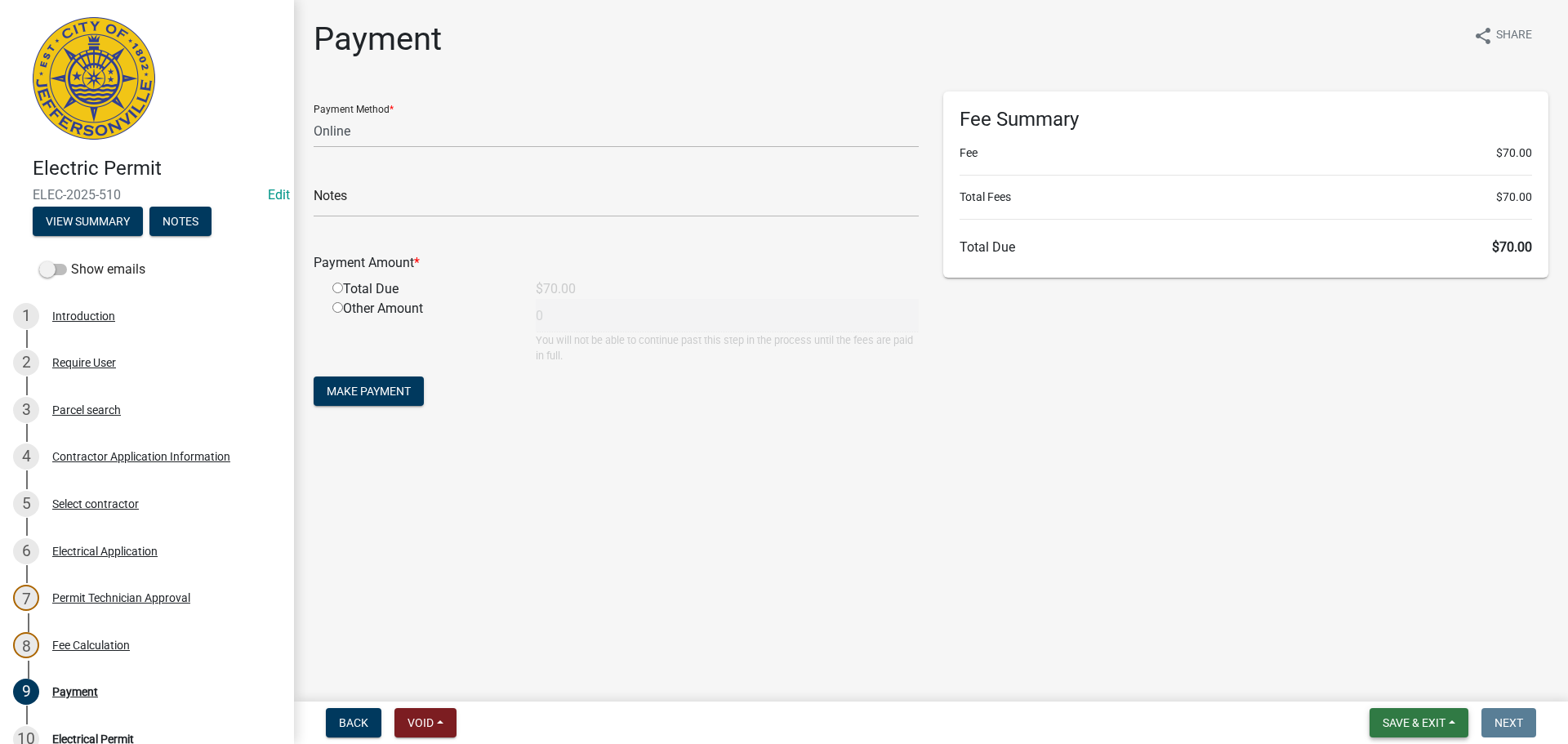
click at [1370, 714] on button "Save & Exit" at bounding box center [1419, 723] width 99 height 30
click at [1374, 688] on button "Save & Exit" at bounding box center [1402, 680] width 131 height 39
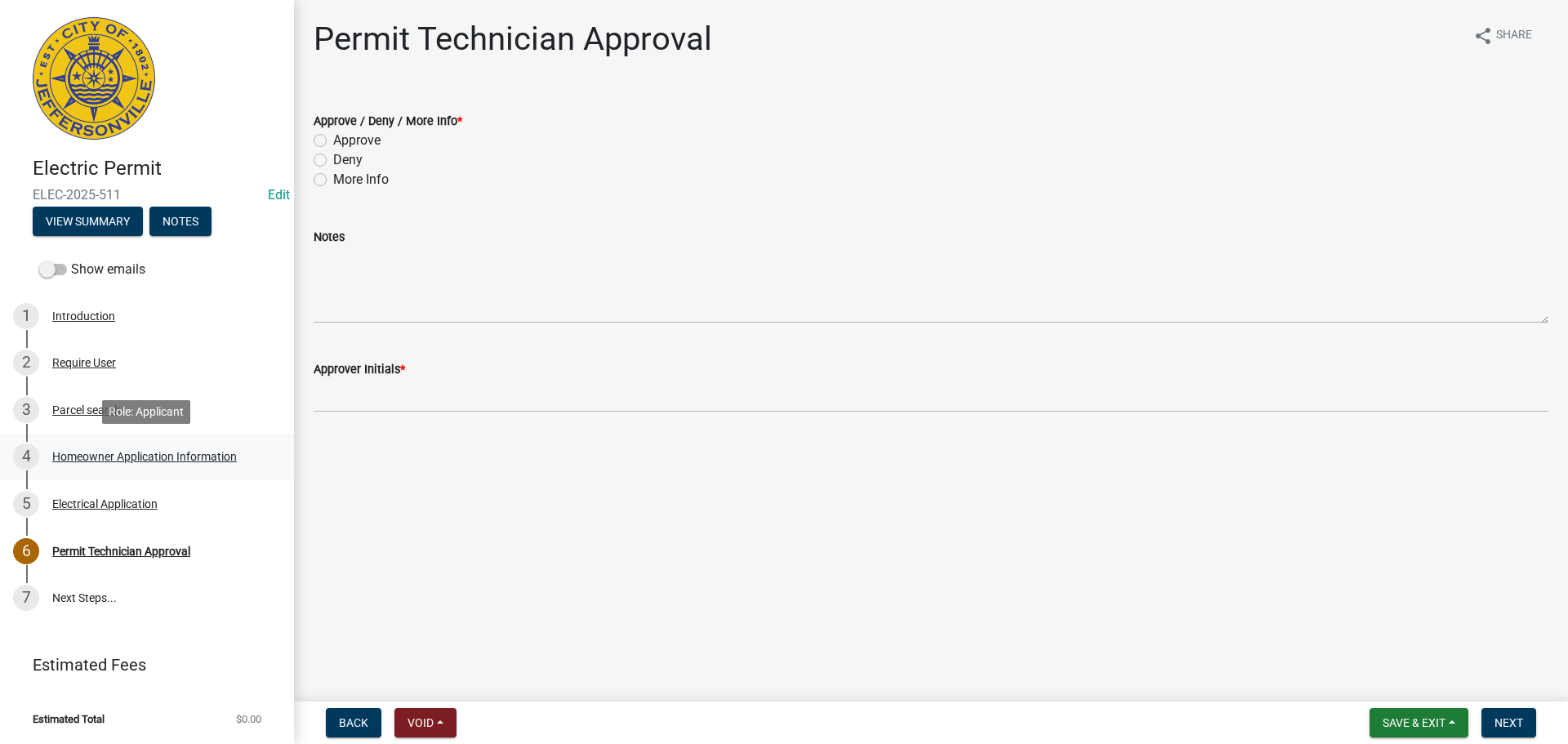
click at [144, 456] on div "Homeowner Application Information" at bounding box center [145, 456] width 184 height 11
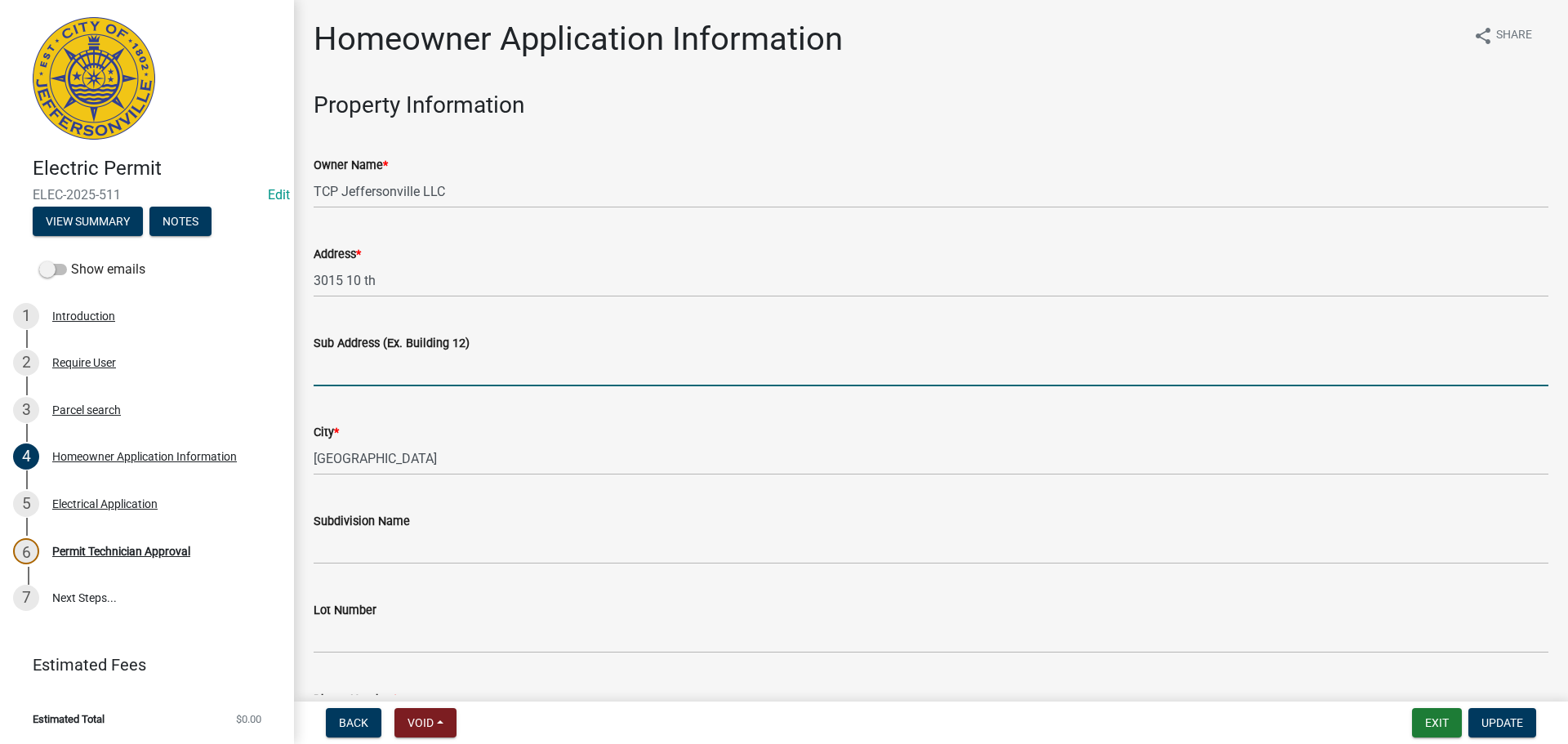
click at [406, 362] on input "Sub Address (Ex. Building 12)" at bounding box center [931, 369] width 1235 height 33
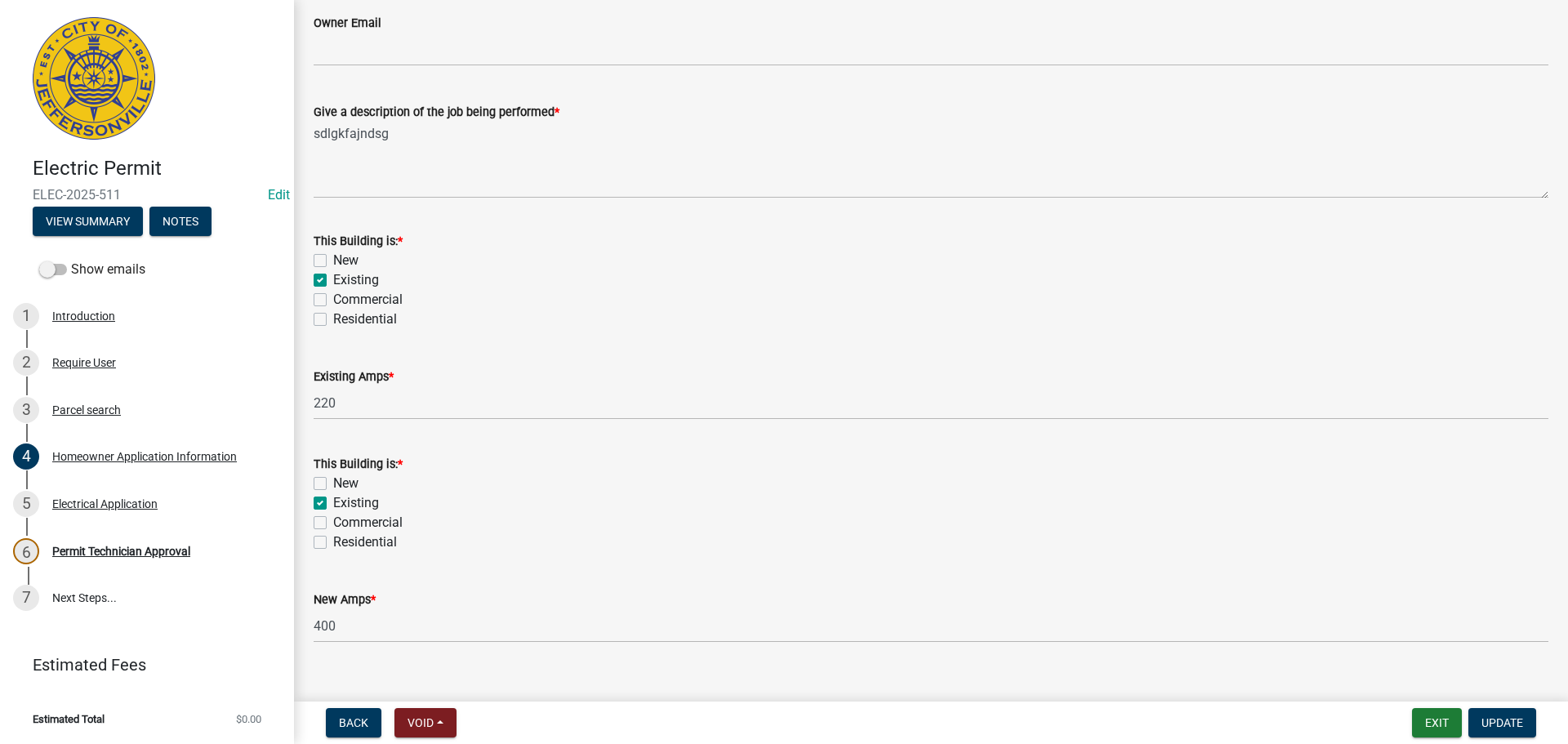
scroll to position [791, 0]
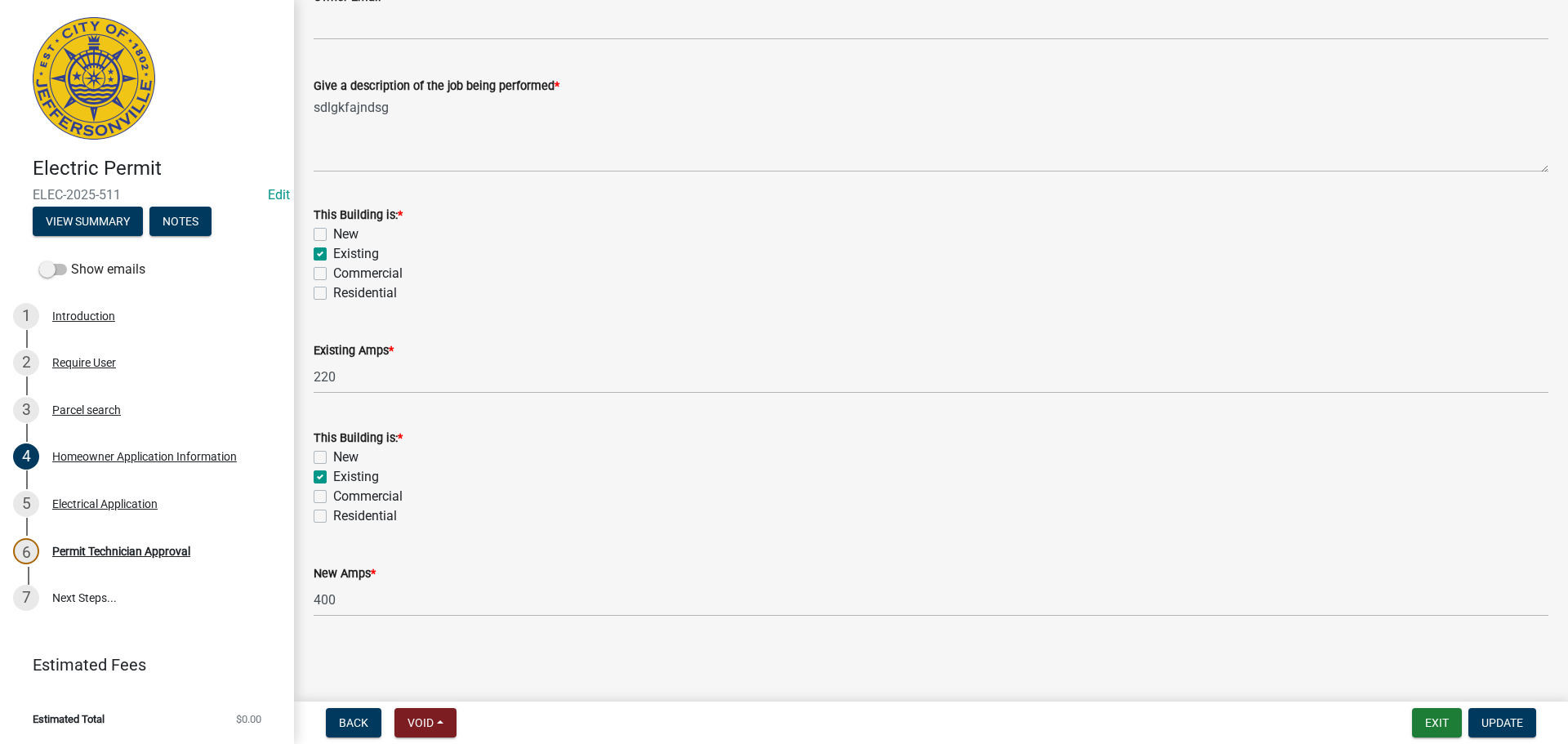
type input "[STREET_ADDRESS]"
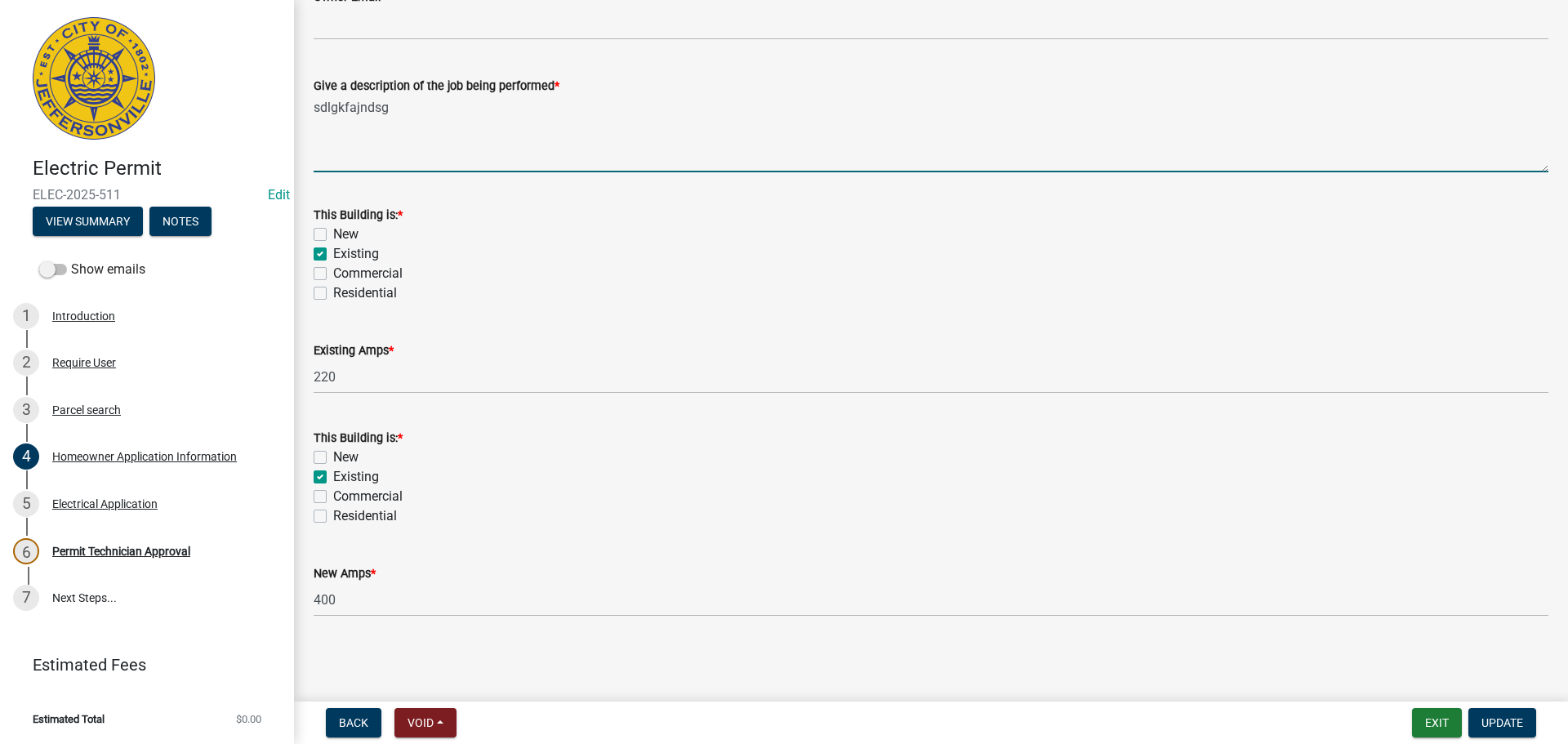
click at [423, 111] on textarea "sdlgkfajndsg" at bounding box center [931, 134] width 1235 height 77
click at [377, 157] on textarea "sdlgkfajndsg" at bounding box center [931, 134] width 1235 height 77
click at [330, 150] on textarea "sdlgkfajndsg" at bounding box center [931, 134] width 1235 height 77
click at [441, 118] on textarea "sdlgkfajndsg" at bounding box center [931, 134] width 1235 height 77
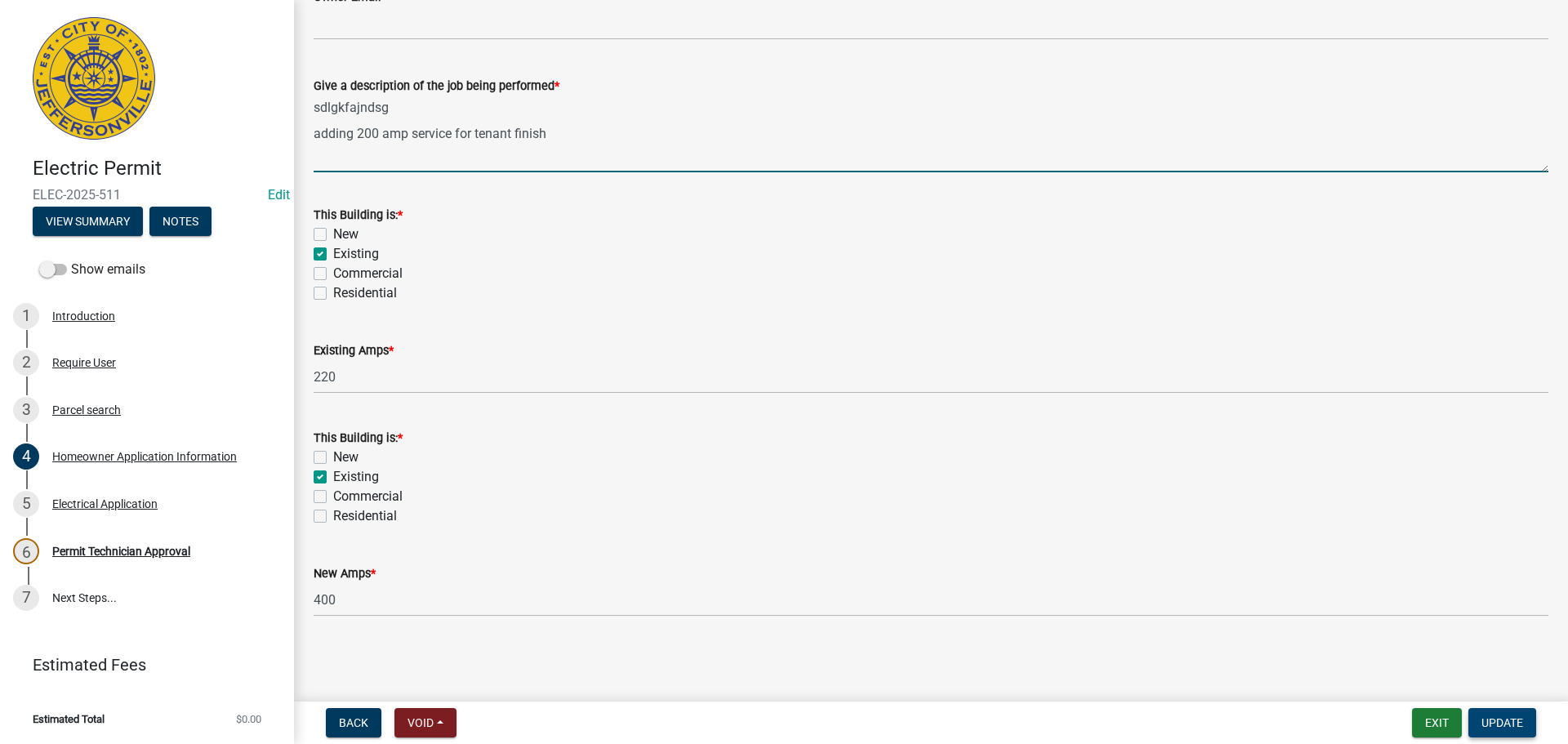
type textarea "sdlgkfajndsg adding 200 amp service for tenant finish"
click at [1486, 717] on span "Update" at bounding box center [1501, 723] width 41 height 13
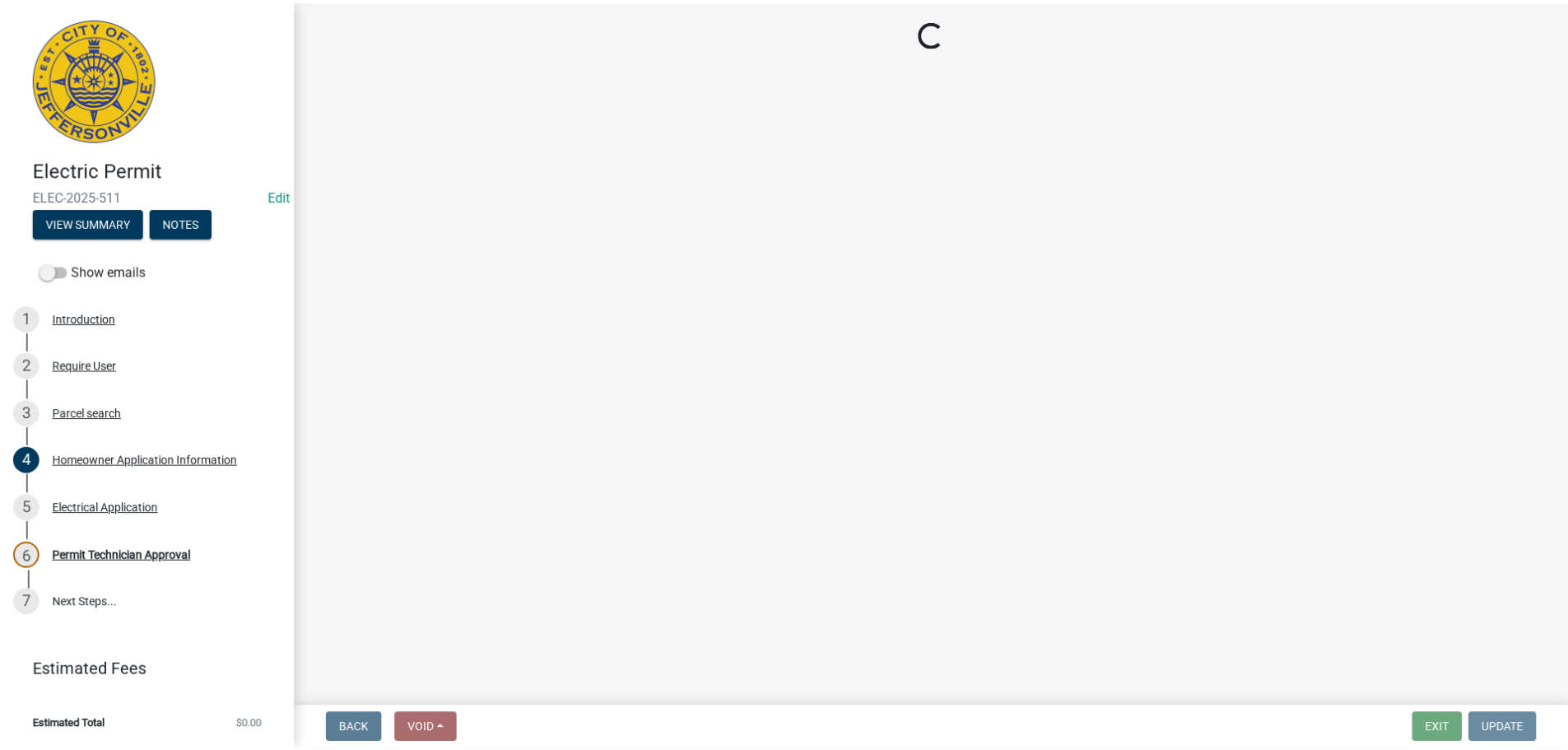
scroll to position [0, 0]
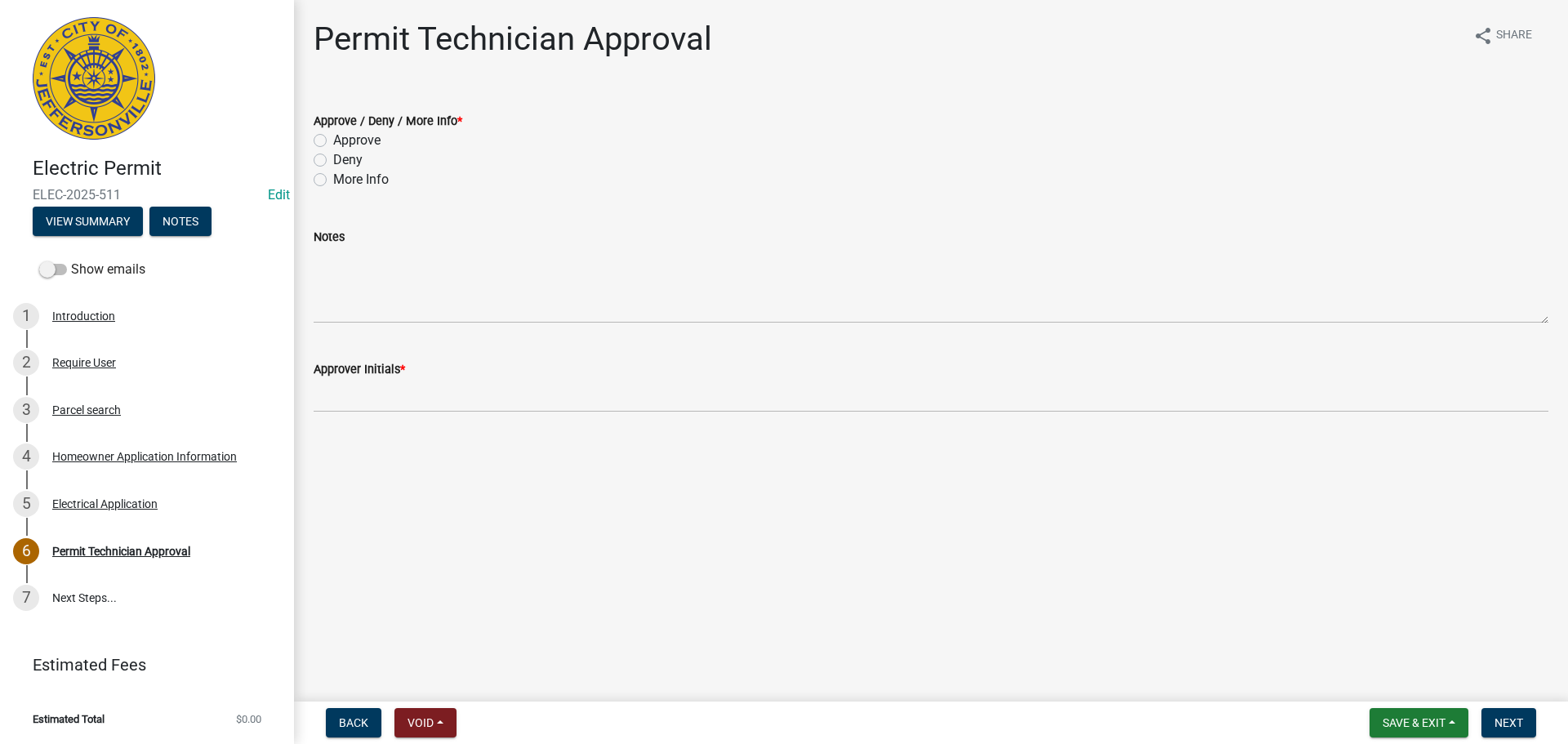
click at [346, 146] on label "Approve" at bounding box center [357, 140] width 47 height 19
click at [344, 141] on input "Approve" at bounding box center [339, 136] width 11 height 11
radio input "true"
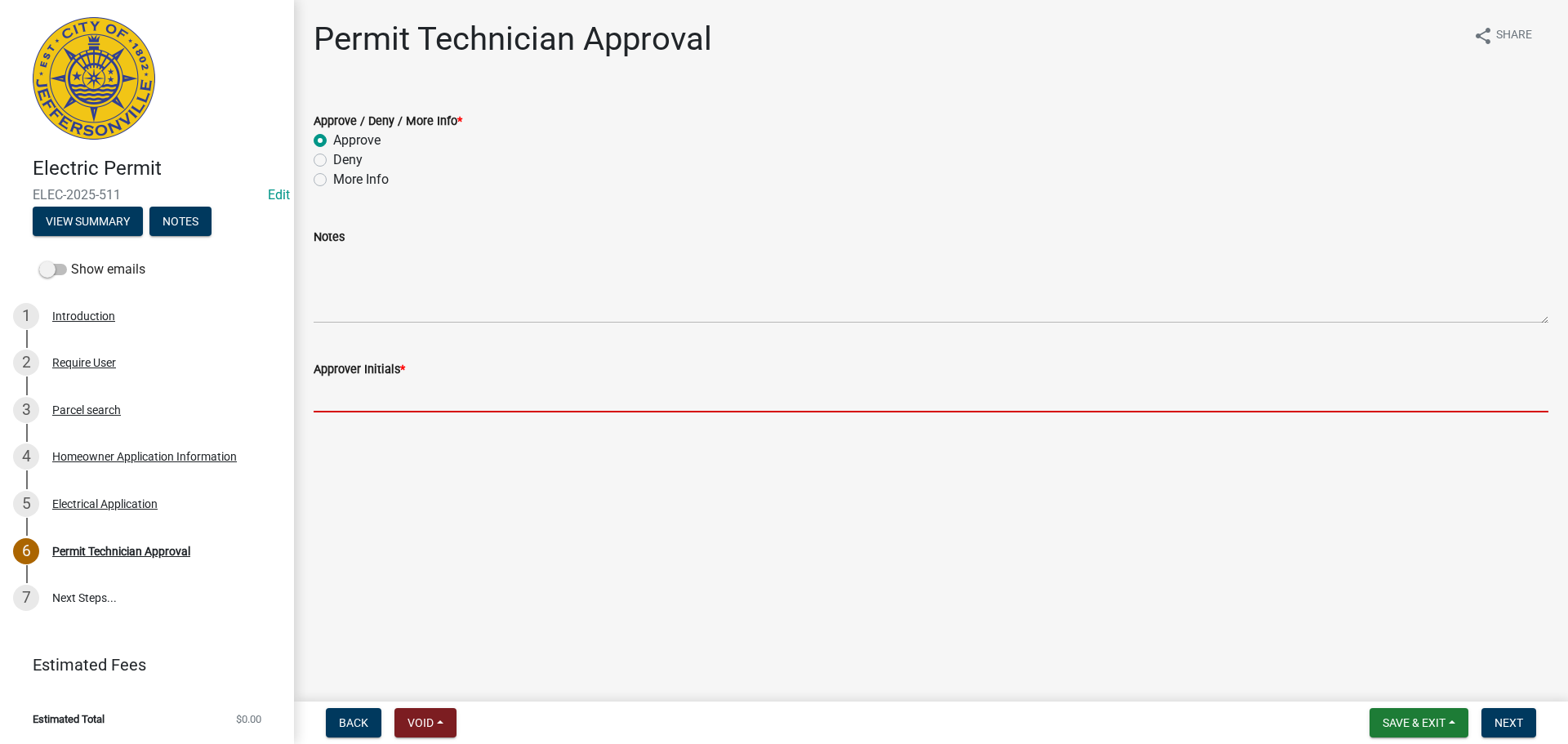
click at [410, 410] on input "Approver Initials *" at bounding box center [931, 396] width 1235 height 33
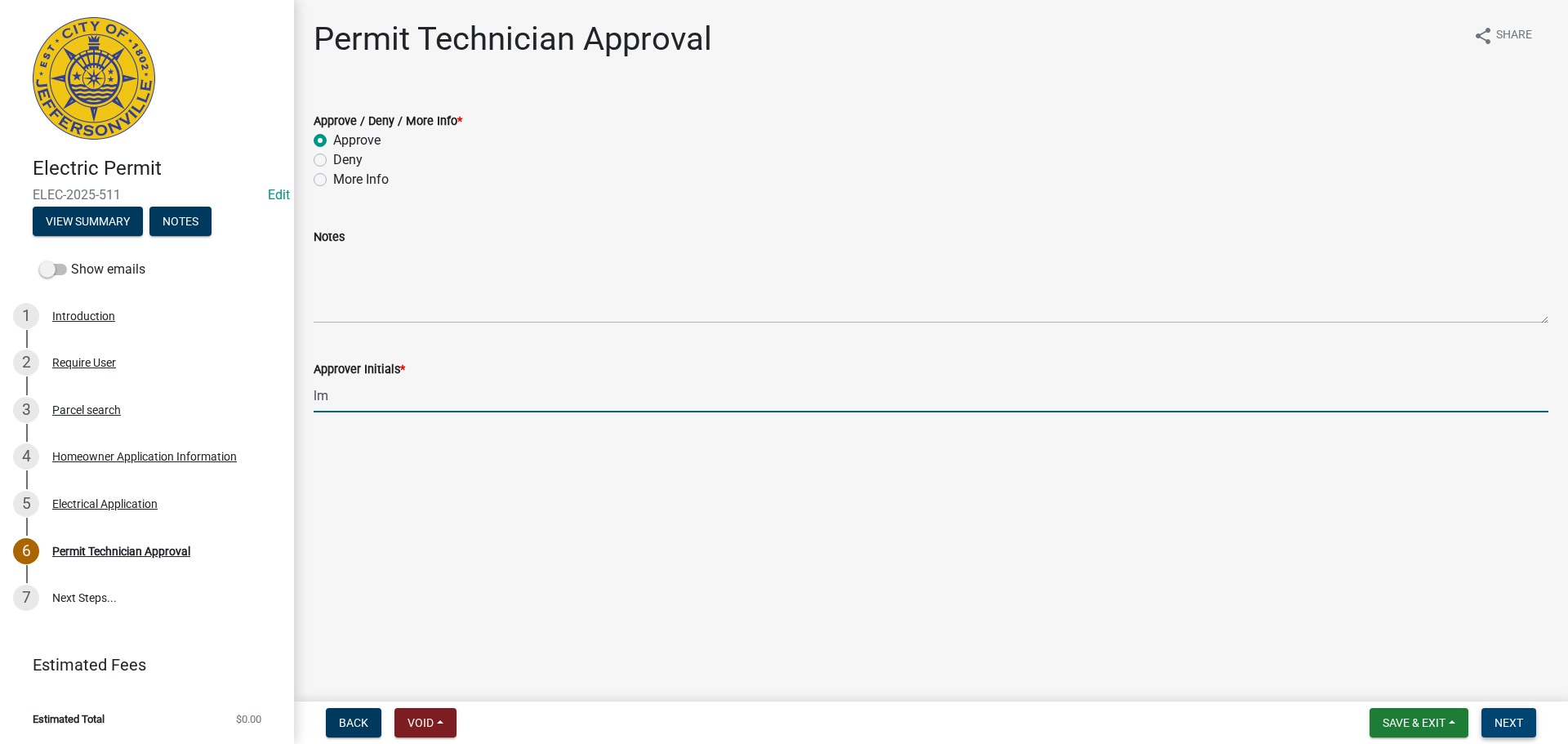
type input "lm"
click at [1507, 719] on span "Next" at bounding box center [1508, 723] width 29 height 13
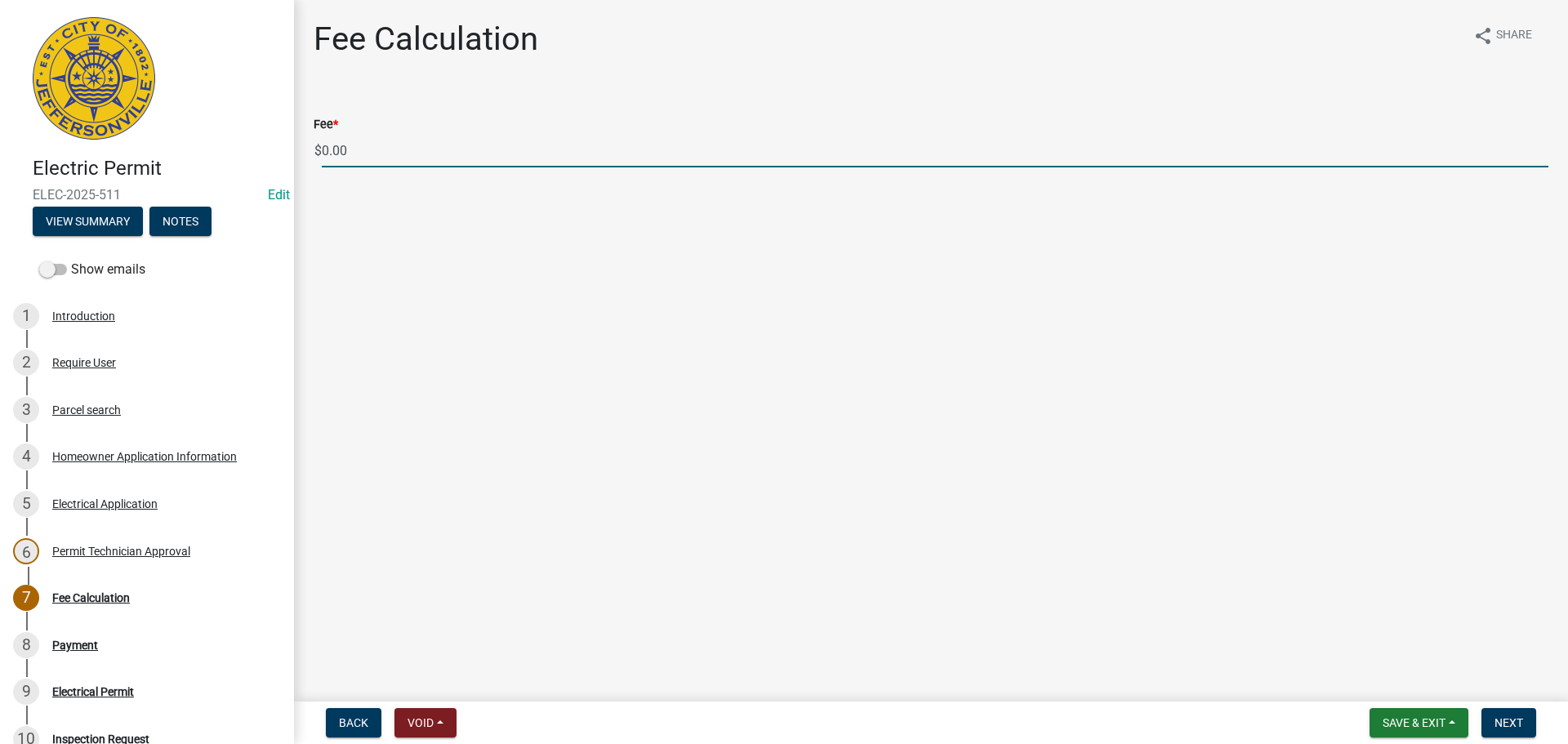
drag, startPoint x: 406, startPoint y: 146, endPoint x: 286, endPoint y: 147, distance: 120.0
click at [286, 147] on div "Electric Permit ELEC-2025-511 Edit View Summary Notes Show emails 1 Introductio…" at bounding box center [784, 372] width 1568 height 744
click at [347, 723] on span "Back" at bounding box center [353, 723] width 30 height 13
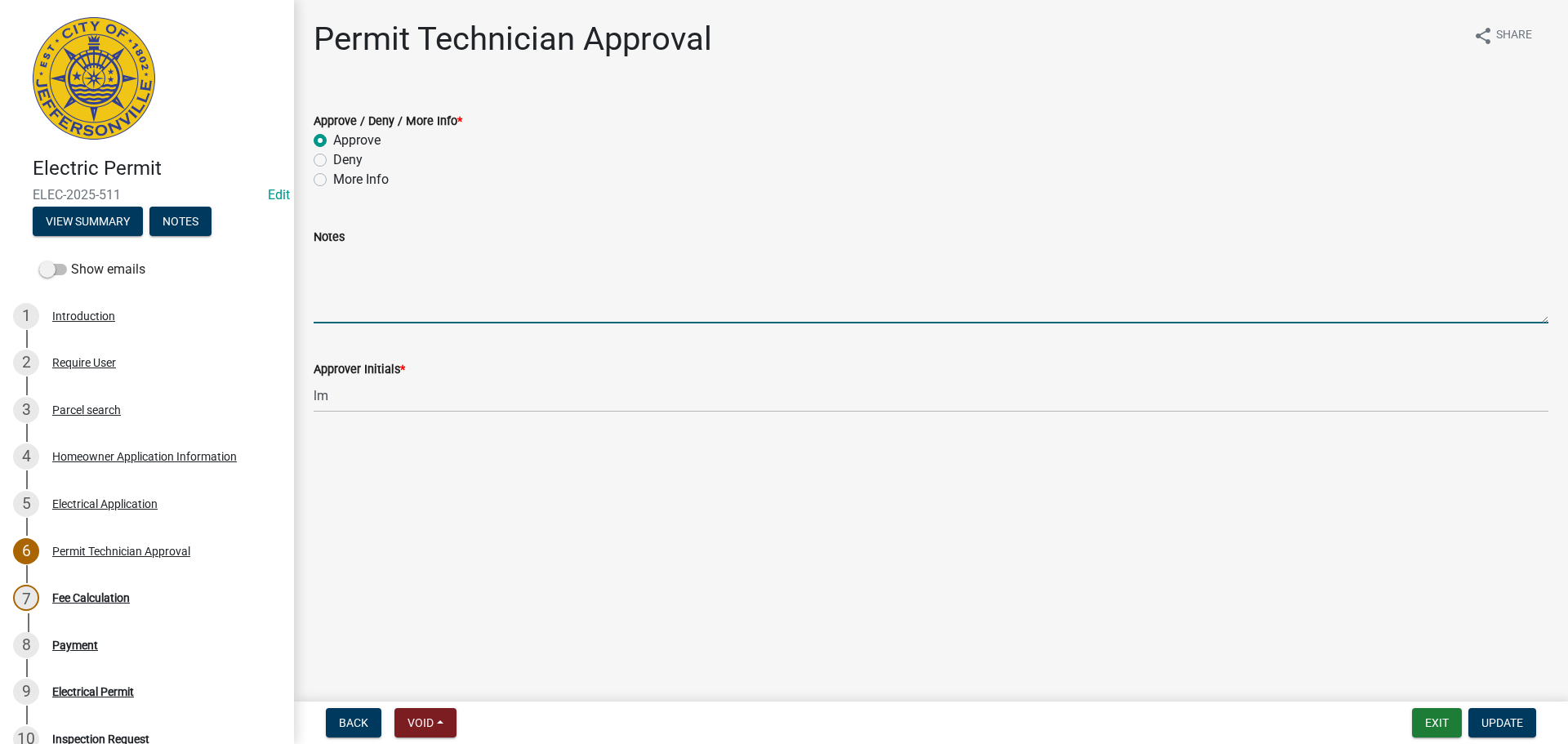
click at [499, 303] on textarea "Notes" at bounding box center [931, 285] width 1235 height 77
type textarea "No temp pole is requested."
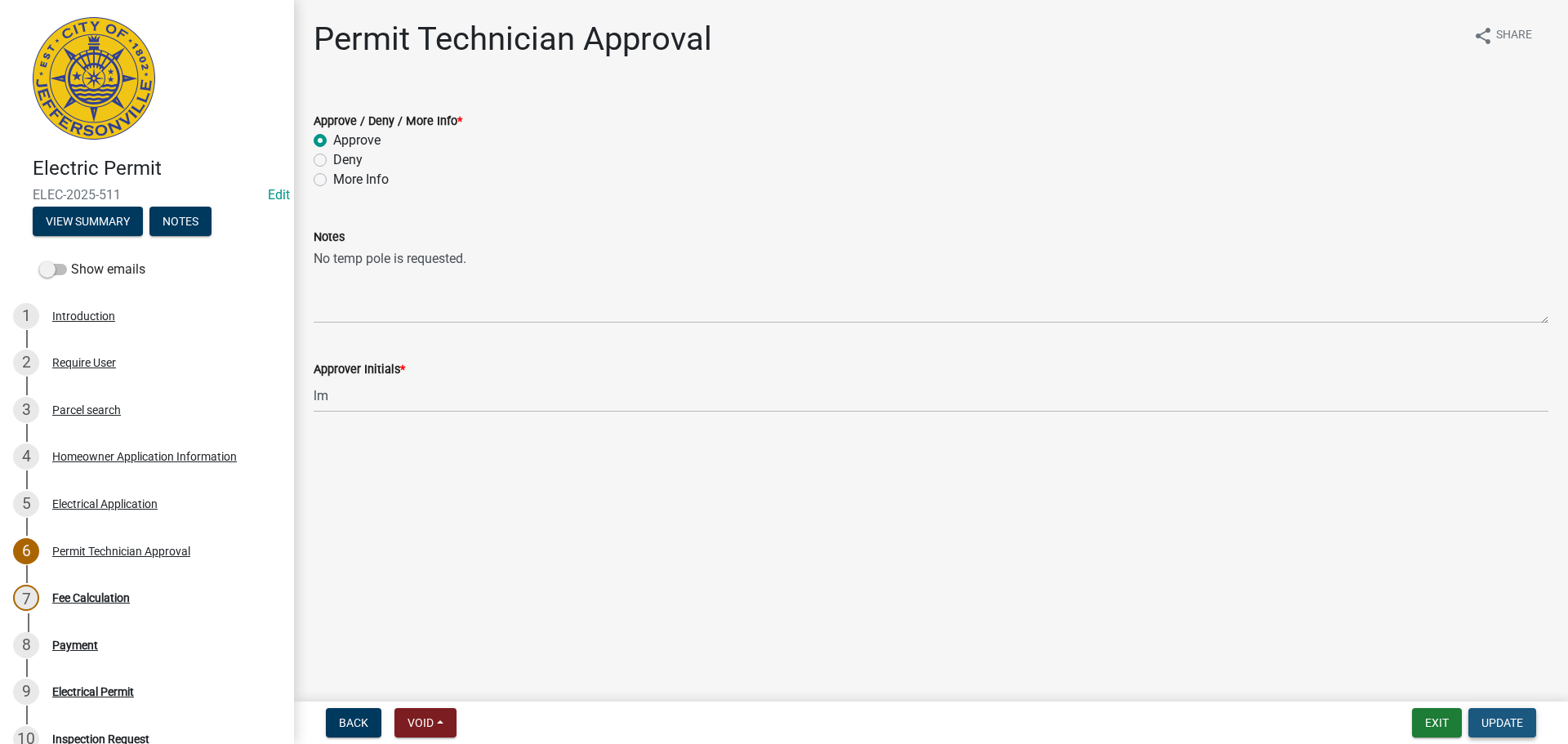
click at [1493, 721] on span "Update" at bounding box center [1501, 723] width 41 height 13
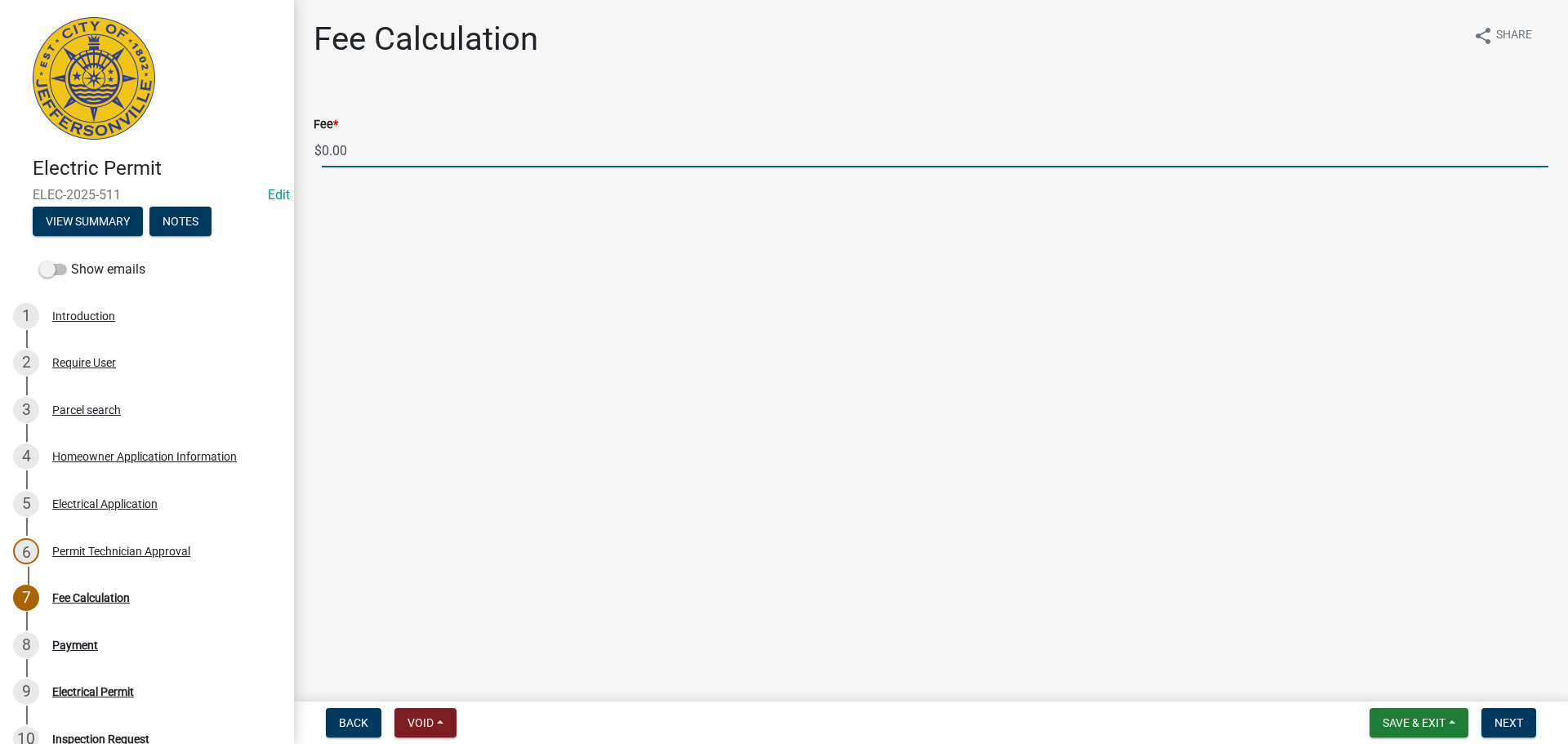
drag, startPoint x: 404, startPoint y: 160, endPoint x: 282, endPoint y: 146, distance: 122.8
click at [282, 146] on div "Electric Permit ELEC-2025-511 Edit View Summary Notes Show emails 1 Introductio…" at bounding box center [784, 372] width 1568 height 744
type input "200.00"
click at [1522, 719] on span "Next" at bounding box center [1508, 723] width 29 height 13
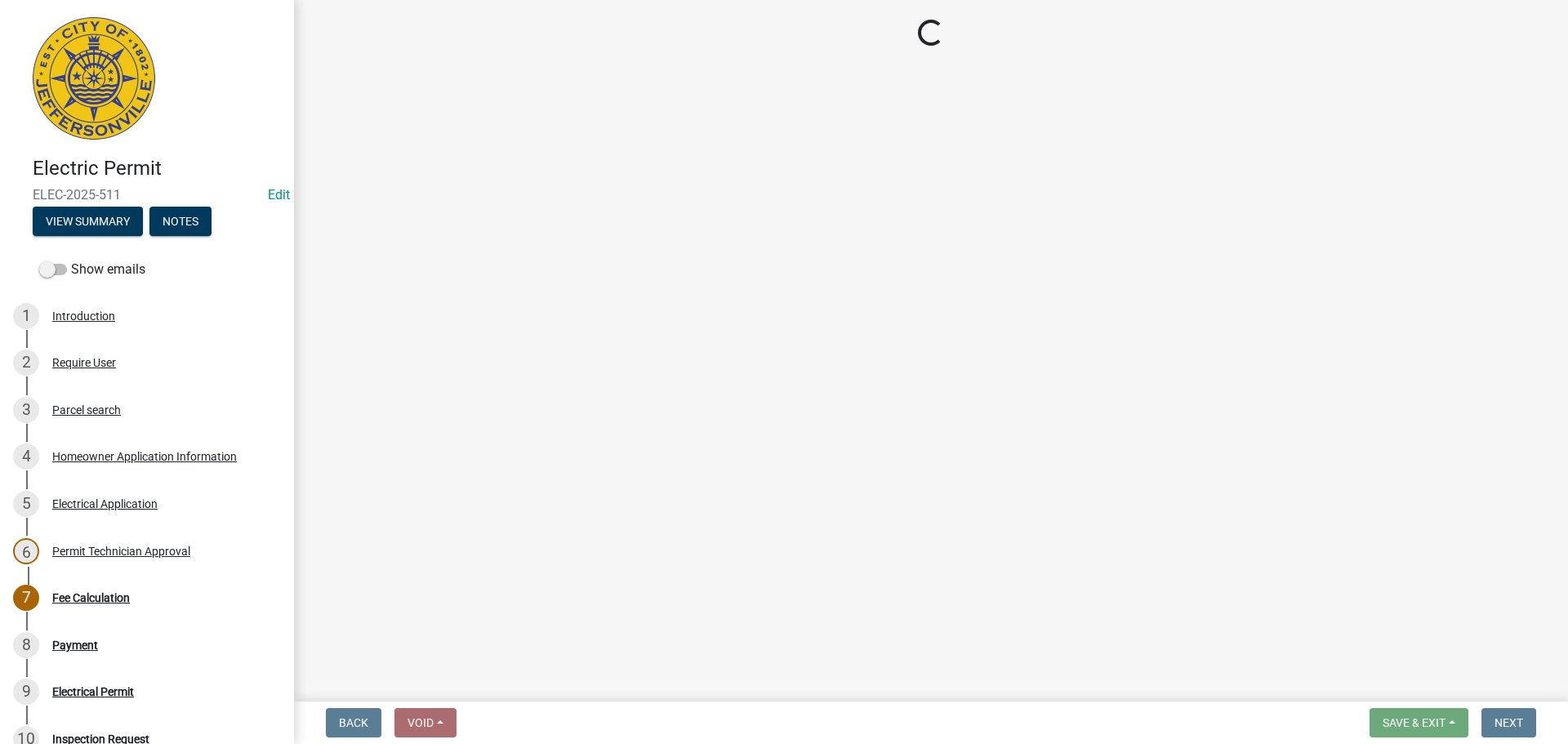
select select "3: 3"
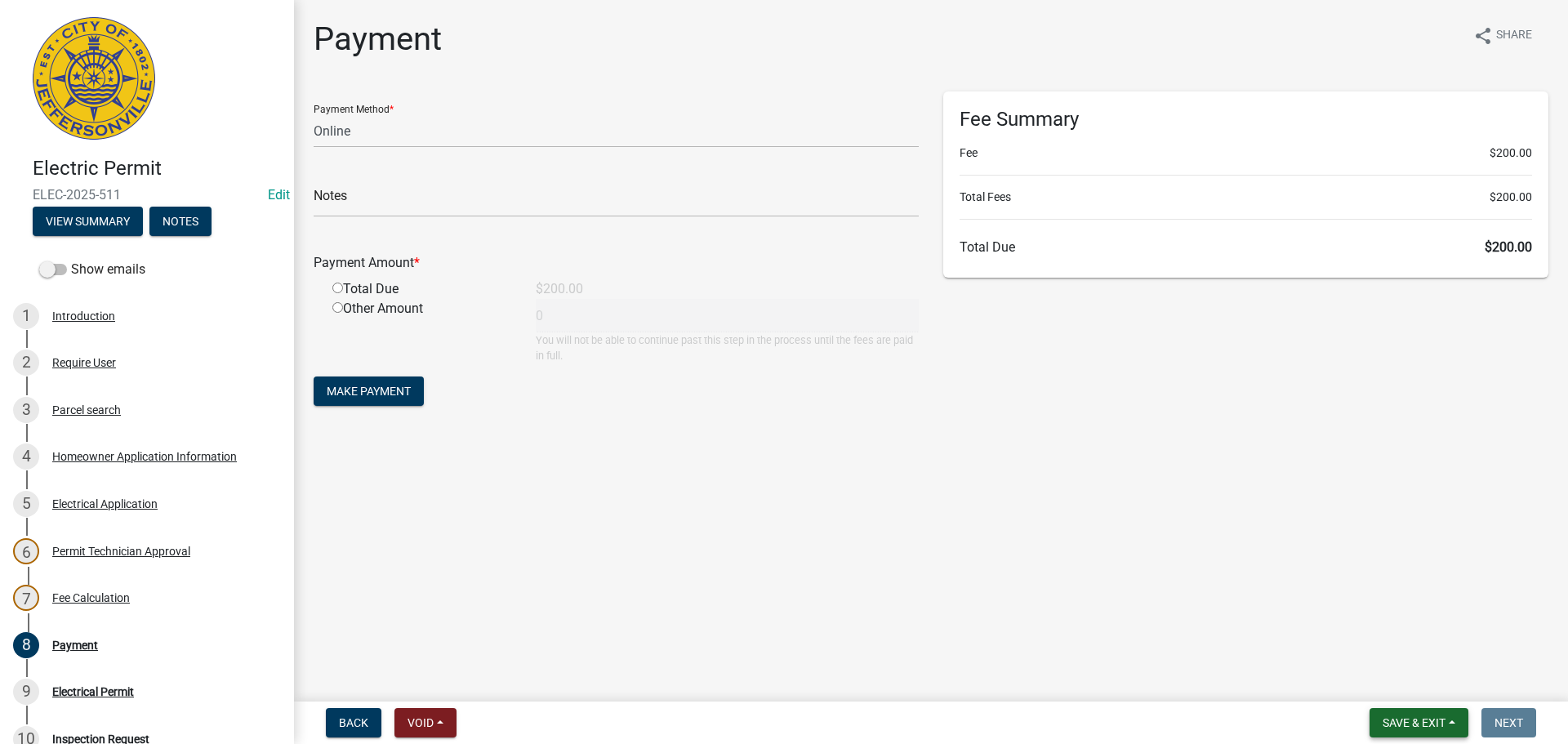
click at [1395, 713] on button "Save & Exit" at bounding box center [1419, 723] width 99 height 30
click at [1401, 687] on button "Save & Exit" at bounding box center [1402, 680] width 131 height 39
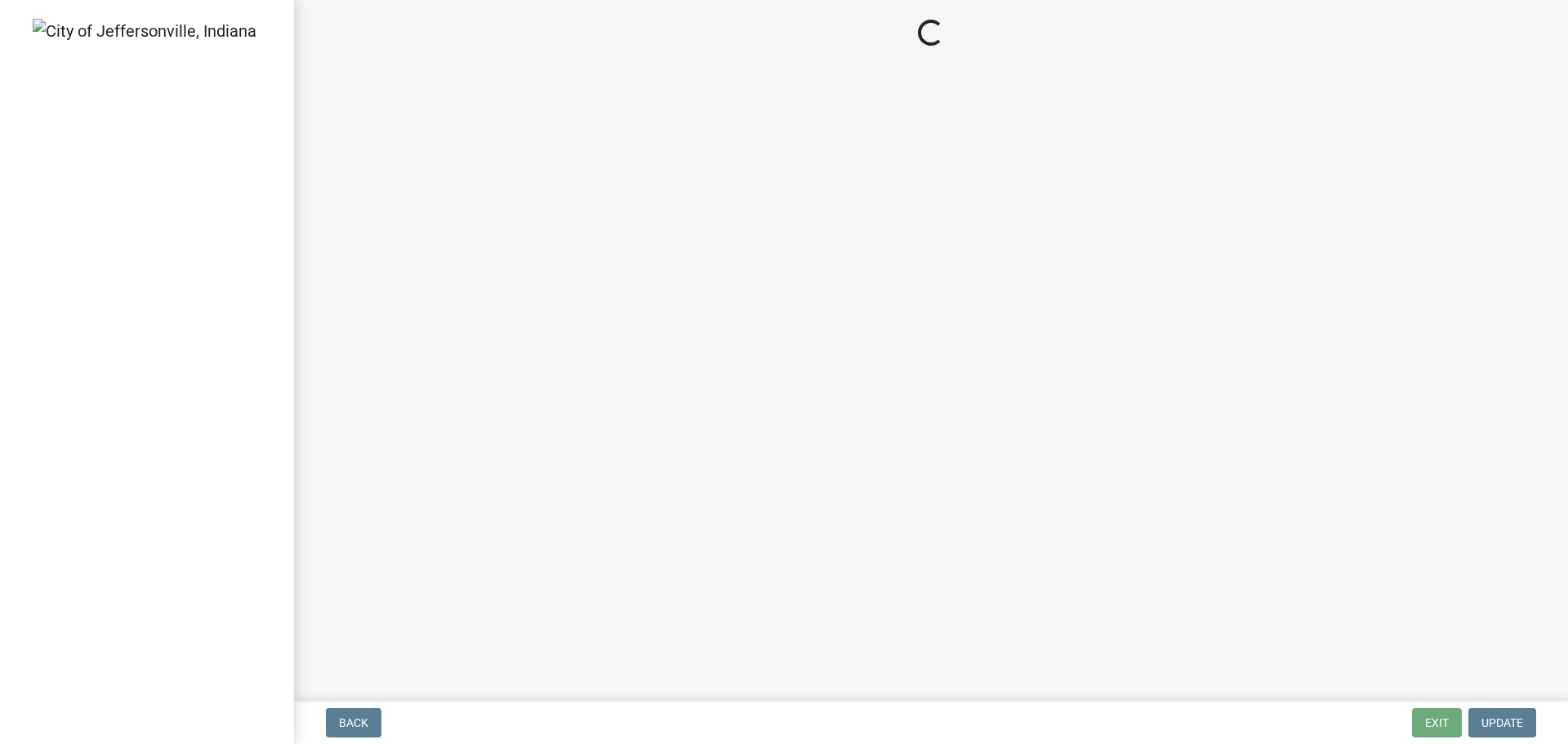
select select "3: 3"
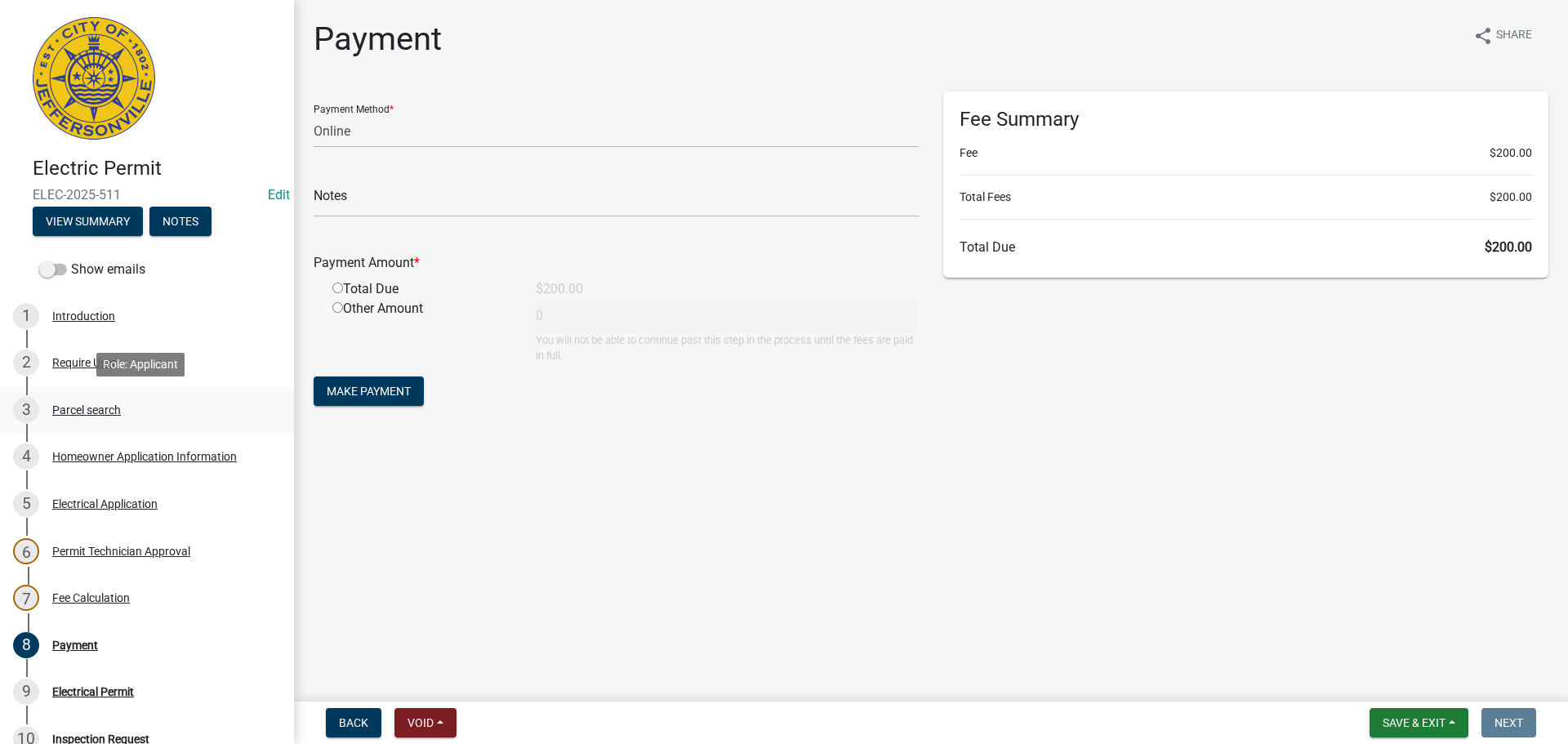
click at [80, 407] on div "Parcel search" at bounding box center [87, 410] width 68 height 11
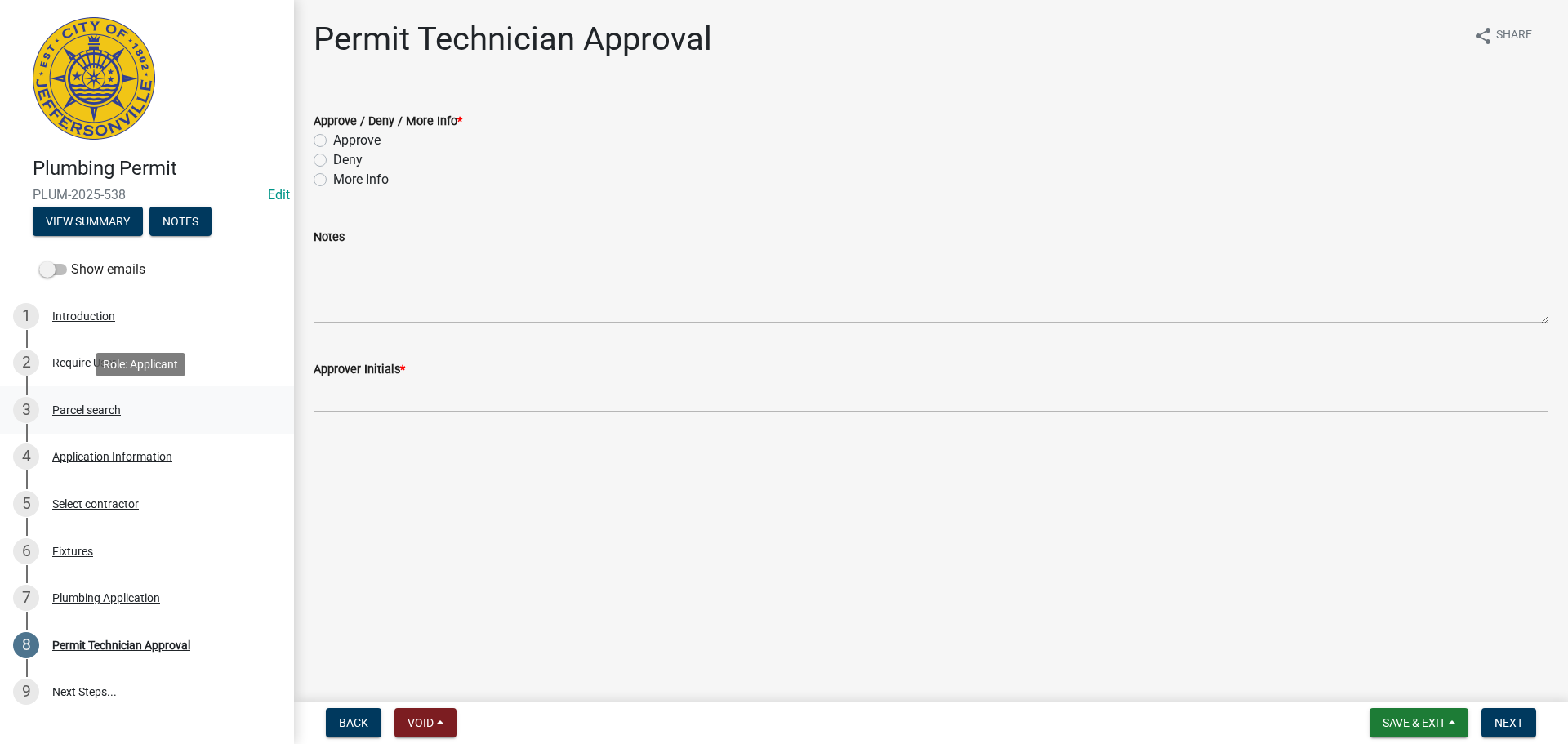
click at [89, 410] on div "Parcel search" at bounding box center [87, 410] width 68 height 11
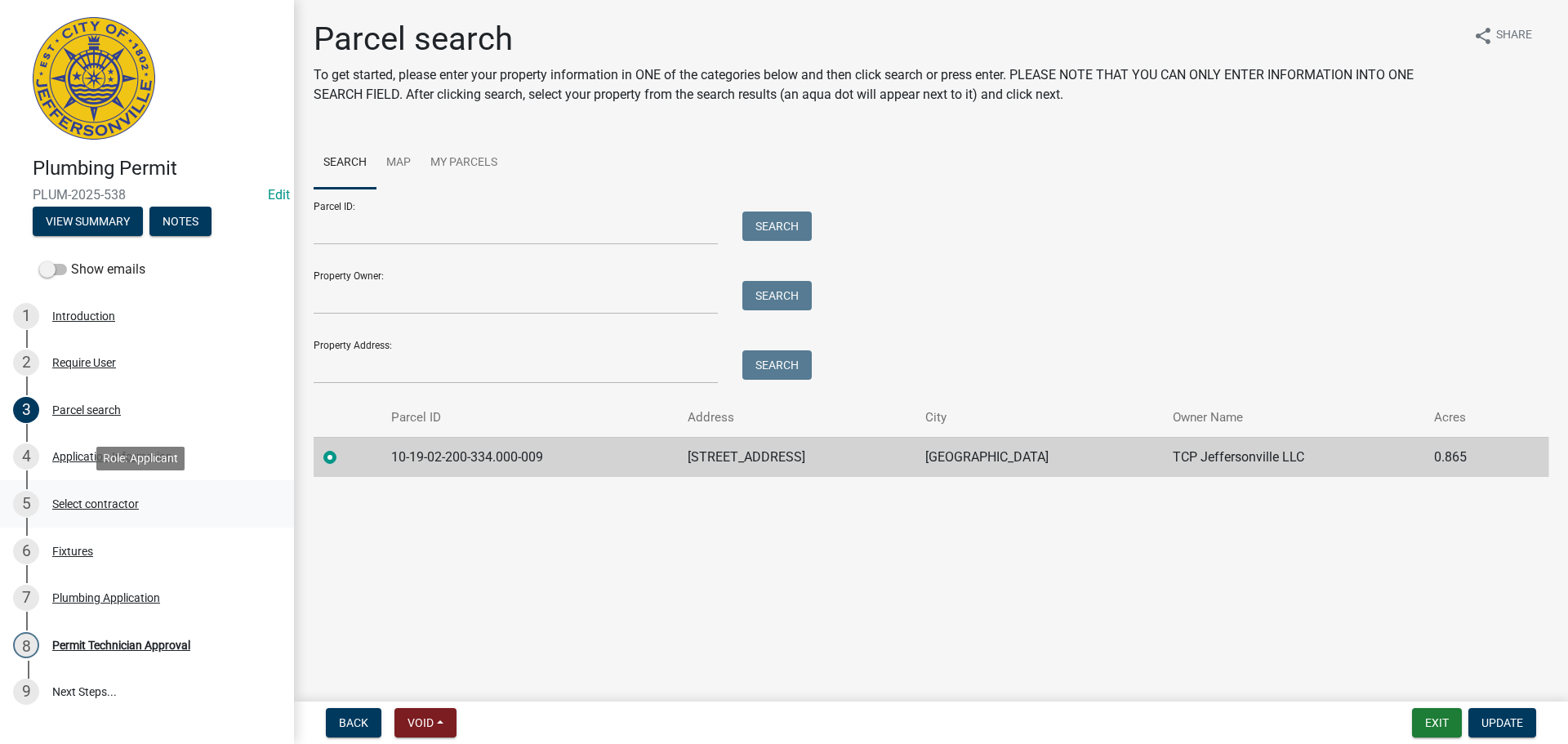
click at [100, 504] on div "Select contractor" at bounding box center [96, 504] width 87 height 11
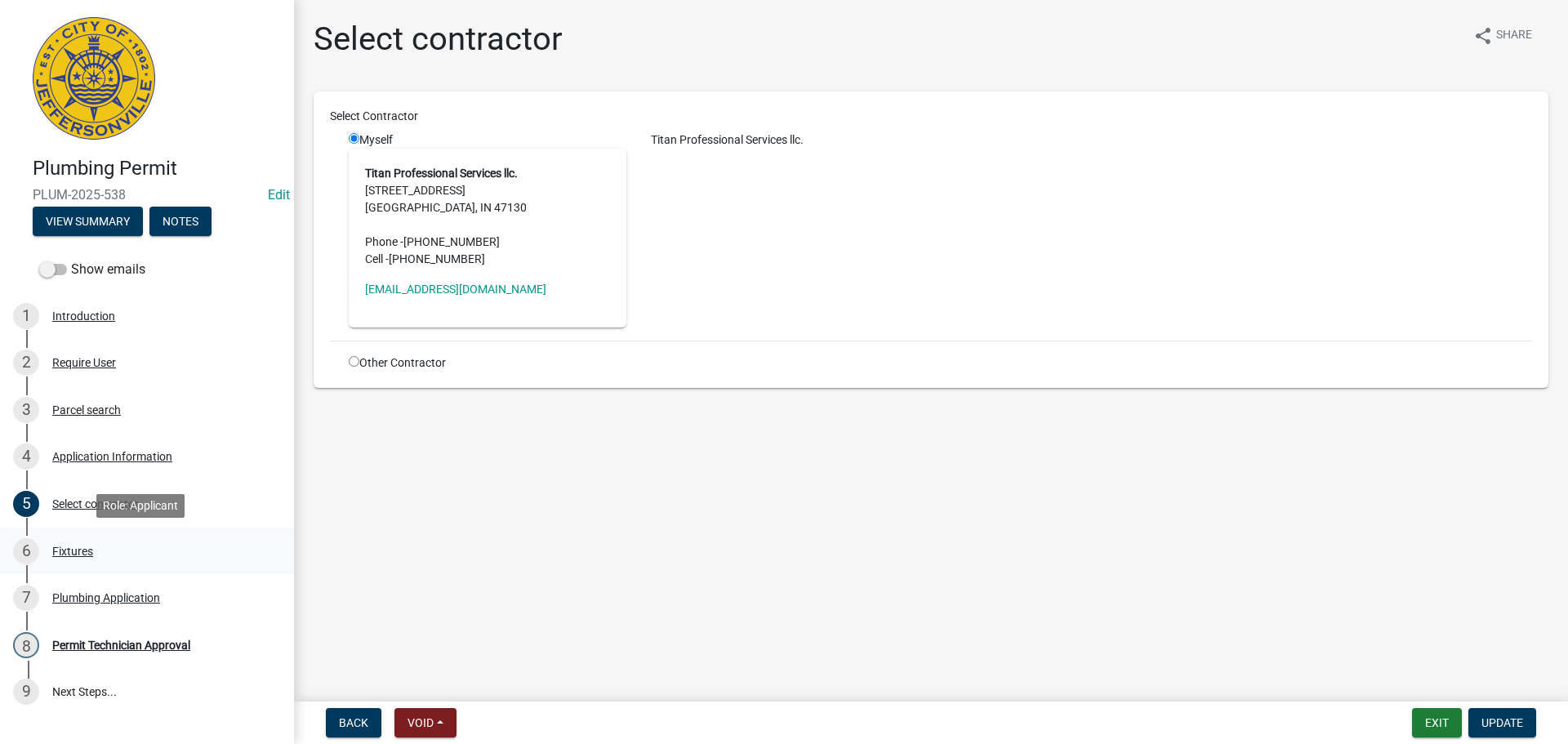
click at [70, 555] on div "Fixtures" at bounding box center [73, 551] width 41 height 11
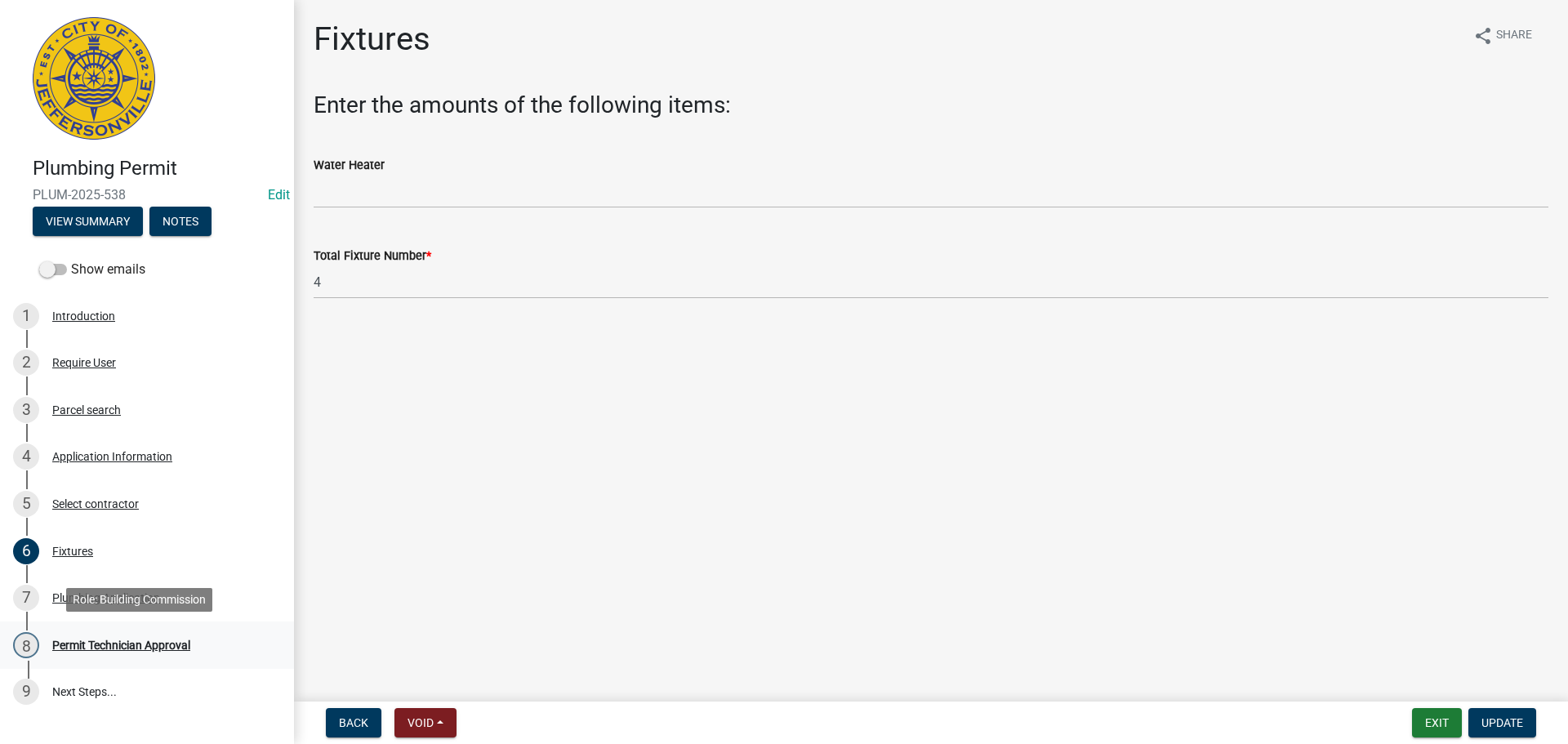
click at [106, 646] on div "Permit Technician Approval" at bounding box center [121, 645] width 138 height 11
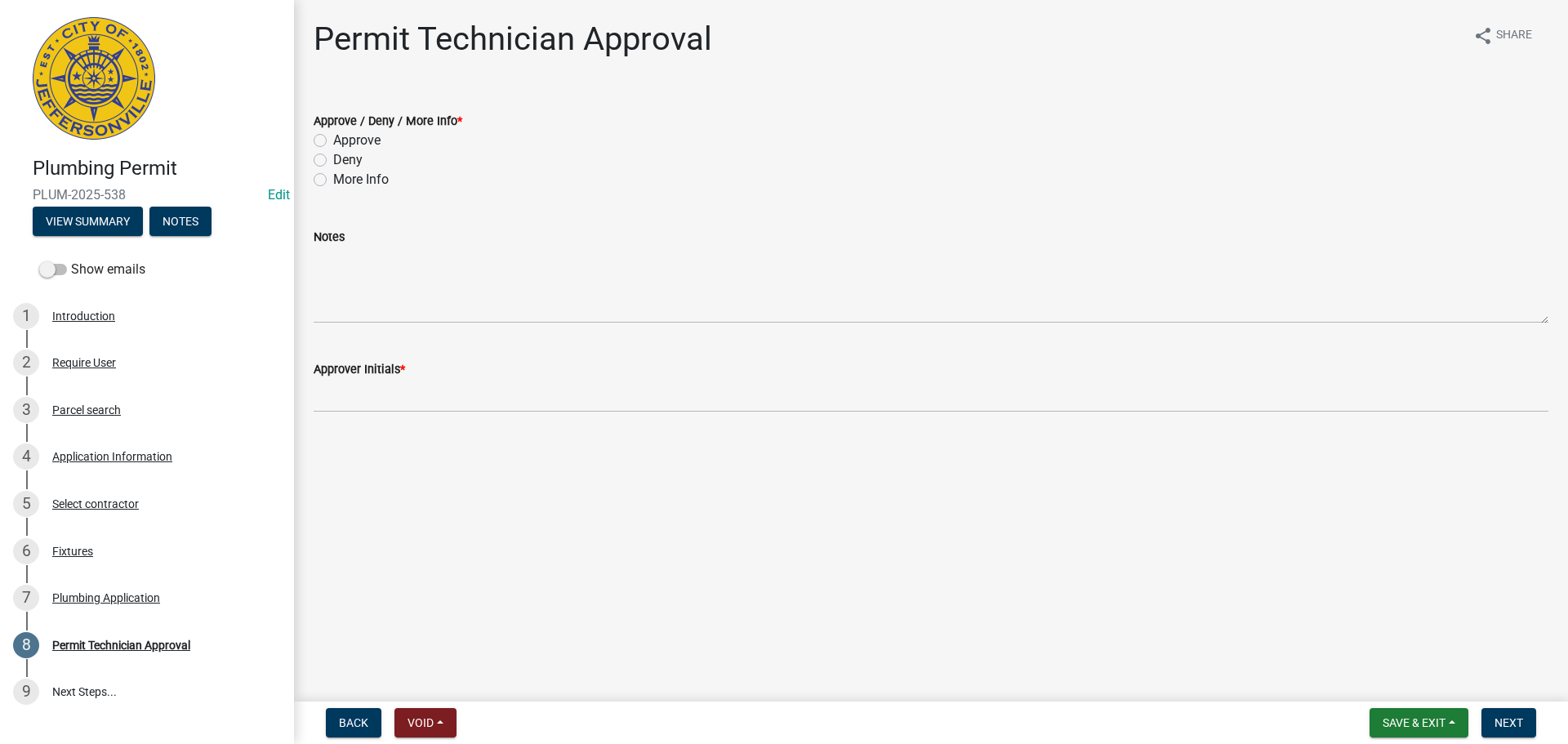
click at [355, 143] on label "Approve" at bounding box center [357, 140] width 47 height 19
click at [344, 141] on input "Approve" at bounding box center [339, 136] width 11 height 11
radio input "true"
click at [350, 418] on wm-data-entity-input "Approver Initials *" at bounding box center [931, 381] width 1235 height 89
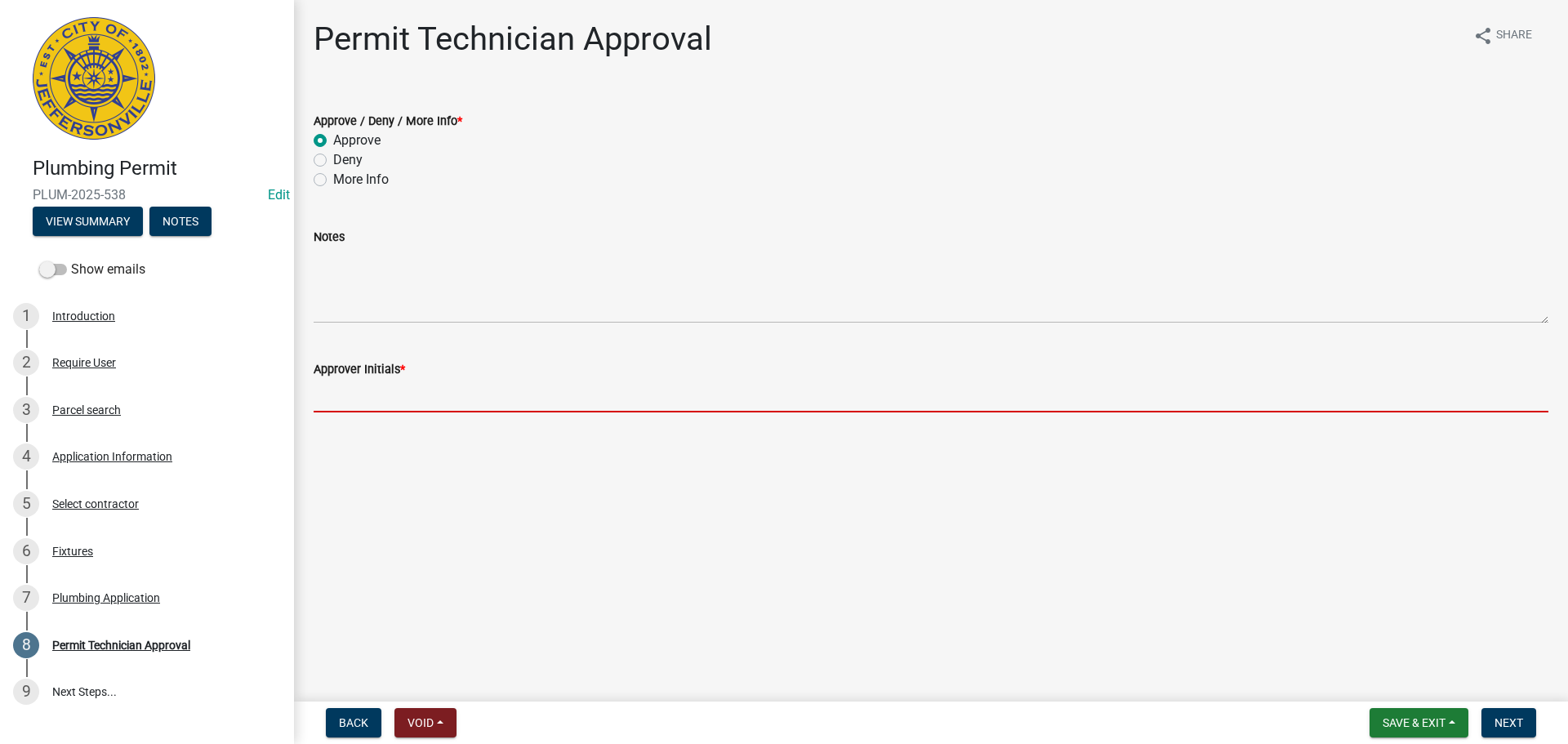
click at [361, 397] on input "Approver Initials *" at bounding box center [931, 396] width 1235 height 33
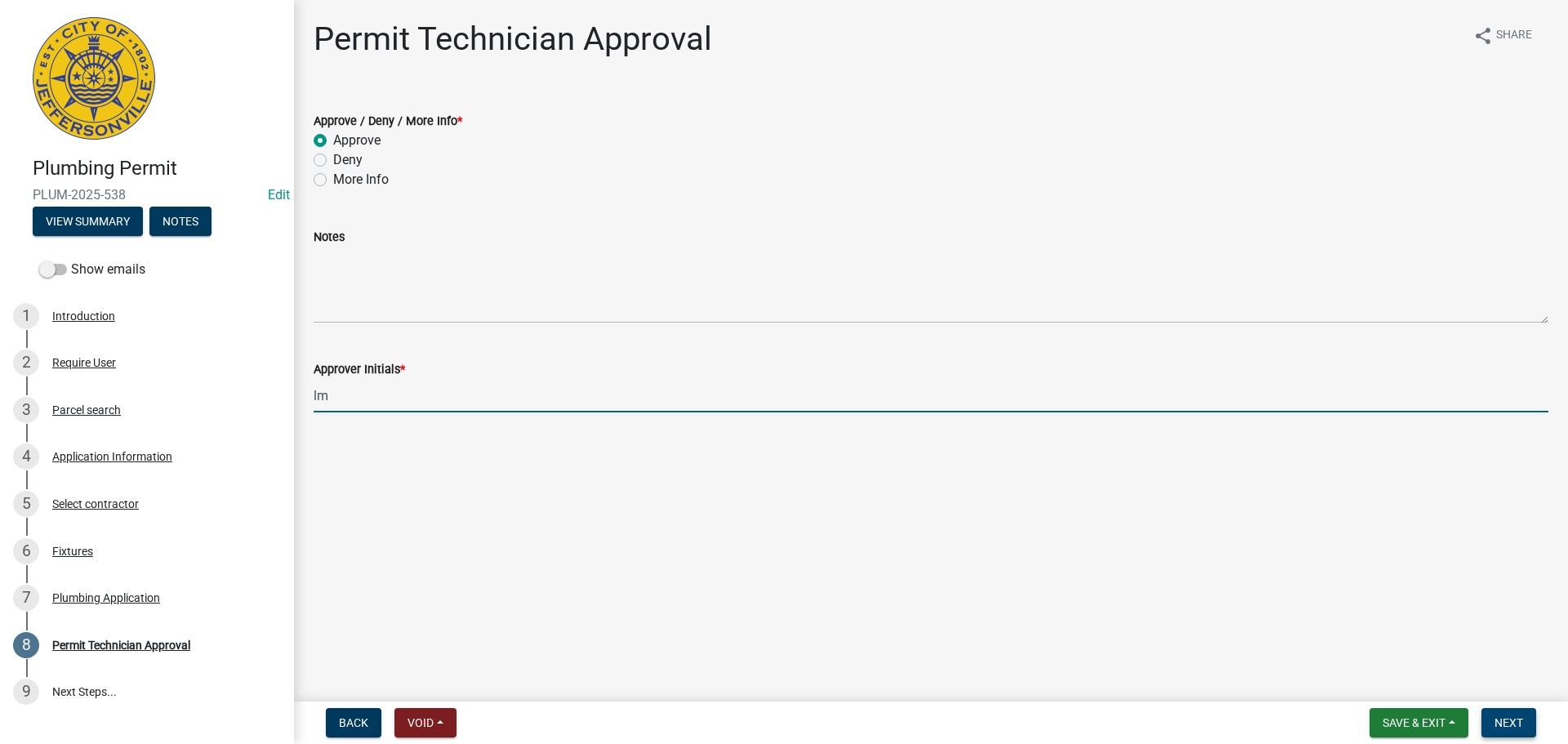
type input "lm"
click at [1502, 728] on span "Next" at bounding box center [1508, 723] width 29 height 13
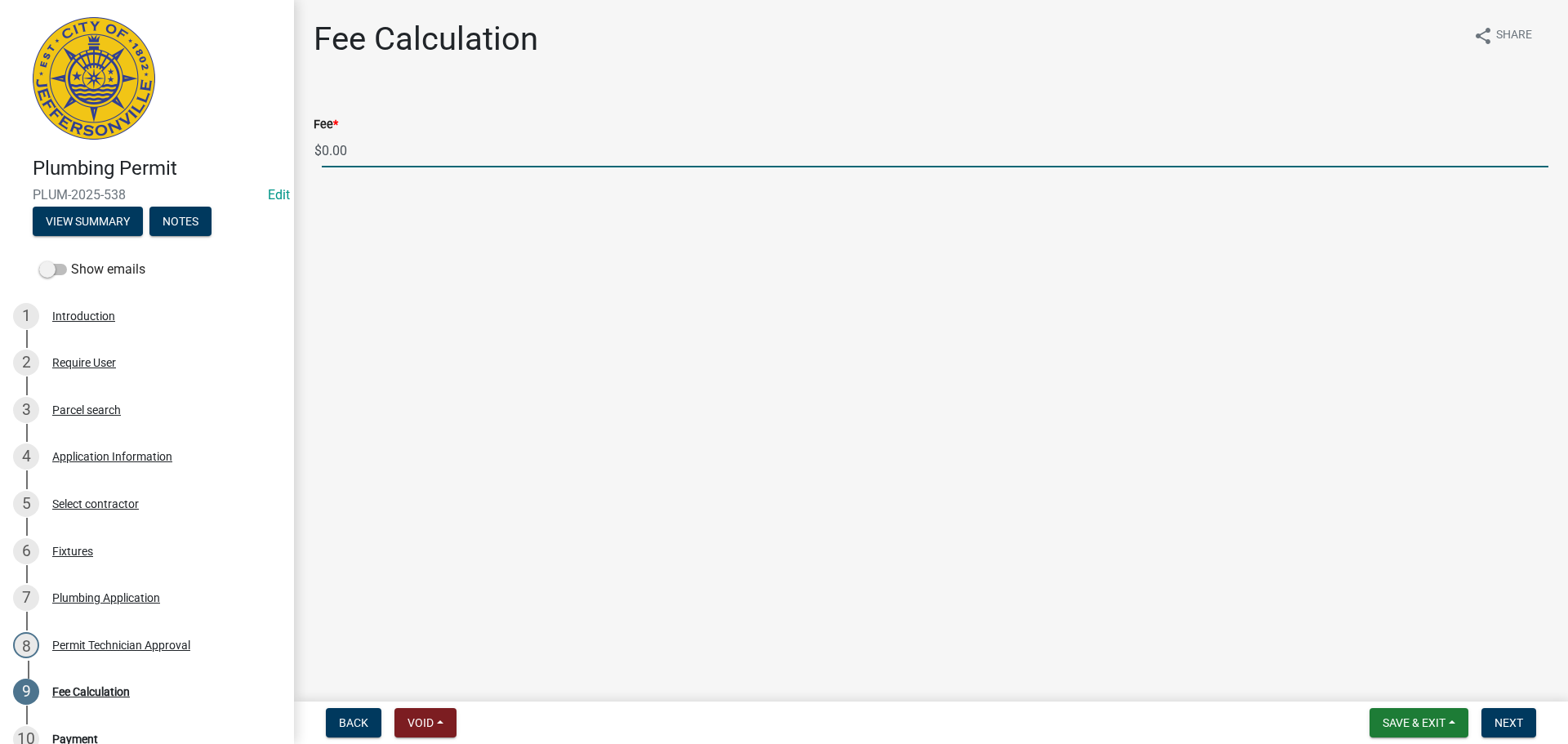
drag, startPoint x: 381, startPoint y: 145, endPoint x: 296, endPoint y: 154, distance: 85.5
click at [296, 154] on div "Fee Calculation share Share Fee * $ 0.00" at bounding box center [930, 108] width 1274 height 177
type input "85.00"
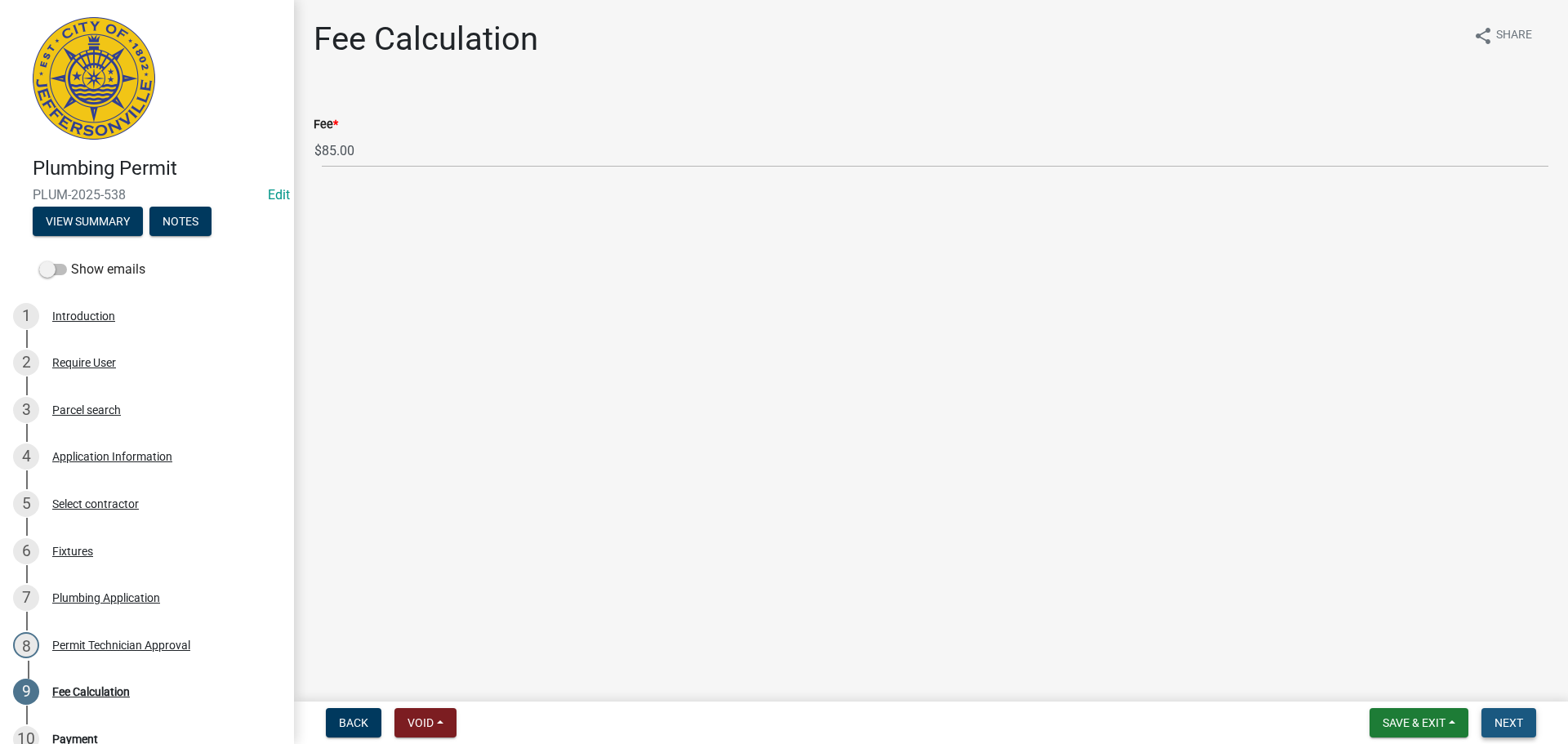
click at [1507, 717] on span "Next" at bounding box center [1508, 723] width 29 height 13
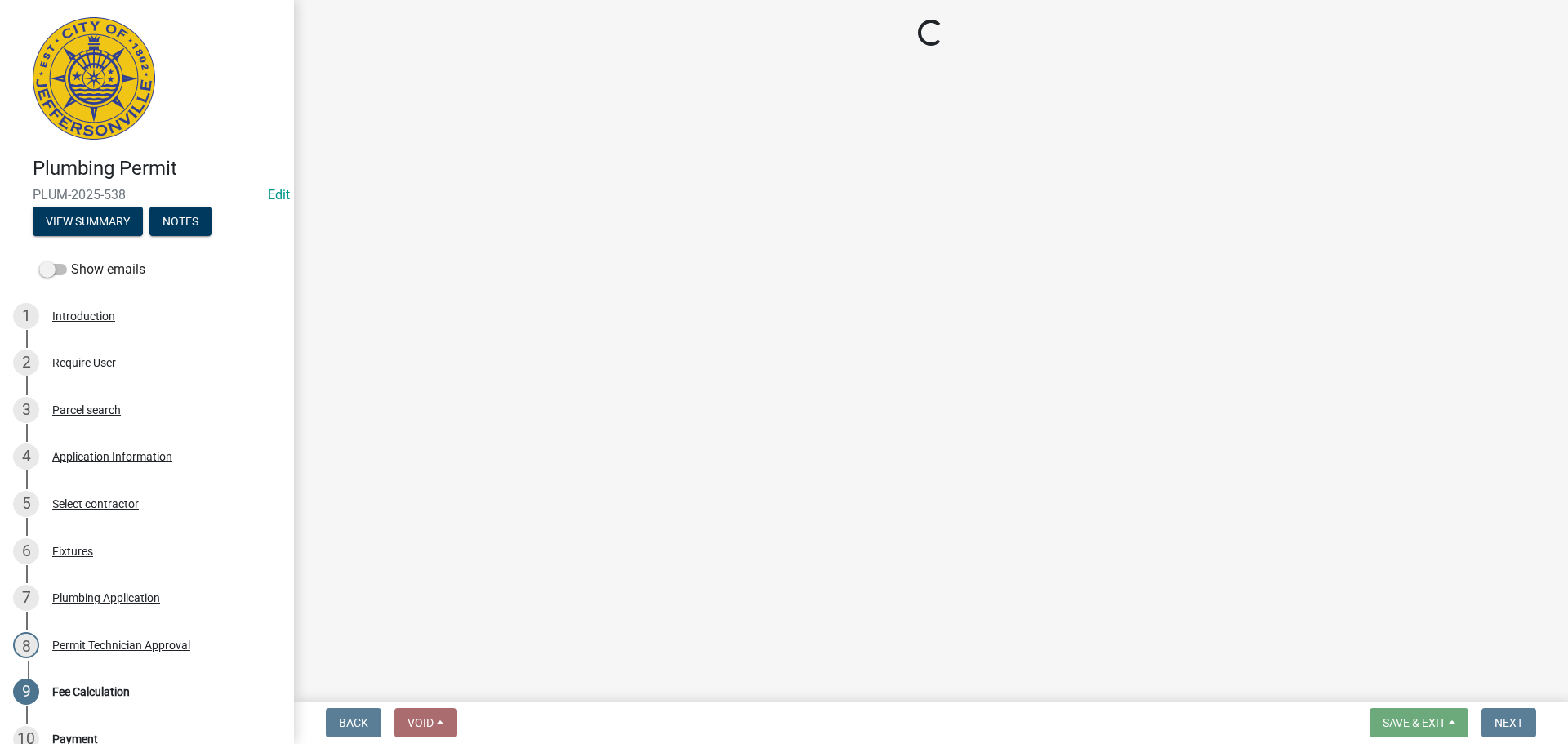
select select "3: 3"
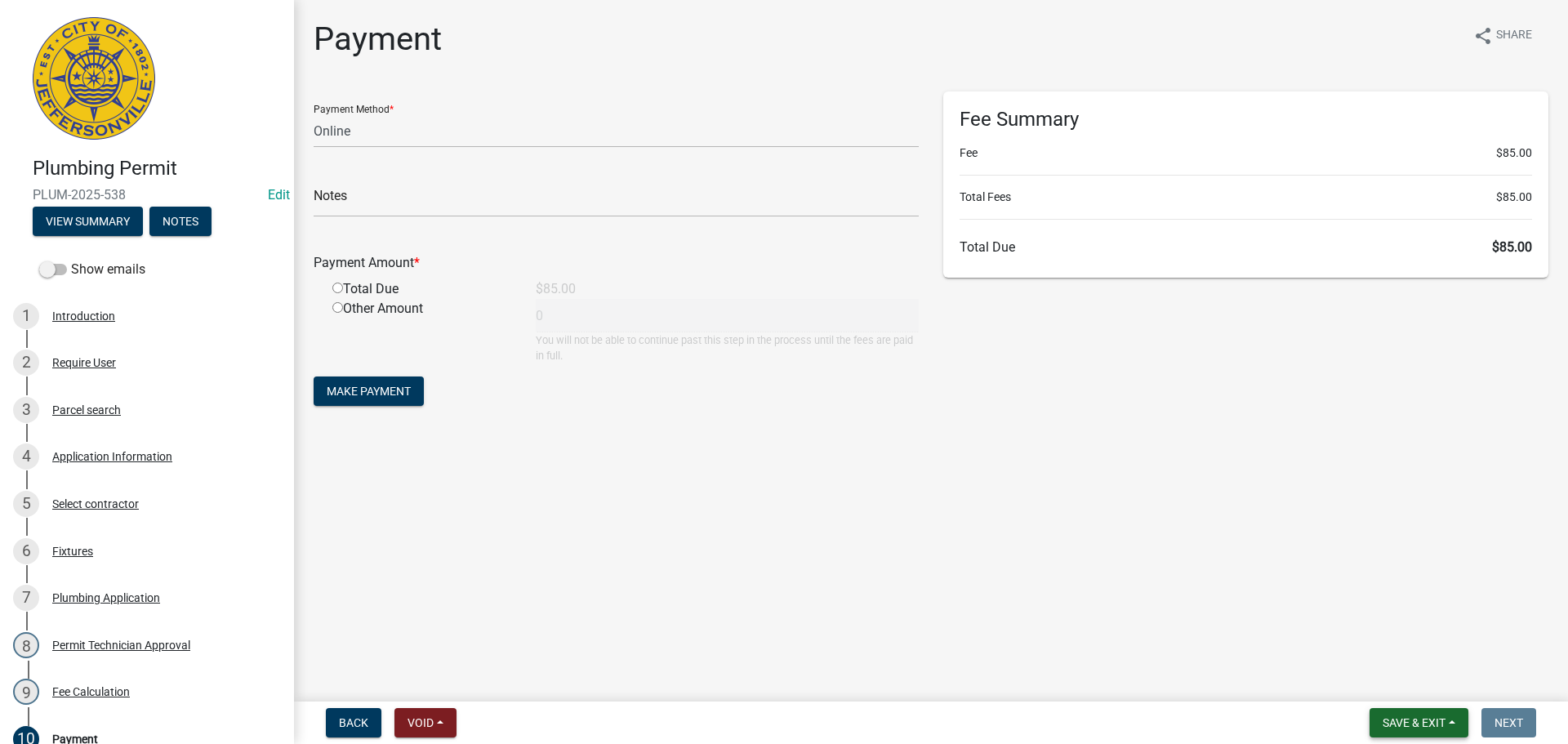
click at [1406, 726] on span "Save & Exit" at bounding box center [1414, 723] width 63 height 13
click at [1408, 683] on button "Save & Exit" at bounding box center [1402, 680] width 131 height 39
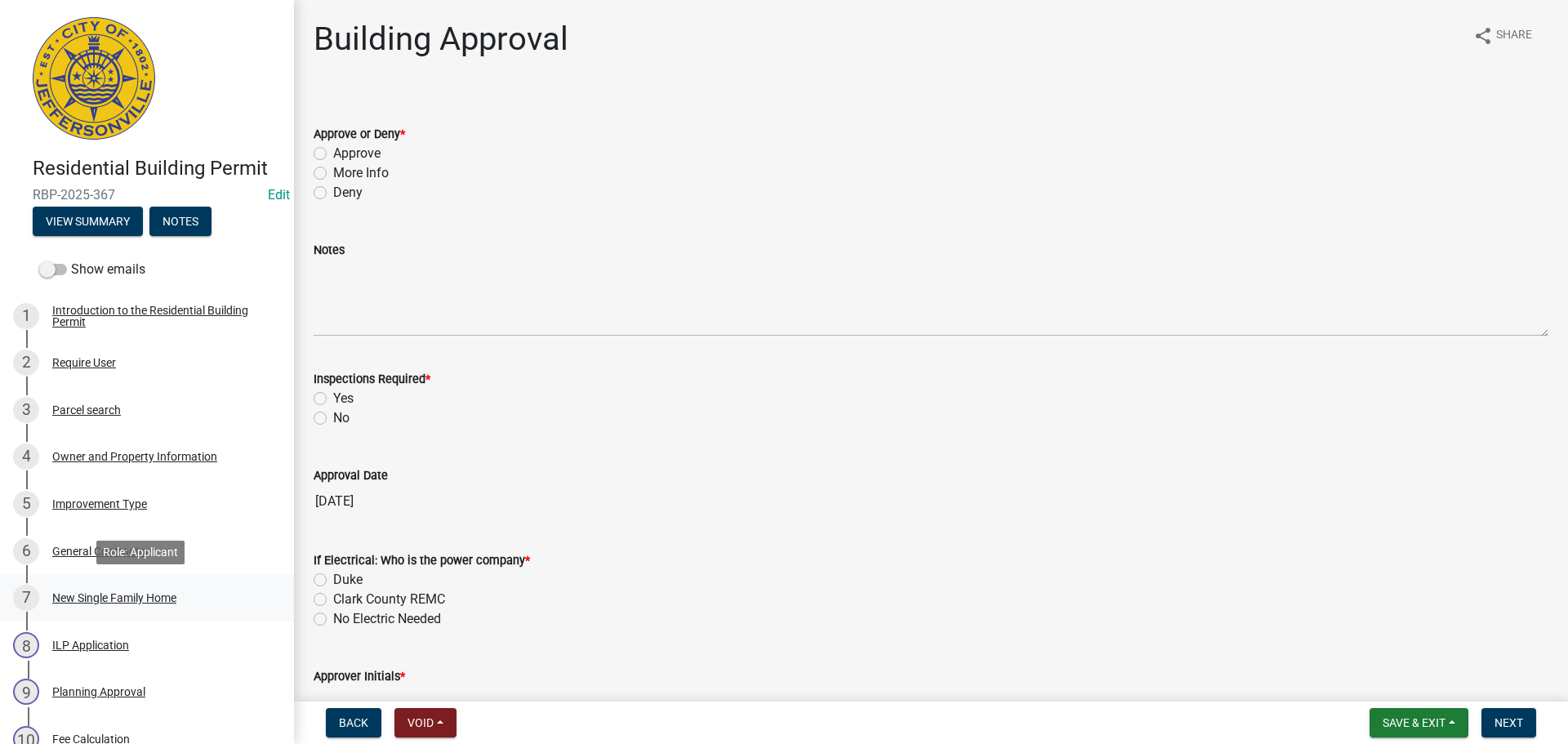
click at [102, 595] on div "New Single Family Home" at bounding box center [115, 597] width 125 height 11
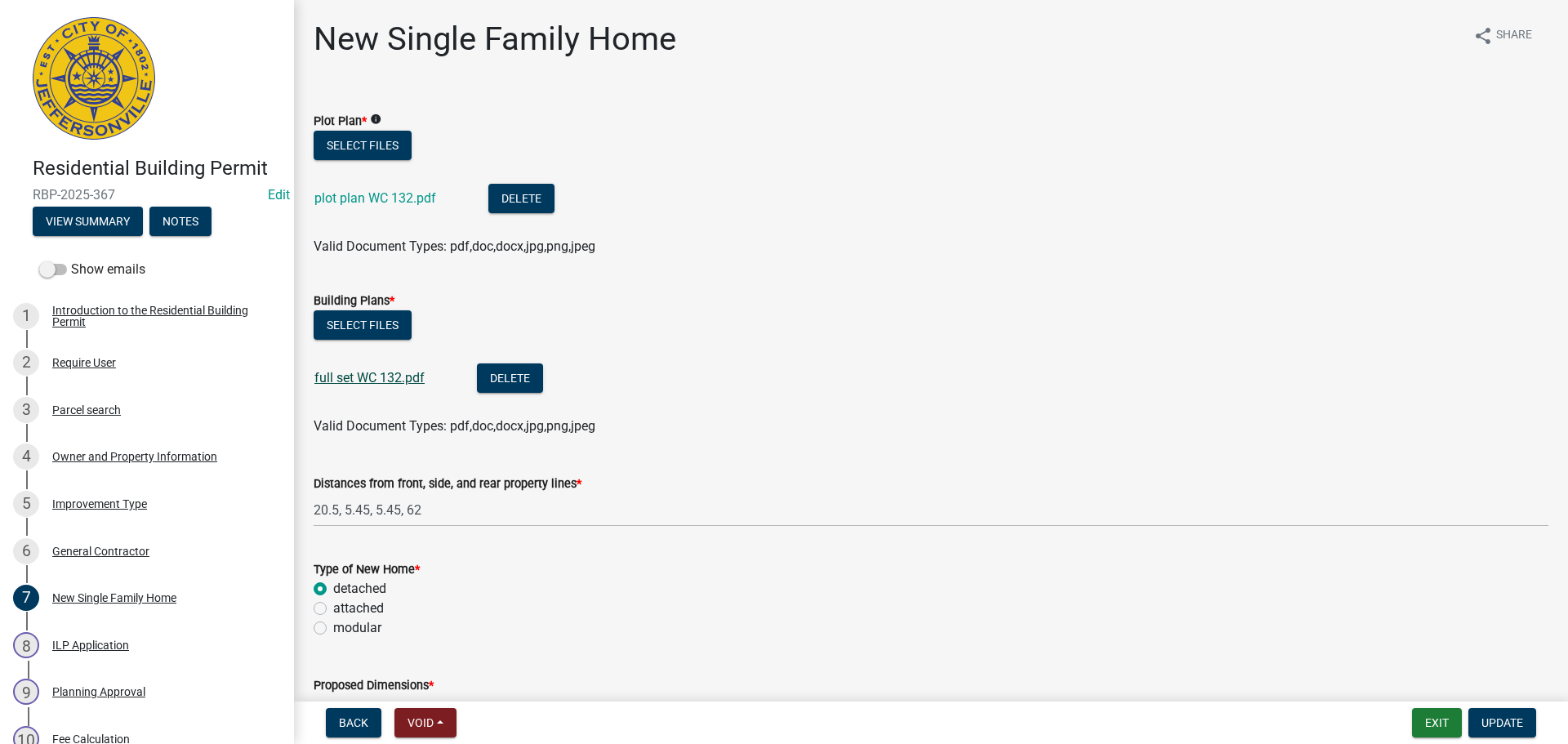
click at [388, 376] on link "full set WC 132.pdf" at bounding box center [369, 378] width 110 height 16
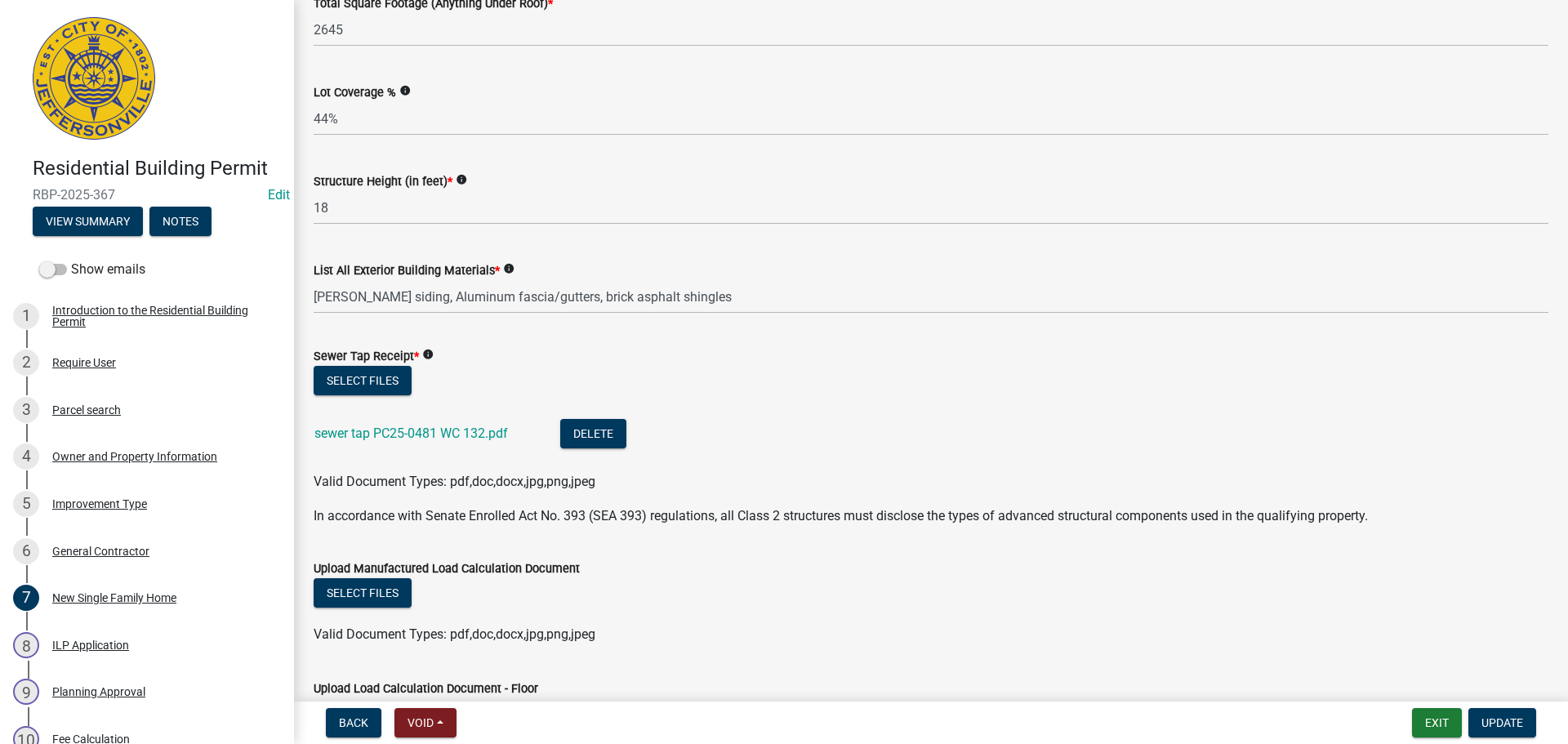
scroll to position [817, 0]
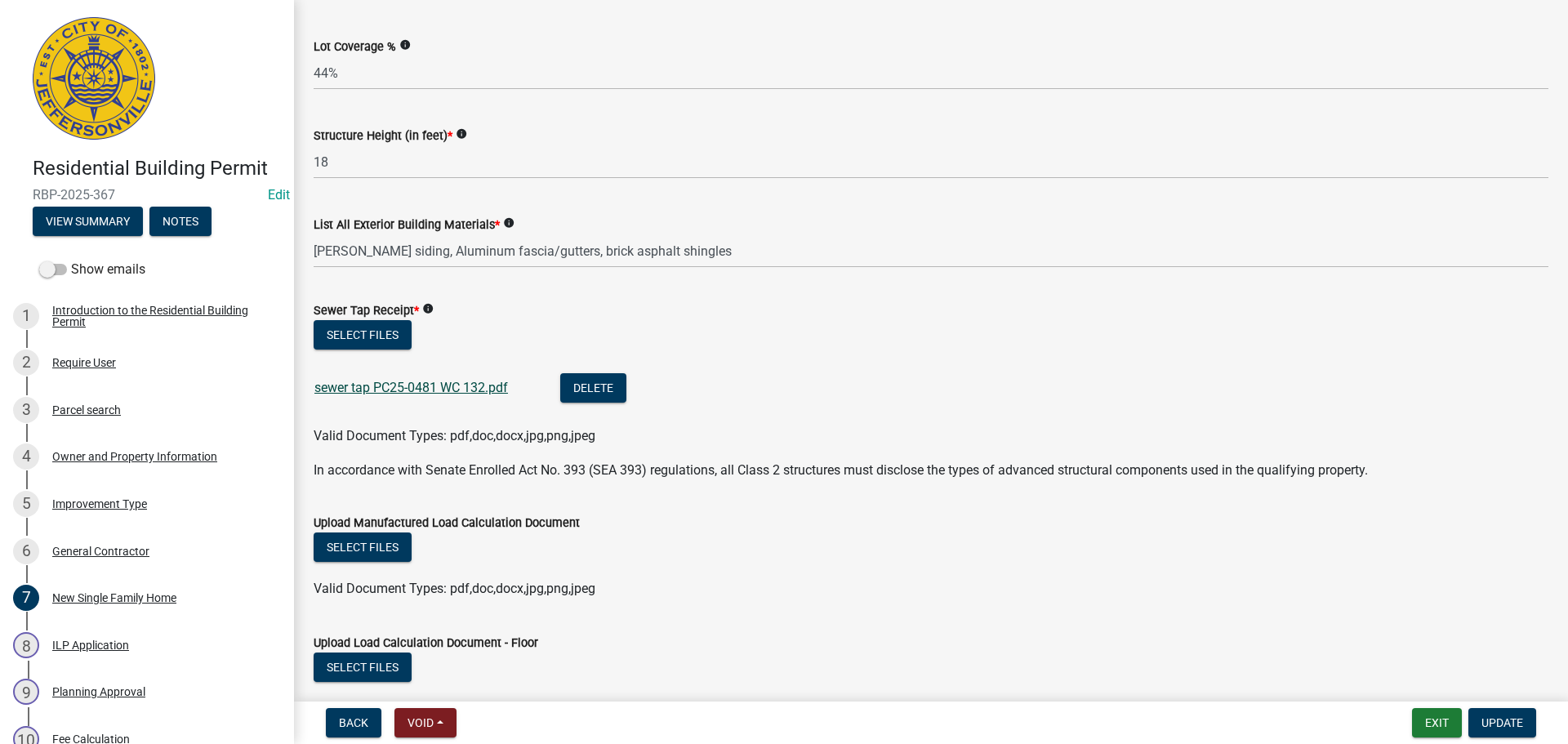
click at [429, 383] on link "sewer tap PC25-0481 WC 132.pdf" at bounding box center [410, 388] width 194 height 16
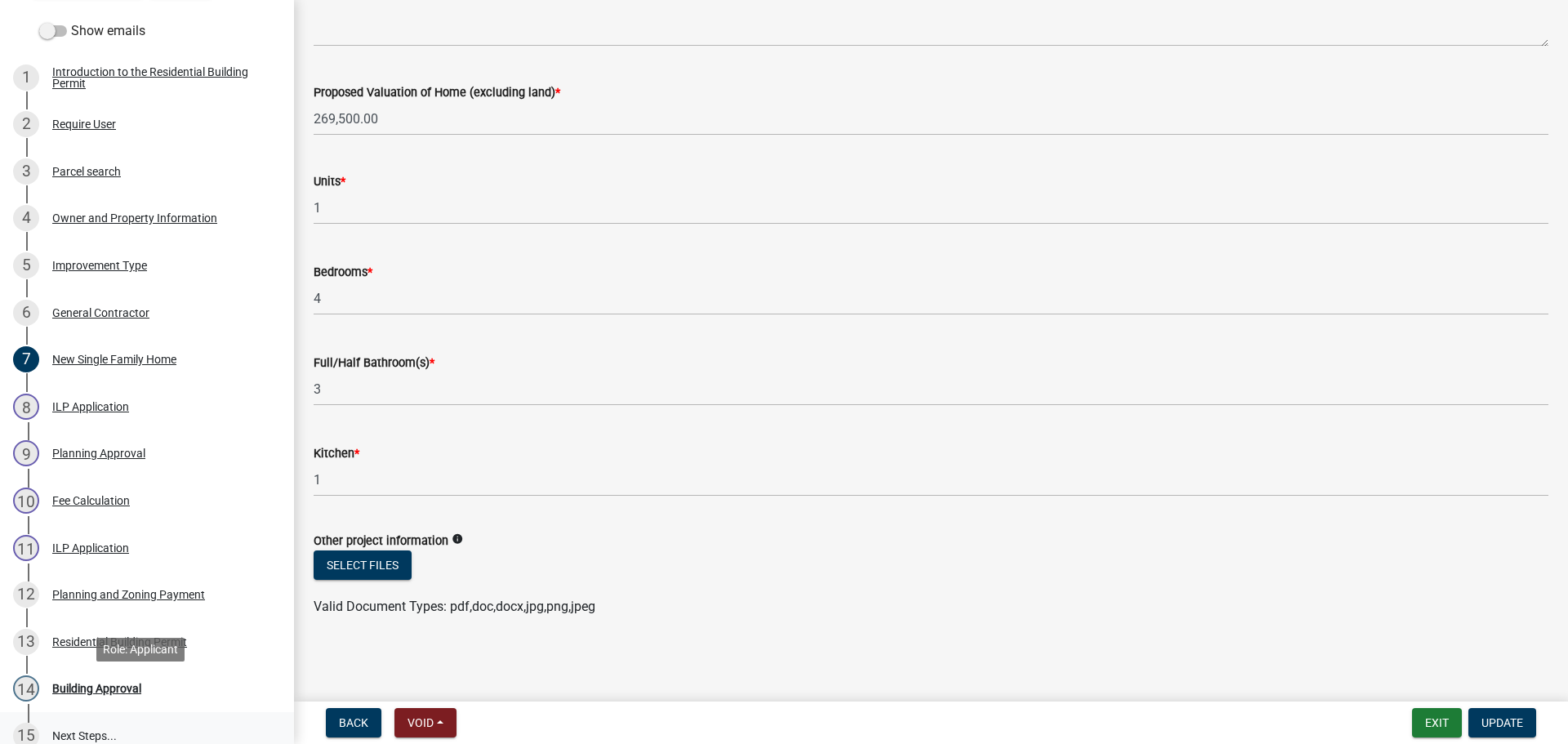
scroll to position [326, 0]
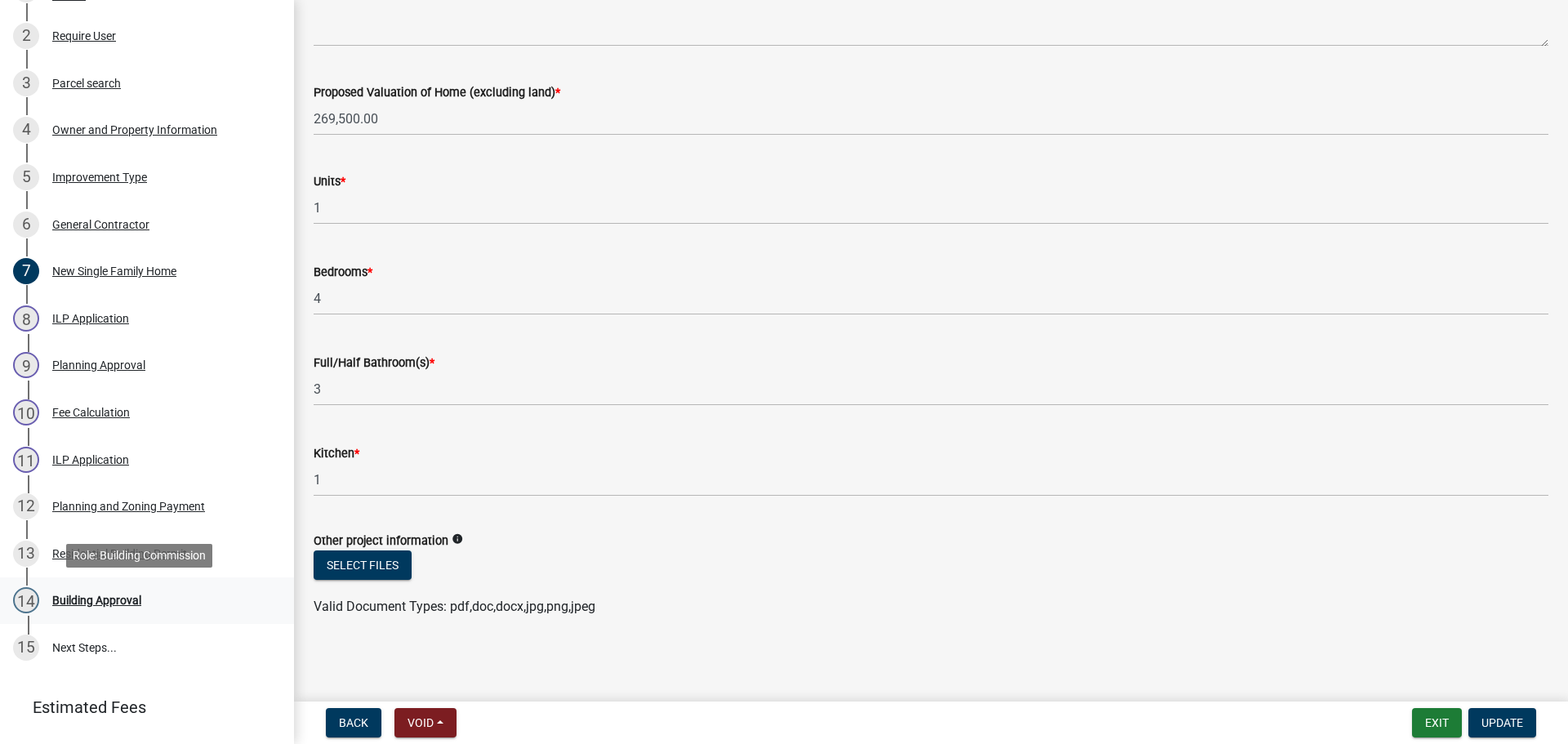
click at [103, 598] on div "Building Approval" at bounding box center [96, 600] width 89 height 11
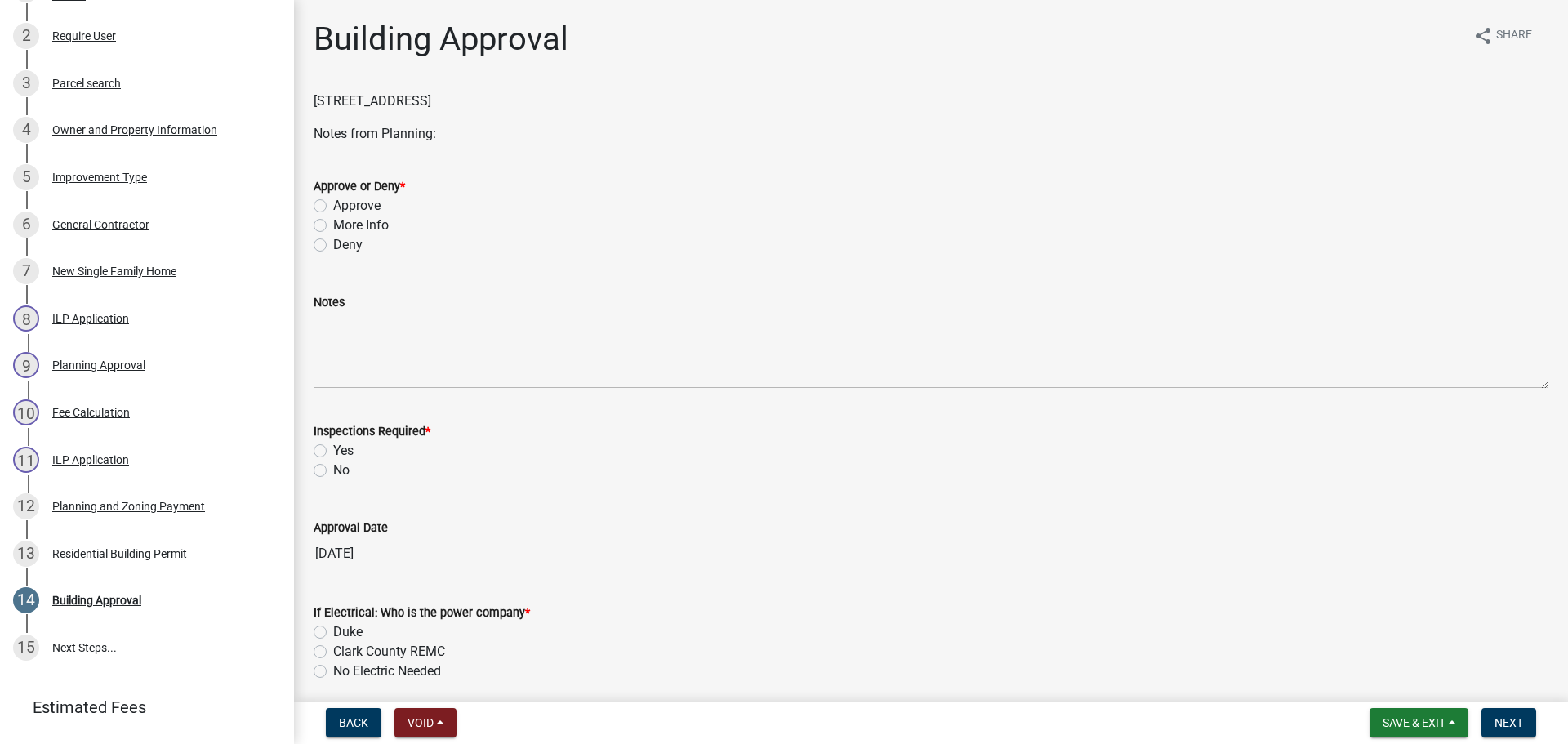
click at [359, 204] on label "Approve" at bounding box center [357, 205] width 47 height 19
click at [344, 204] on input "Approve" at bounding box center [339, 201] width 11 height 11
radio input "true"
click at [347, 454] on label "Yes" at bounding box center [343, 451] width 20 height 19
click at [344, 452] on input "Yes" at bounding box center [339, 447] width 11 height 11
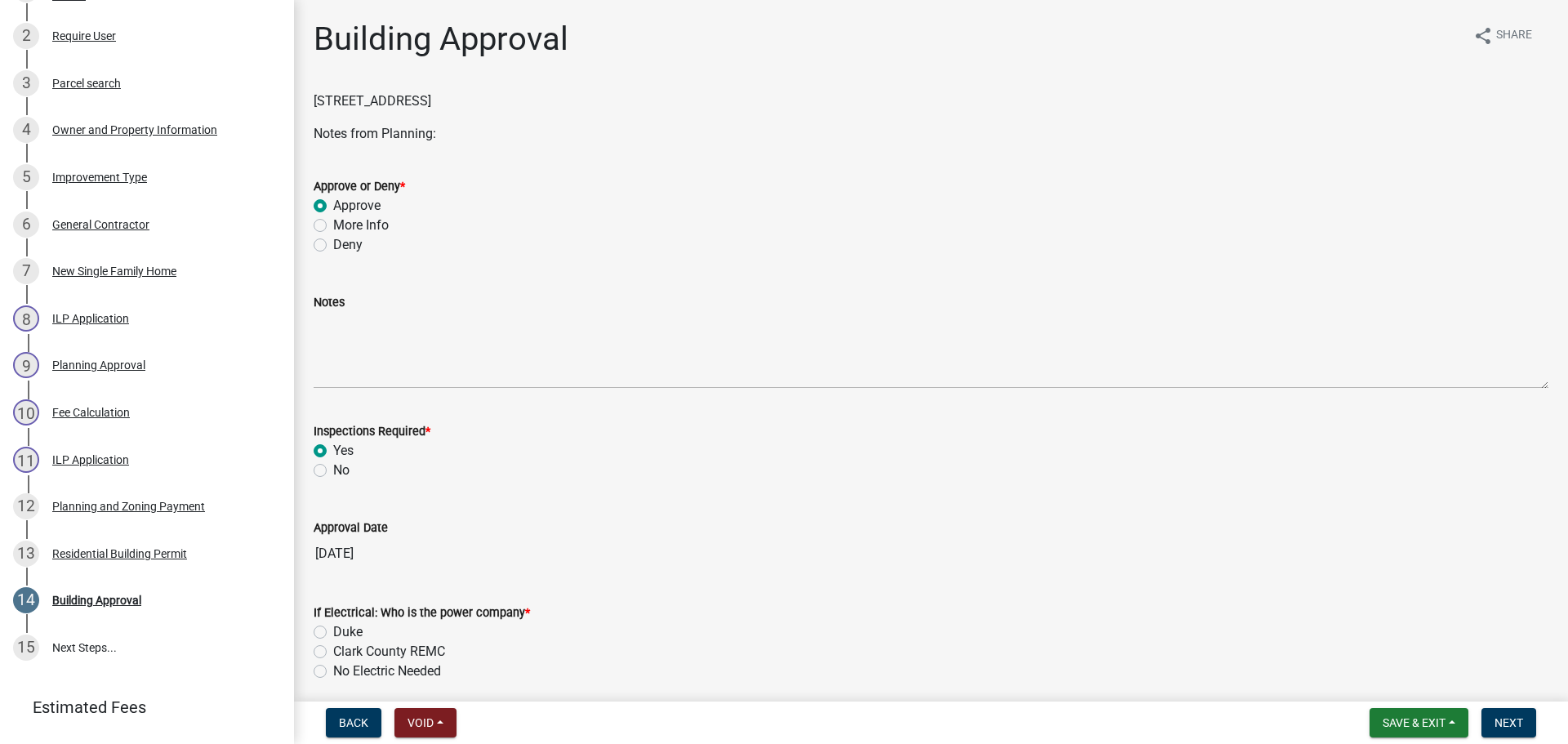
radio input "true"
click at [347, 623] on div "If Electrical: Who is the power company * Duke Clark County REMC No Electric Ne…" at bounding box center [931, 641] width 1235 height 78
click at [333, 635] on label "Duke" at bounding box center [348, 633] width 30 height 19
click at [333, 633] on input "Duke" at bounding box center [339, 628] width 11 height 11
radio input "true"
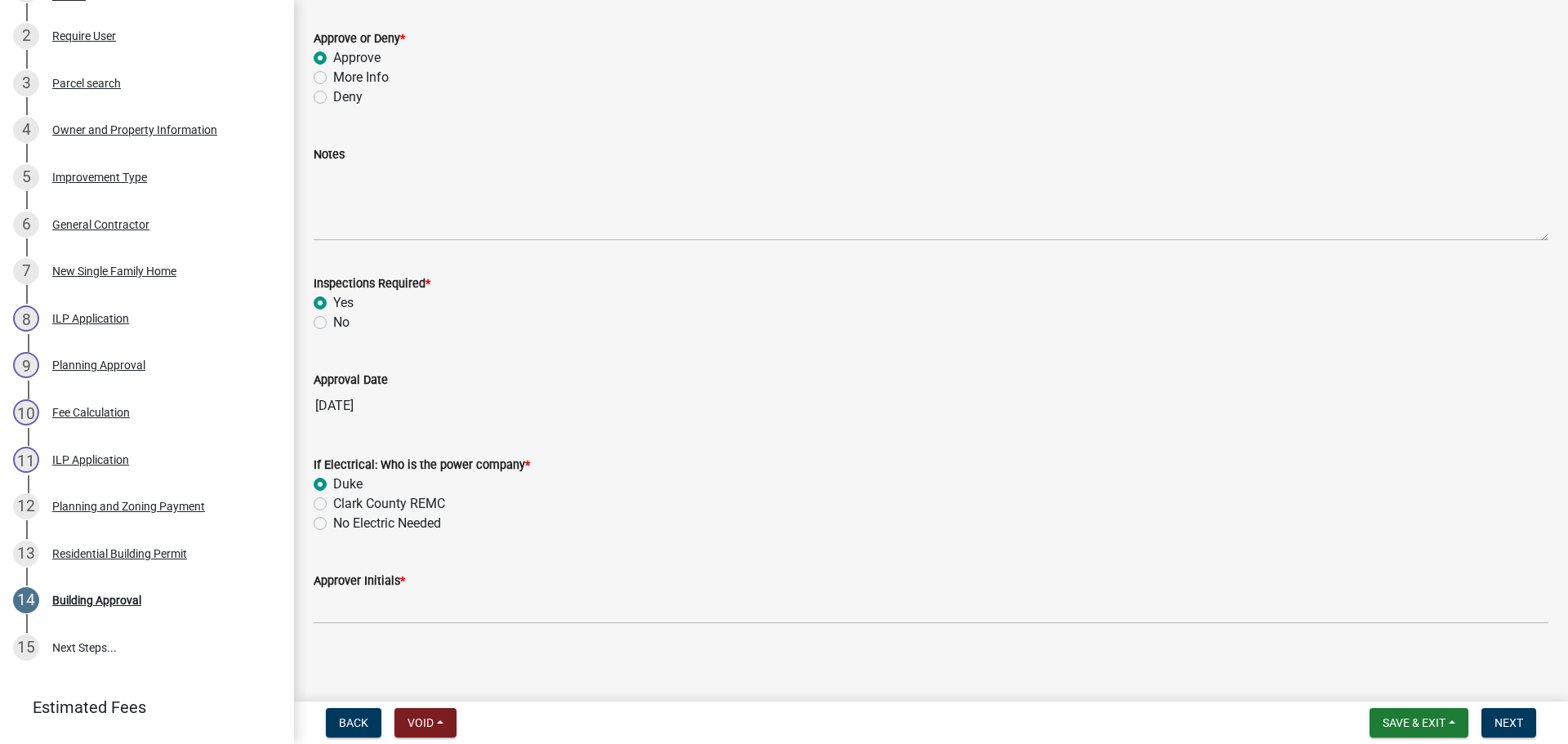
scroll to position [154, 0]
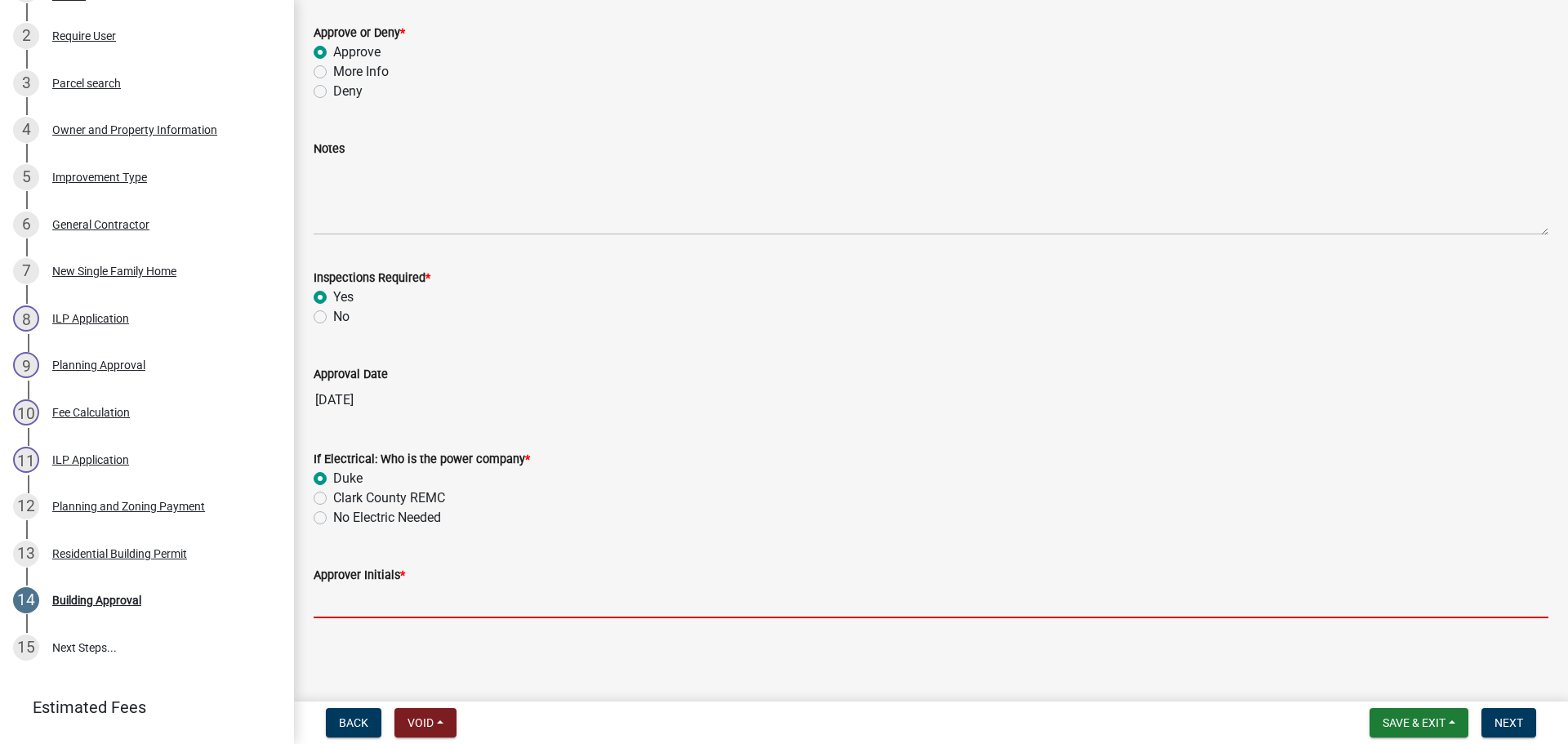
click at [437, 611] on input "Approver Initials *" at bounding box center [931, 602] width 1235 height 33
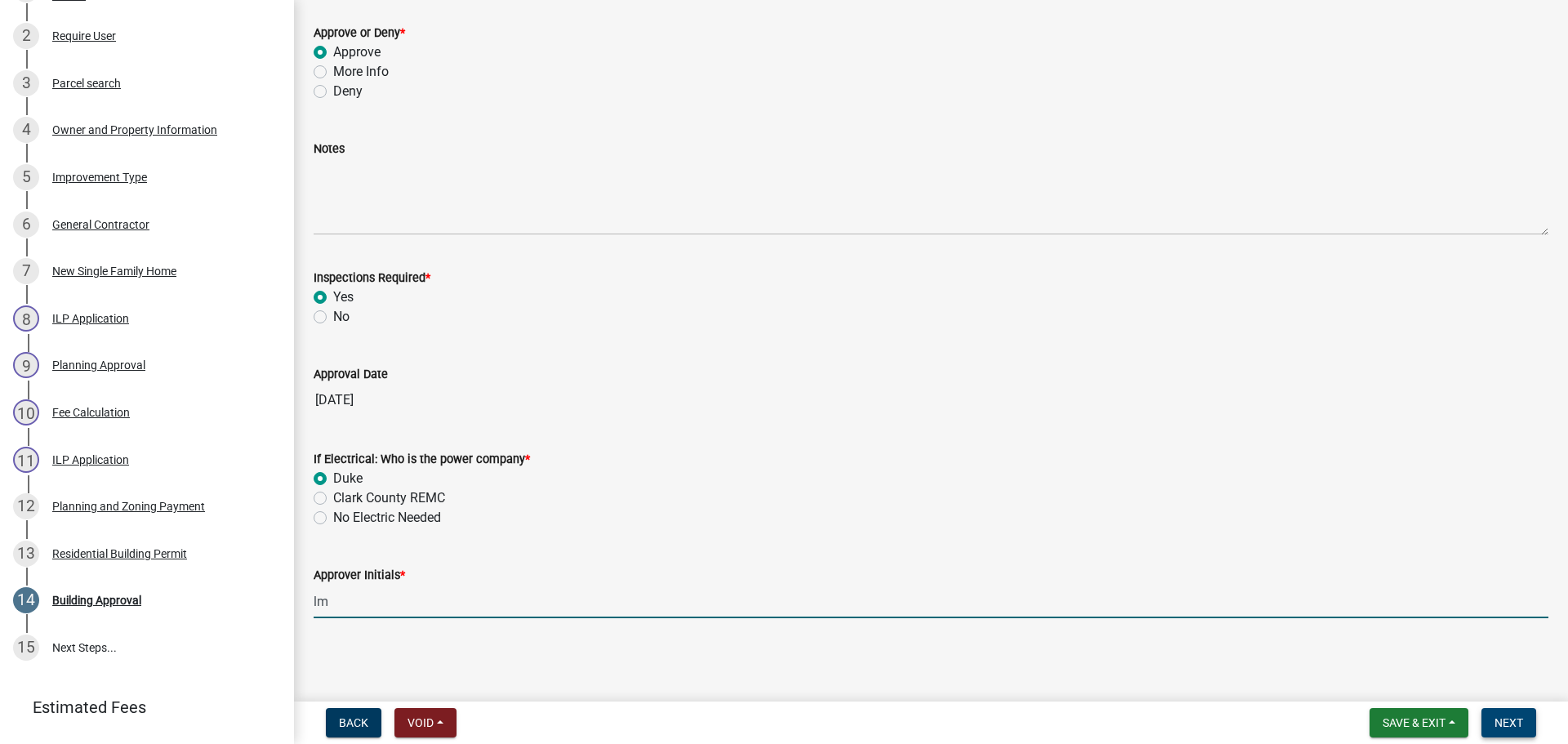
type input "lm"
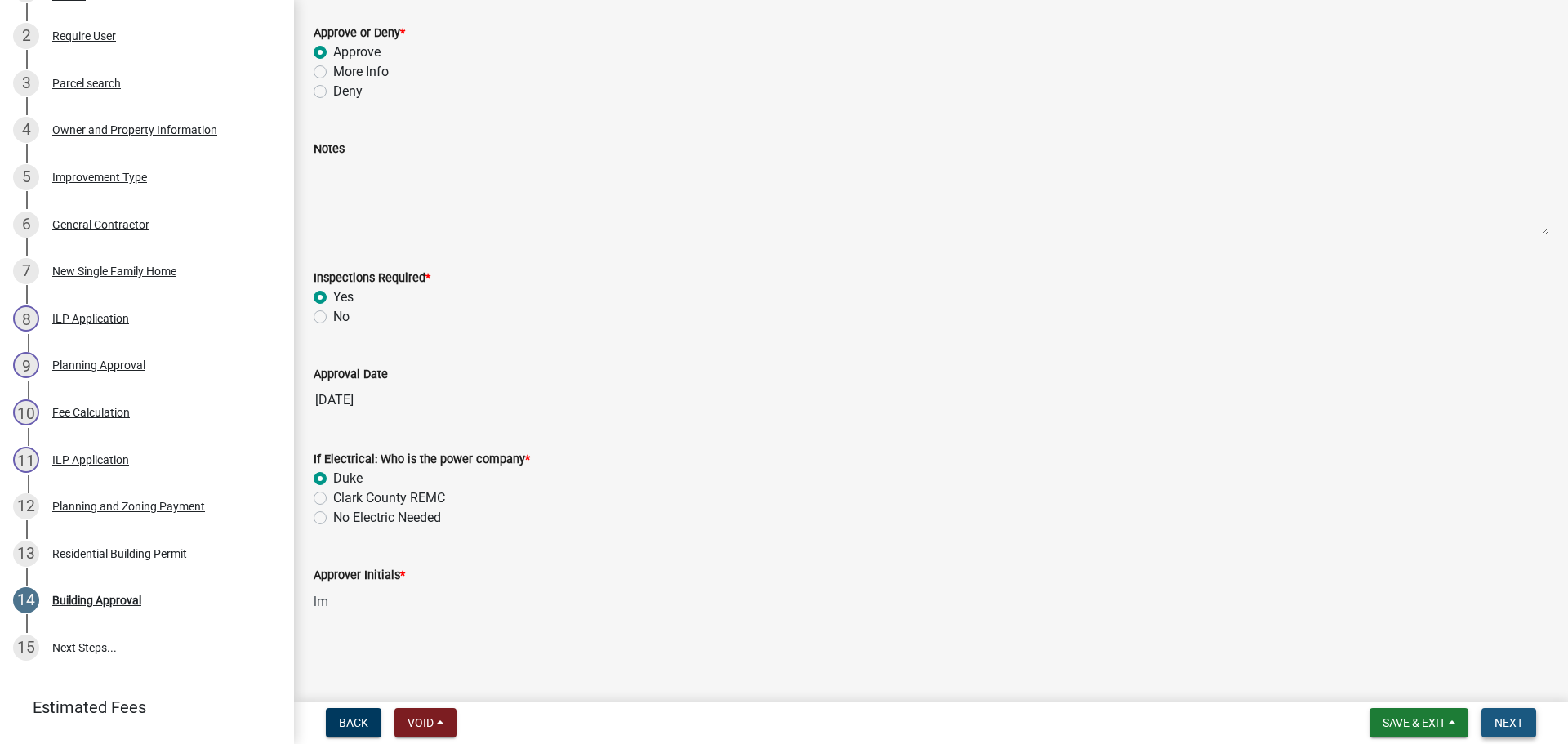
click at [1528, 723] on button "Next" at bounding box center [1508, 723] width 54 height 30
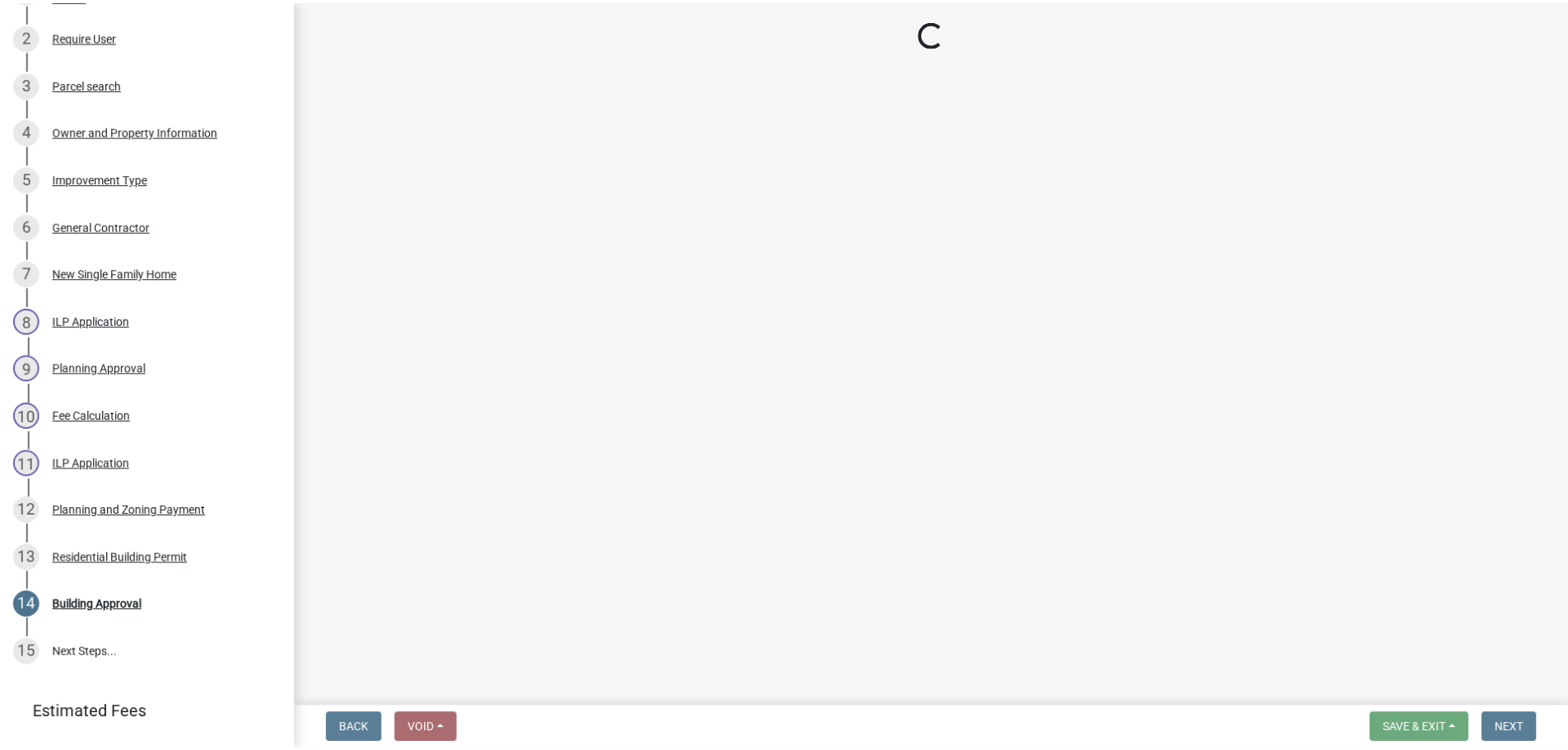
scroll to position [662, 0]
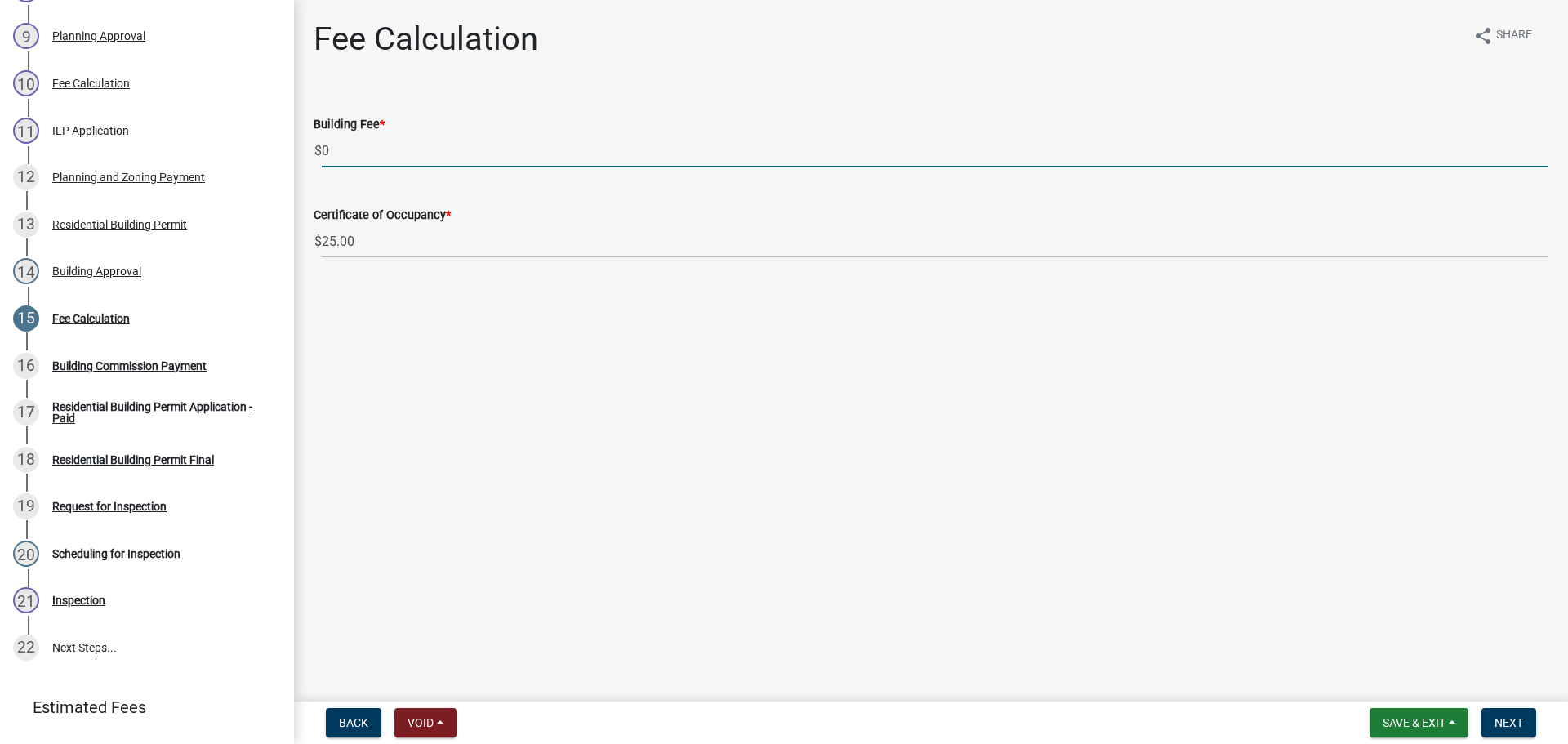
drag, startPoint x: 393, startPoint y: 150, endPoint x: 286, endPoint y: 147, distance: 107.0
click at [286, 147] on div "Residential Building Permit RBP-2025-367 Edit View Summary Notes Show emails 1 …" at bounding box center [784, 372] width 1568 height 744
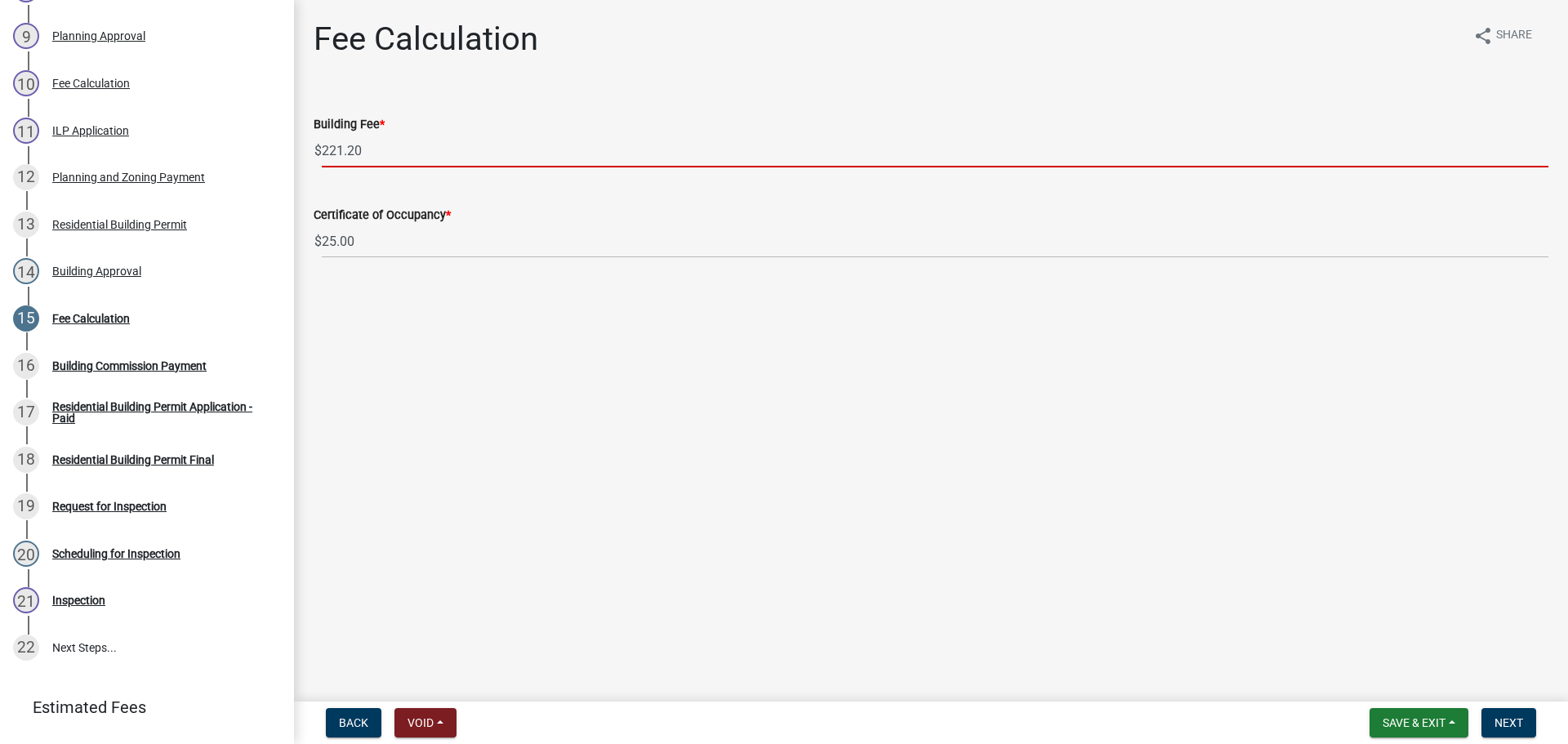
type input "221.20"
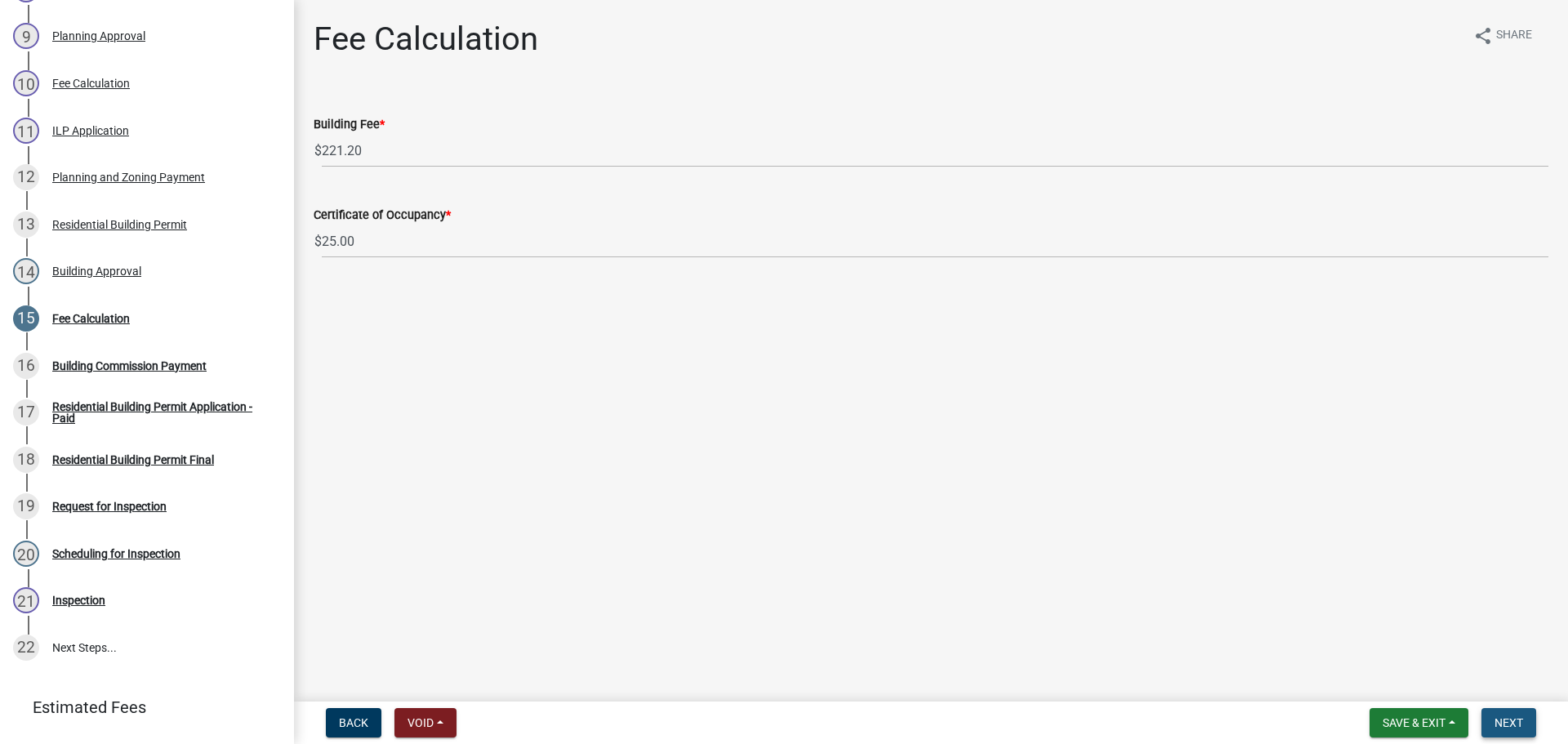
click at [1521, 713] on button "Next" at bounding box center [1508, 723] width 54 height 30
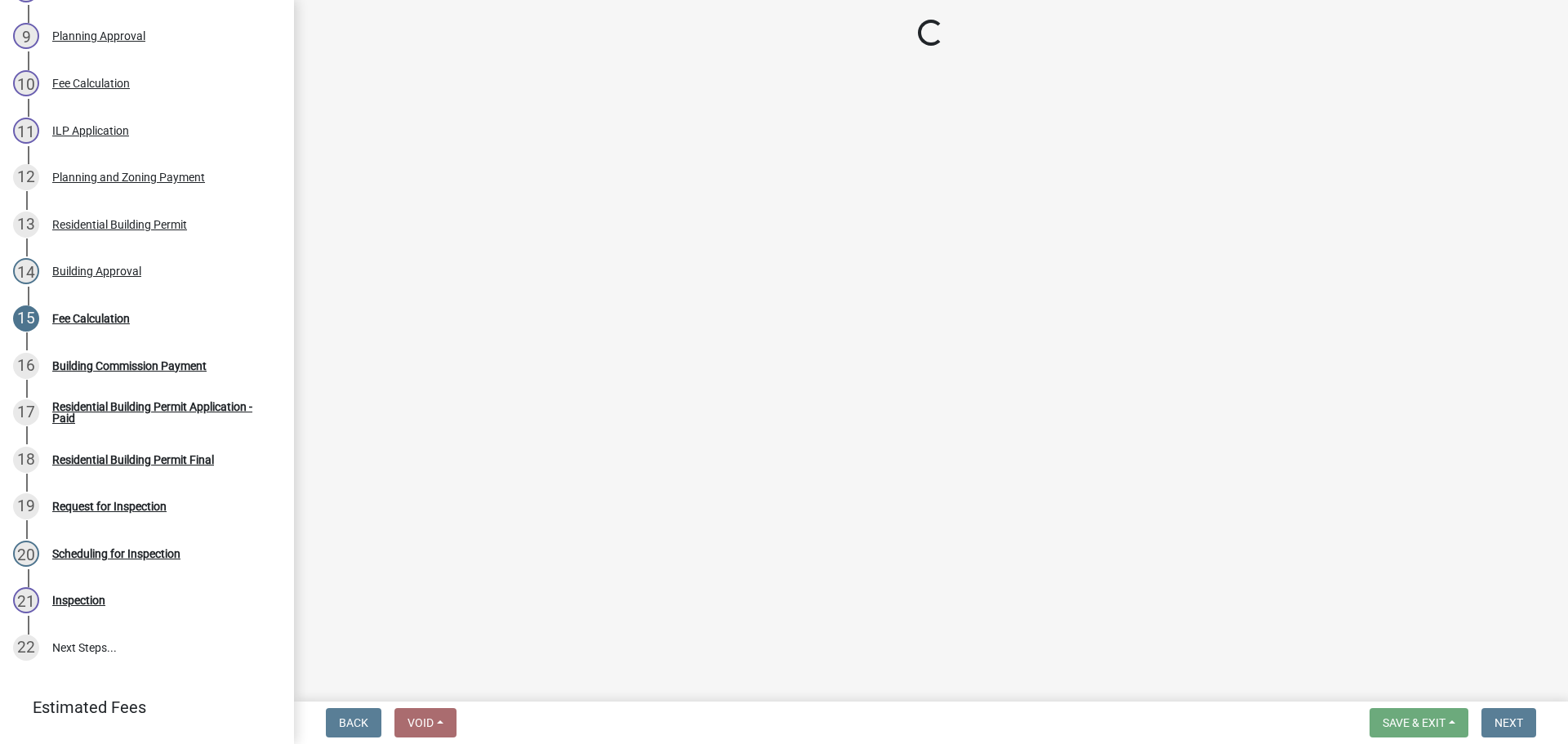
select select "3: 3"
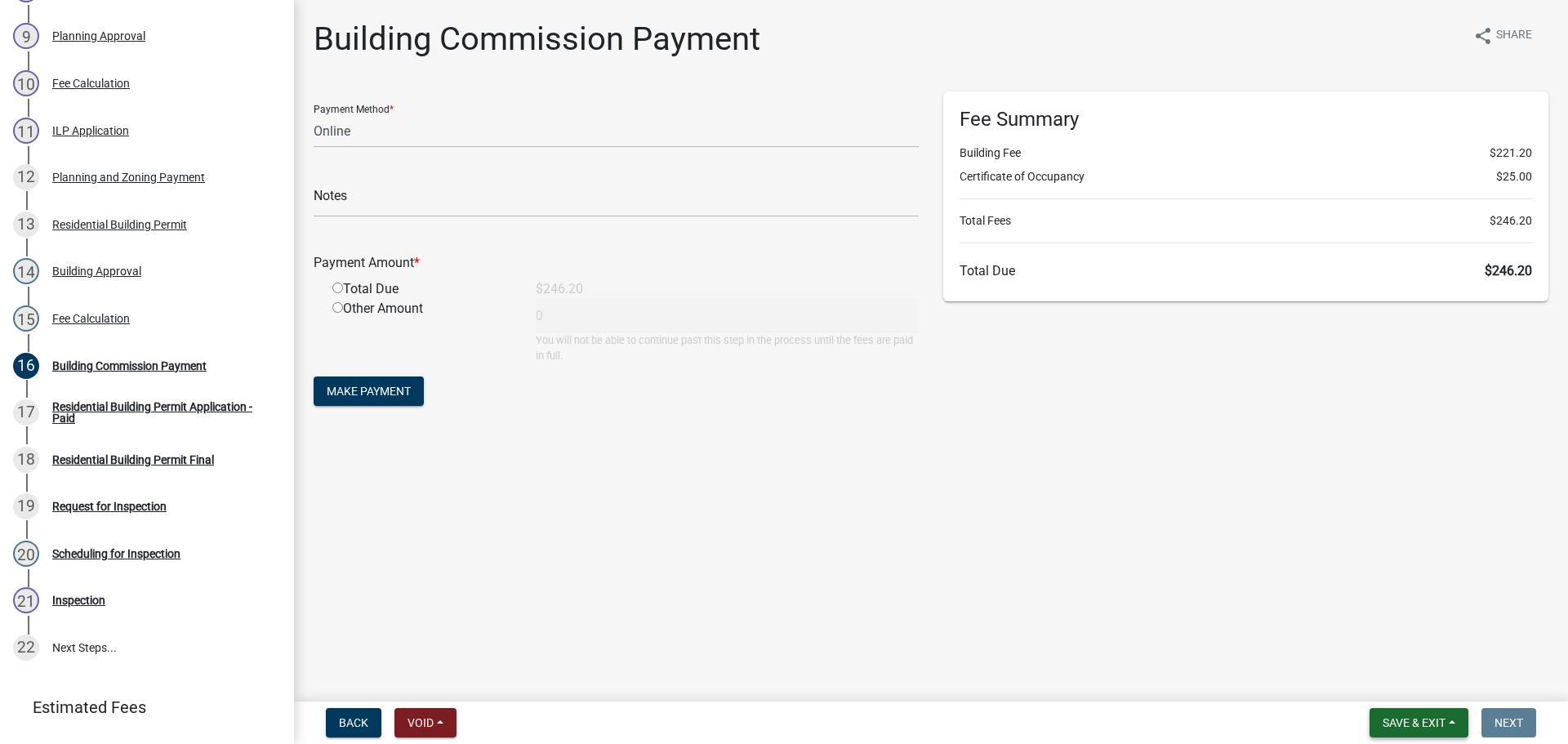
click at [1428, 718] on span "Save & Exit" at bounding box center [1414, 723] width 63 height 13
click at [1429, 687] on button "Save & Exit" at bounding box center [1402, 680] width 131 height 39
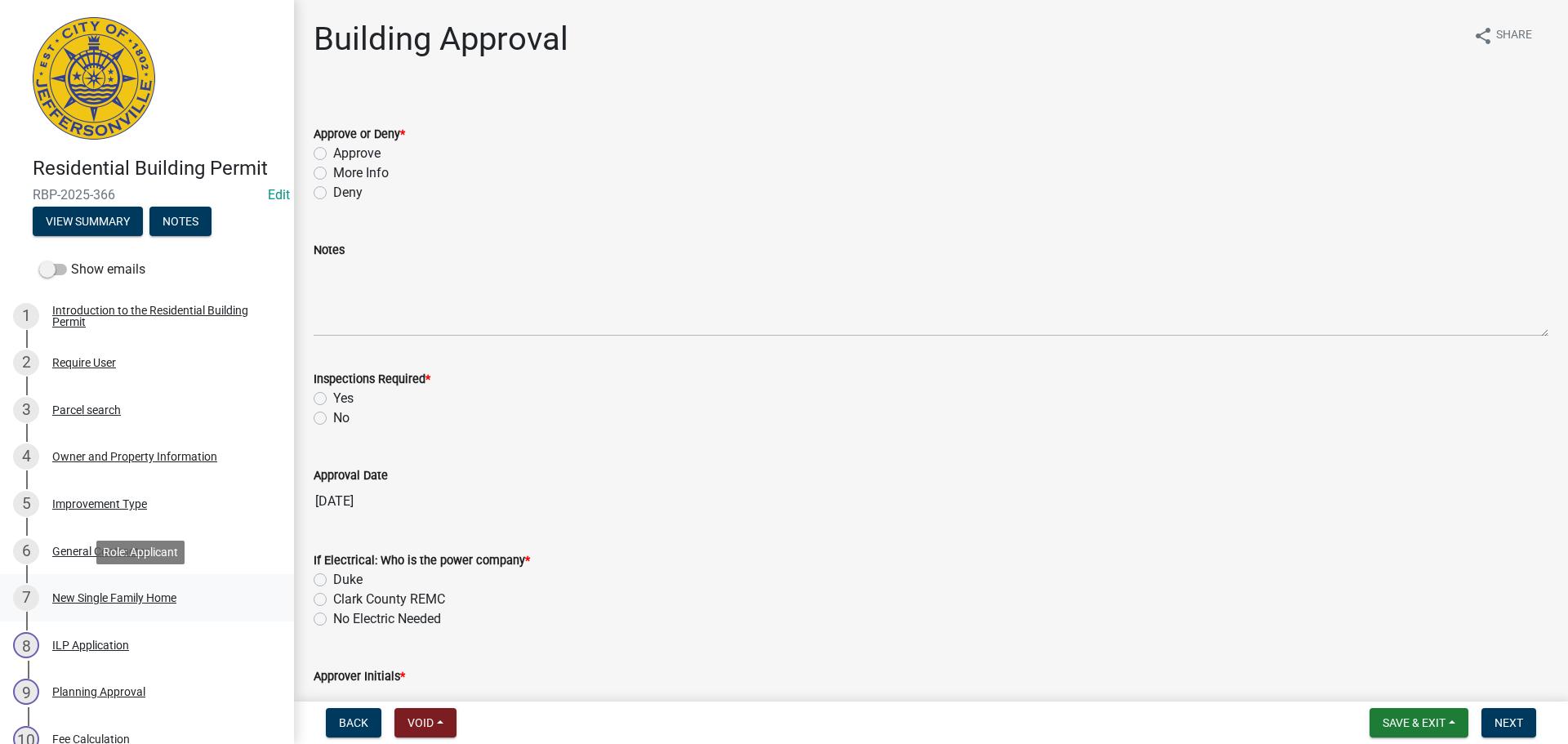
click at [114, 590] on div "7 New Single Family Home" at bounding box center [140, 598] width 255 height 26
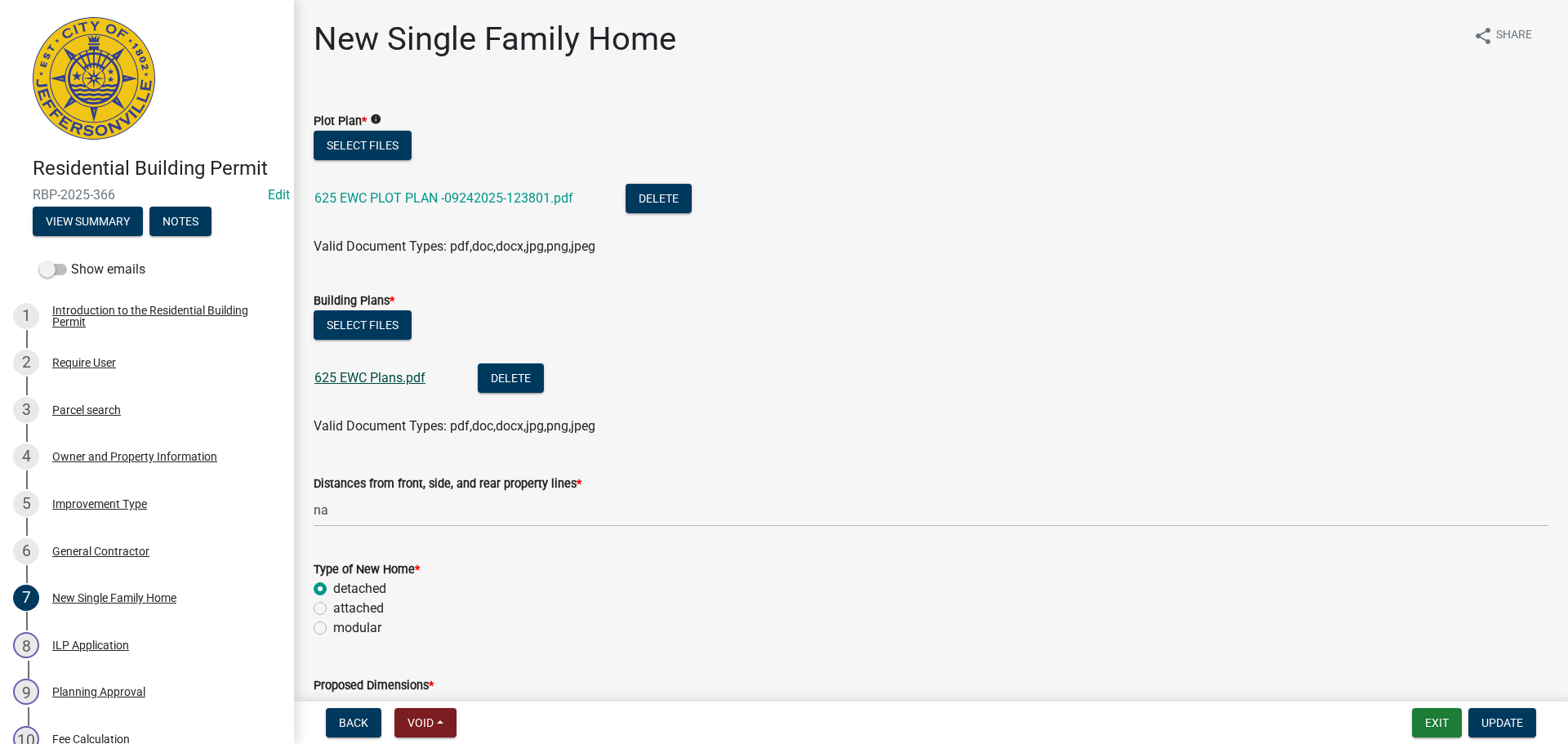
click at [369, 378] on link "625 EWC Plans.pdf" at bounding box center [369, 378] width 111 height 16
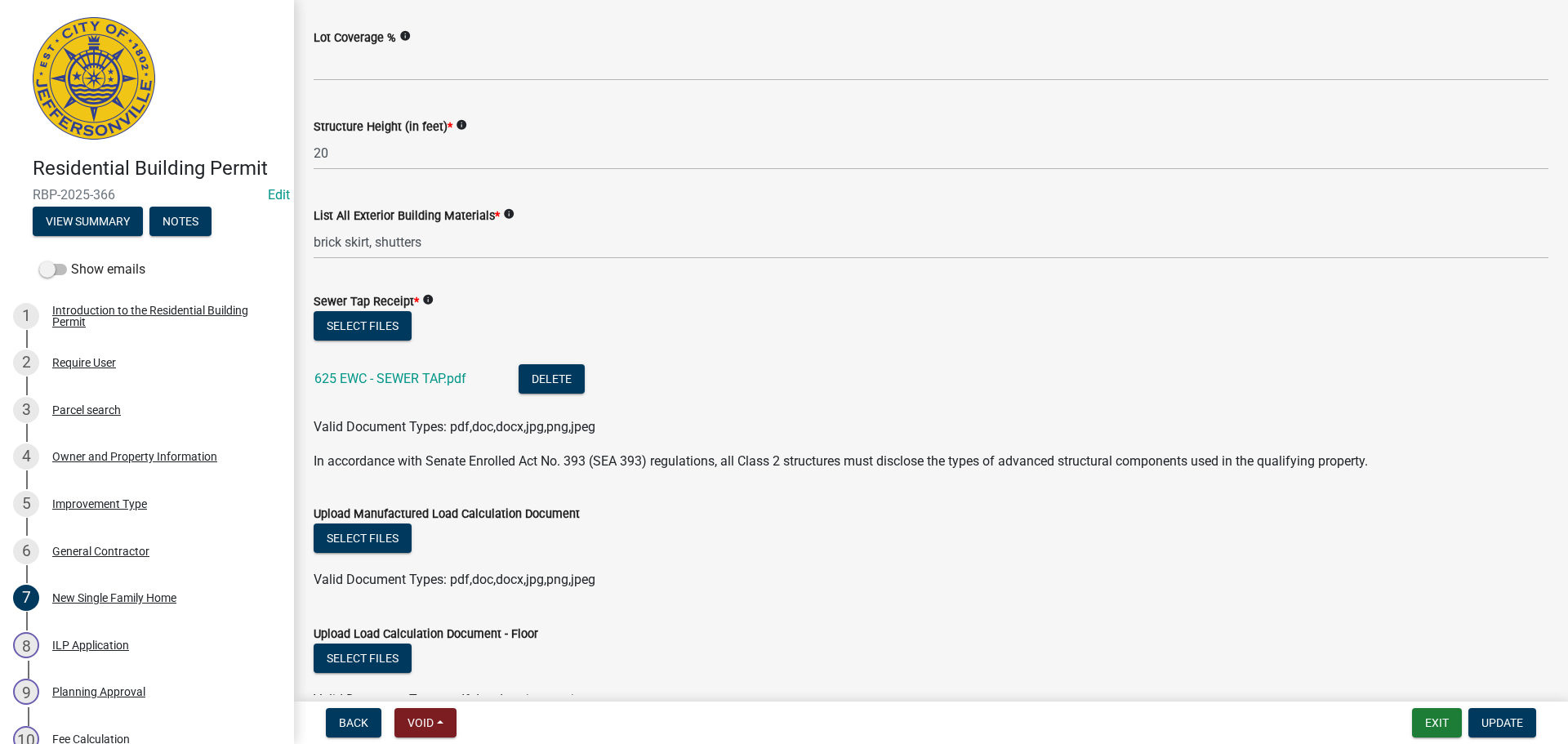
scroll to position [898, 0]
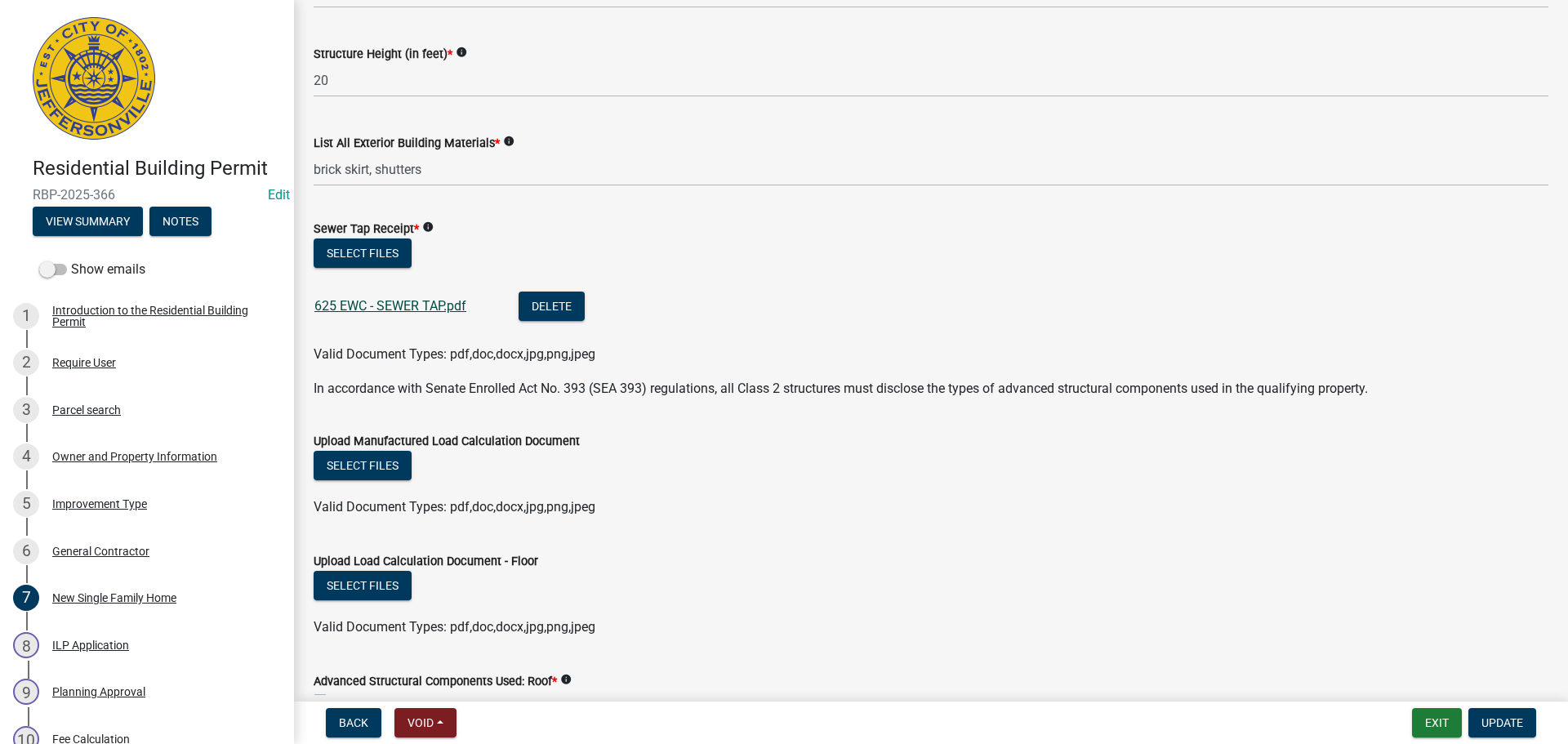
click at [425, 304] on link "625 EWC - SEWER TAP.pdf" at bounding box center [389, 306] width 152 height 16
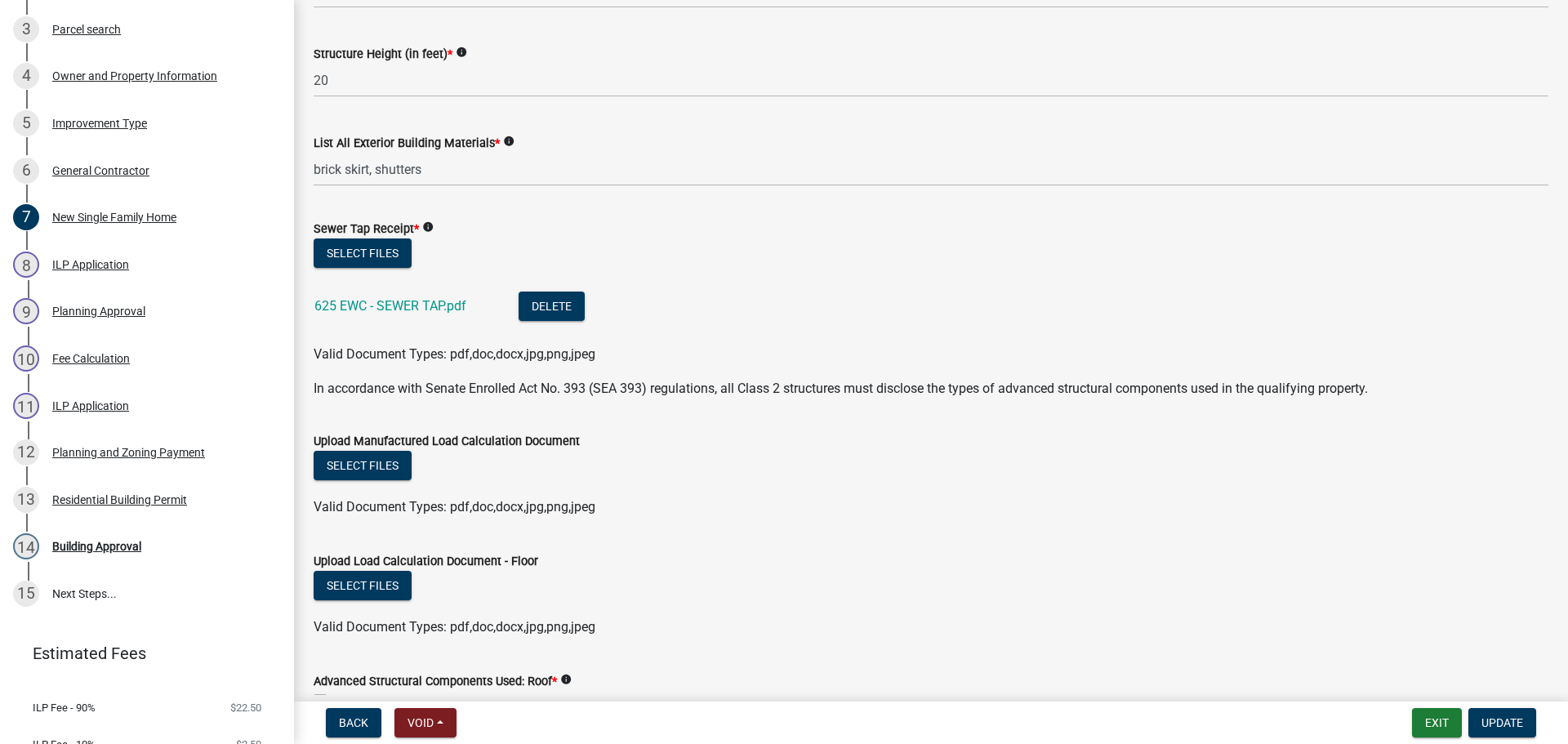
scroll to position [443, 0]
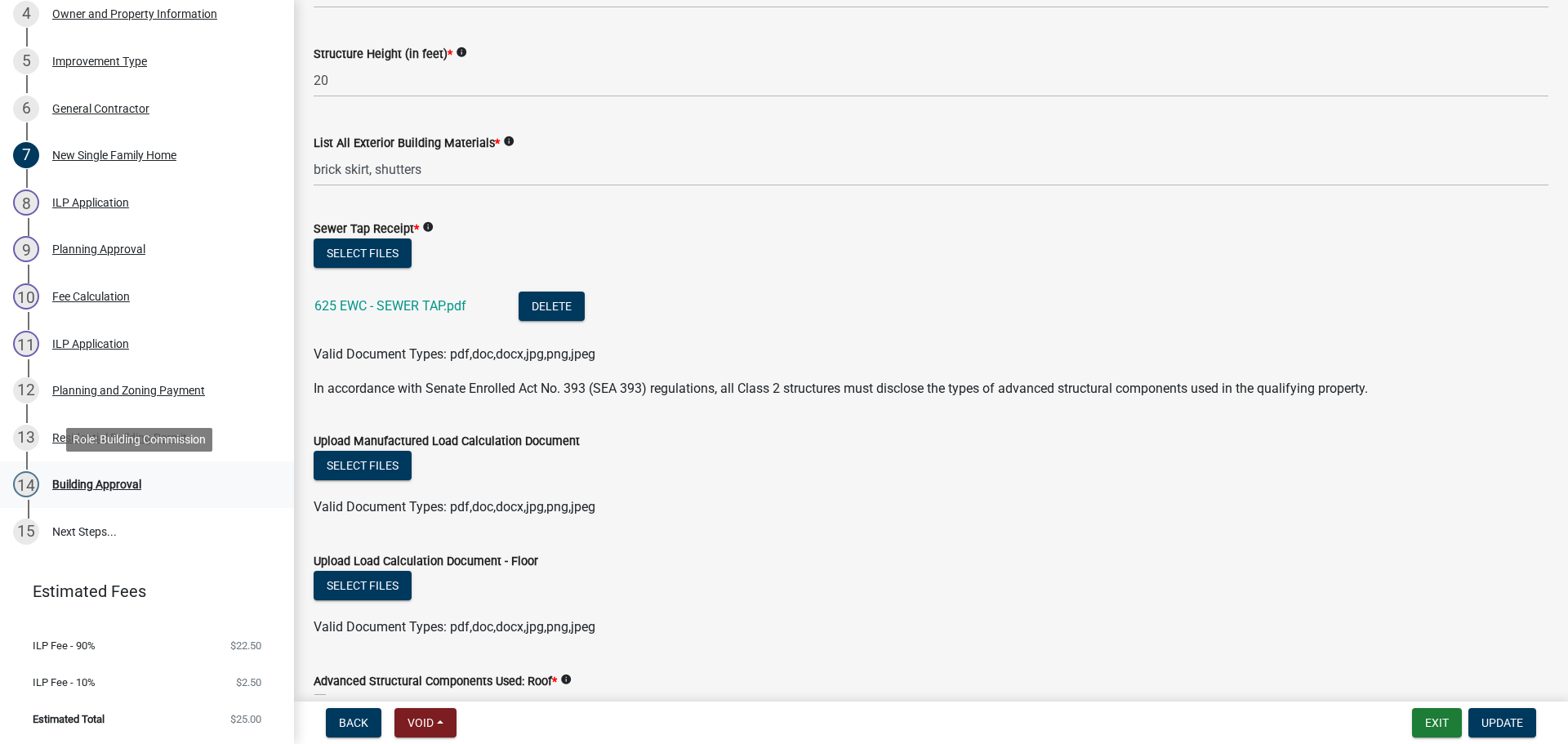
click at [95, 490] on div "Building Approval" at bounding box center [96, 484] width 89 height 11
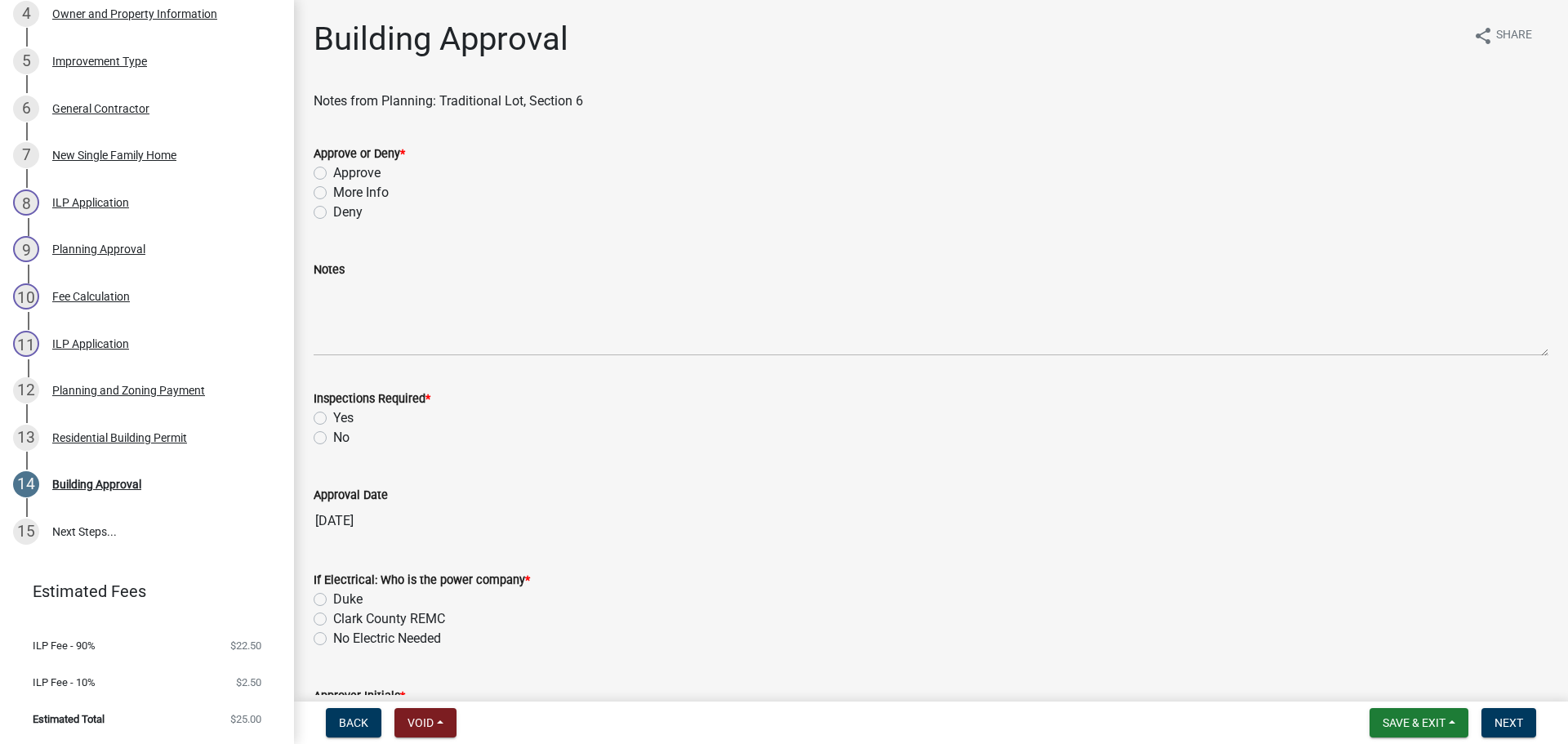
click at [375, 173] on label "Approve" at bounding box center [357, 173] width 47 height 19
click at [344, 173] on input "Approve" at bounding box center [339, 168] width 11 height 11
radio input "true"
click at [338, 418] on label "Yes" at bounding box center [343, 418] width 20 height 19
click at [338, 418] on input "Yes" at bounding box center [339, 414] width 11 height 11
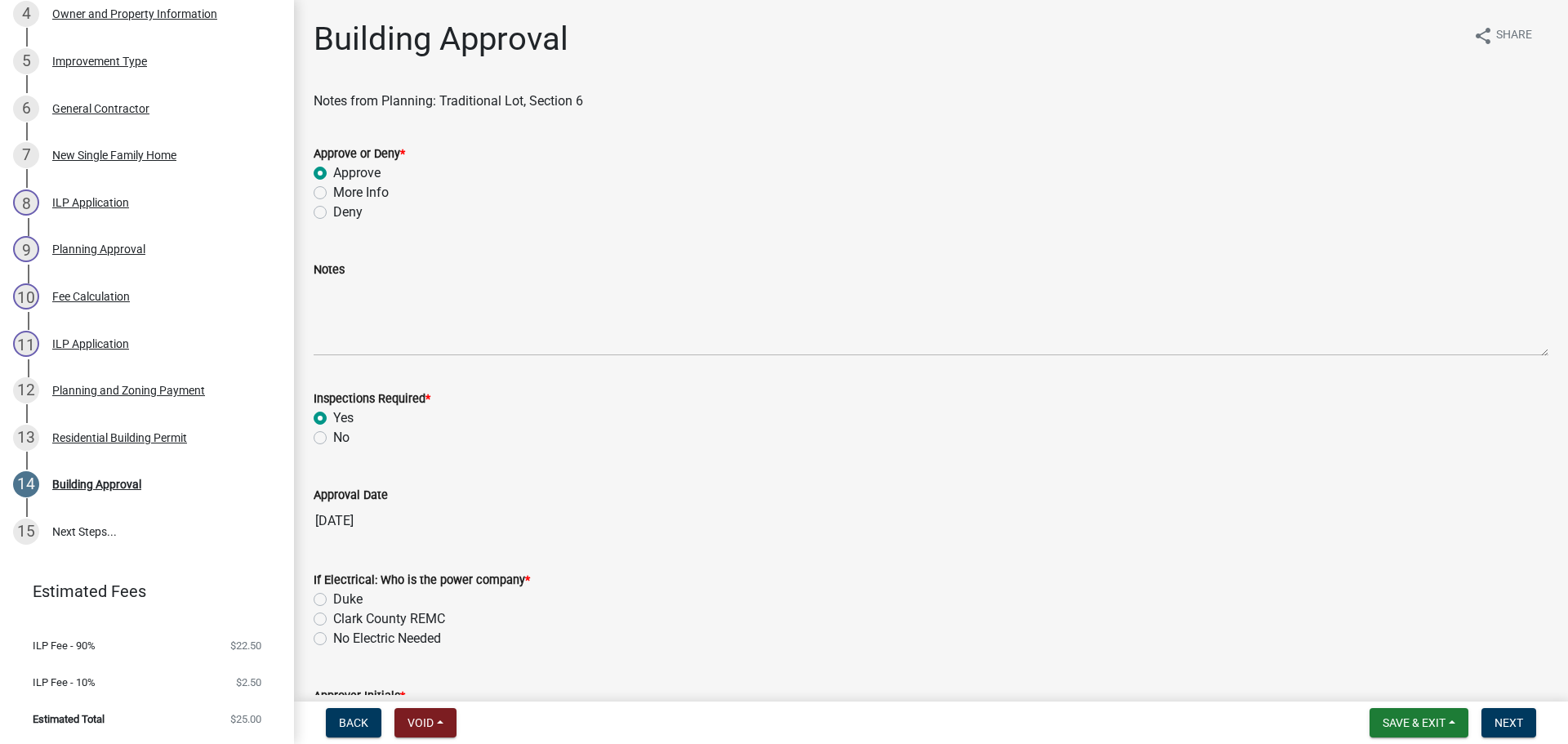
radio input "true"
click at [360, 621] on label "Clark County REMC" at bounding box center [389, 619] width 112 height 19
click at [344, 620] on input "Clark County REMC" at bounding box center [339, 615] width 11 height 11
radio input "true"
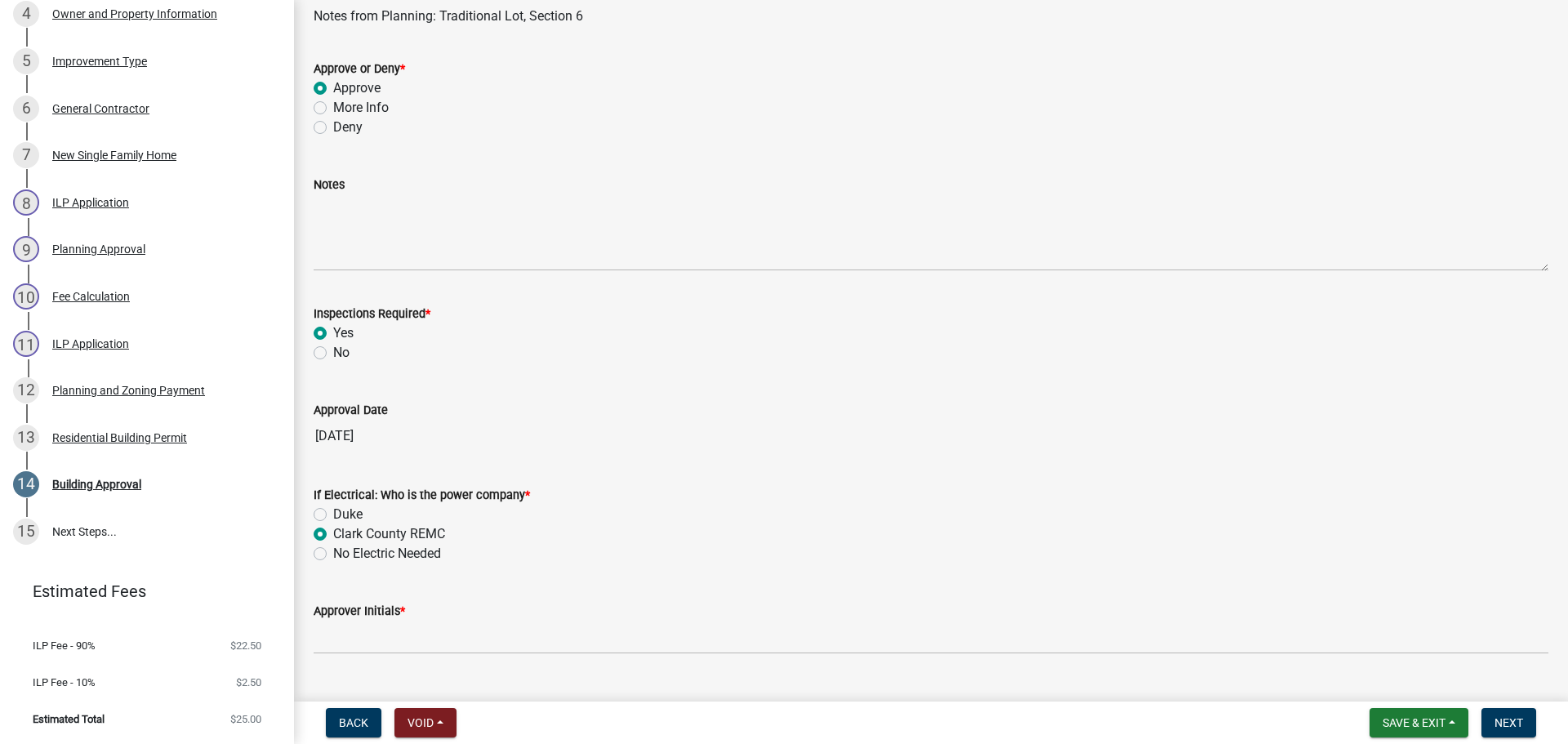
scroll to position [121, 0]
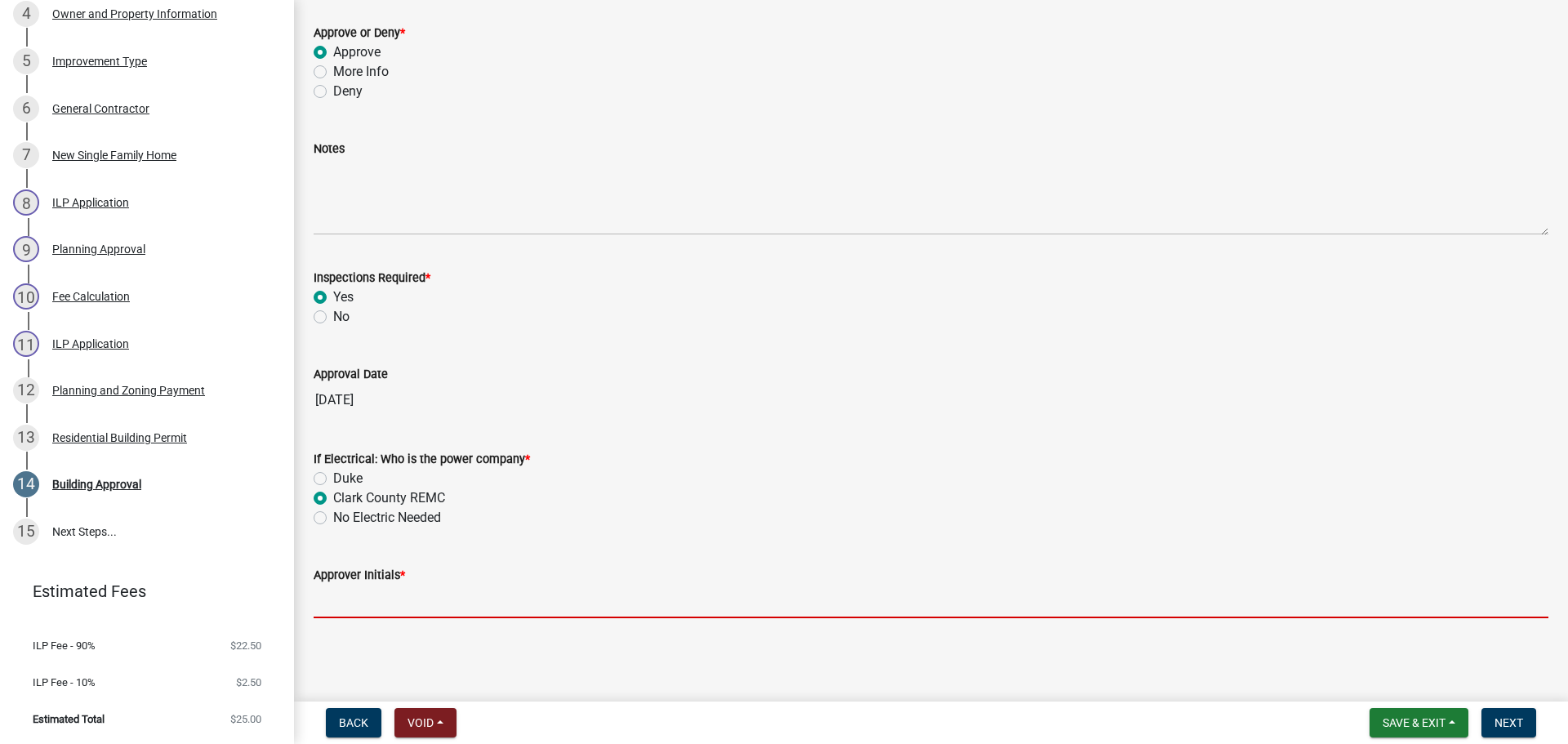
click at [371, 608] on input "Approver Initials *" at bounding box center [931, 602] width 1235 height 33
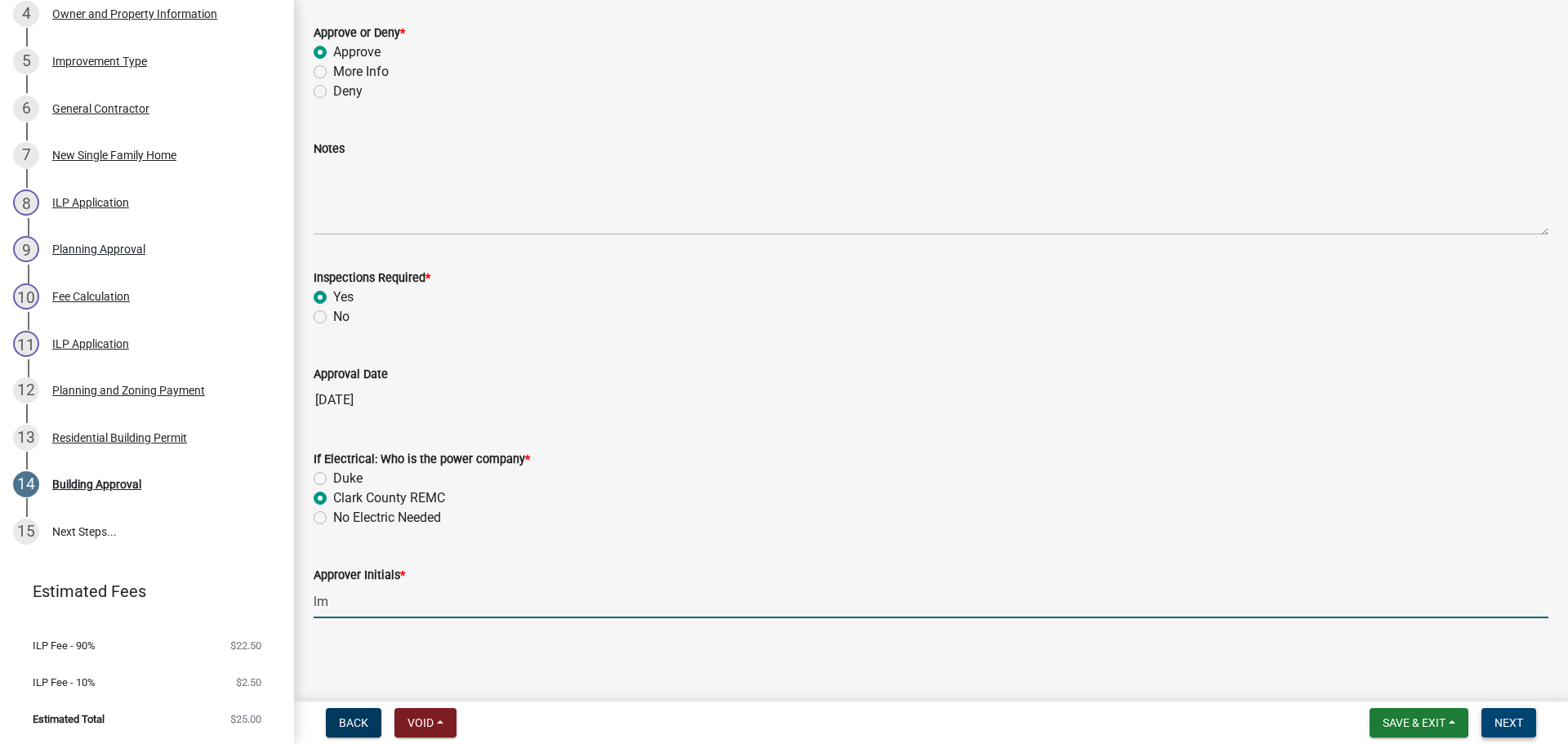
type input "lm"
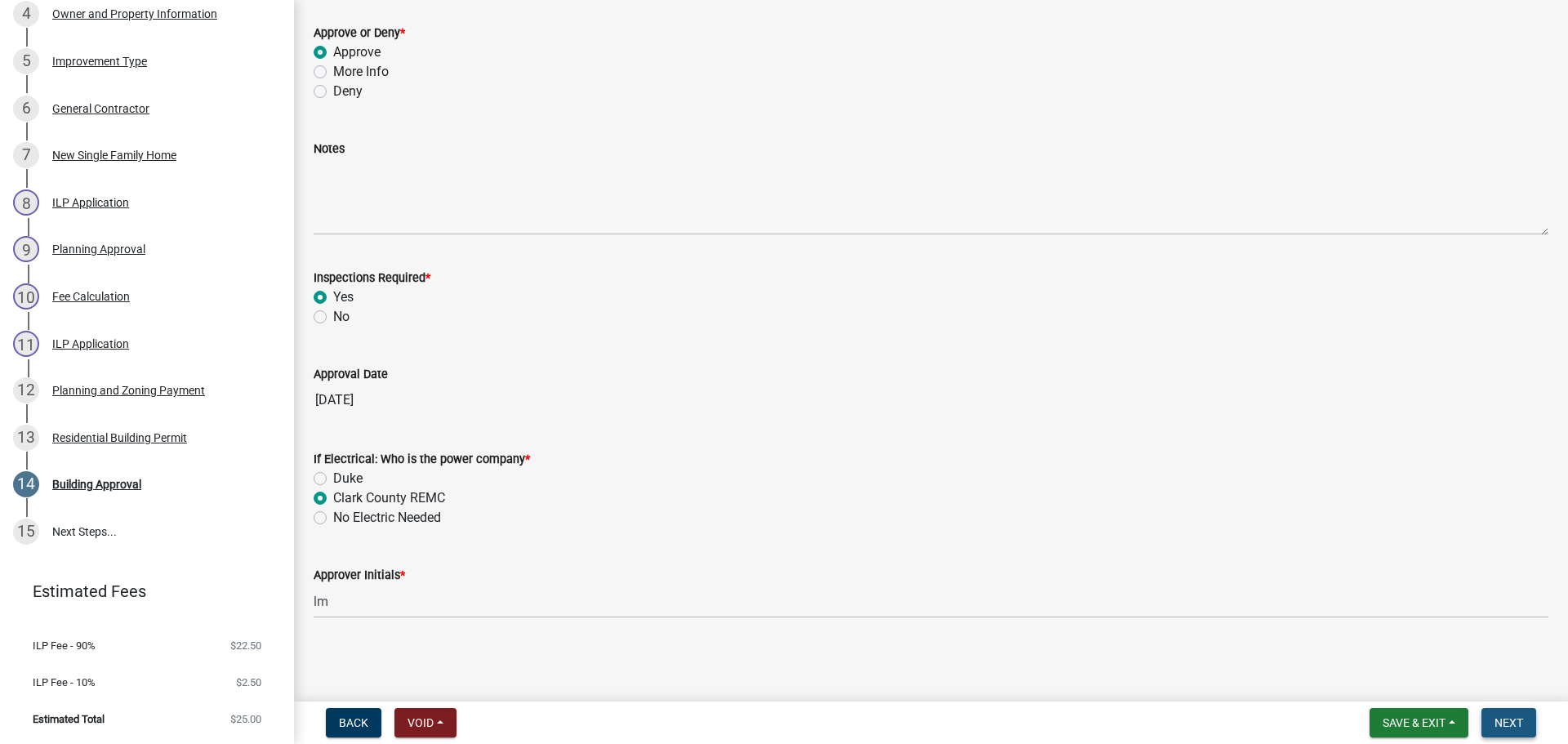
click at [1495, 723] on span "Next" at bounding box center [1508, 723] width 29 height 13
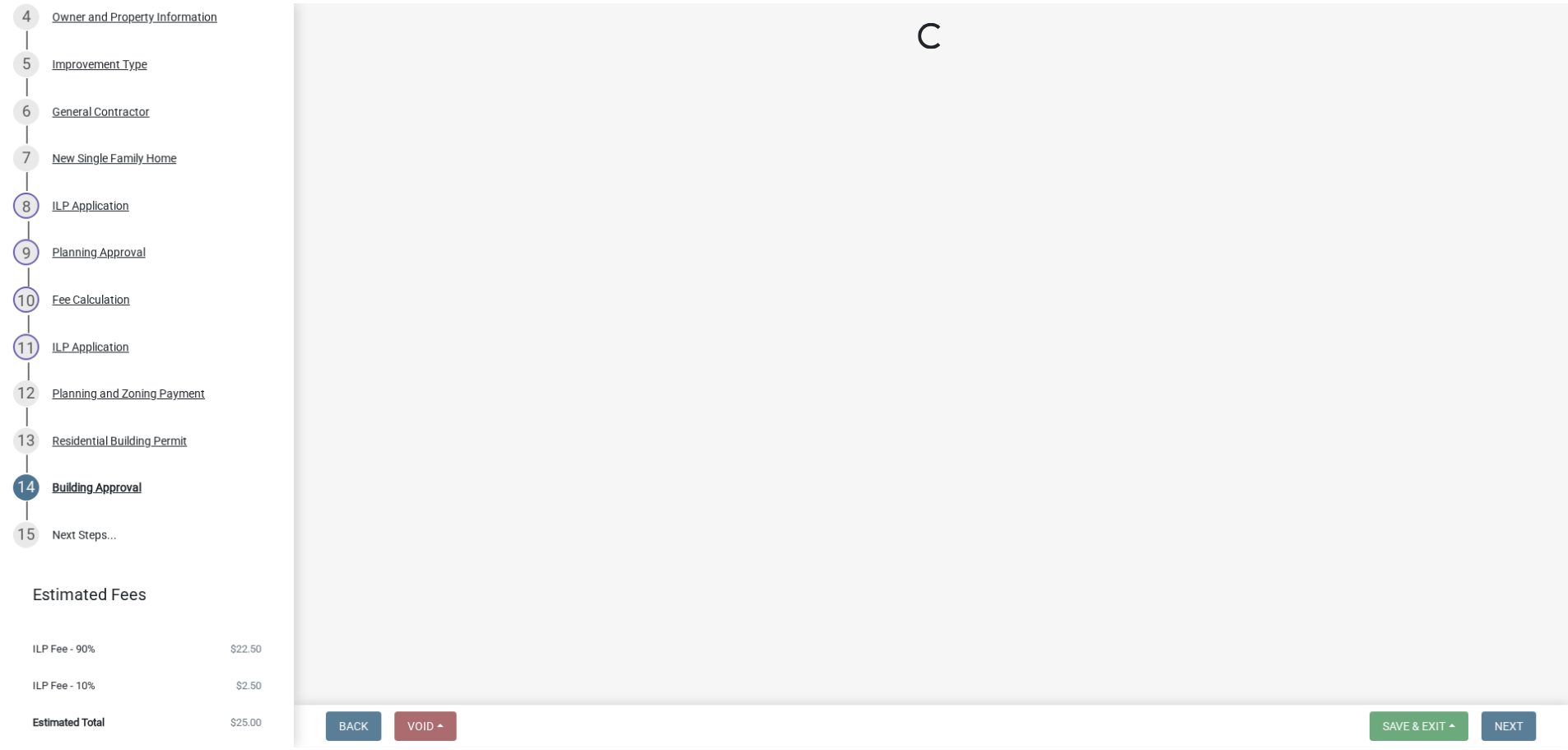
scroll to position [778, 0]
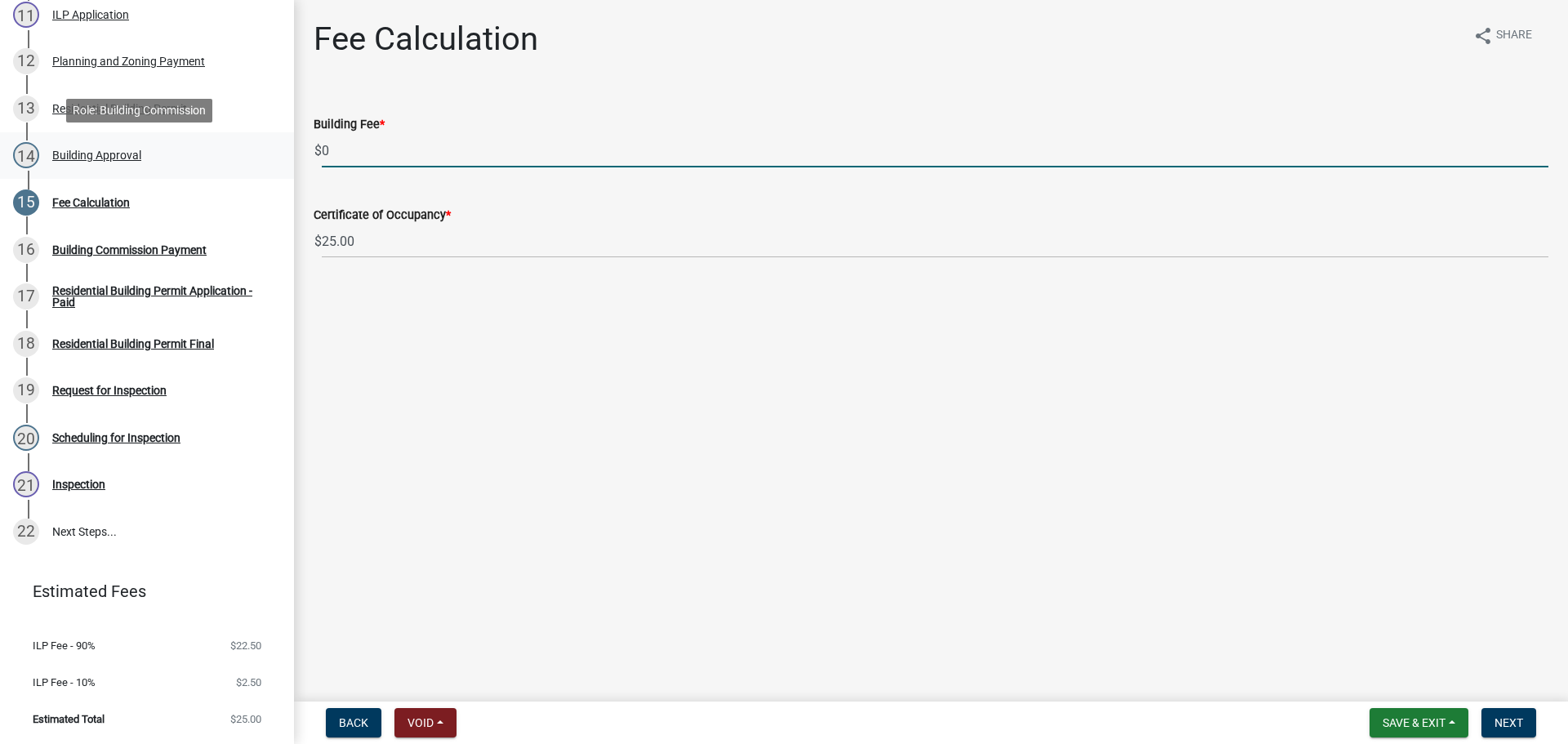
drag, startPoint x: 435, startPoint y: 154, endPoint x: 265, endPoint y: 133, distance: 171.3
click at [265, 133] on div "Residential Building Permit RBP-2025-366 Edit View Summary Notes Show emails 1 …" at bounding box center [784, 372] width 1568 height 744
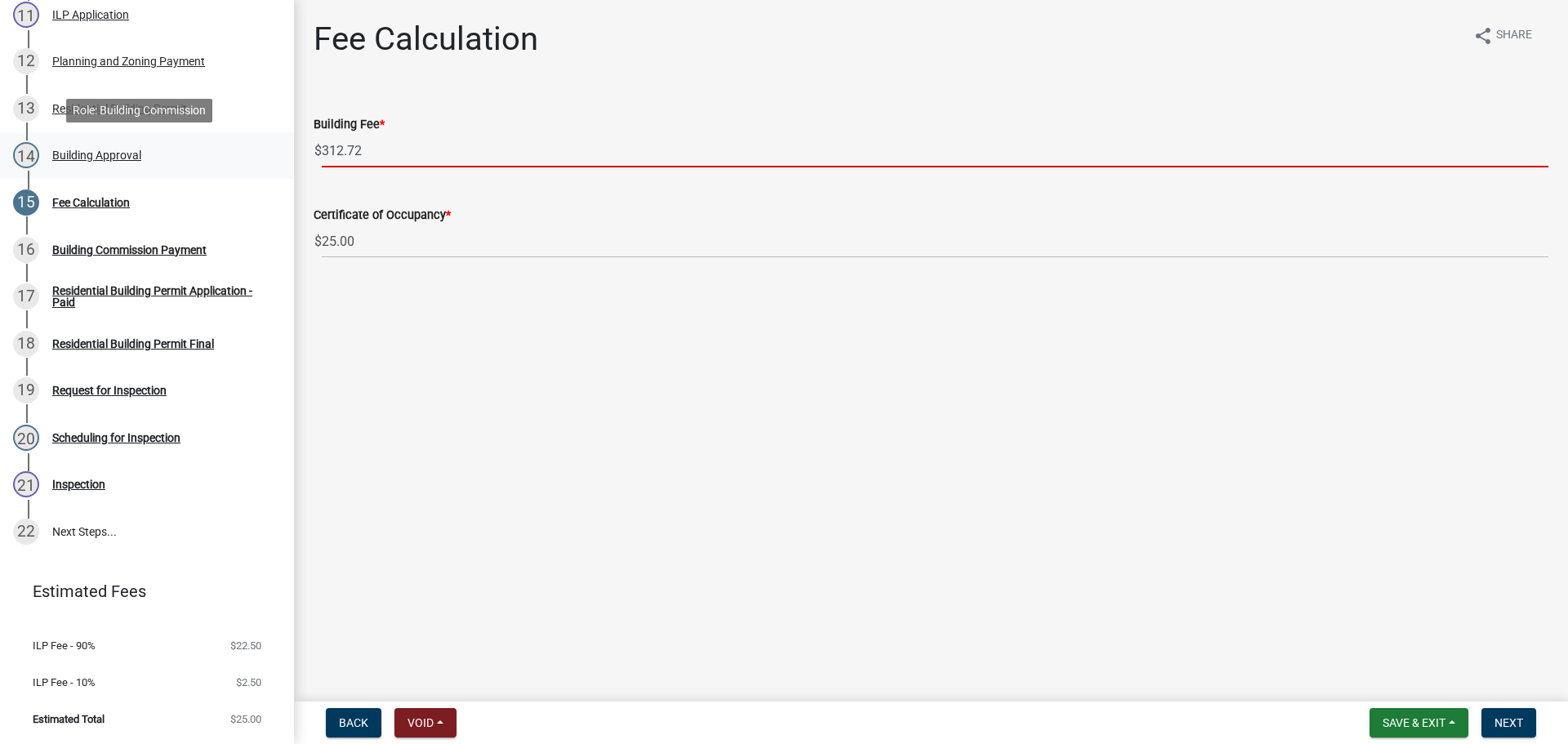
type input "312.72"
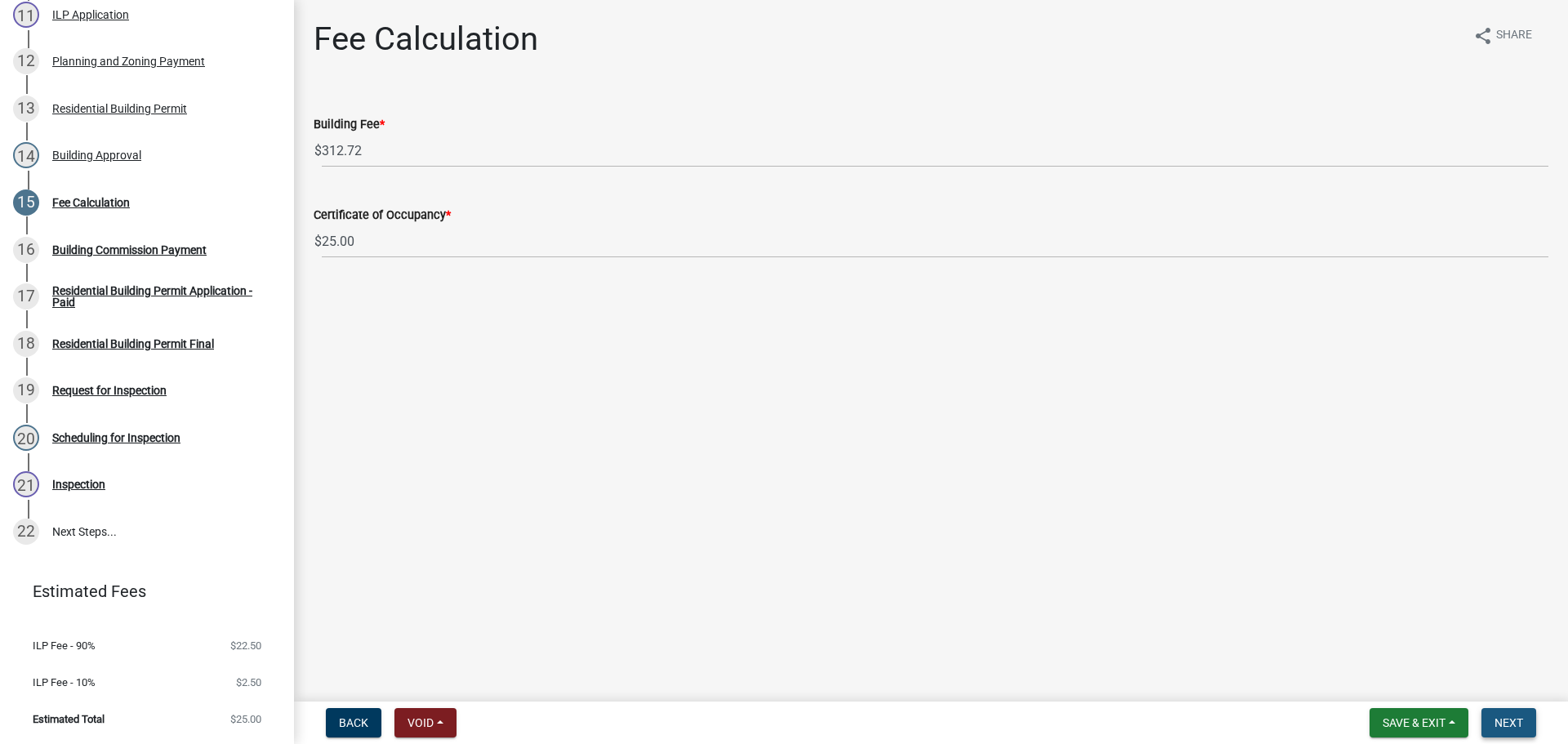
click at [1511, 715] on button "Next" at bounding box center [1508, 723] width 54 height 30
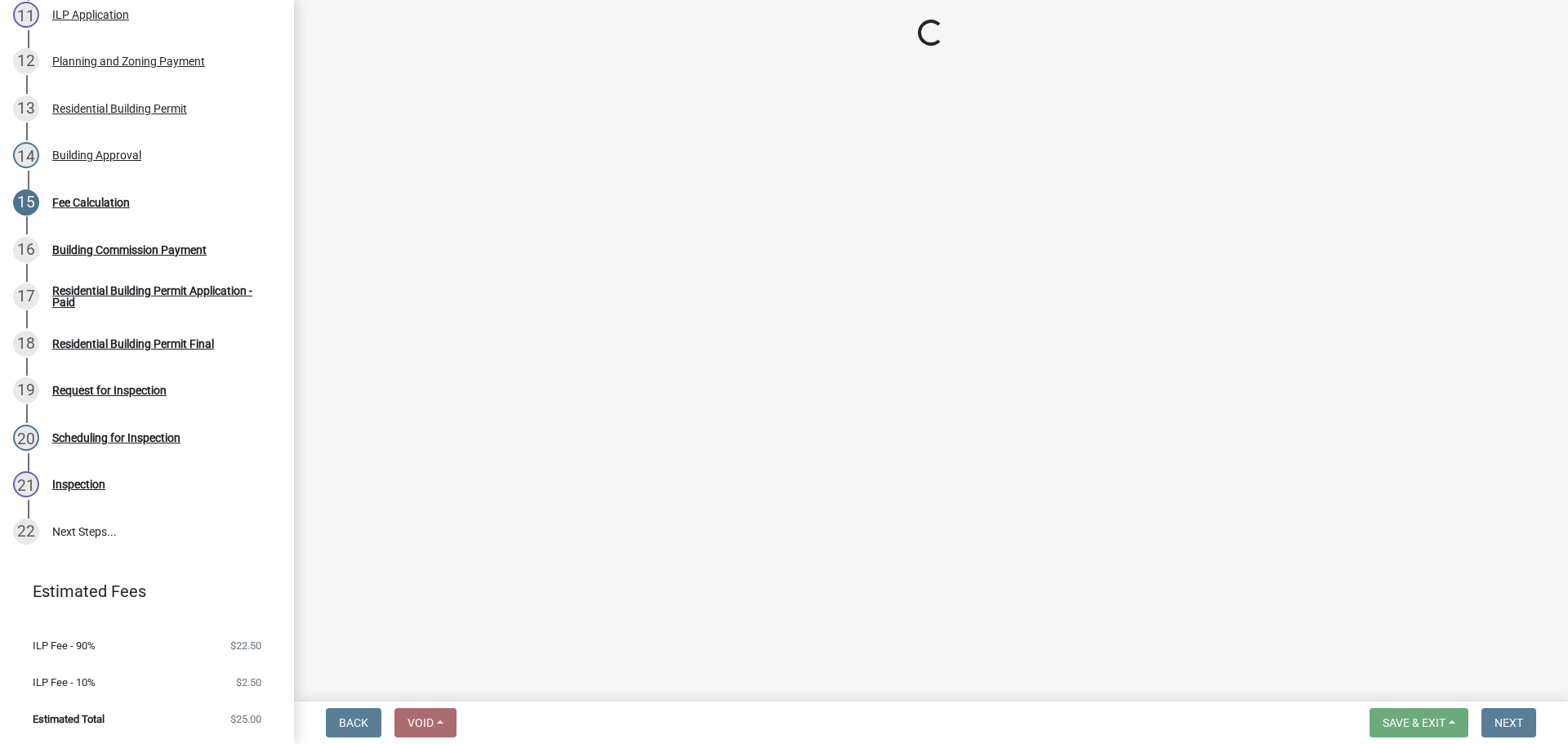
select select "3: 3"
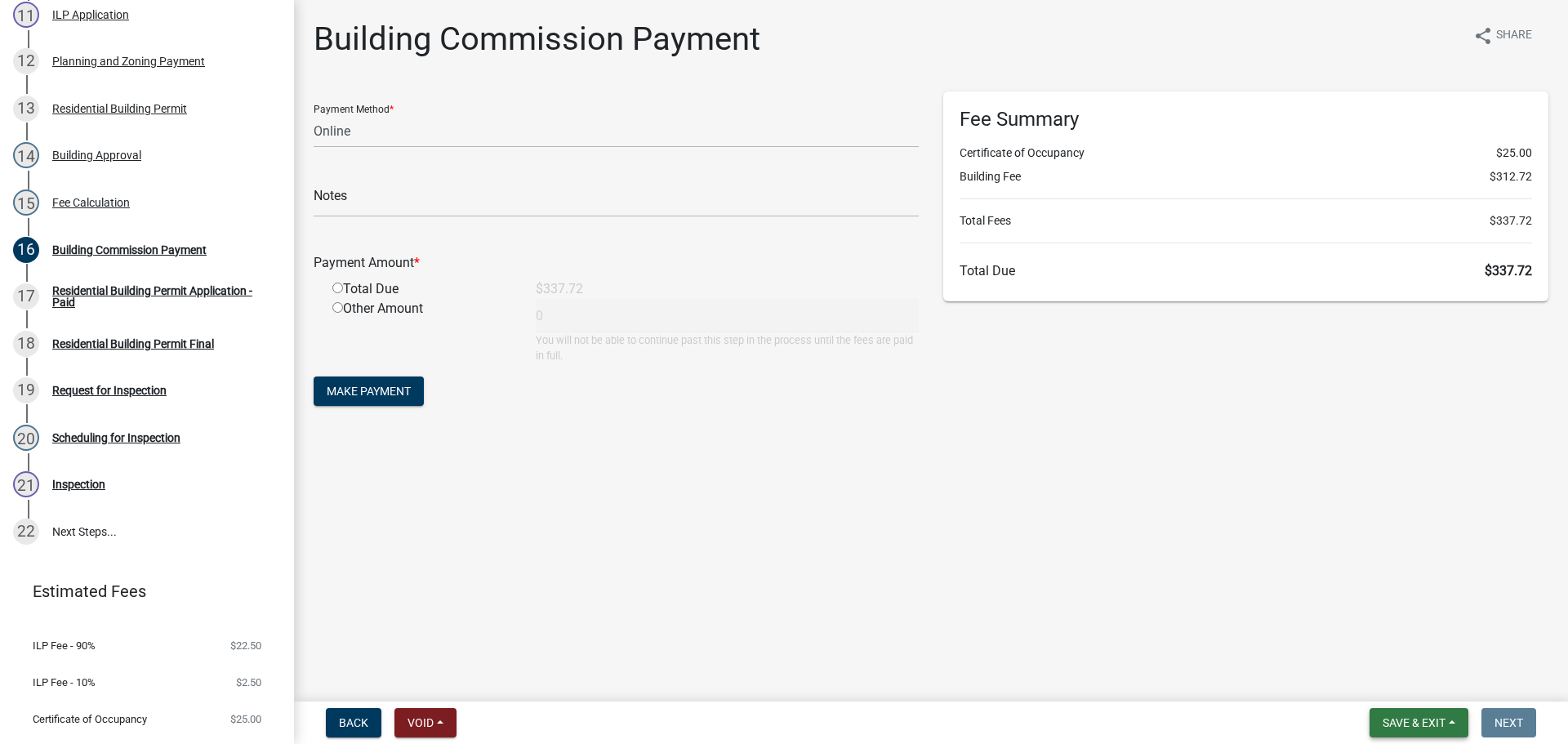
click at [1440, 718] on span "Save & Exit" at bounding box center [1414, 723] width 63 height 13
click at [1441, 686] on button "Save & Exit" at bounding box center [1402, 680] width 131 height 39
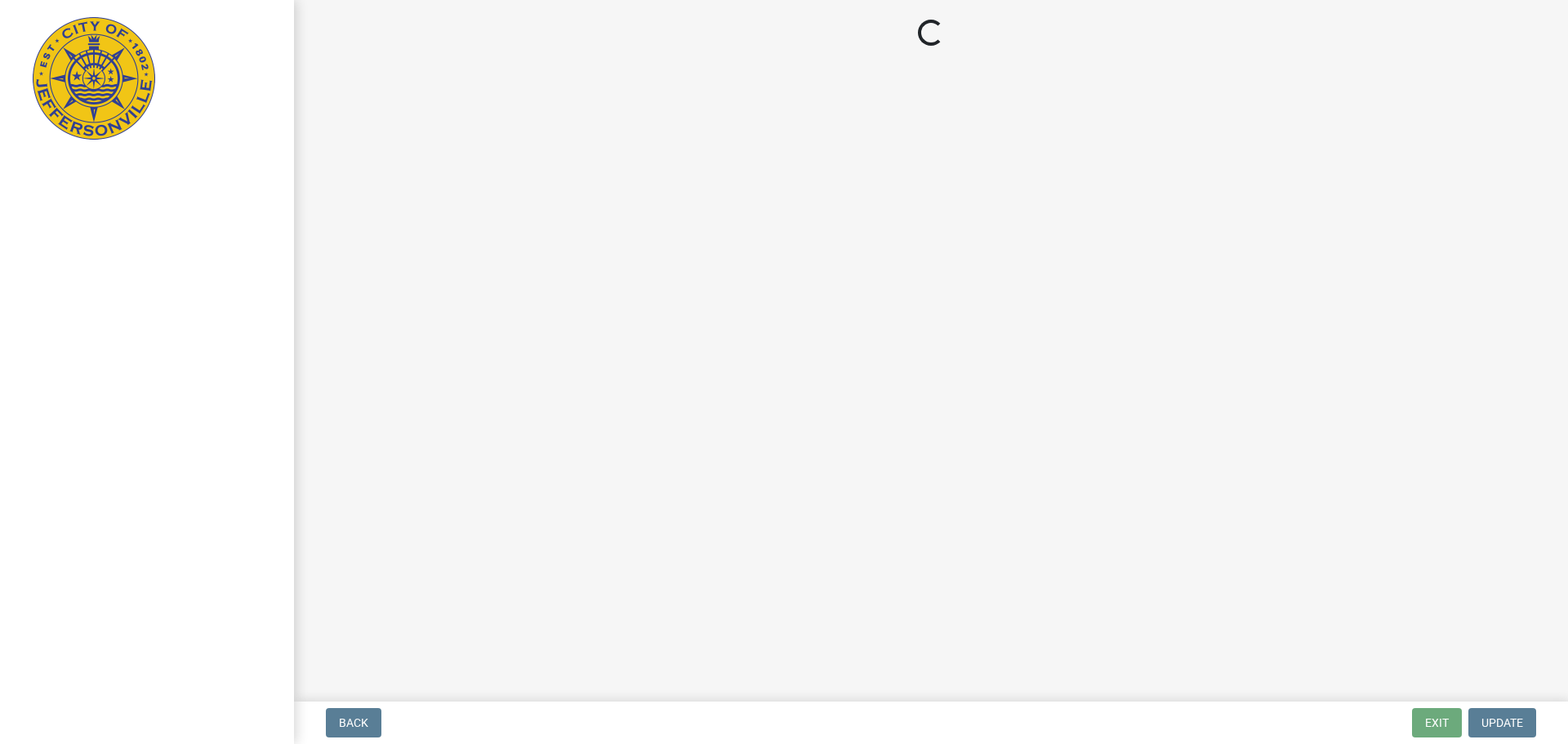
select select "3: 3"
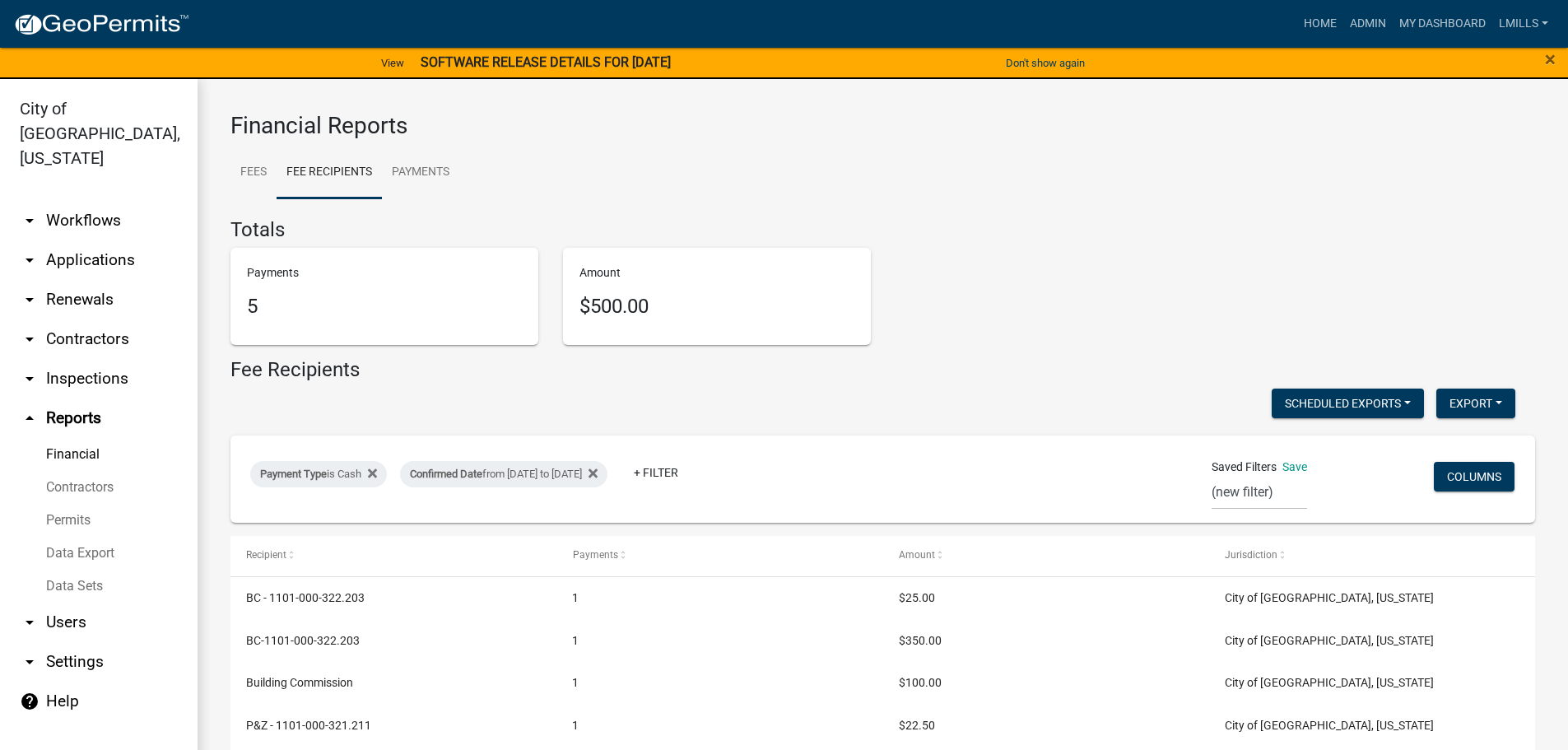
select select "0: null"
